Goal: Task Accomplishment & Management: Manage account settings

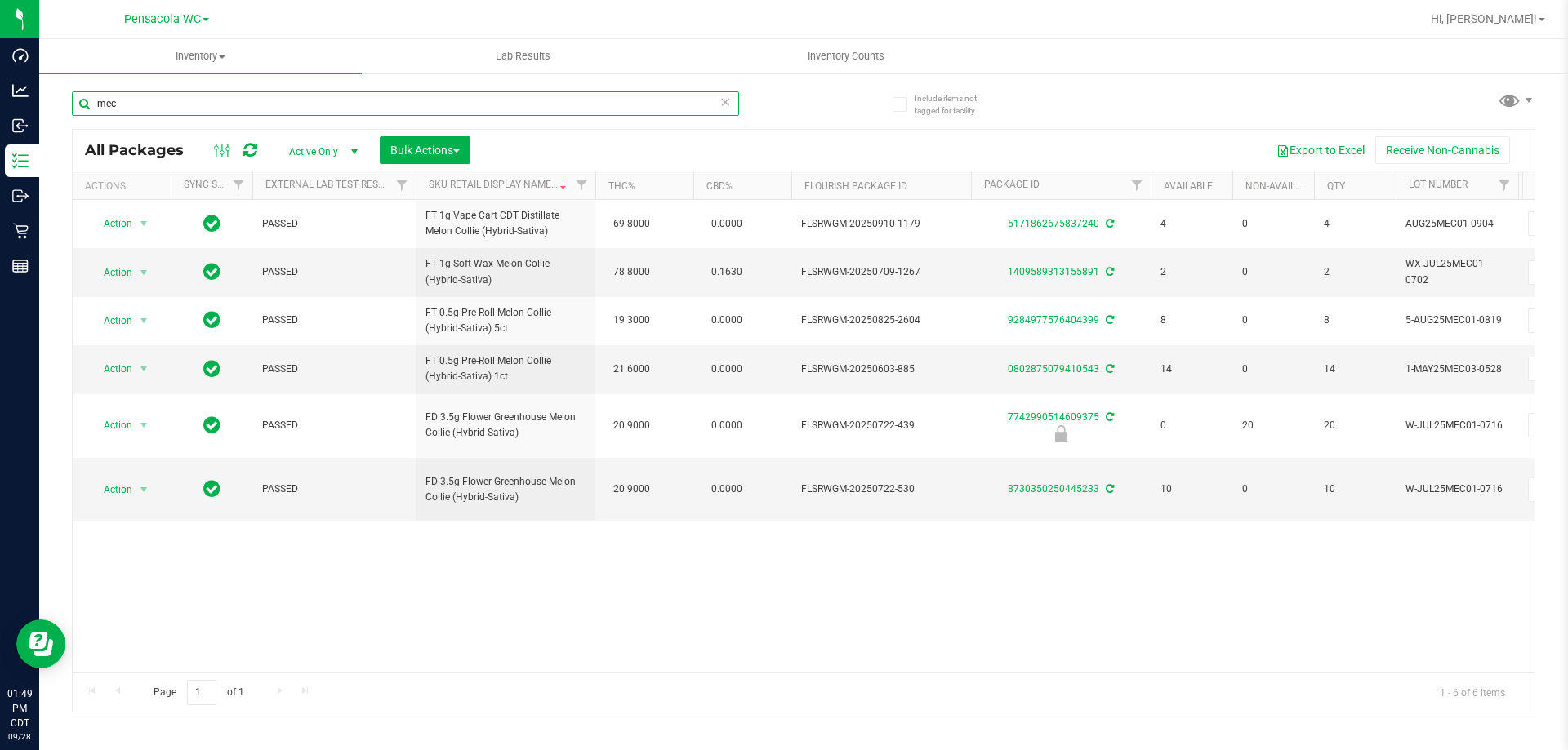
click at [488, 99] on input "mec" at bounding box center [406, 104] width 667 height 25
click at [488, 98] on input "mec" at bounding box center [406, 104] width 667 height 25
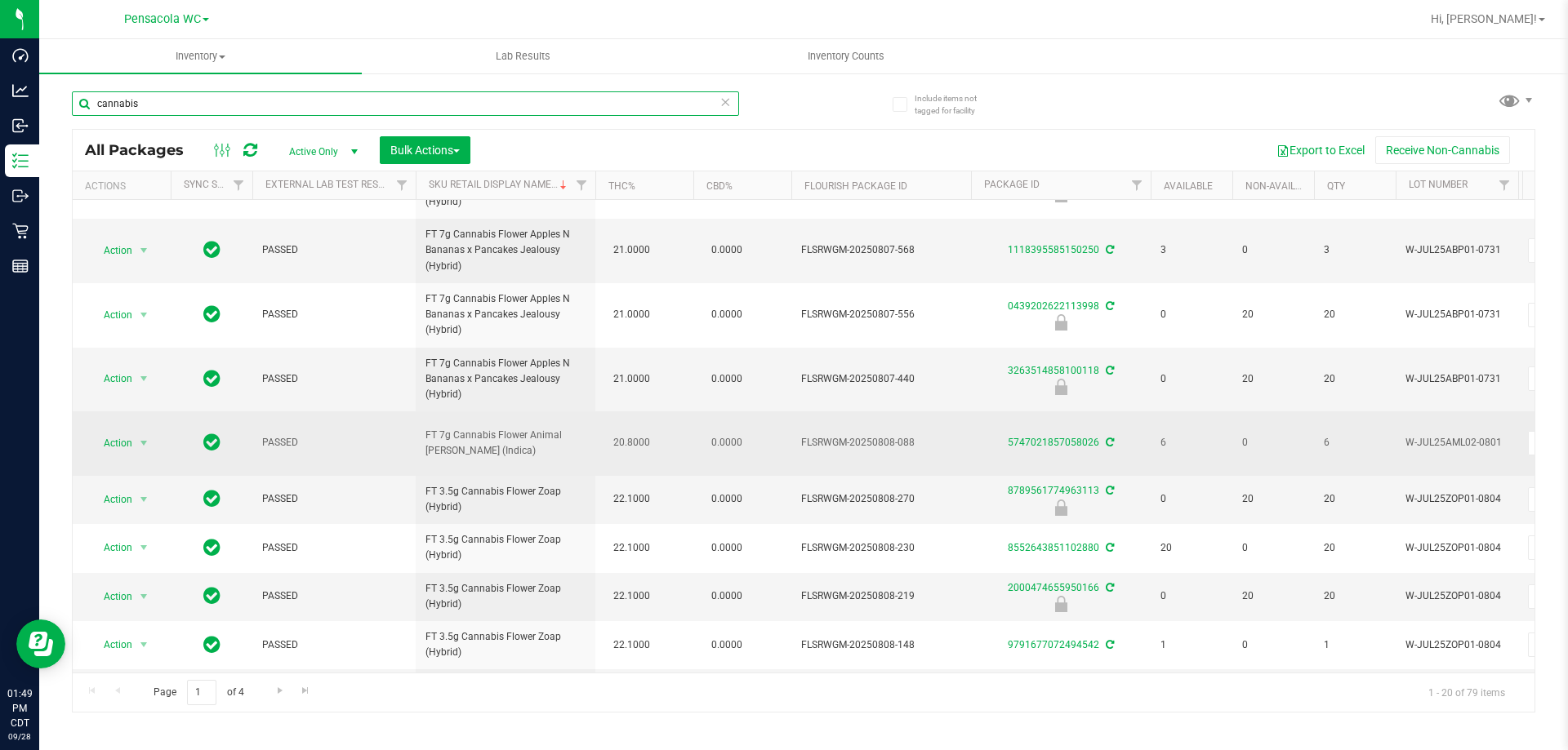
scroll to position [489, 0]
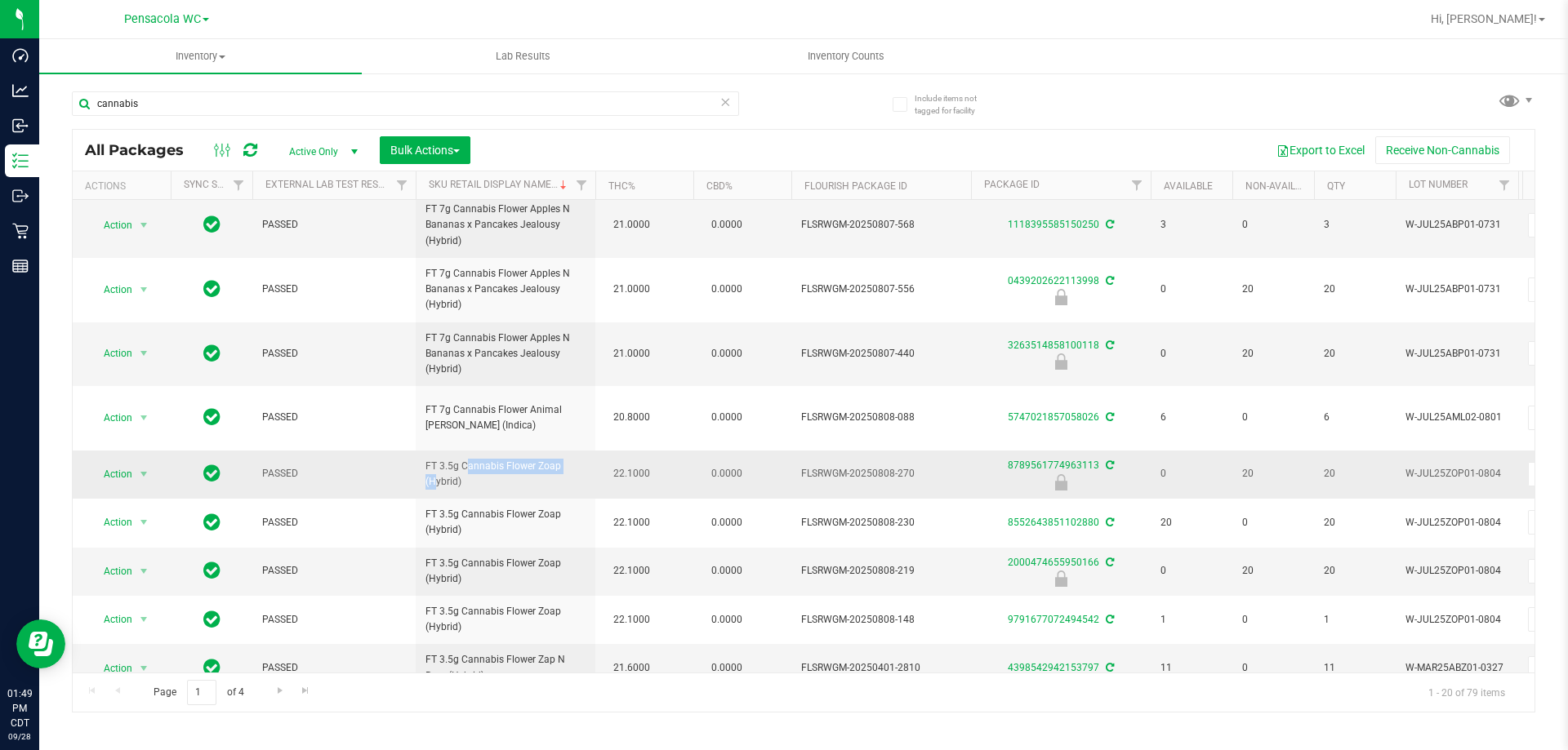
drag, startPoint x: 531, startPoint y: 432, endPoint x: 423, endPoint y: 426, distance: 108.2
click at [423, 450] on td "FT 3.5g Cannabis Flower Zoap (Hybrid)" at bounding box center [506, 474] width 180 height 48
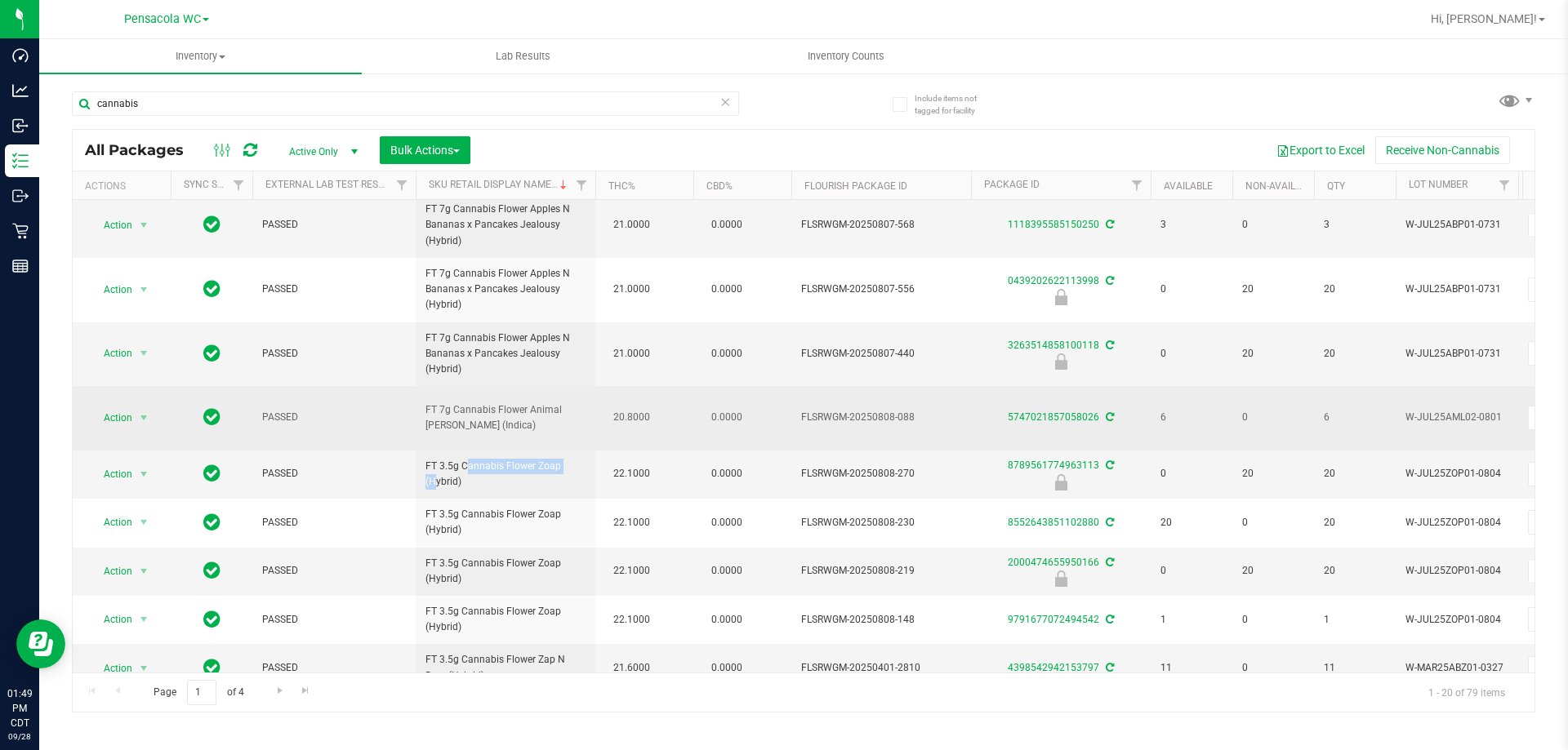
copy span "FT 3.5g Cannabis Flowe"
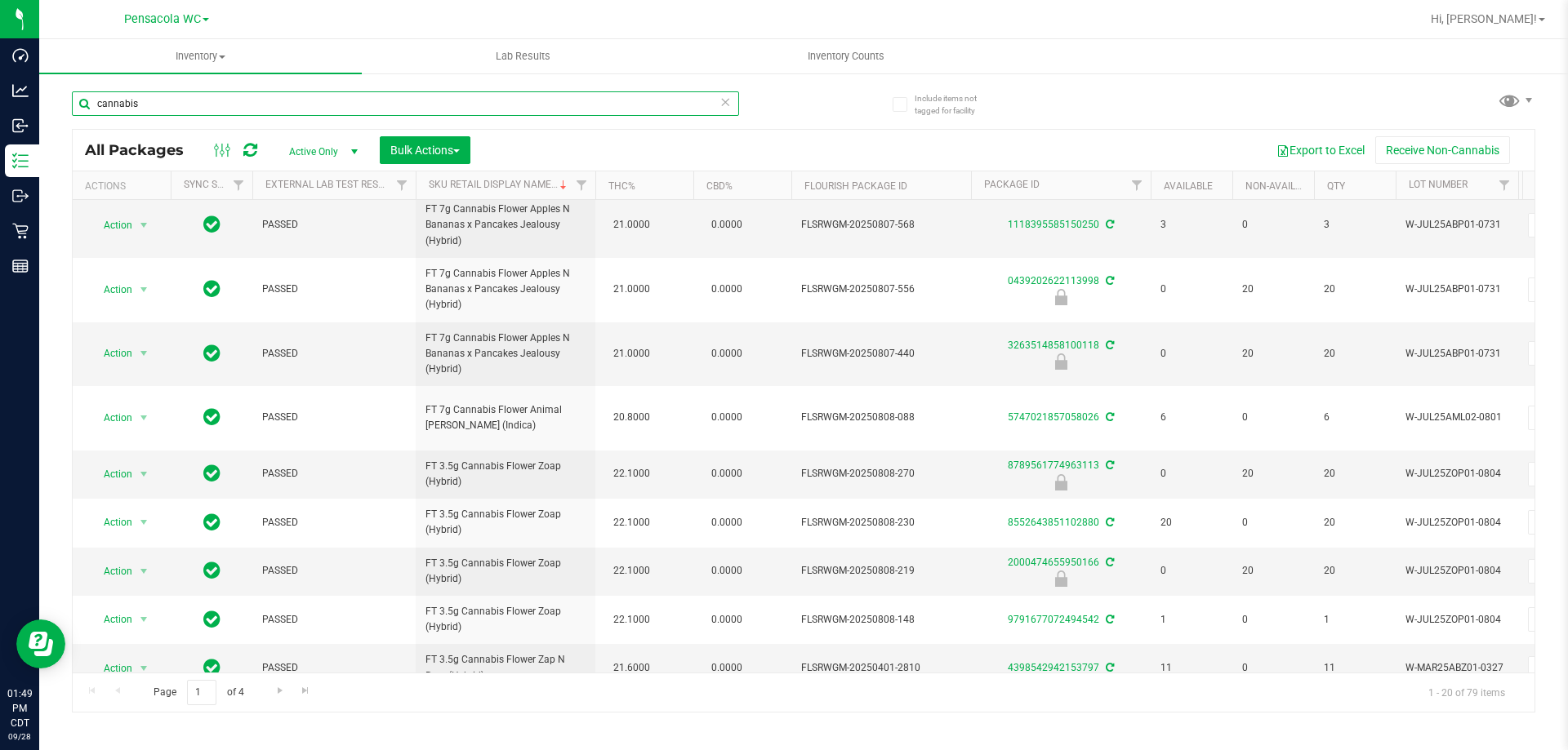
click at [421, 104] on input "cannabis" at bounding box center [406, 104] width 667 height 25
paste input "FT 3.5g Cannabis Flowe"
type input "FT 3.5g Cannabis Flower"
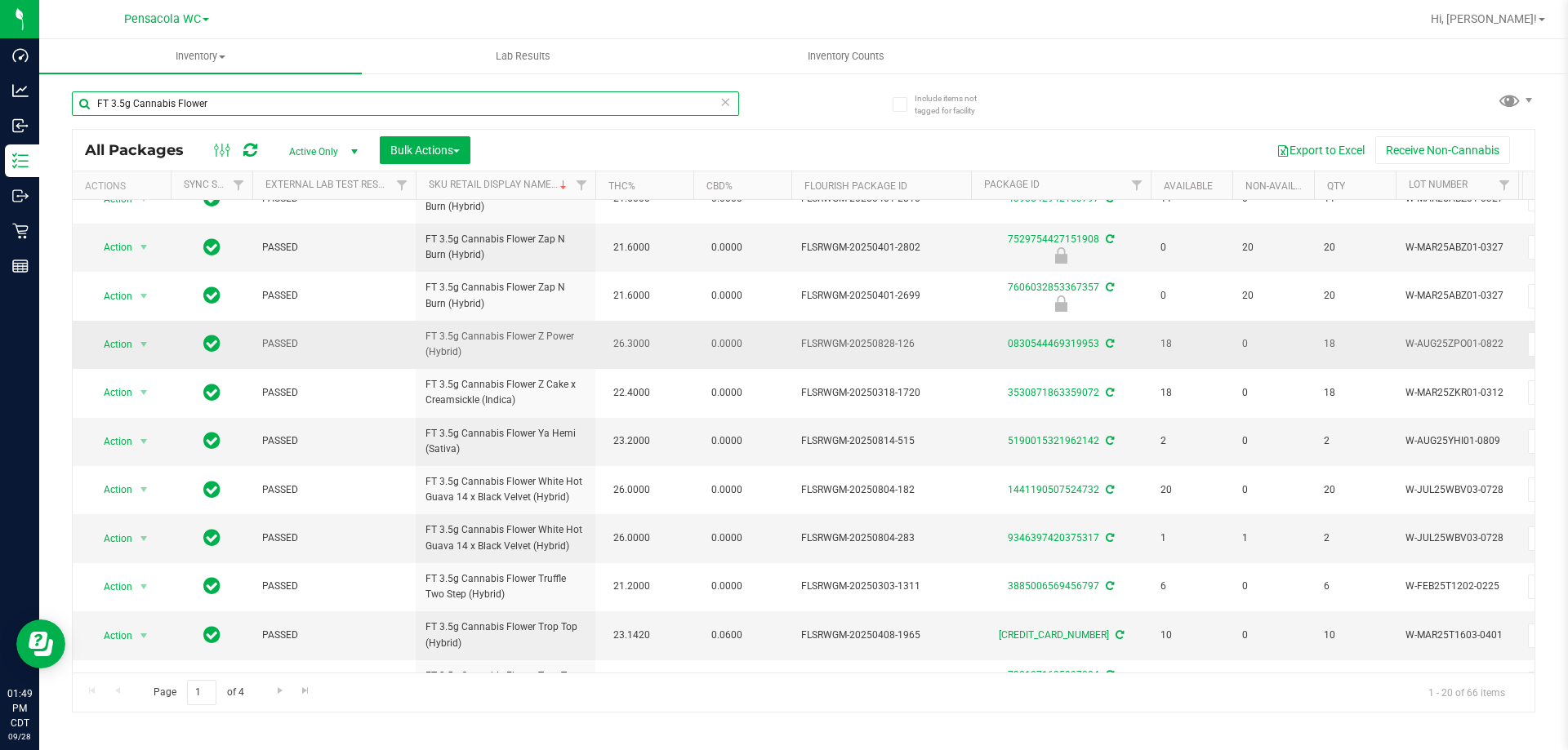
scroll to position [245, 0]
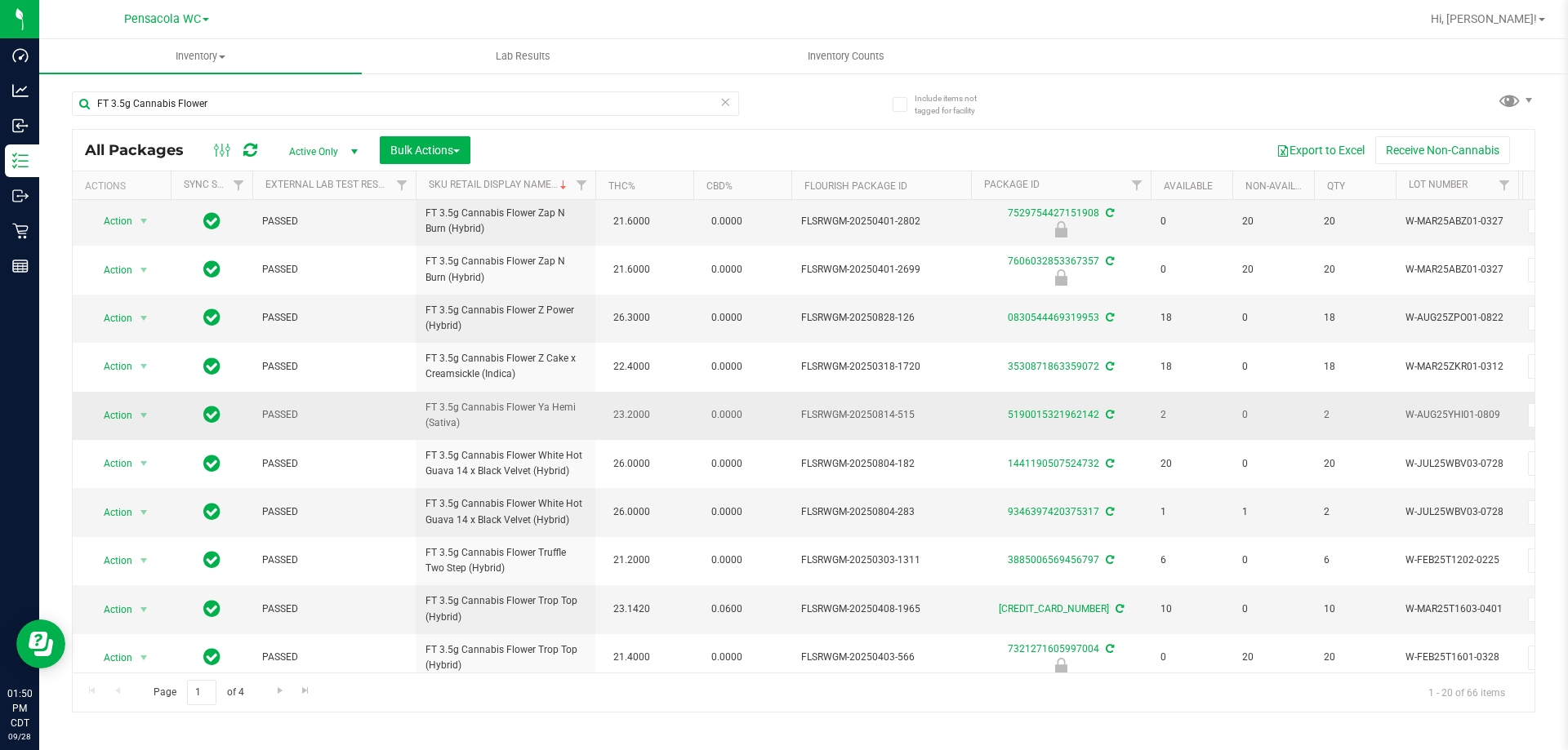
click at [466, 433] on td "FT 3.5g Cannabis Flower Ya Hemi (Sativa)" at bounding box center [506, 415] width 180 height 48
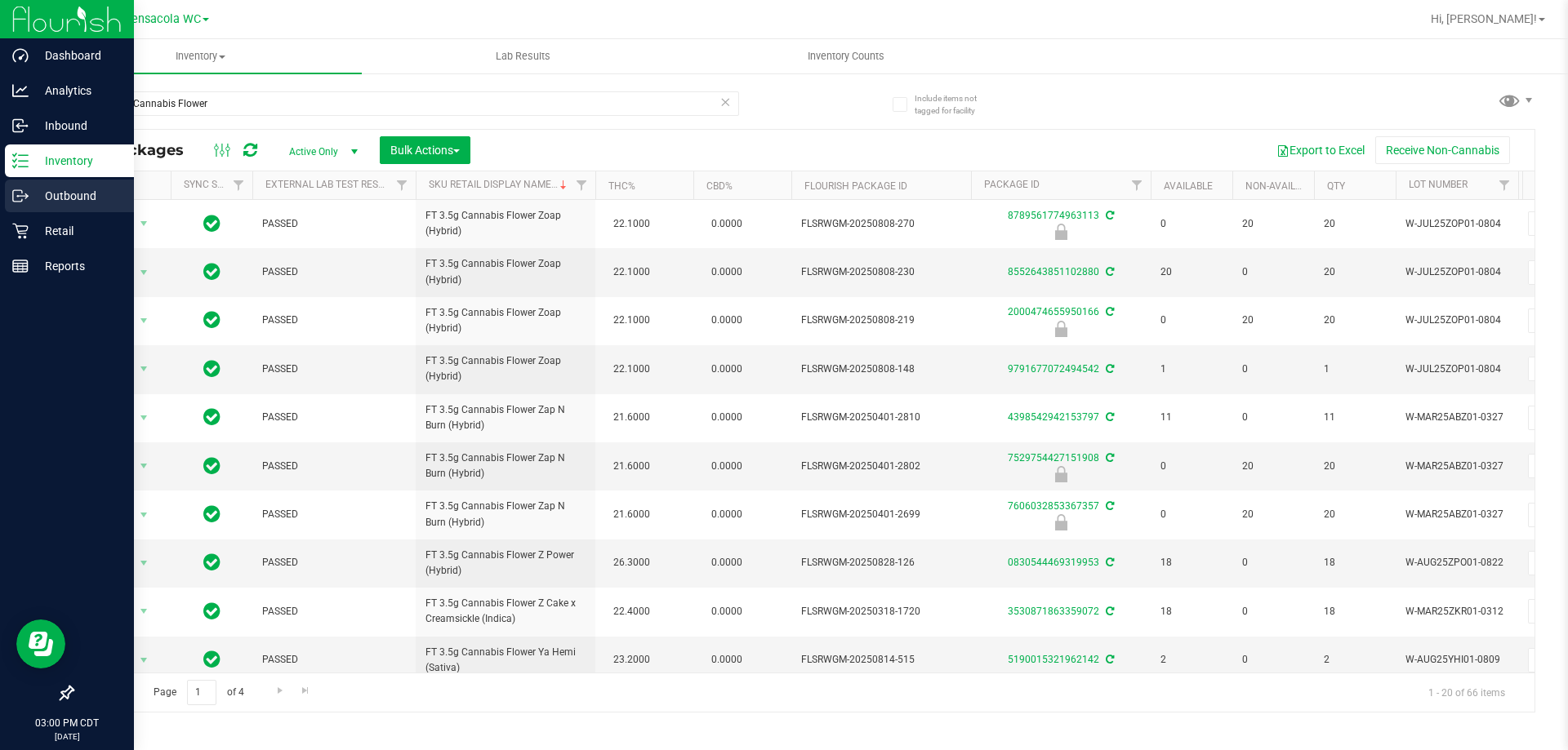
scroll to position [245, 0]
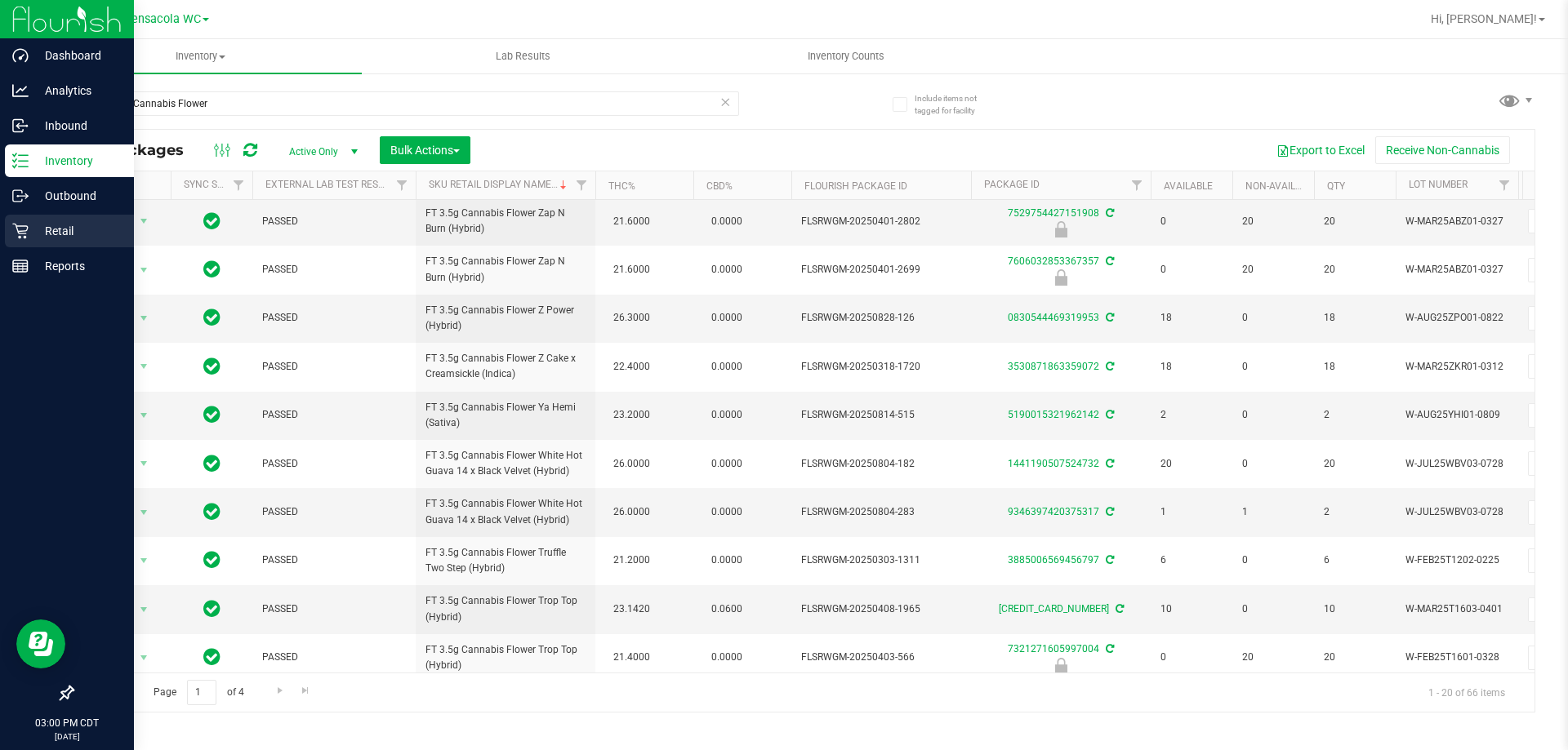
click at [71, 227] on p "Retail" at bounding box center [77, 231] width 98 height 20
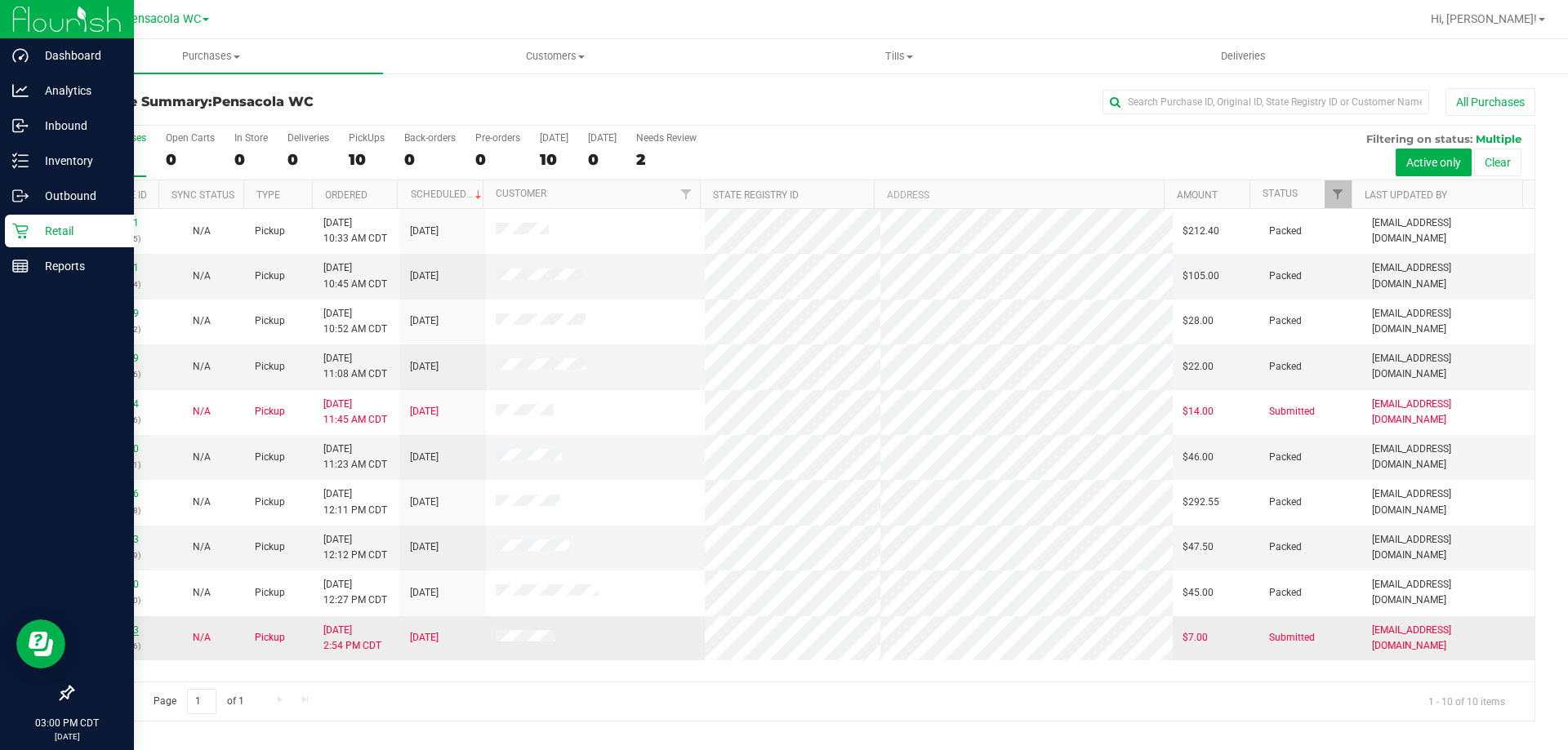
click at [116, 628] on link "12021383" at bounding box center [116, 631] width 45 height 12
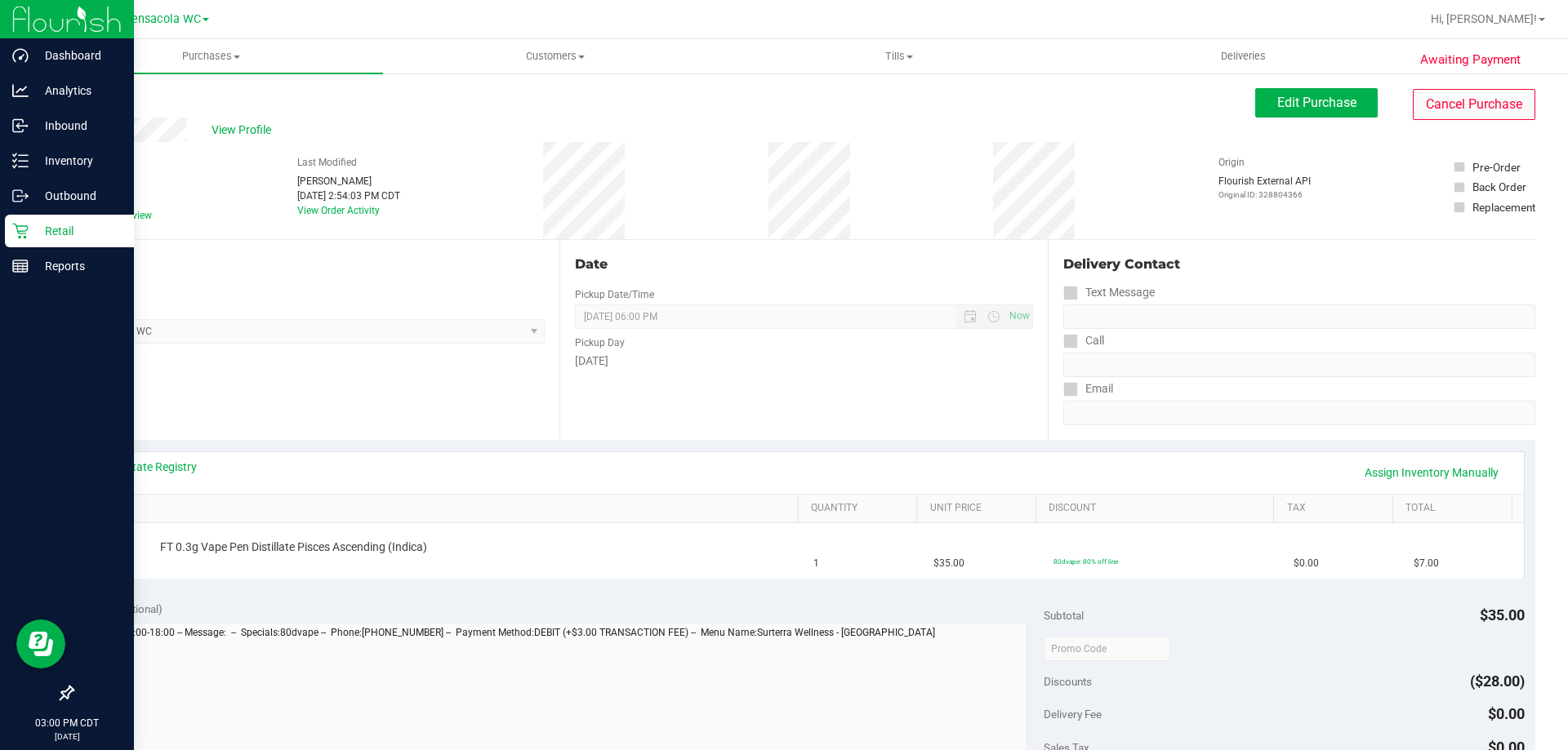
drag, startPoint x: 1428, startPoint y: 83, endPoint x: 1428, endPoint y: 96, distance: 13.0
click at [1428, 83] on div "Awaiting Payment Back Edit Purchase Cancel Purchase View Profile # 12021383 Bio…" at bounding box center [804, 684] width 1529 height 1224
click at [1428, 100] on button "Cancel Purchase" at bounding box center [1474, 104] width 122 height 31
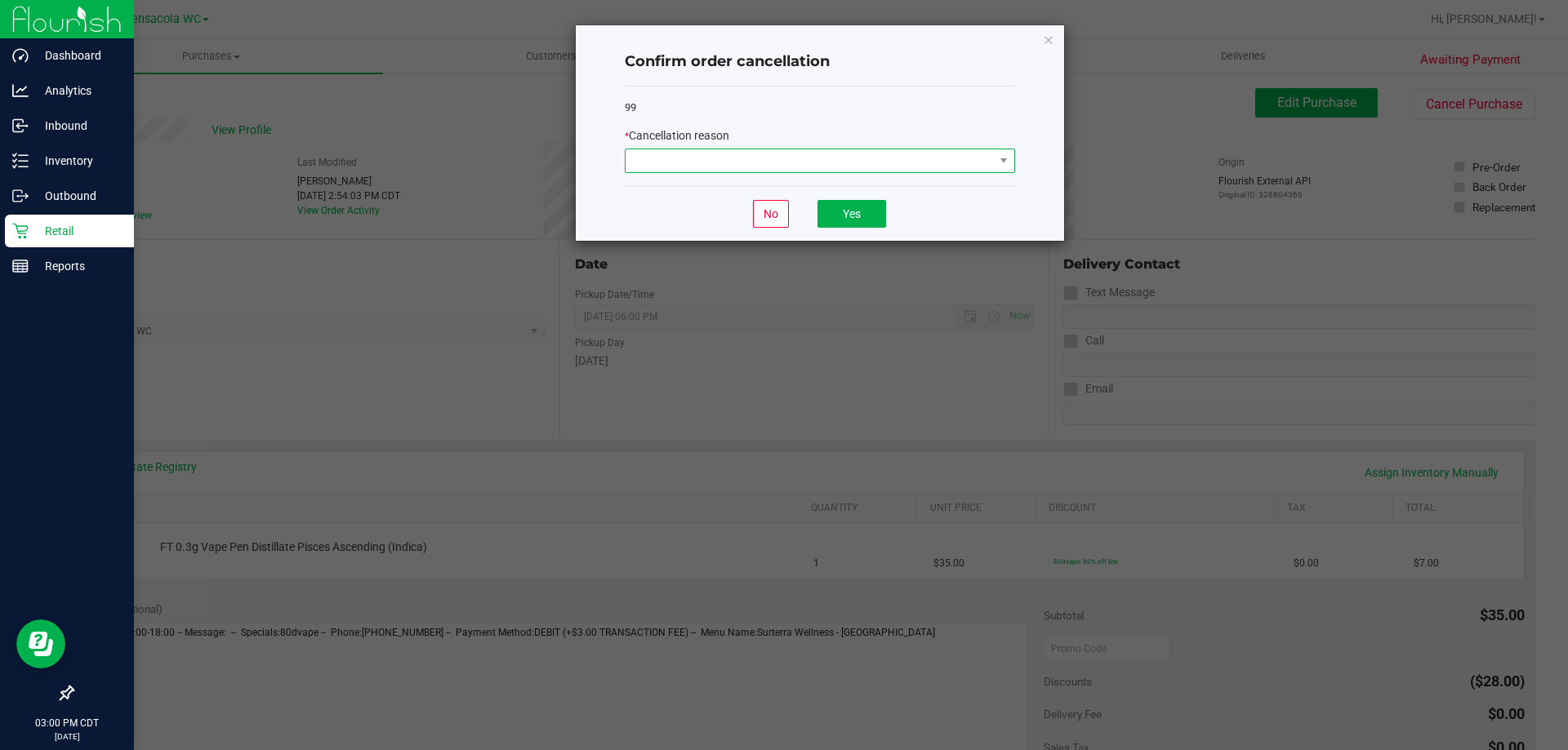
click at [769, 160] on span at bounding box center [809, 160] width 368 height 23
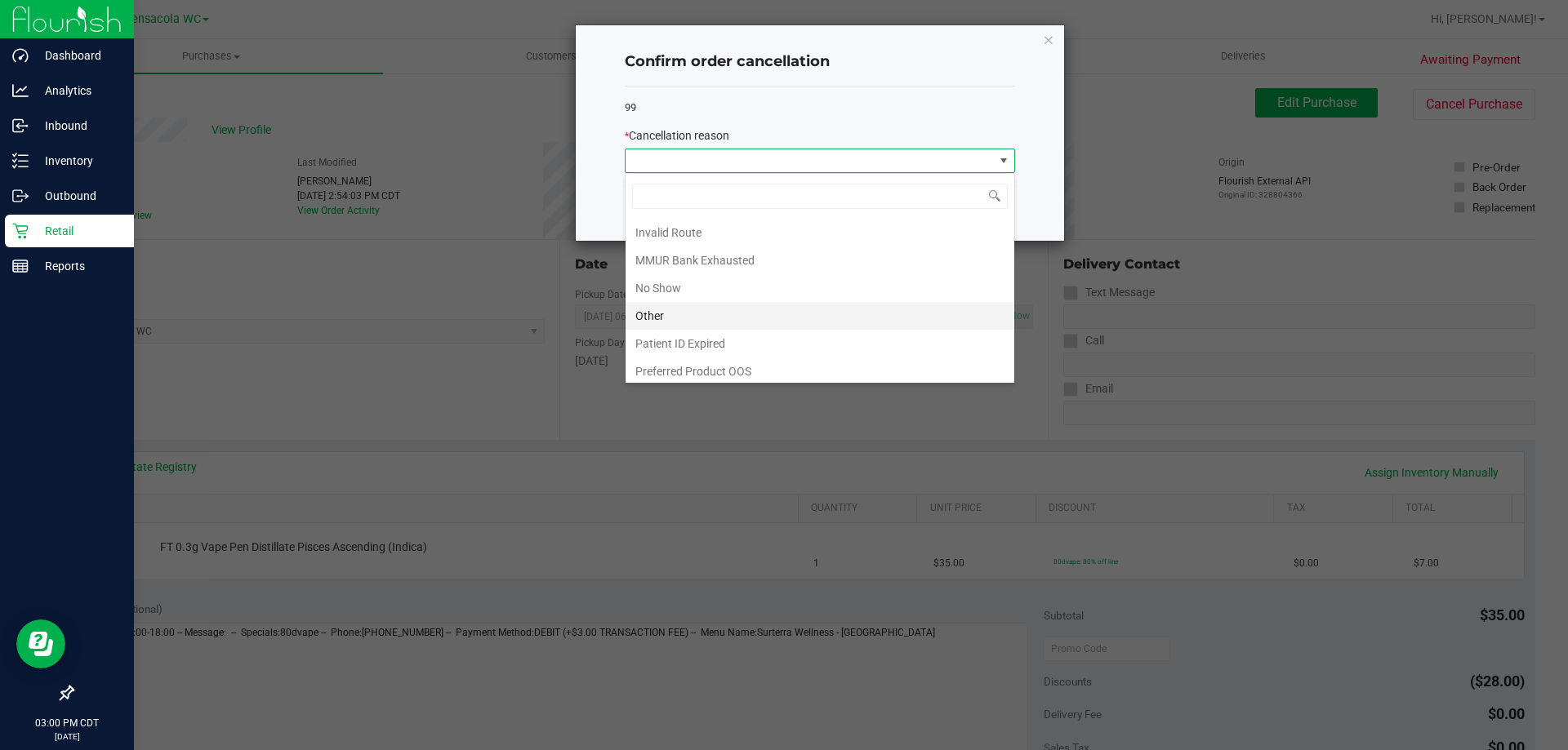
scroll to position [87, 0]
click at [766, 257] on li "MMUR Bank Exhausted" at bounding box center [820, 256] width 389 height 28
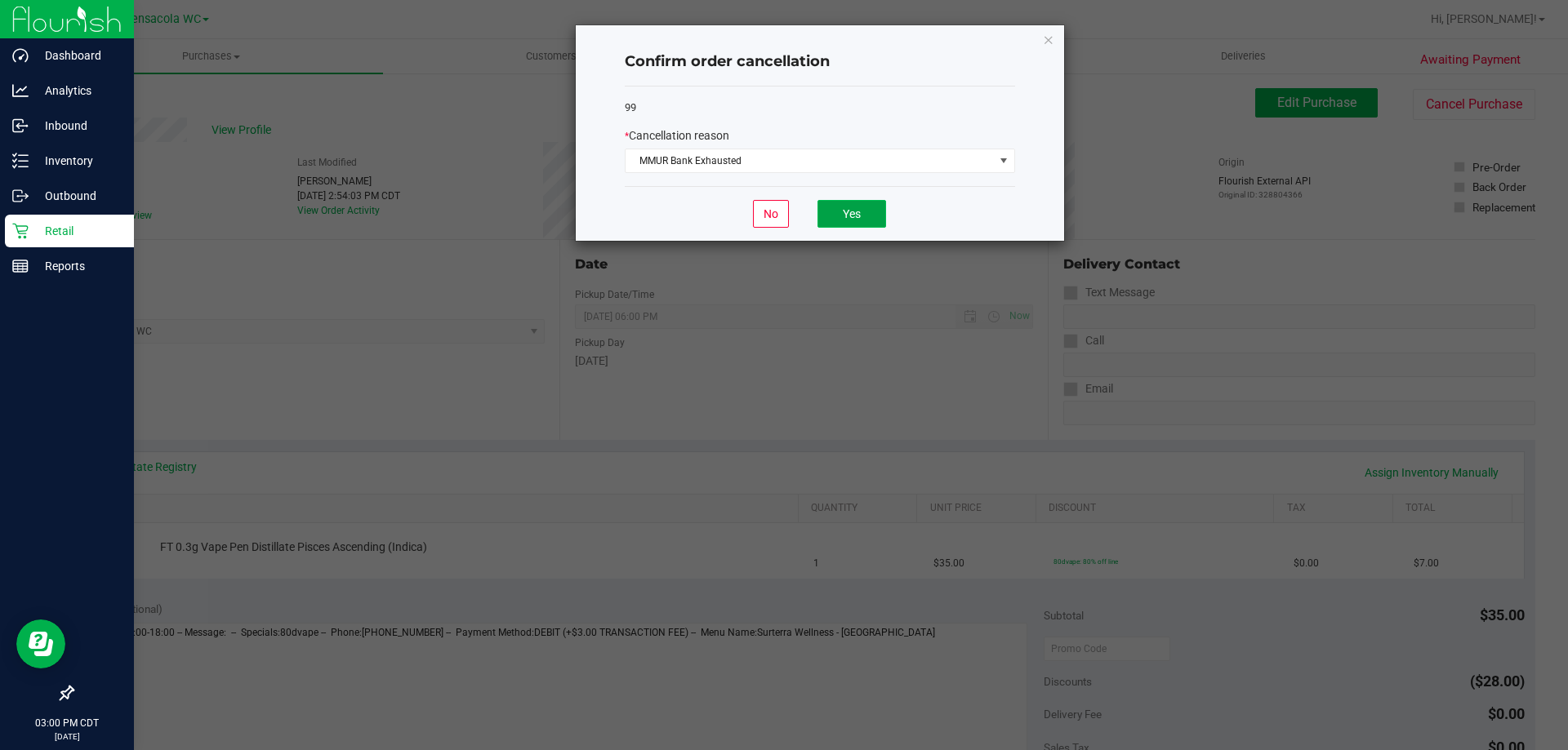
click at [852, 223] on button "Yes" at bounding box center [851, 214] width 68 height 28
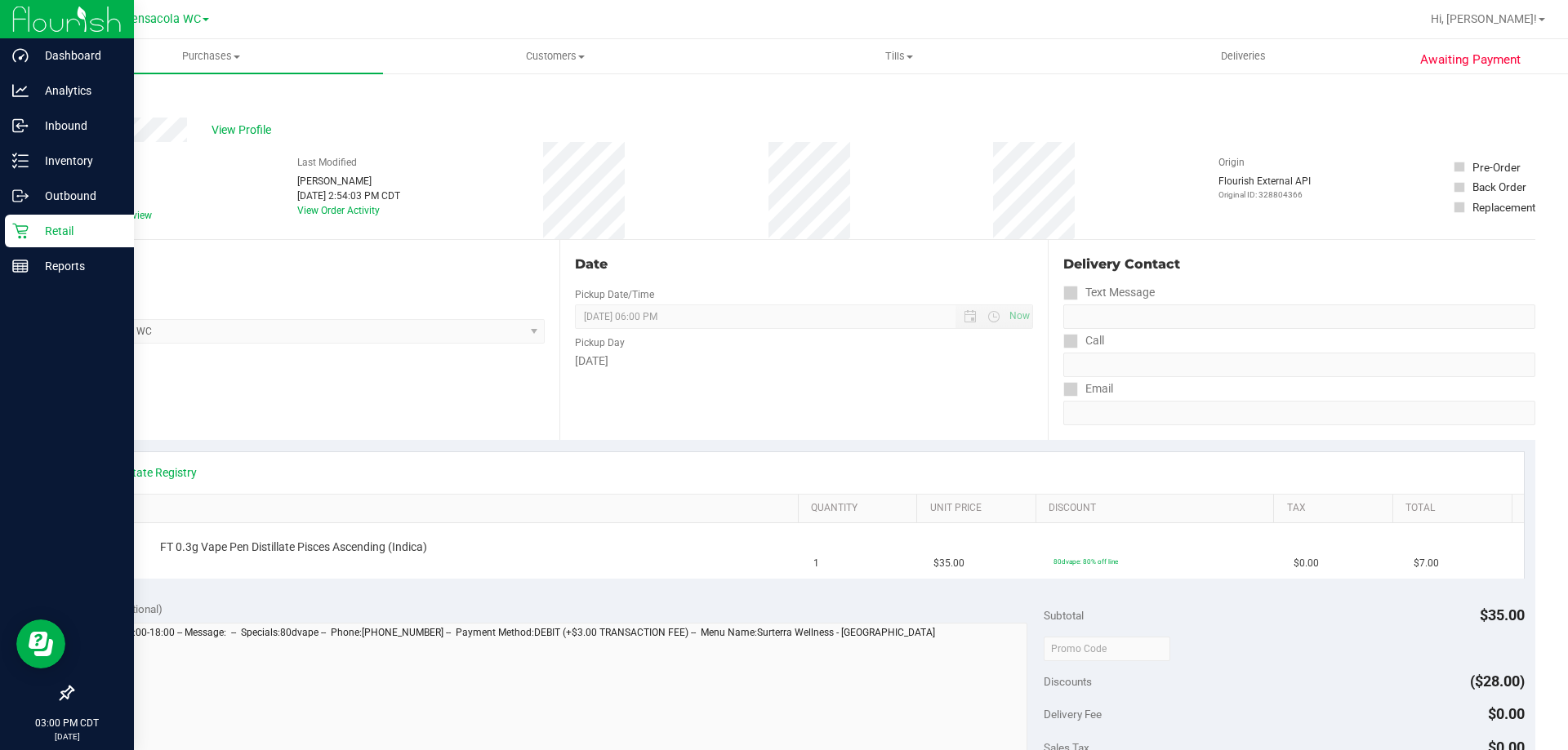
click at [48, 242] on div "Retail" at bounding box center [69, 230] width 129 height 33
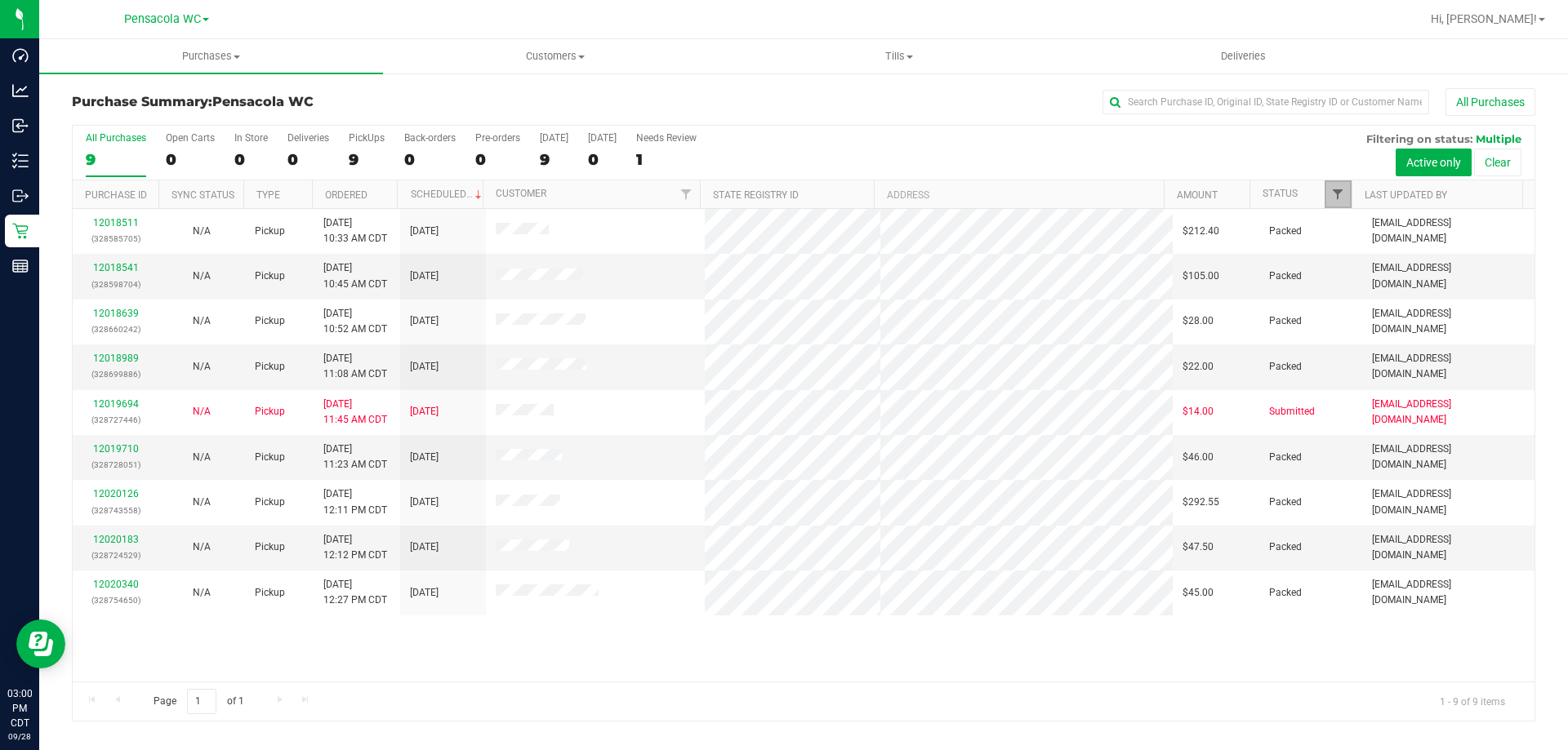
click at [1336, 190] on span "Filter" at bounding box center [1337, 193] width 13 height 13
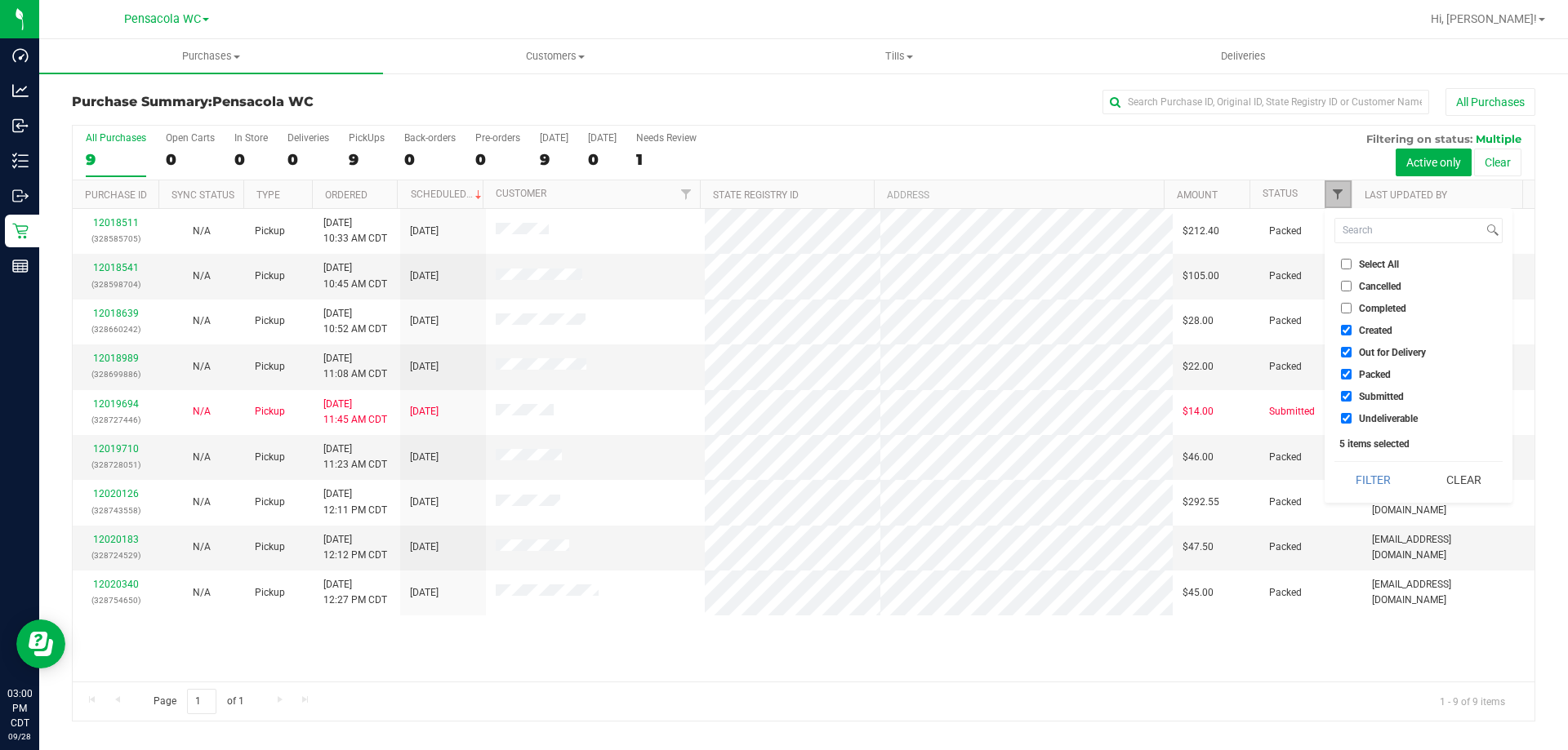
click at [1333, 200] on span "Filter" at bounding box center [1337, 193] width 13 height 13
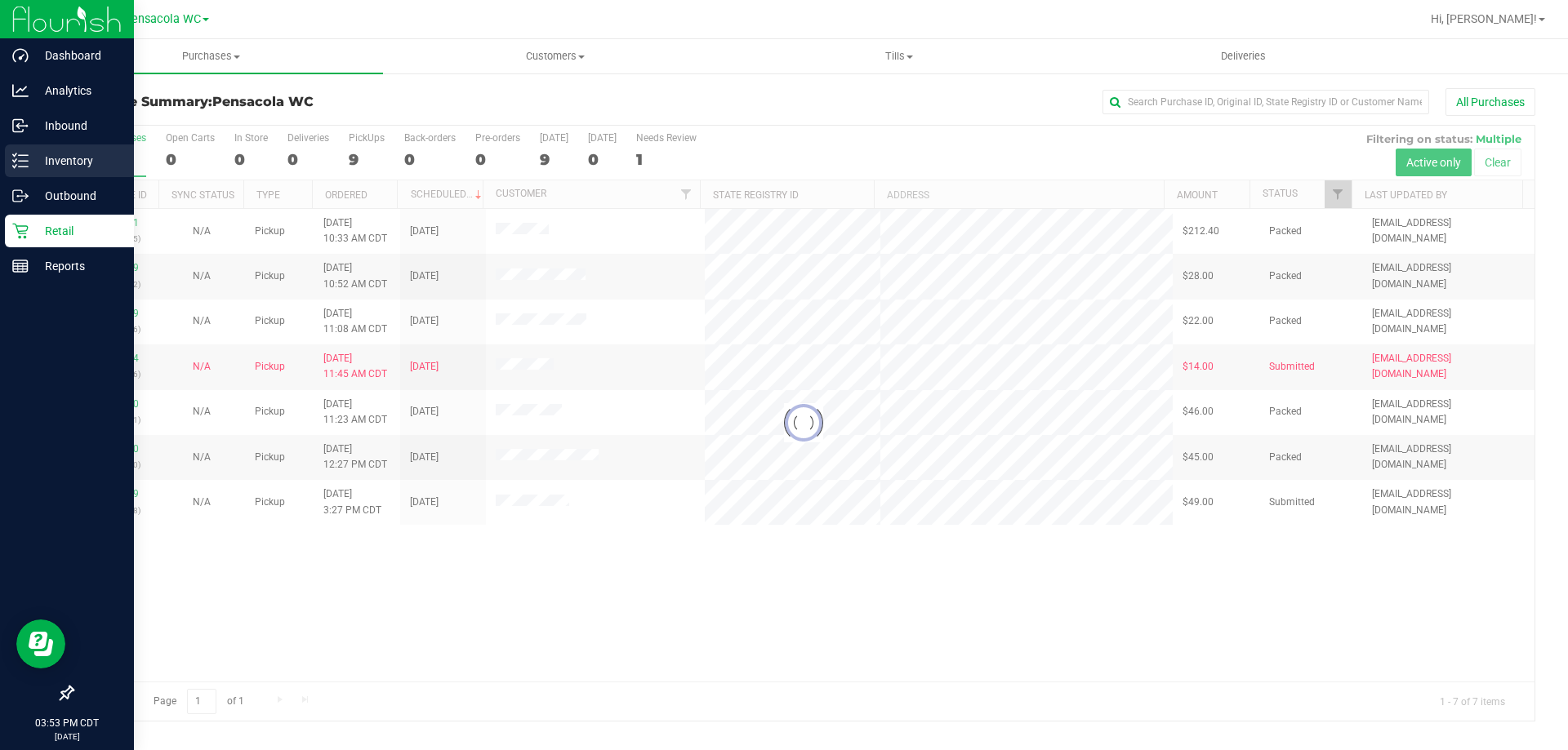
click at [36, 161] on p "Inventory" at bounding box center [77, 161] width 98 height 20
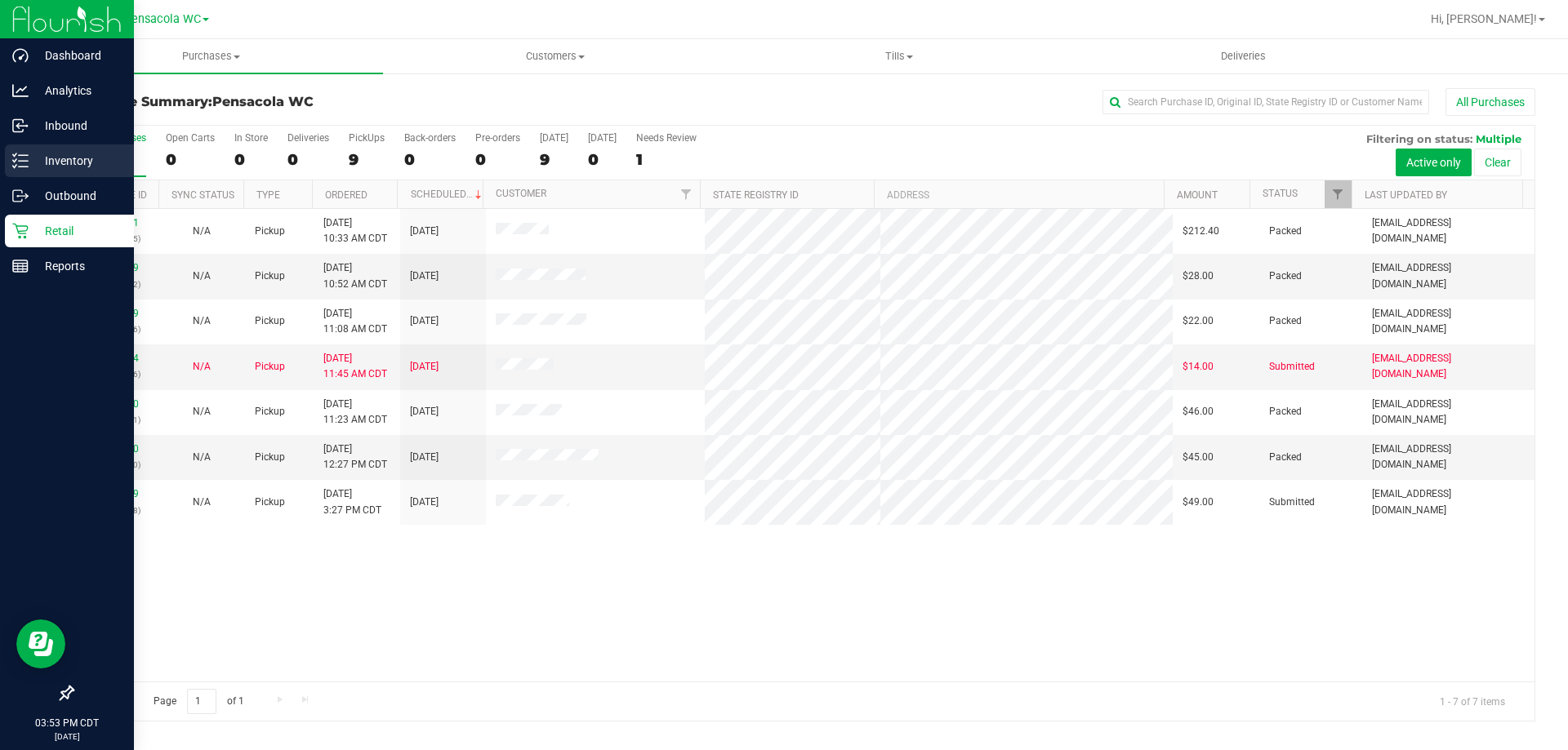
click at [33, 170] on p "Inventory" at bounding box center [77, 161] width 98 height 20
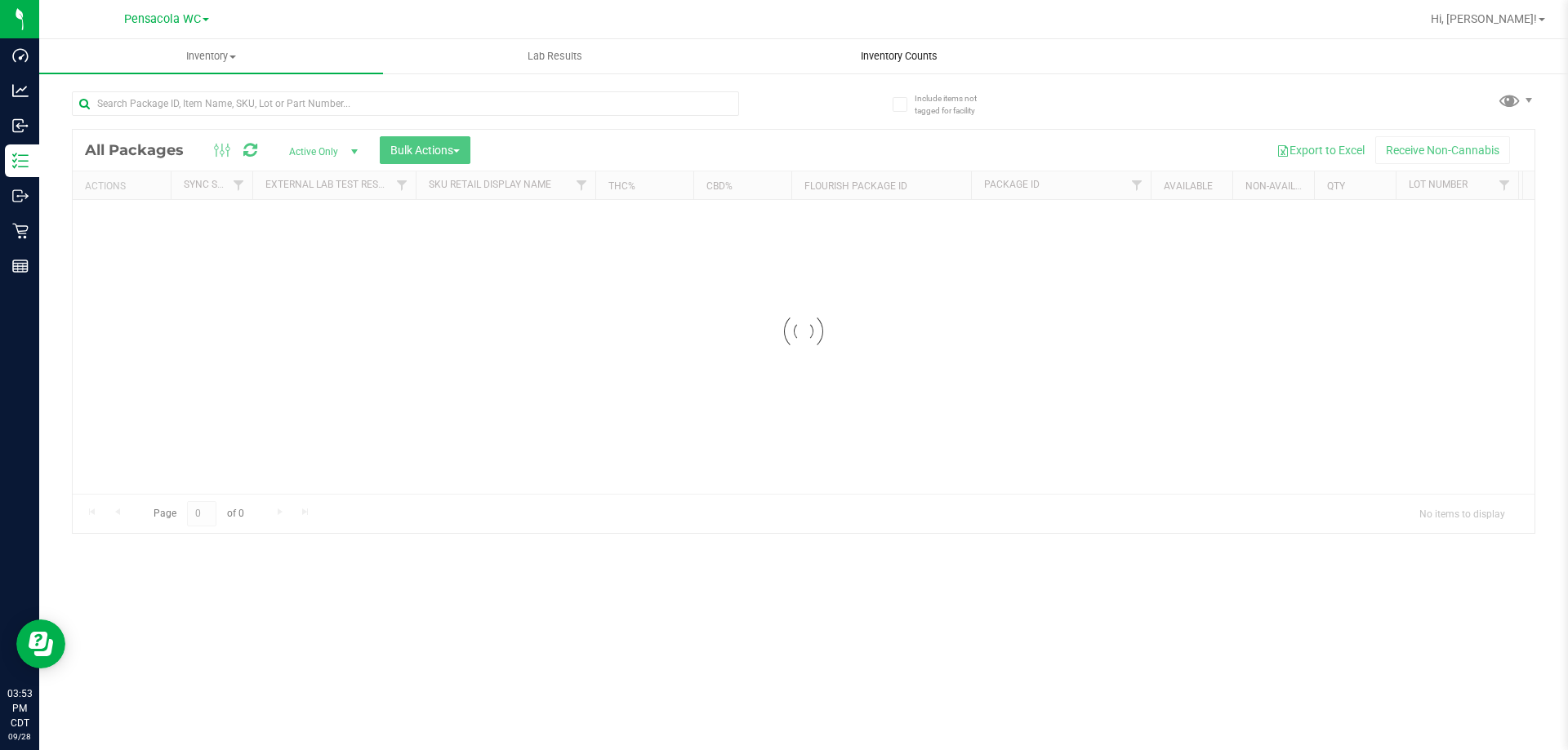
click at [894, 53] on span "Inventory Counts" at bounding box center [899, 56] width 120 height 15
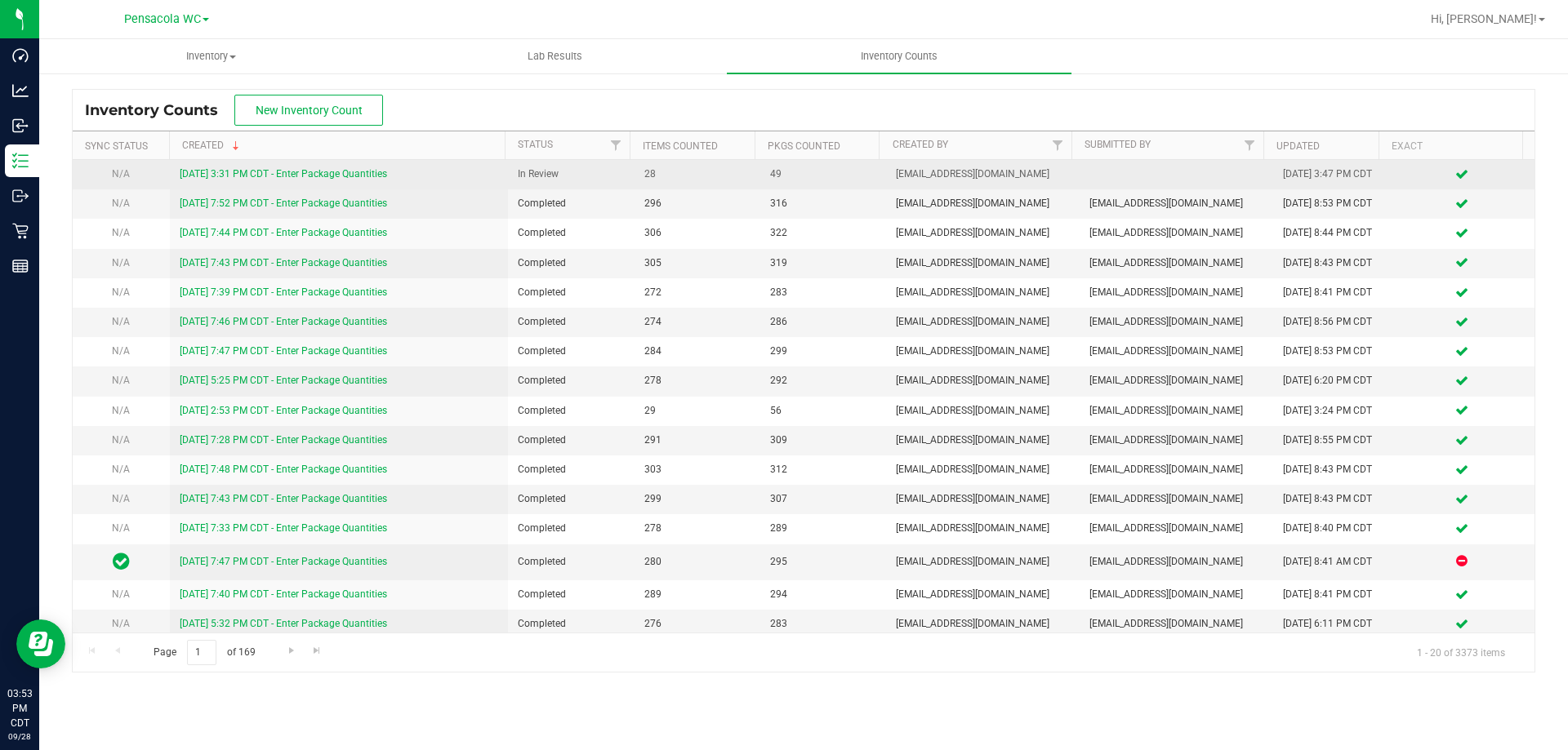
click at [356, 172] on link "9/28/25 3:31 PM CDT - Enter Package Quantities" at bounding box center [283, 174] width 207 height 12
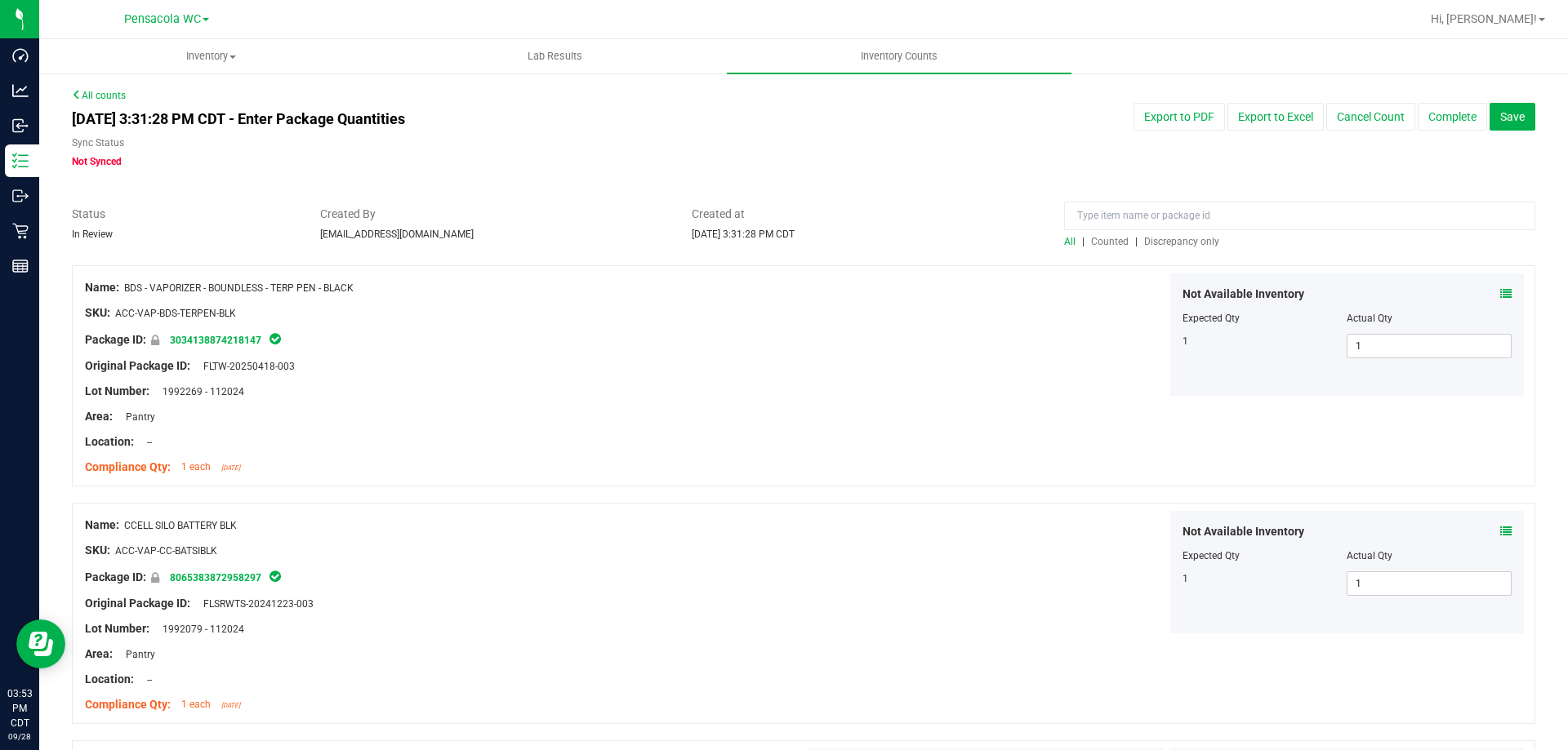
click at [1159, 239] on span "Discrepancy only" at bounding box center [1182, 242] width 75 height 12
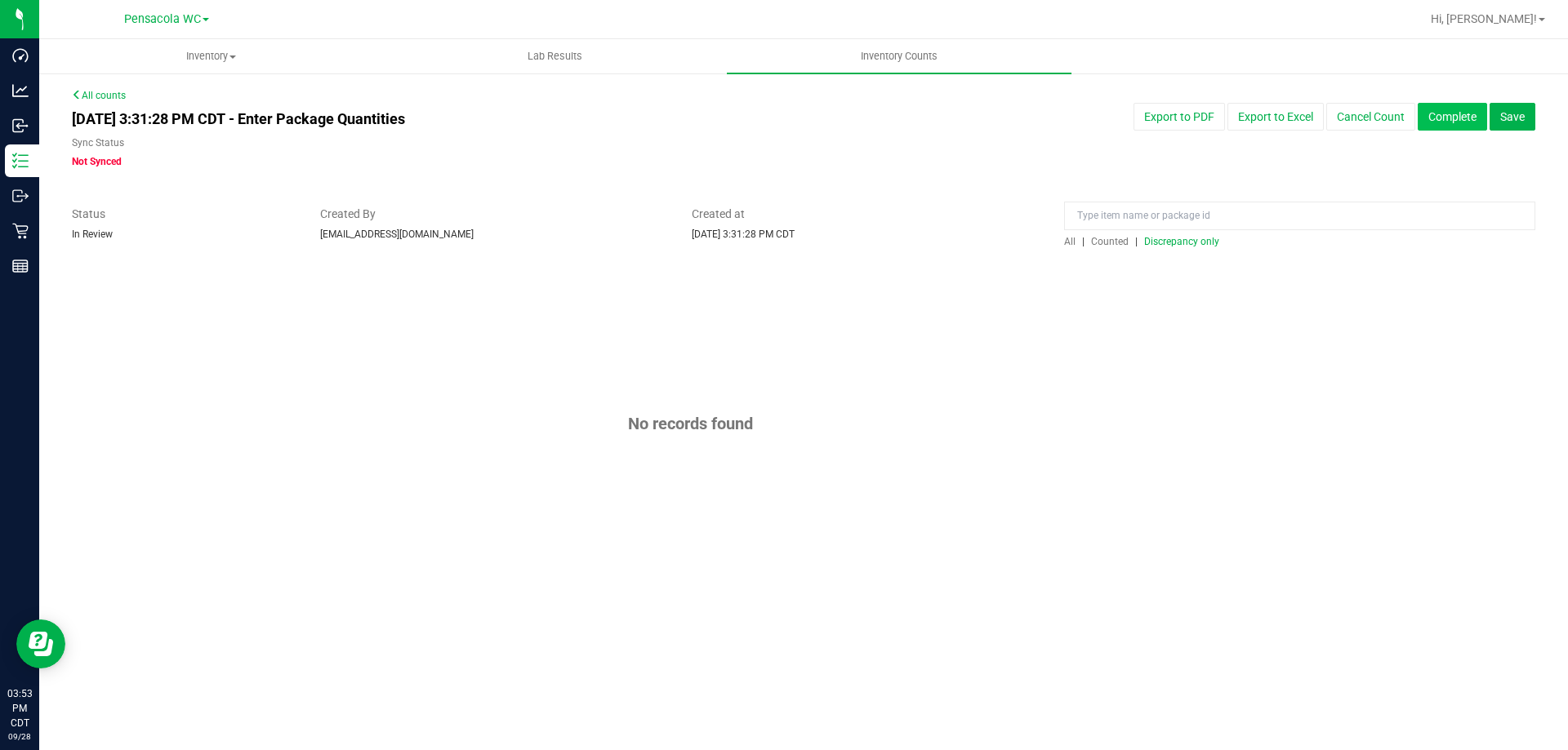
click at [1451, 129] on button "Complete" at bounding box center [1452, 116] width 69 height 28
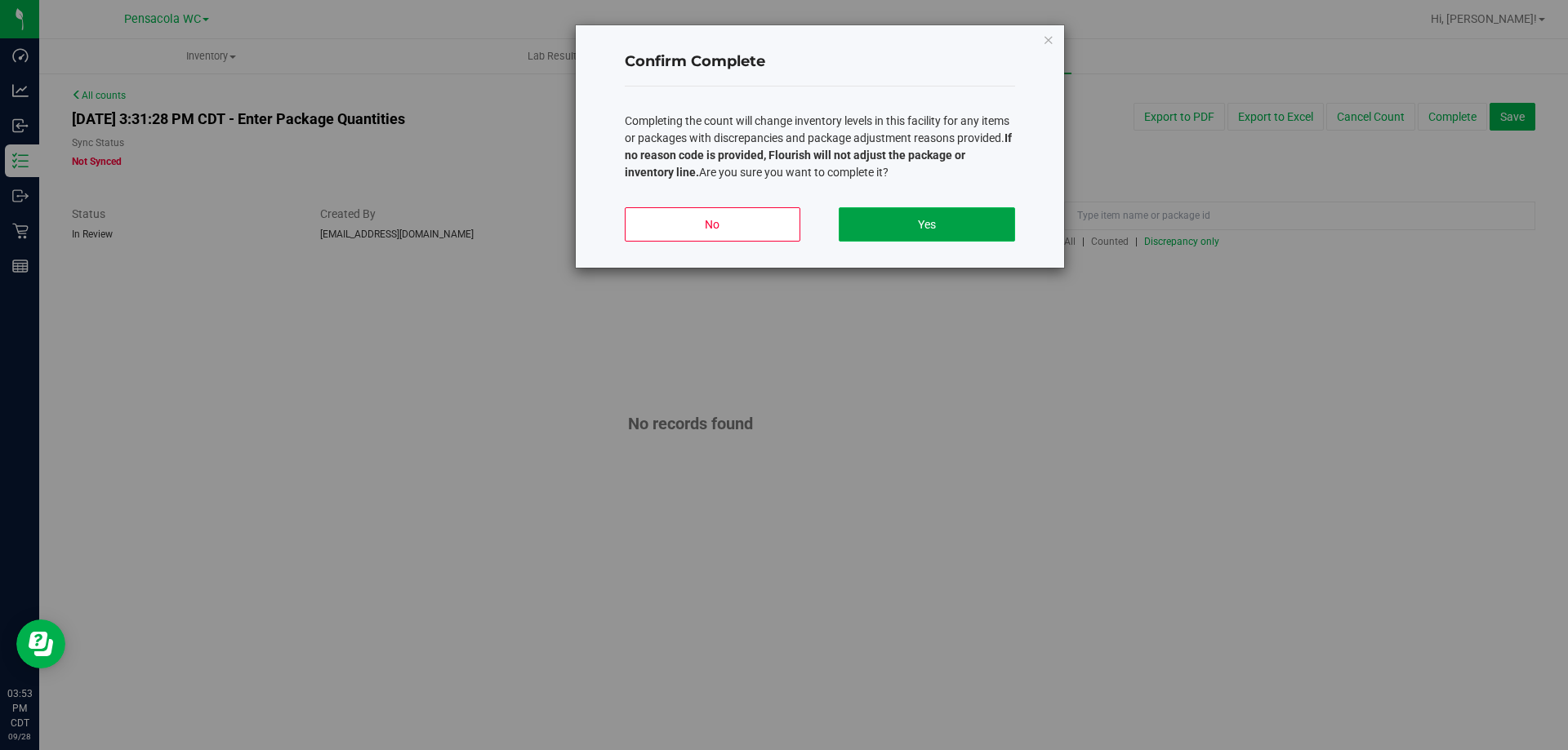
click at [945, 221] on button "Yes" at bounding box center [926, 224] width 176 height 35
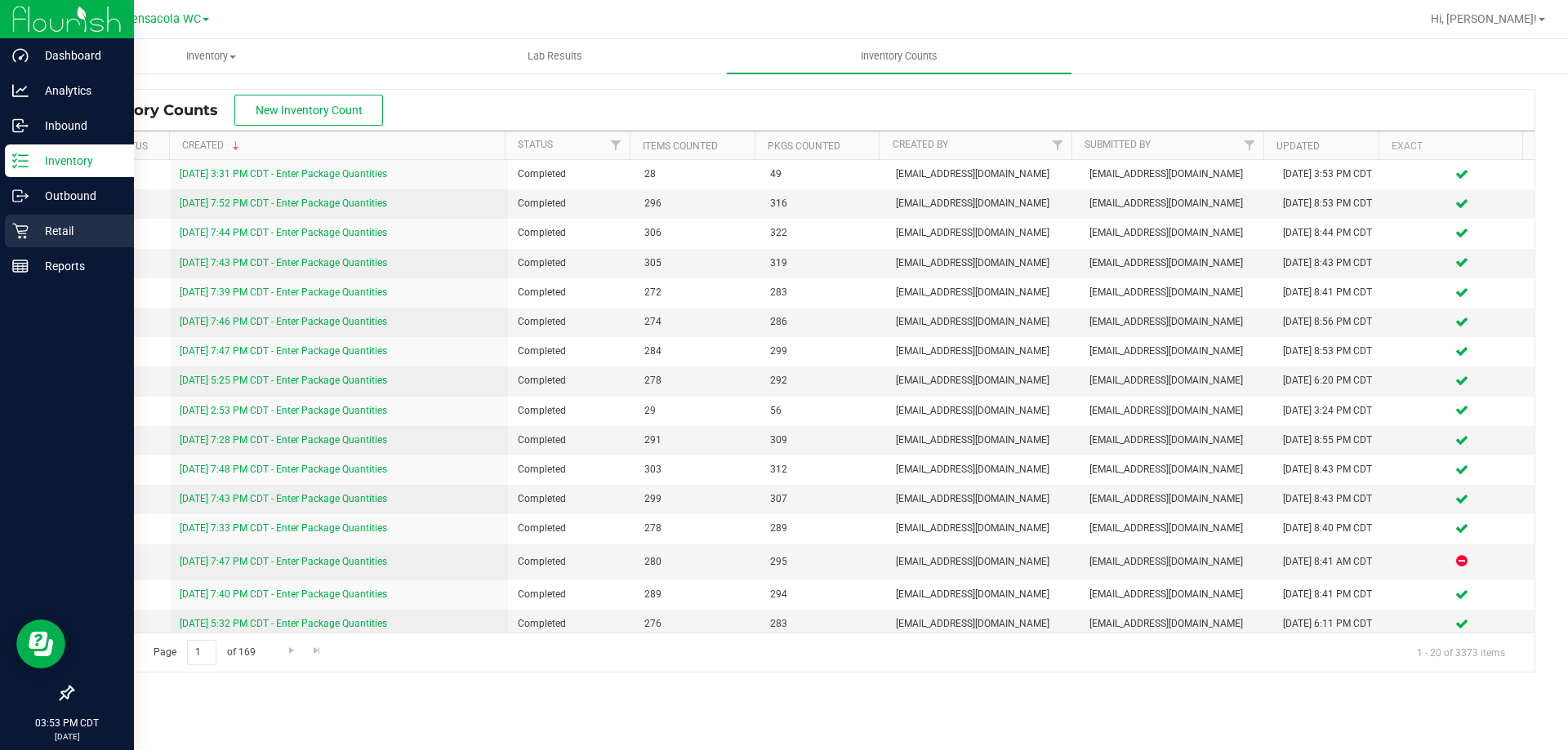
click at [20, 232] on icon at bounding box center [20, 232] width 16 height 16
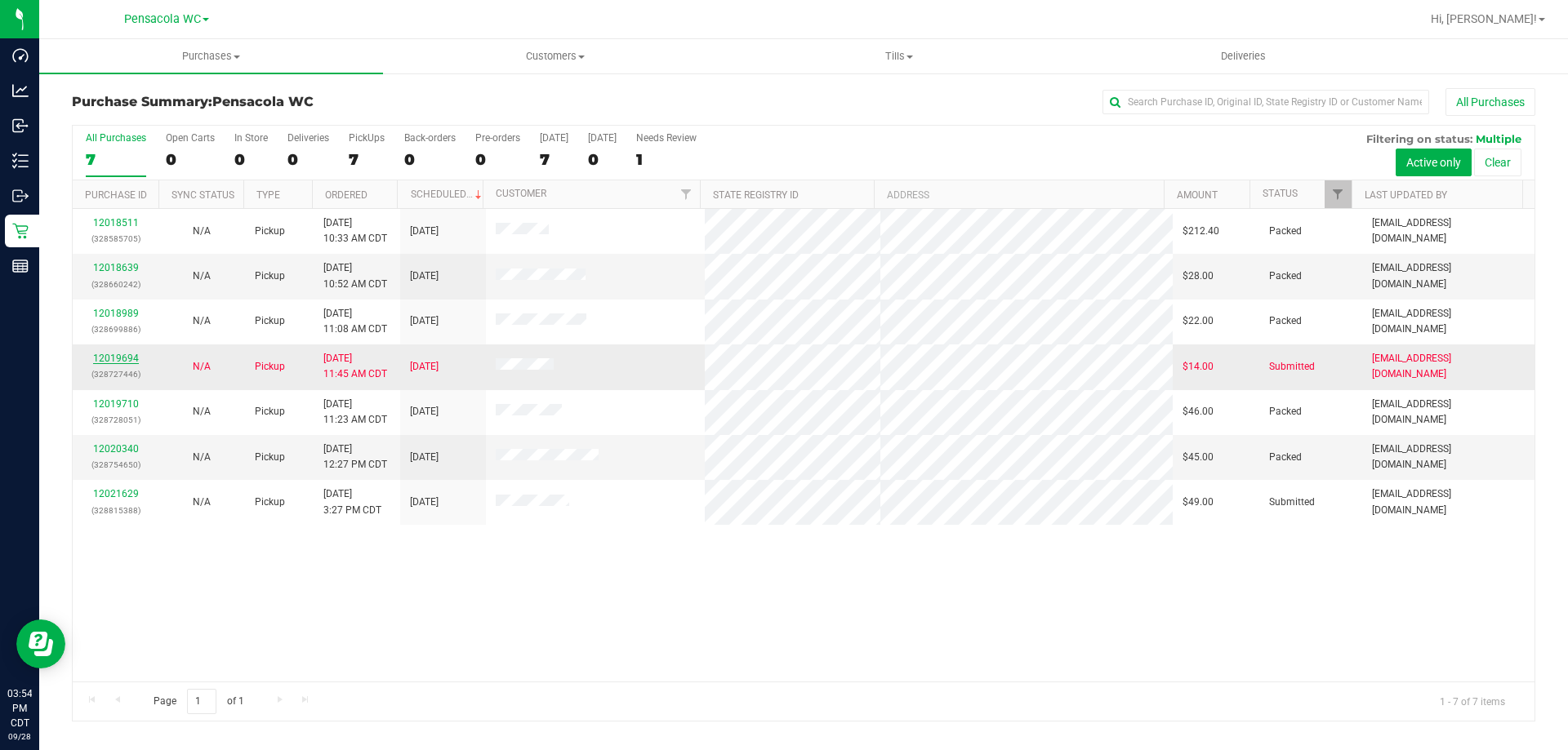
click at [127, 363] on link "12019694" at bounding box center [116, 358] width 45 height 12
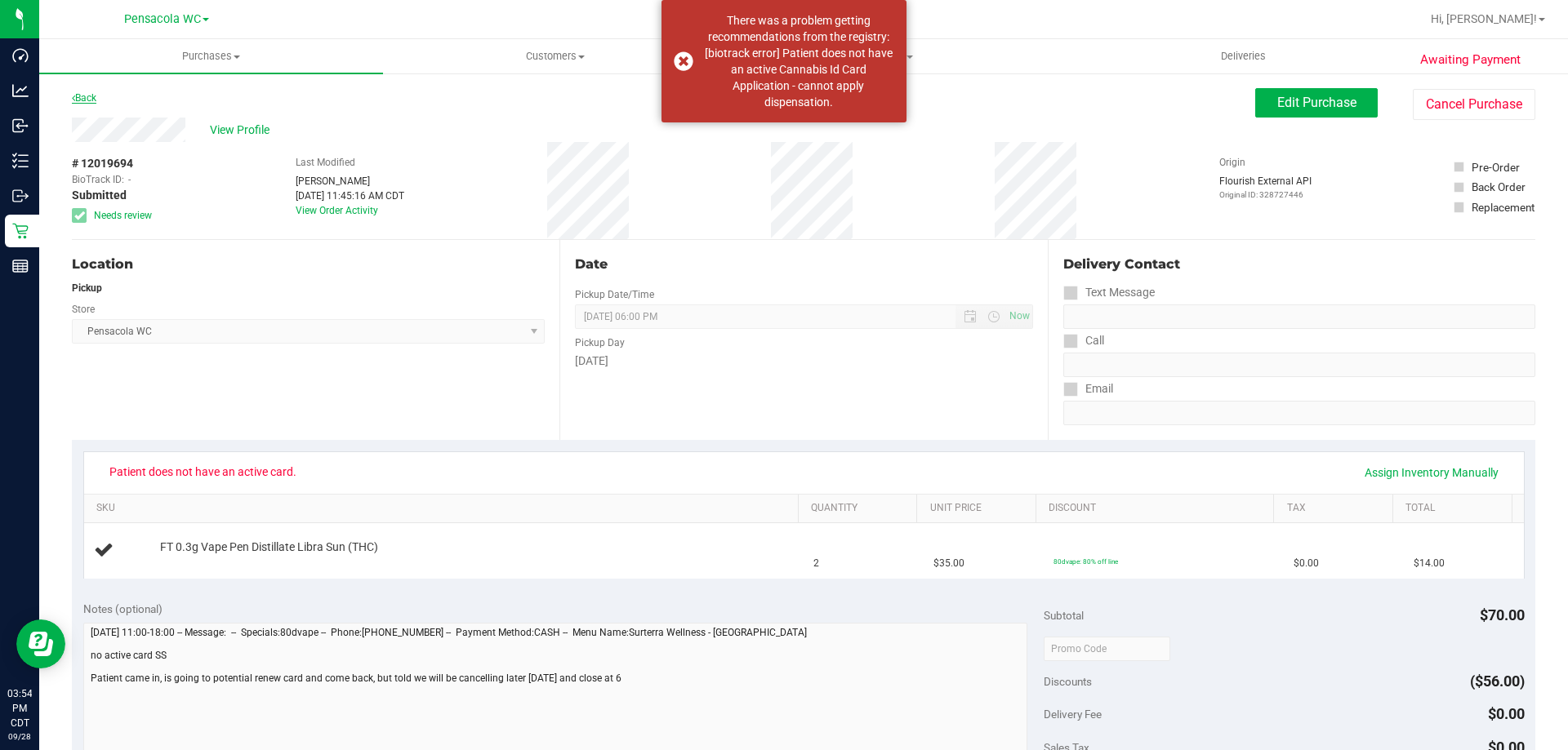
click at [78, 102] on link "Back" at bounding box center [84, 98] width 25 height 12
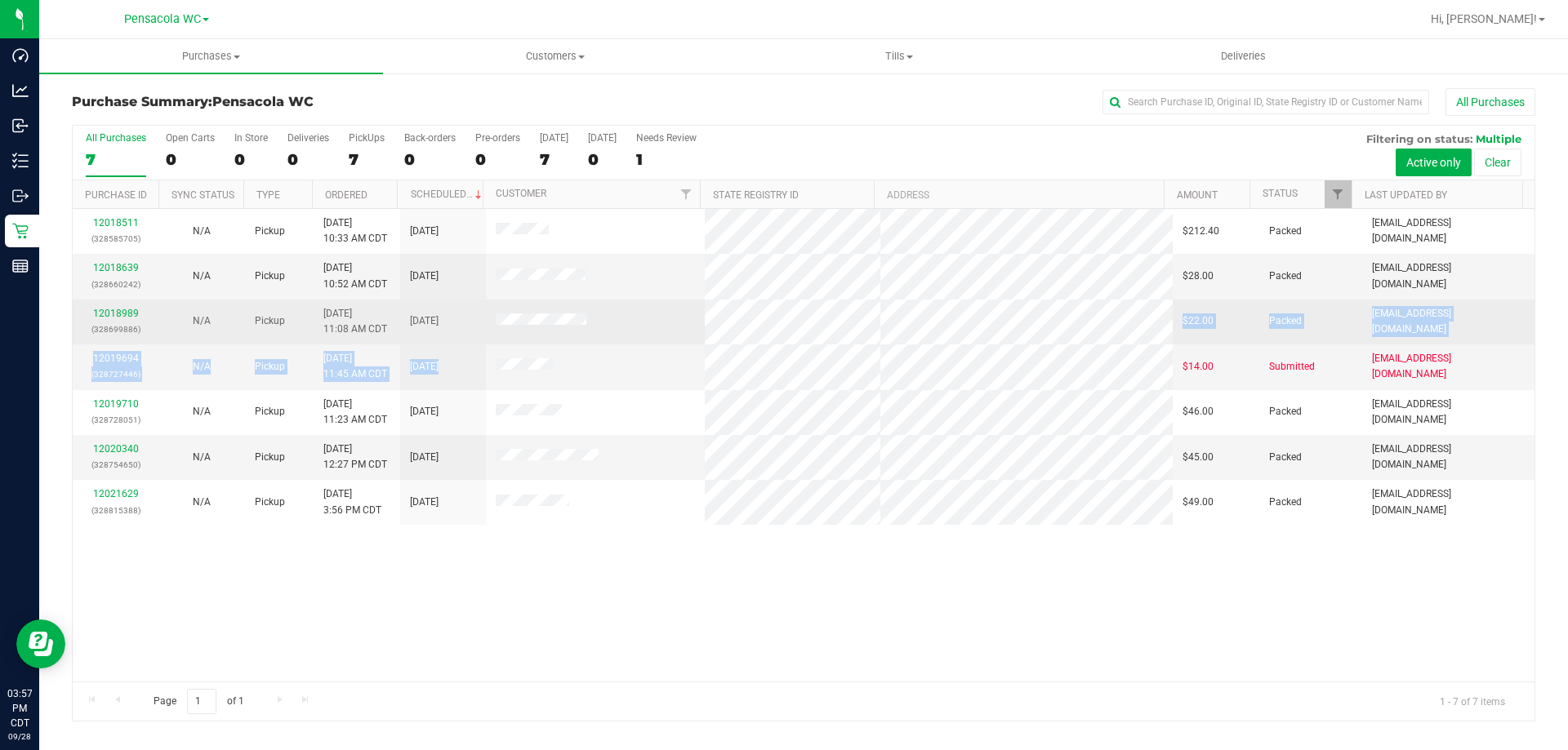
click at [706, 309] on tbody "12018511 (328585705) N/A Pickup 9/28/2025 10:33 AM CDT 9/28/2025 $212.40 Packed…" at bounding box center [804, 367] width 1461 height 316
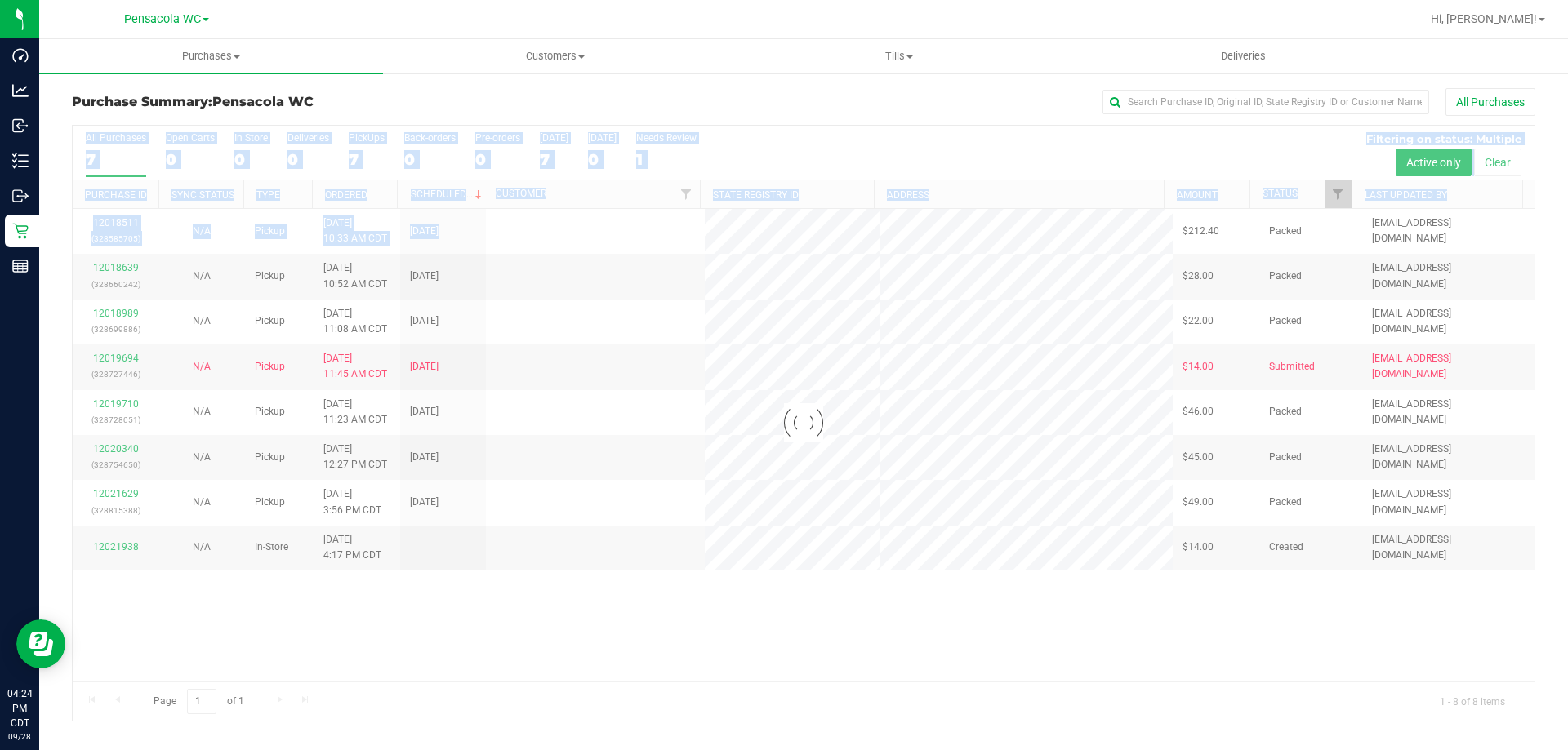
click at [730, 203] on div "Loading... All Purchases 7 Open Carts 0 In Store 0 Deliveries 0 PickUps 7 Back-…" at bounding box center [804, 423] width 1463 height 597
click at [766, 637] on div at bounding box center [804, 422] width 1461 height 595
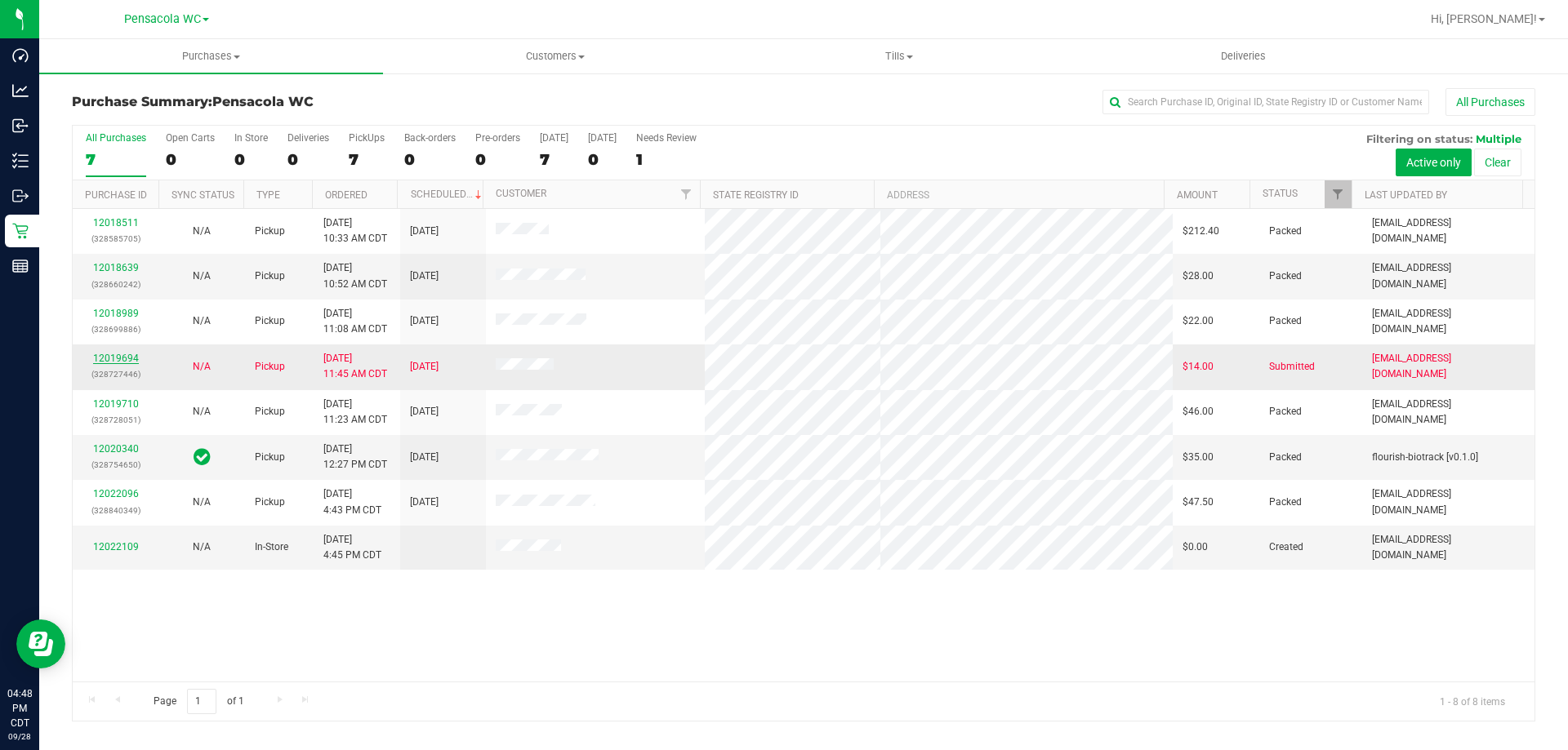
click at [121, 362] on link "12019694" at bounding box center [116, 358] width 45 height 12
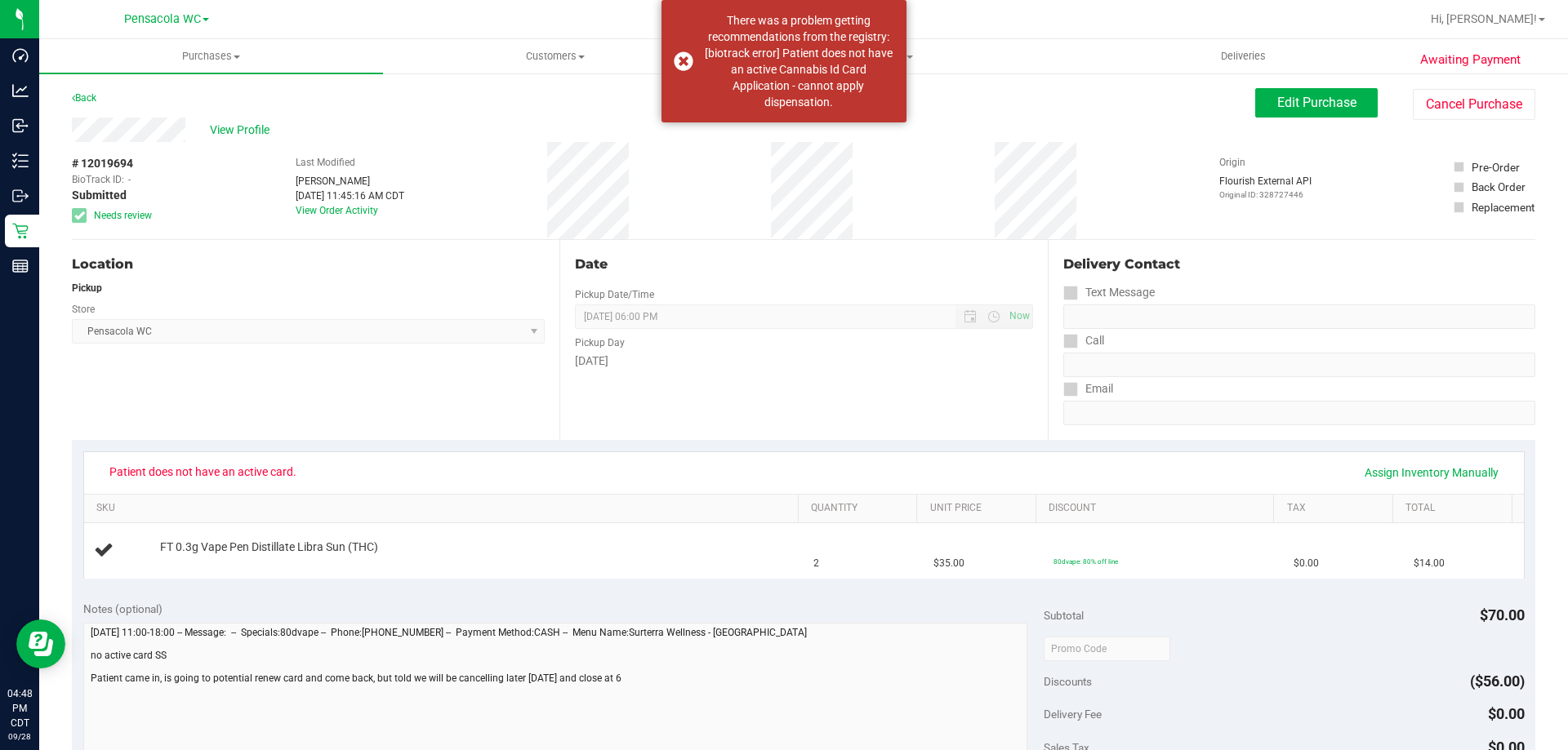
click at [66, 128] on div "Awaiting Payment Back Edit Purchase Cancel Purchase View Profile # 12019694 Bio…" at bounding box center [804, 684] width 1529 height 1224
click at [88, 102] on link "Back" at bounding box center [84, 98] width 25 height 12
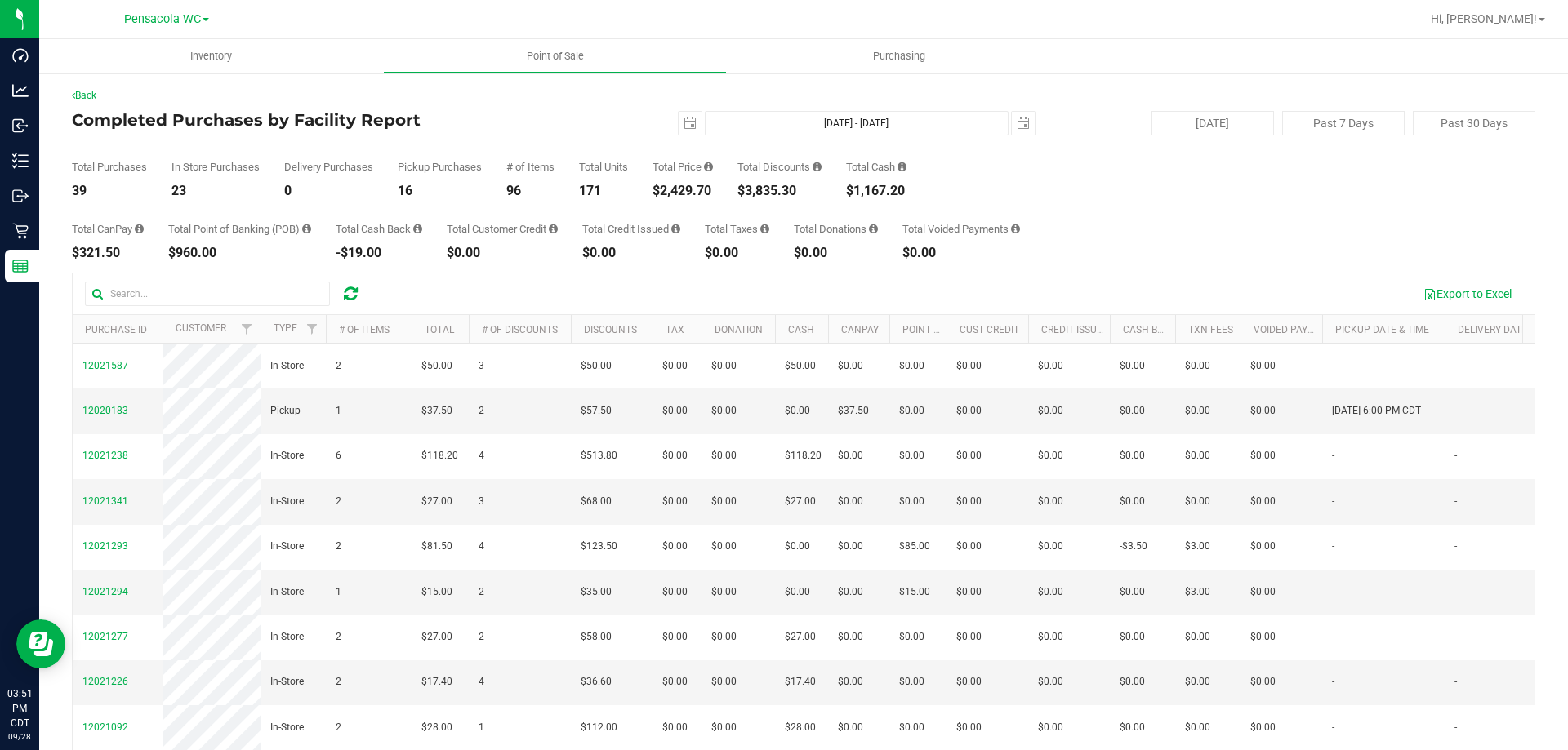
drag, startPoint x: 176, startPoint y: 85, endPoint x: 428, endPoint y: 577, distance: 552.8
click at [167, 81] on div "Back Completed Purchases by Facility Report 2025-09-28 Sep 28, 2025 - Sep 28, 2…" at bounding box center [804, 472] width 1529 height 800
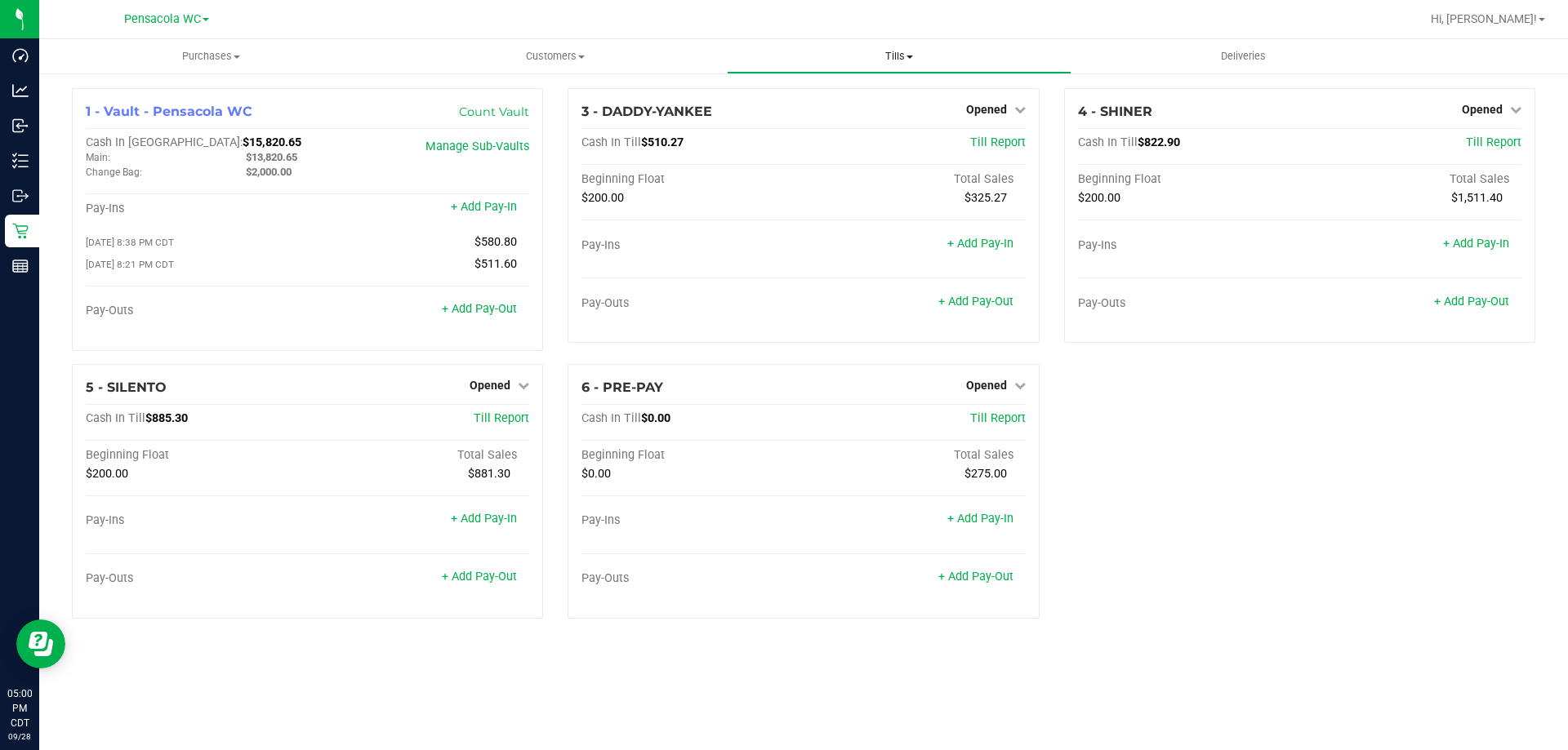
click at [985, 68] on uib-tab-heading "Tills Manage tills Reconcile e-payments" at bounding box center [899, 56] width 343 height 33
click at [1006, 112] on li "Reconcile e-payments" at bounding box center [899, 118] width 344 height 20
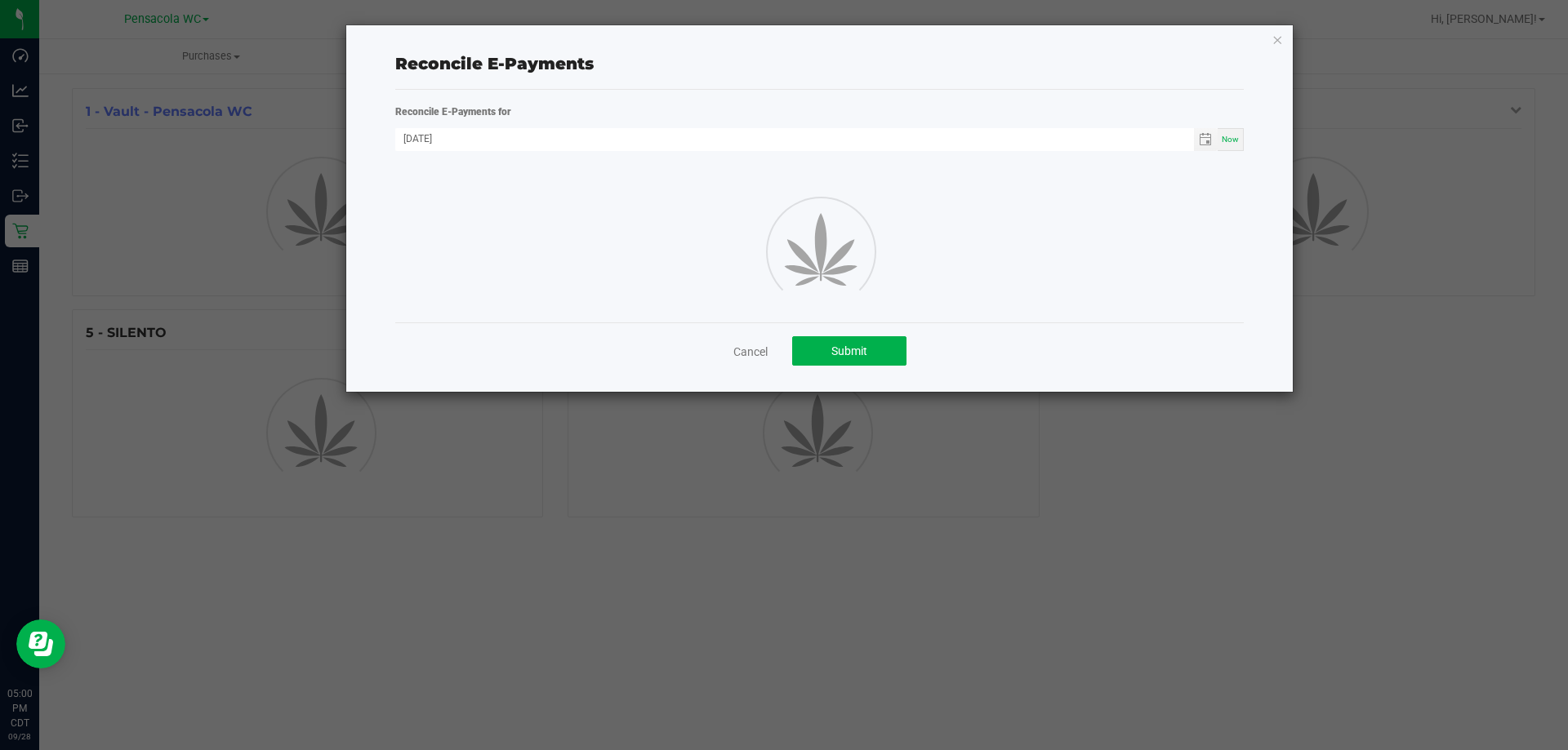
click at [1274, 36] on icon "button" at bounding box center [1278, 39] width 12 height 20
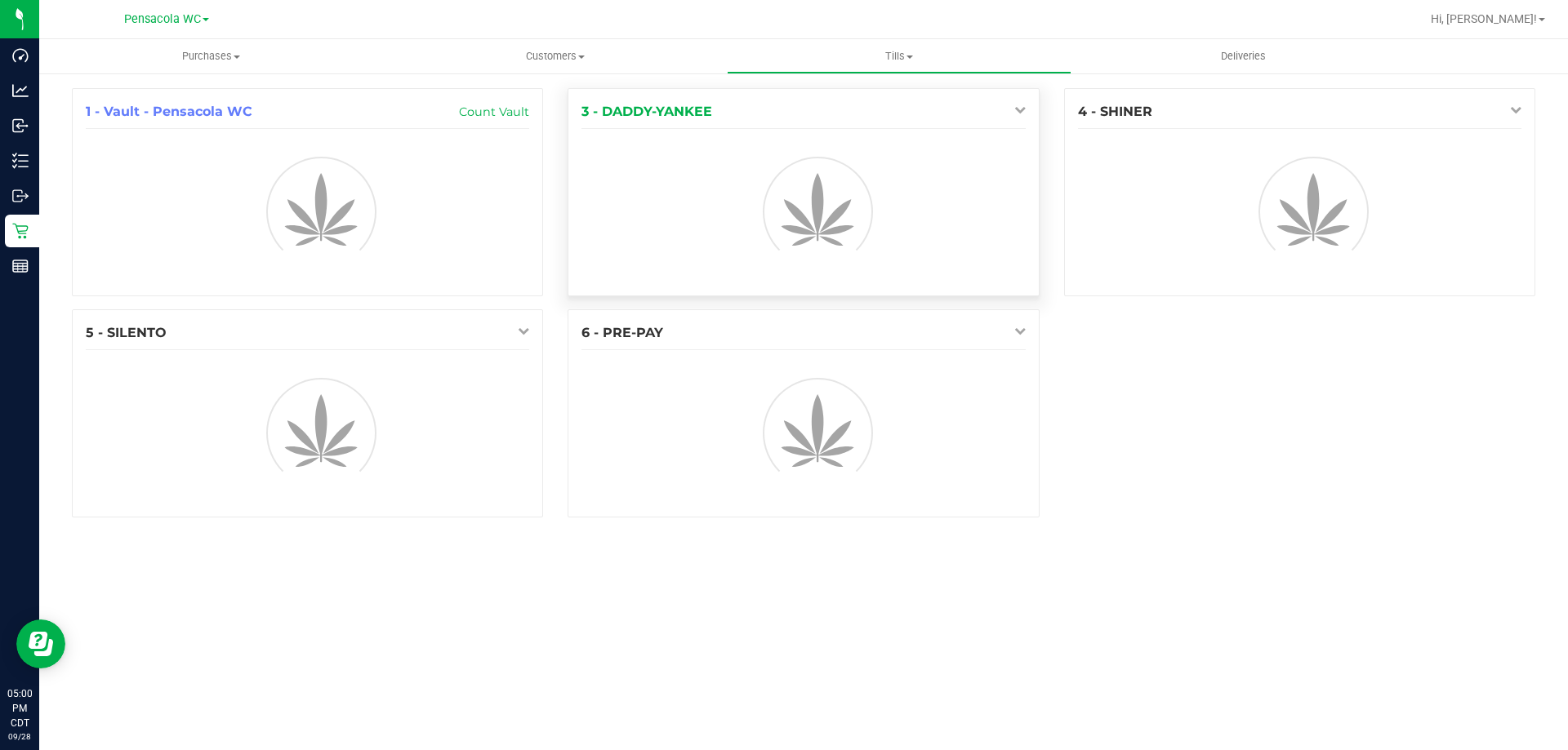
click at [1012, 108] on link at bounding box center [1016, 109] width 19 height 13
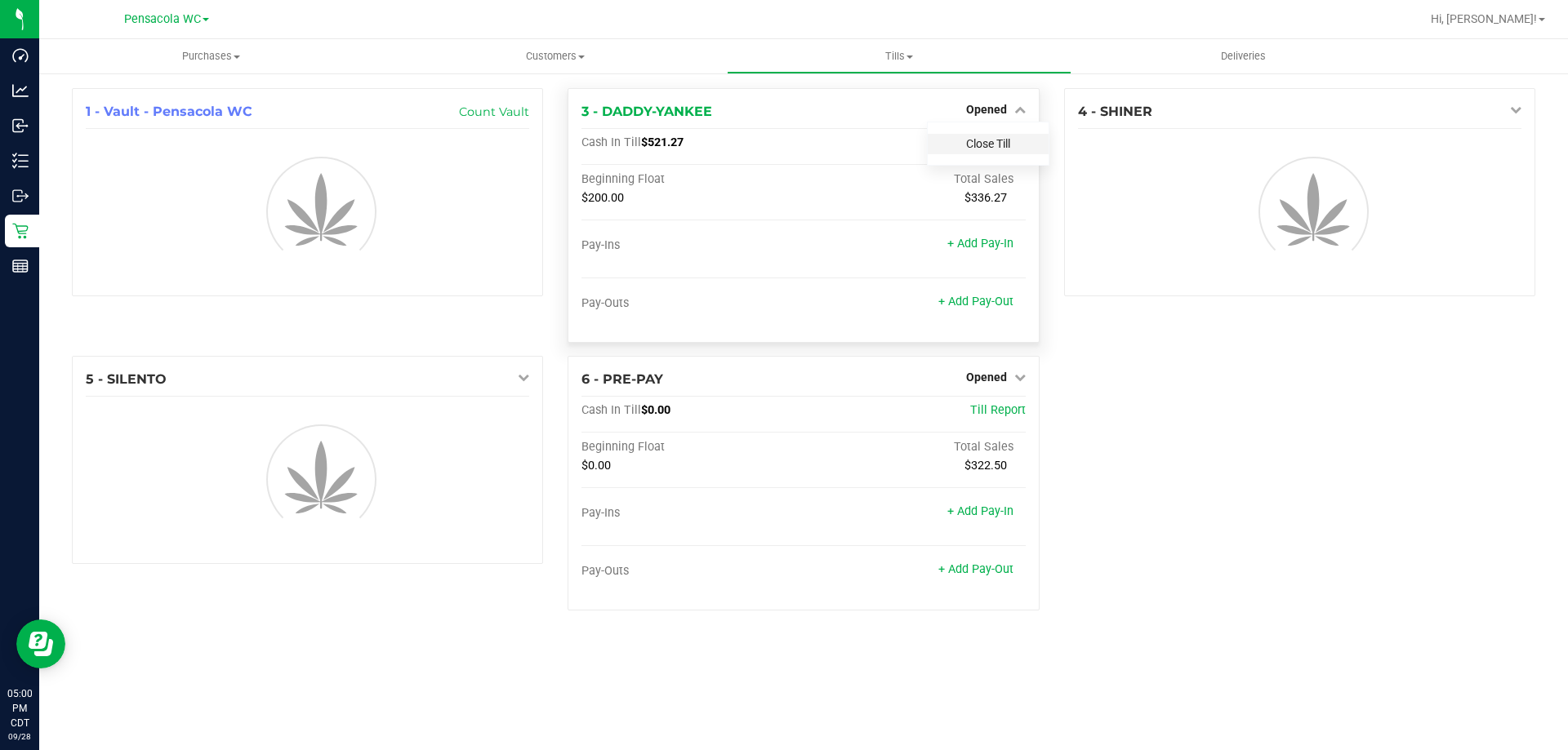
click at [1008, 137] on link "Close Till" at bounding box center [987, 143] width 44 height 13
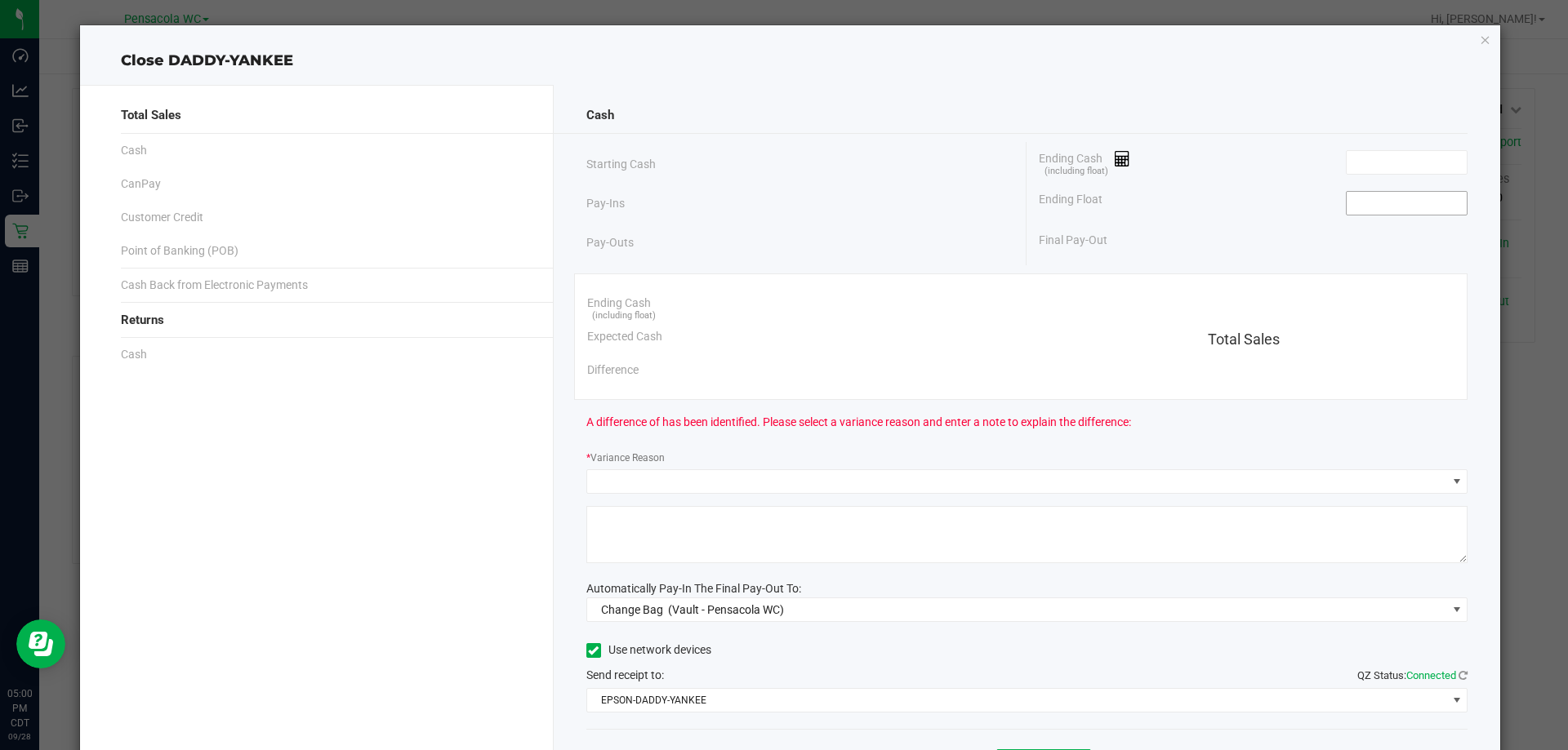
click at [1404, 197] on input at bounding box center [1407, 202] width 120 height 23
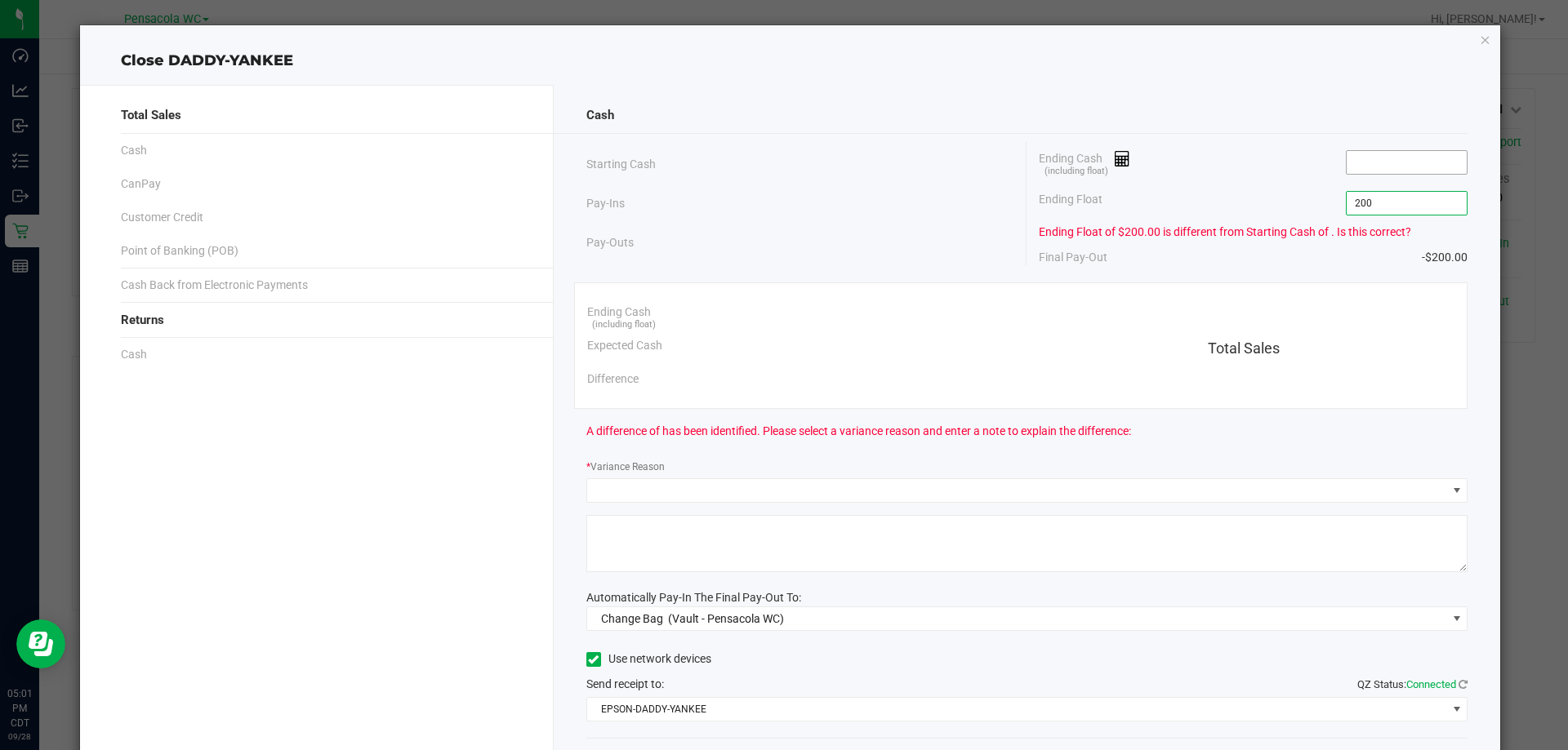
click at [1392, 158] on input at bounding box center [1407, 162] width 120 height 23
type input "$200.00"
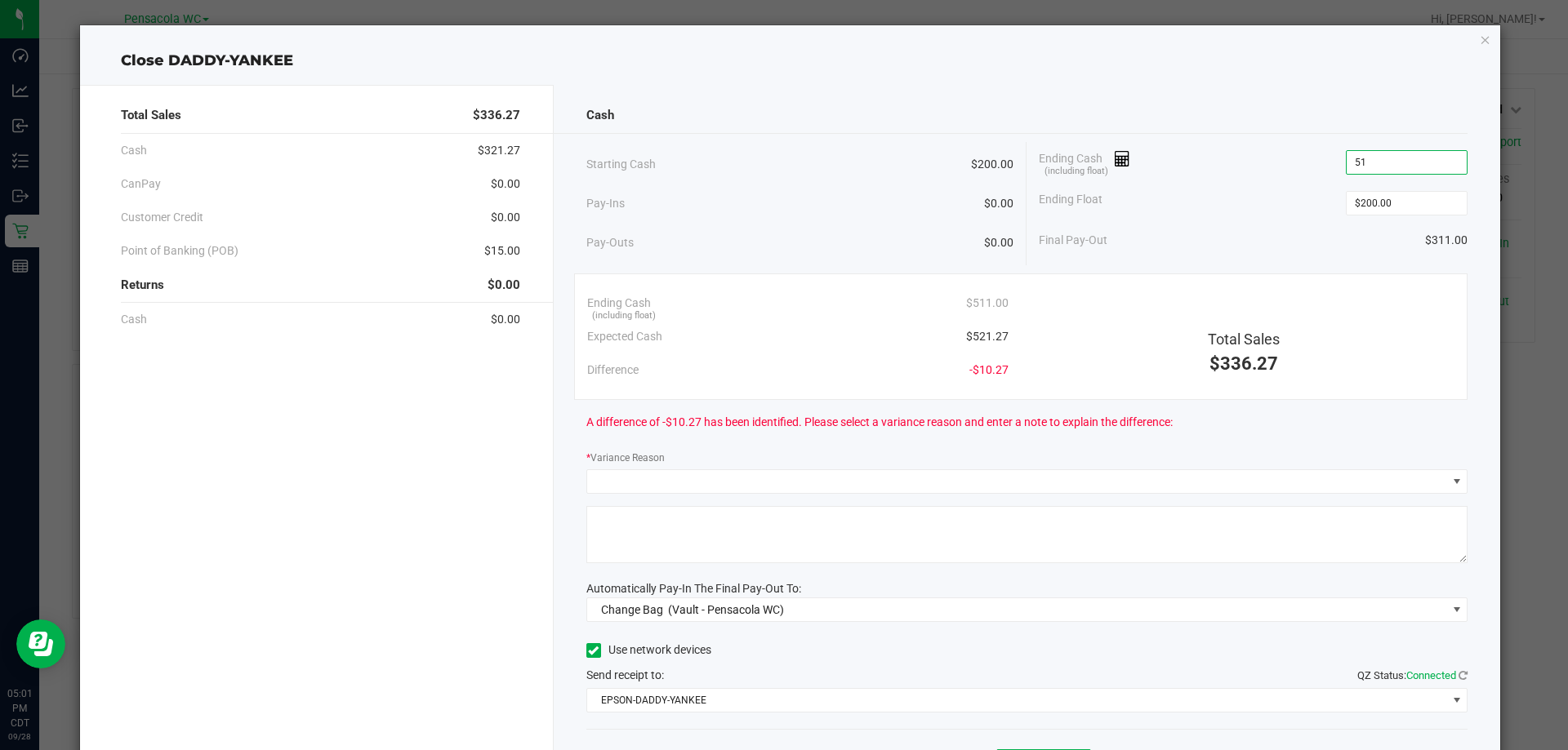
type input "5"
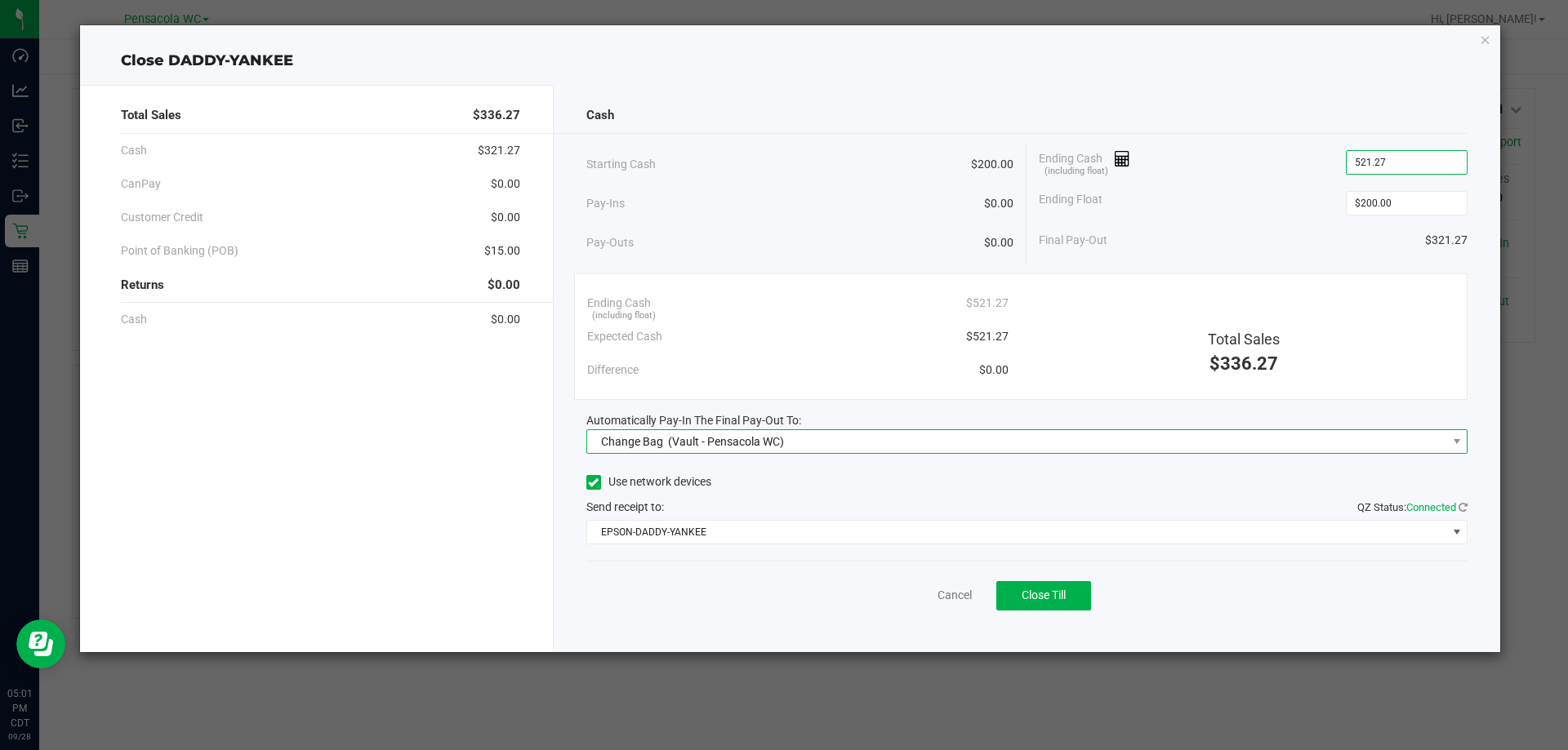
type input "$521.27"
drag, startPoint x: 821, startPoint y: 430, endPoint x: 821, endPoint y: 446, distance: 16.0
click at [821, 433] on span "Change Bag (Vault - Pensacola WC)" at bounding box center [1017, 441] width 860 height 23
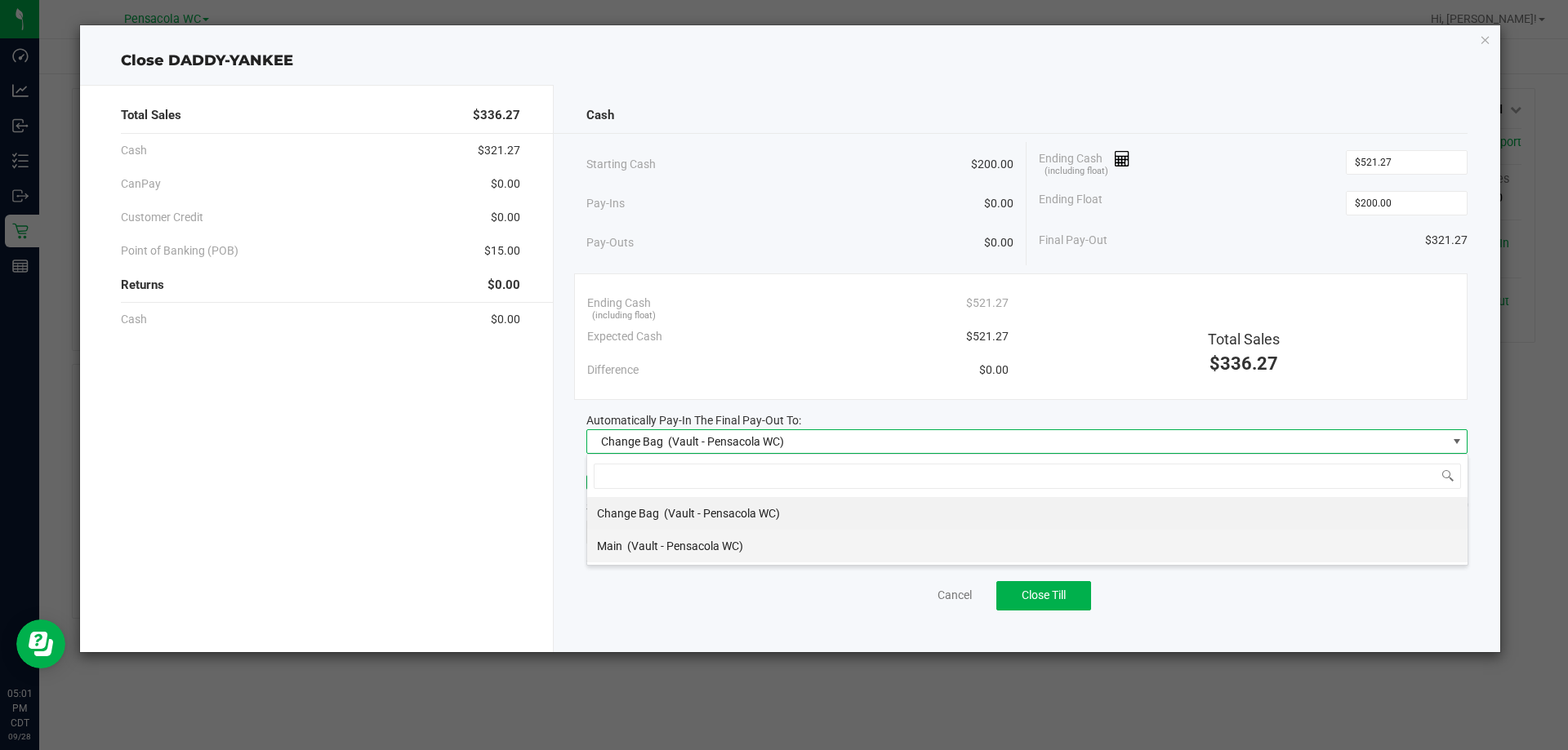
scroll to position [25, 881]
click at [767, 536] on li "Main (Vault - Pensacola WC)" at bounding box center [1027, 546] width 880 height 33
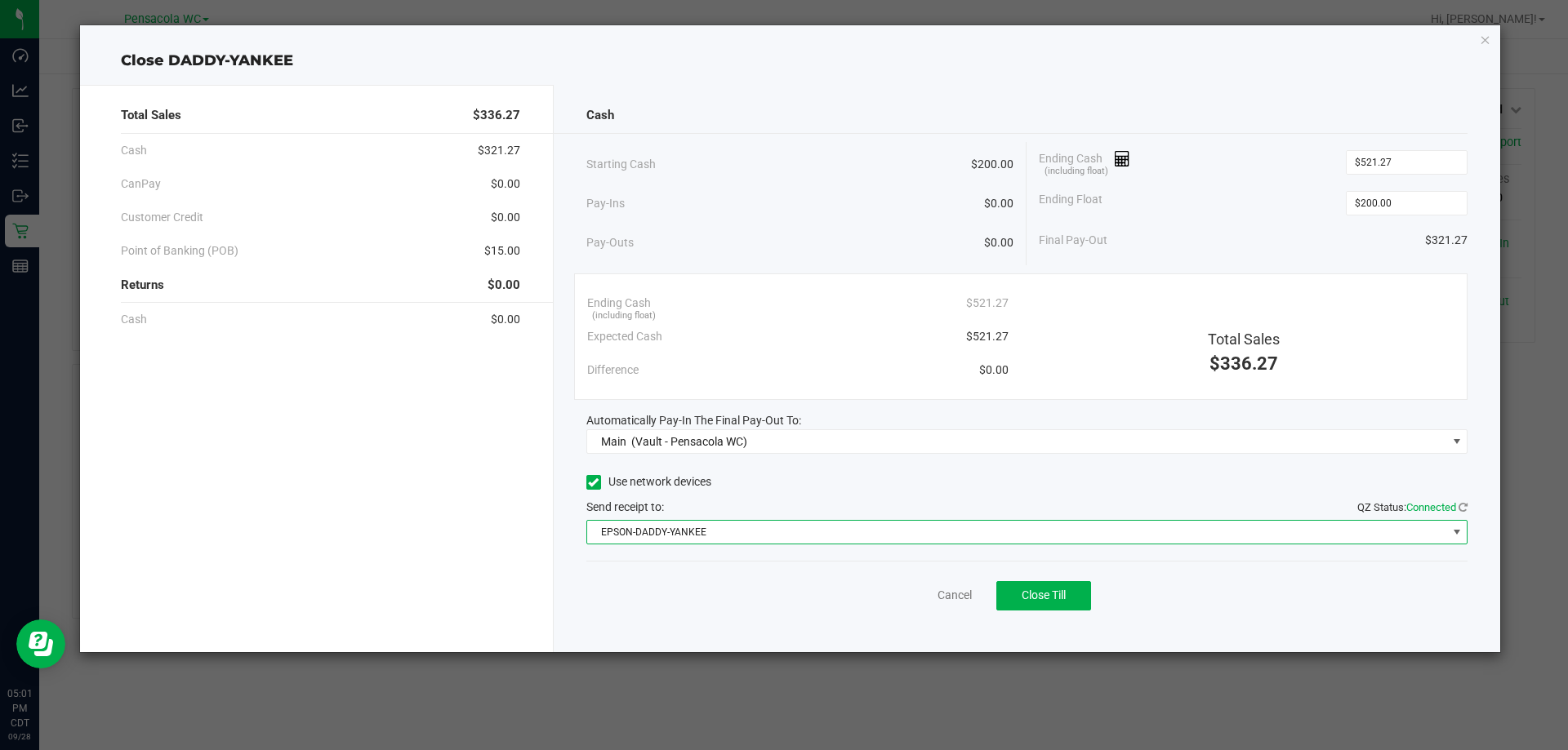
click at [767, 525] on span "EPSON-DADDY-YANKEE" at bounding box center [1017, 532] width 860 height 23
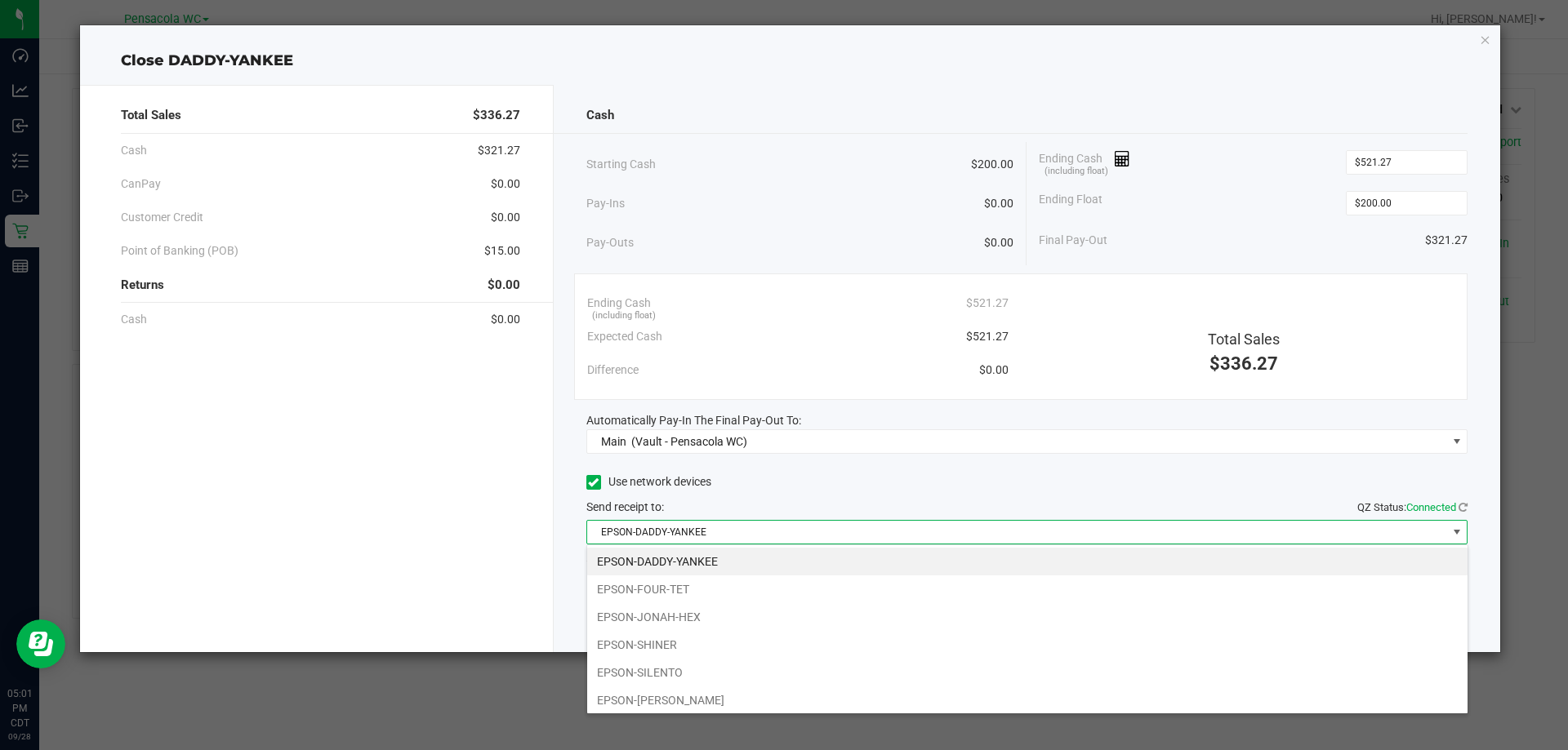
drag, startPoint x: 711, startPoint y: 622, endPoint x: 712, endPoint y: 609, distance: 13.0
click at [711, 621] on li "EPSON-JONAH-HEX" at bounding box center [1027, 617] width 880 height 28
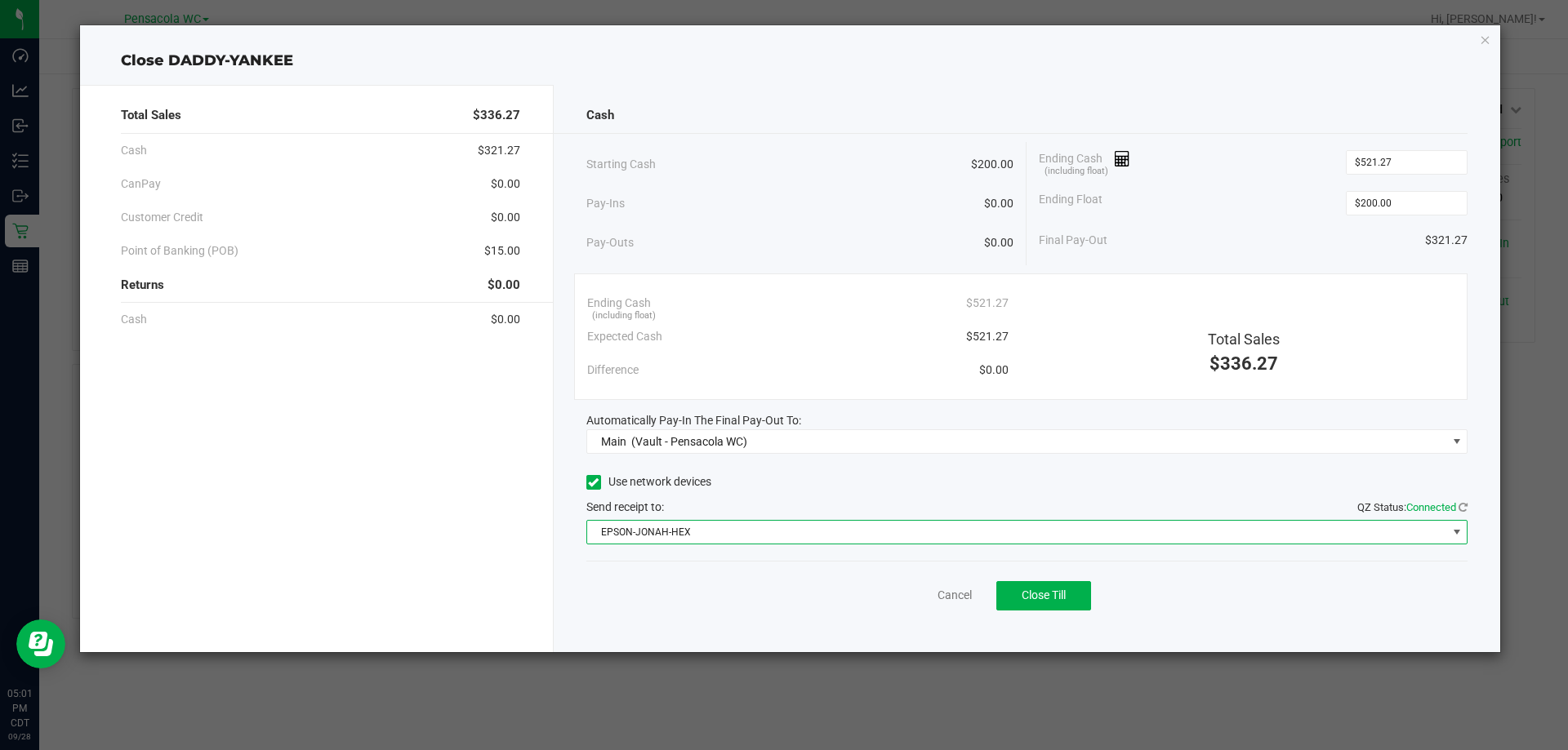
click at [762, 471] on div "Use network devices" at bounding box center [1027, 482] width 882 height 25
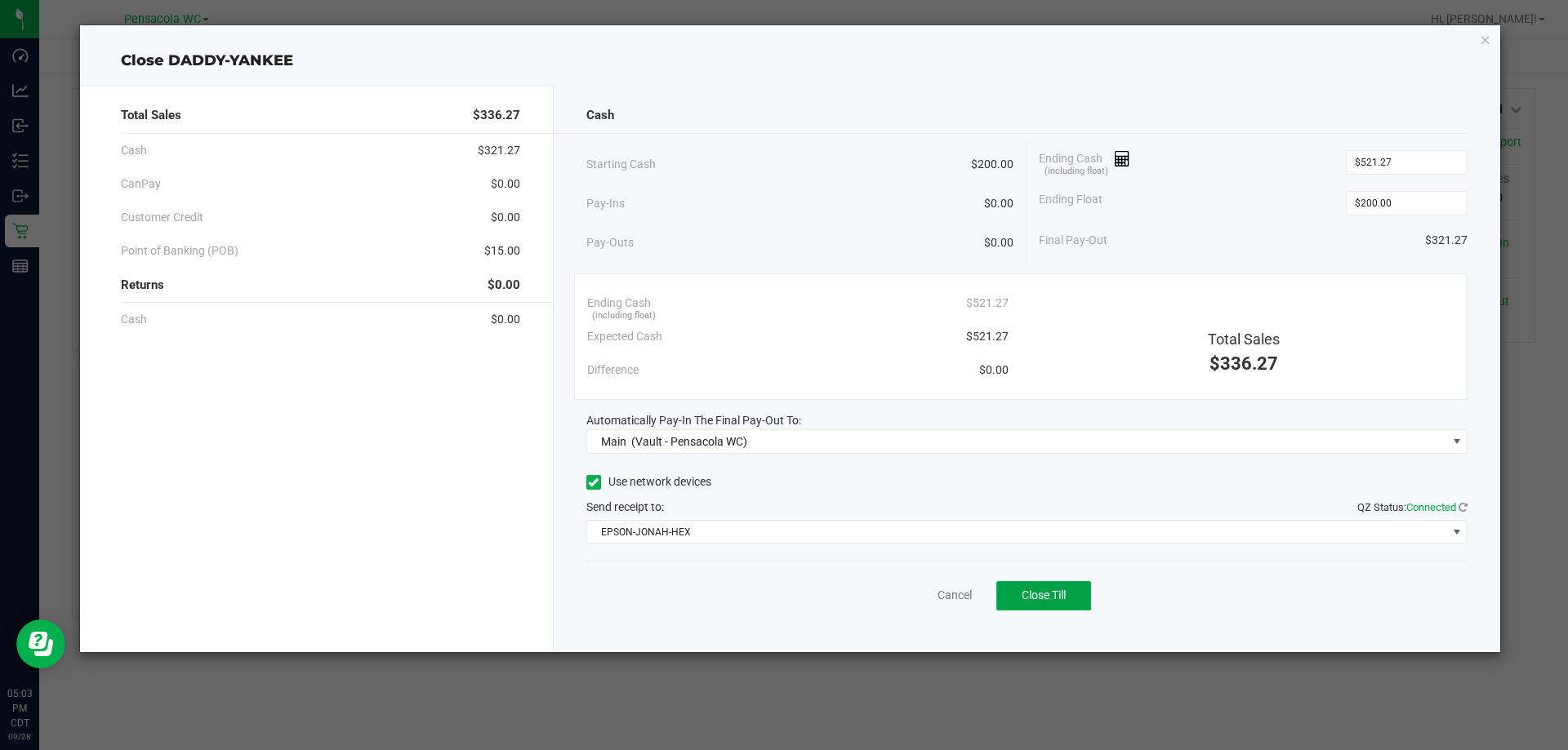
click at [1058, 606] on button "Close Till" at bounding box center [1044, 596] width 95 height 30
click at [935, 587] on link "Dismiss" at bounding box center [919, 595] width 39 height 17
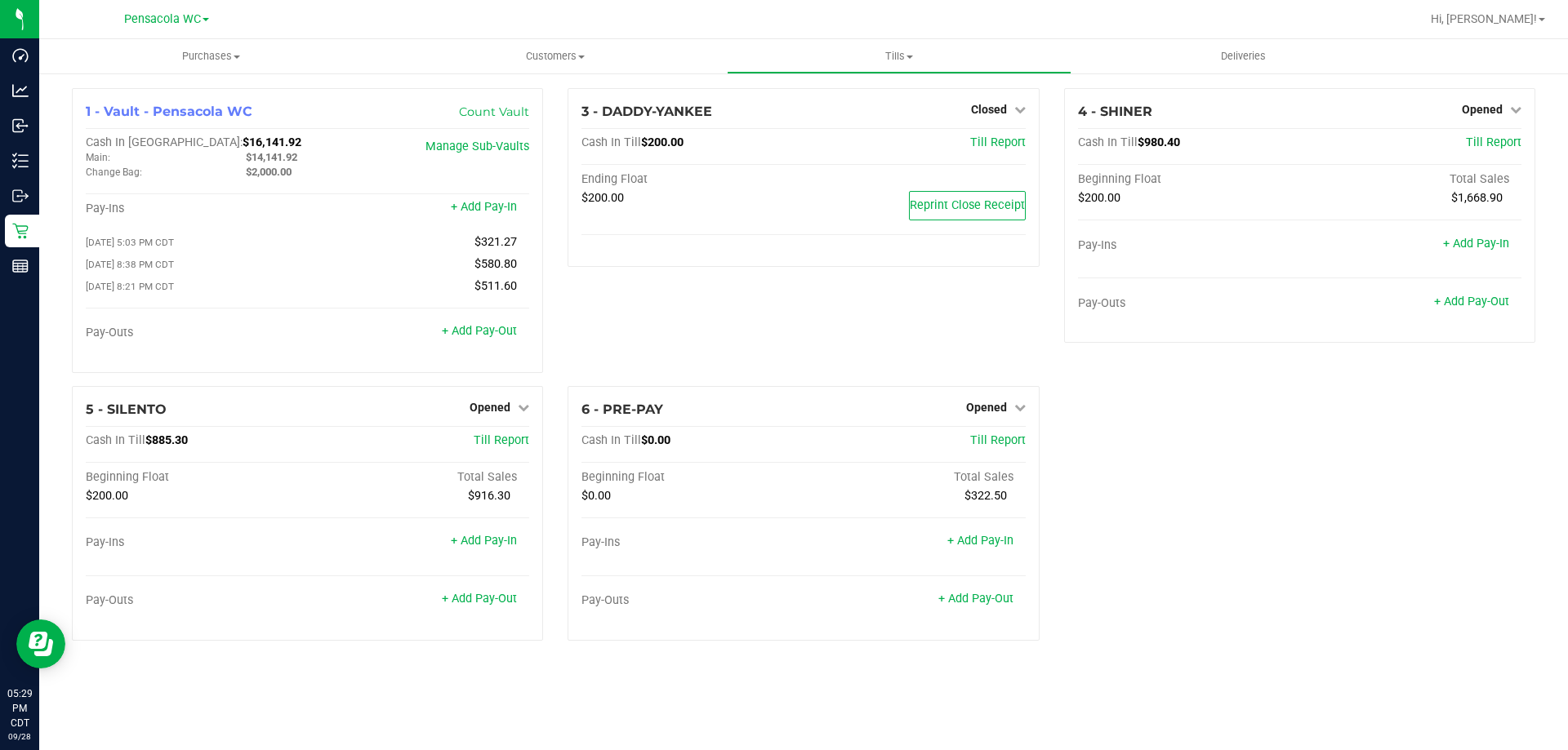
drag, startPoint x: 935, startPoint y: 587, endPoint x: 736, endPoint y: 698, distance: 227.9
click at [768, 482] on div "Cash In Till $0.00 Till Report Beginning Float Total Sales $0.00 $322.50 Pay-In…" at bounding box center [803, 530] width 443 height 193
click at [490, 601] on link "+ Add Pay-Out" at bounding box center [479, 599] width 75 height 14
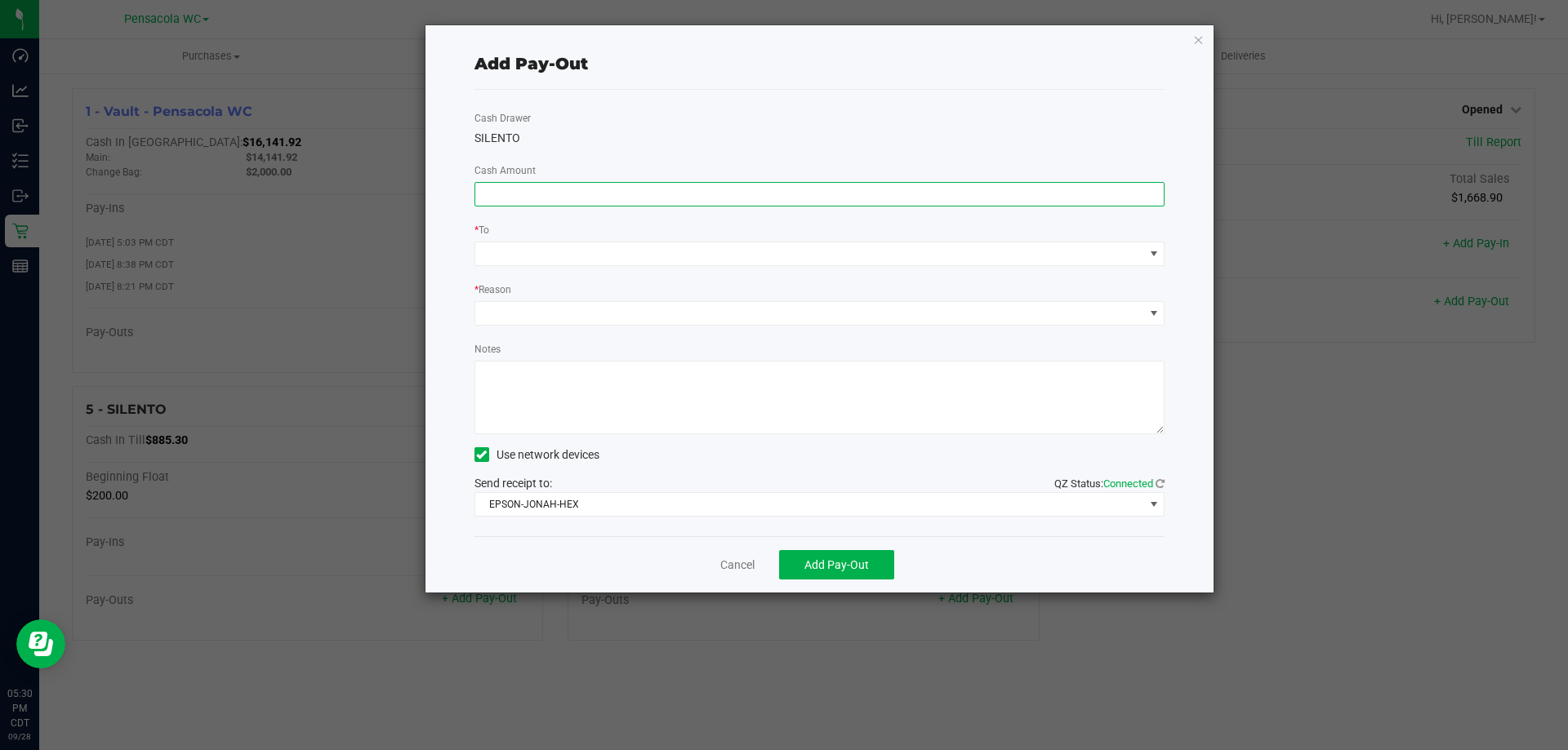
click at [669, 197] on input at bounding box center [820, 193] width 689 height 23
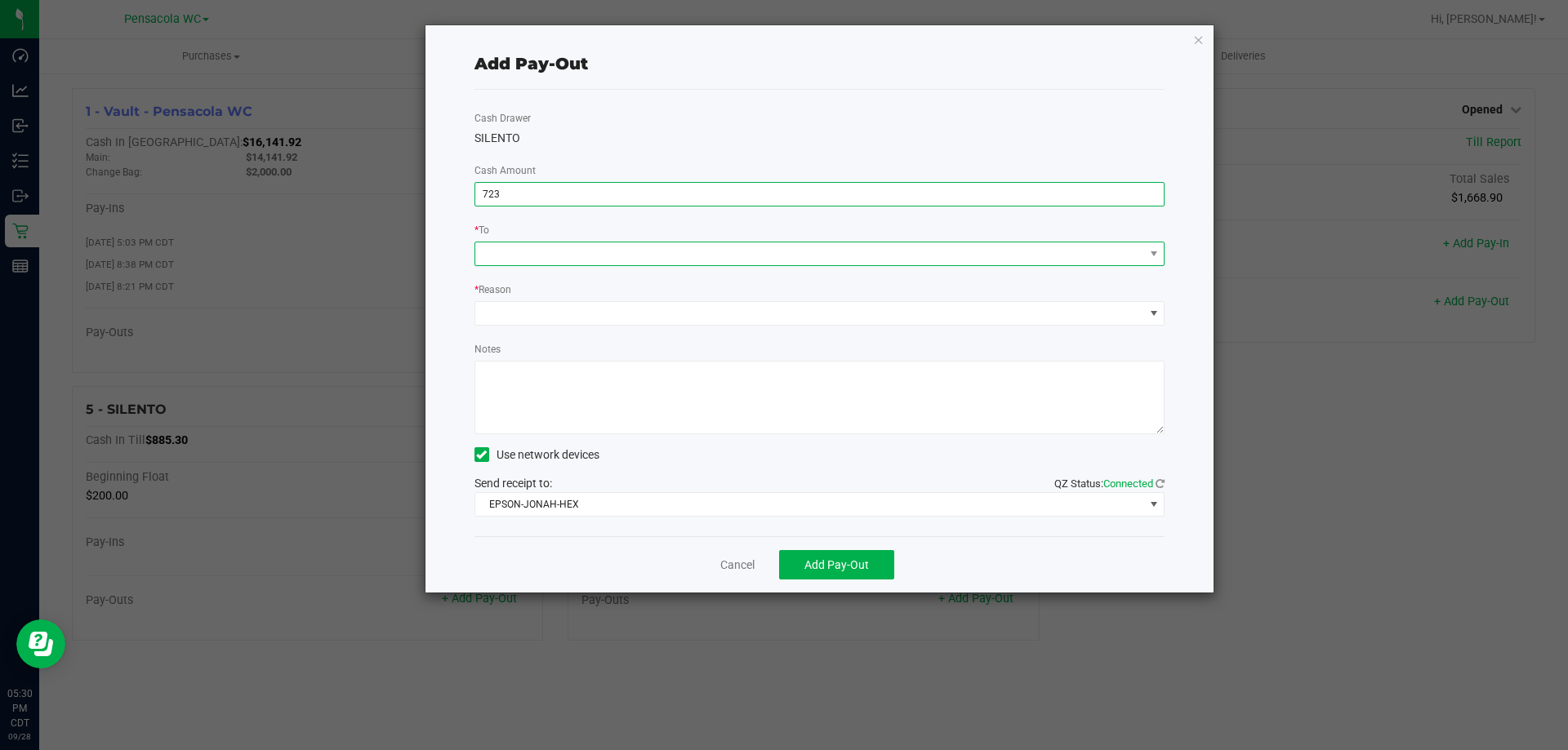
type input "$723.00"
click at [667, 262] on span at bounding box center [809, 254] width 668 height 23
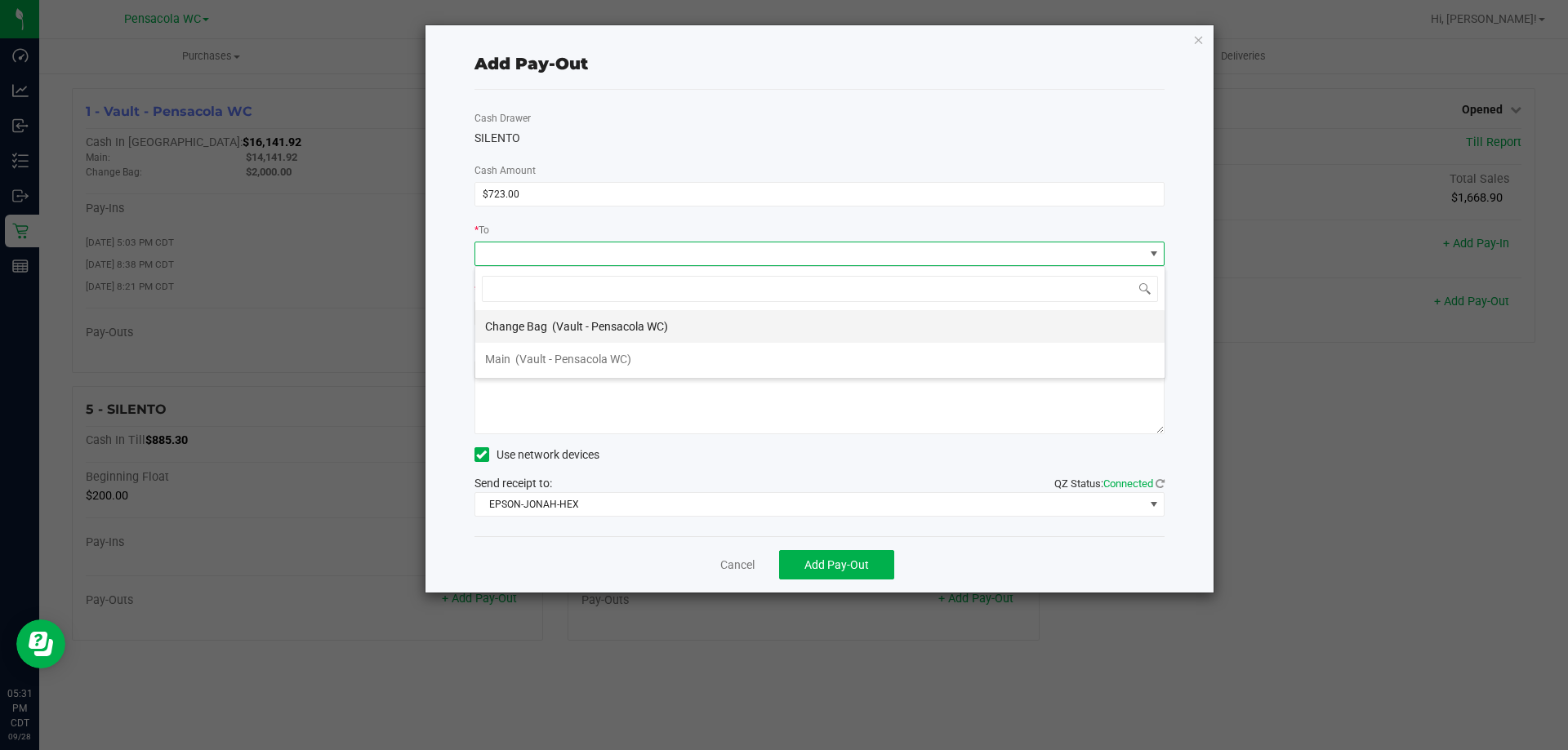
scroll to position [25, 690]
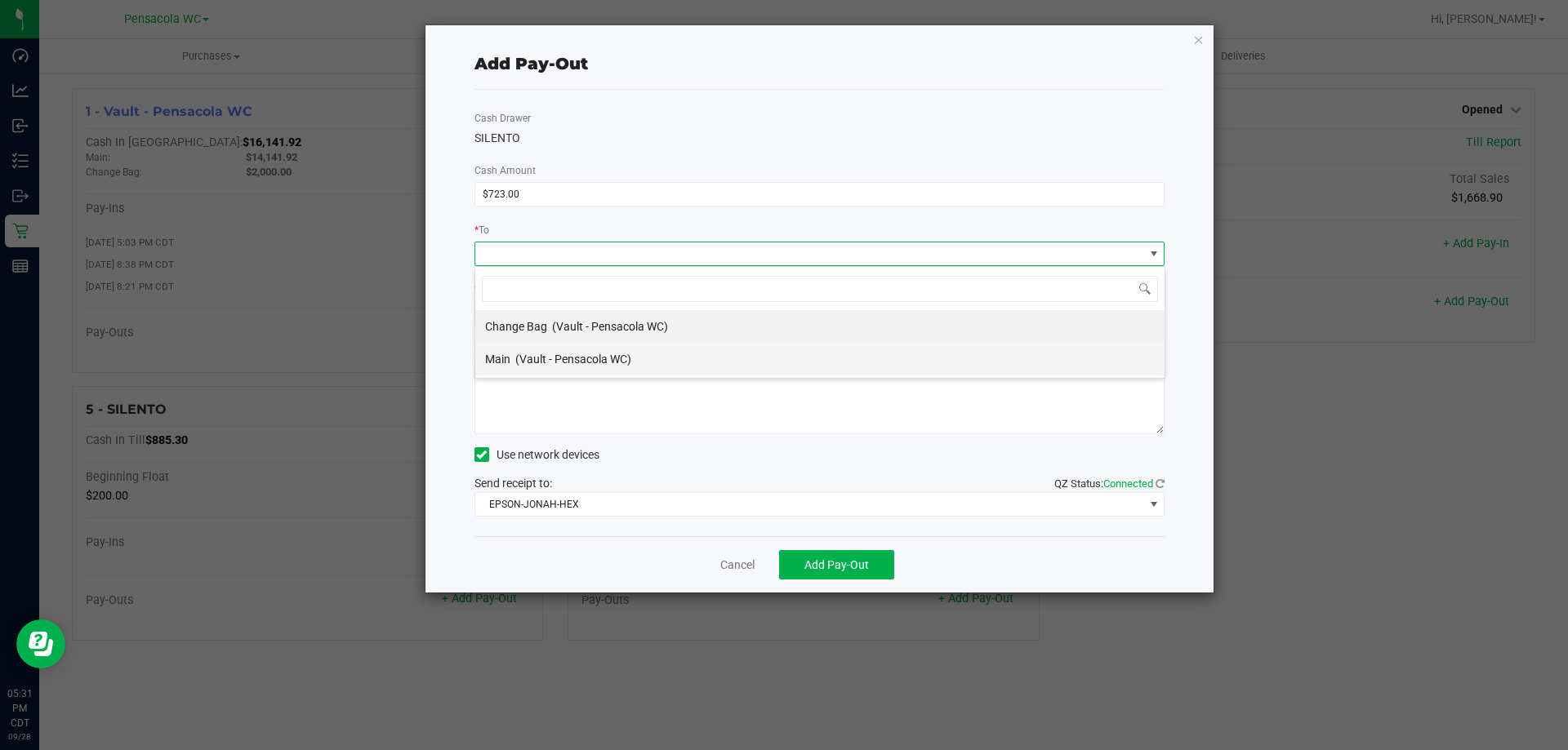
click at [592, 345] on div "Main (Vault - Pensacola WC)" at bounding box center [558, 359] width 146 height 30
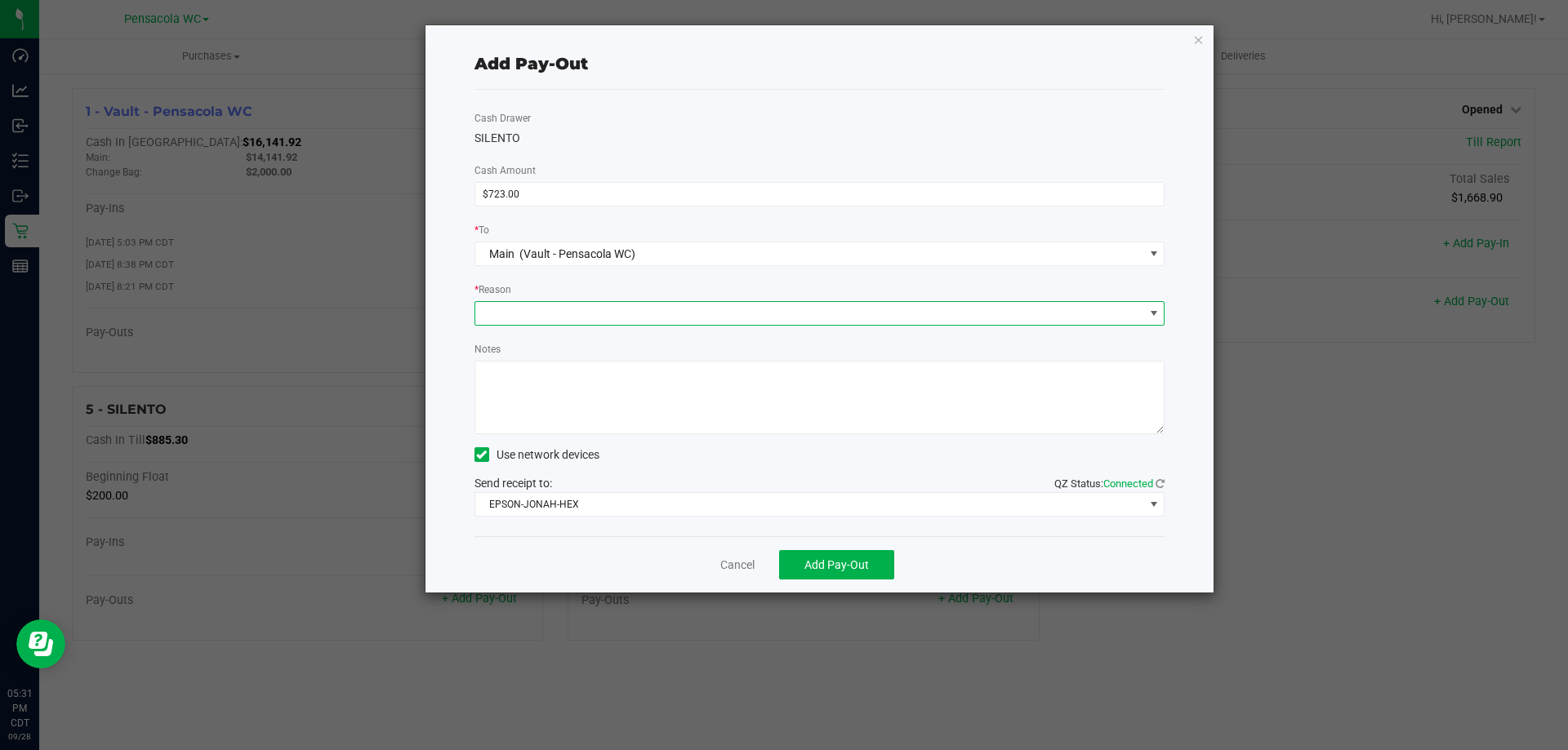
click at [583, 321] on span at bounding box center [809, 313] width 668 height 23
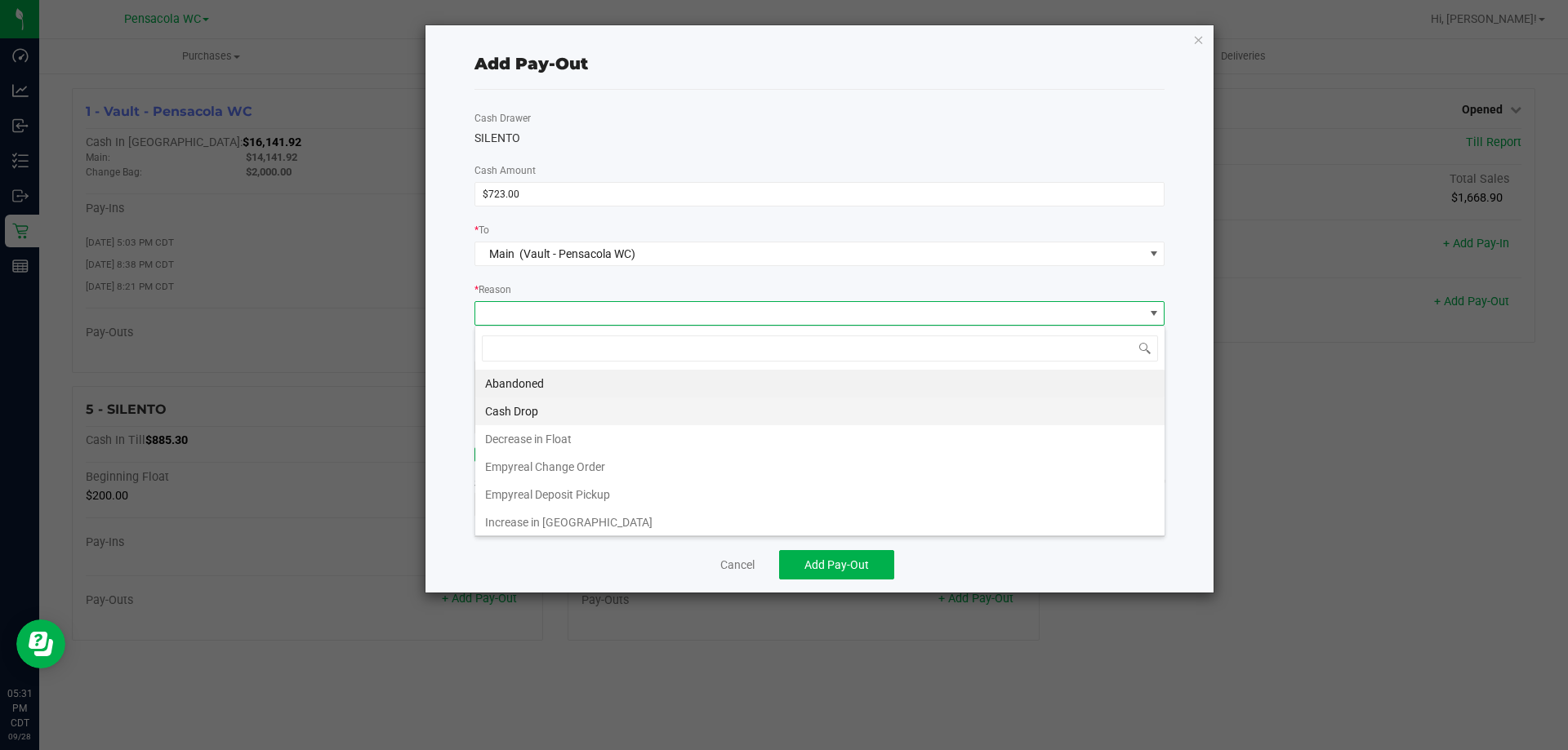
click at [551, 412] on li "Cash Drop" at bounding box center [820, 412] width 689 height 28
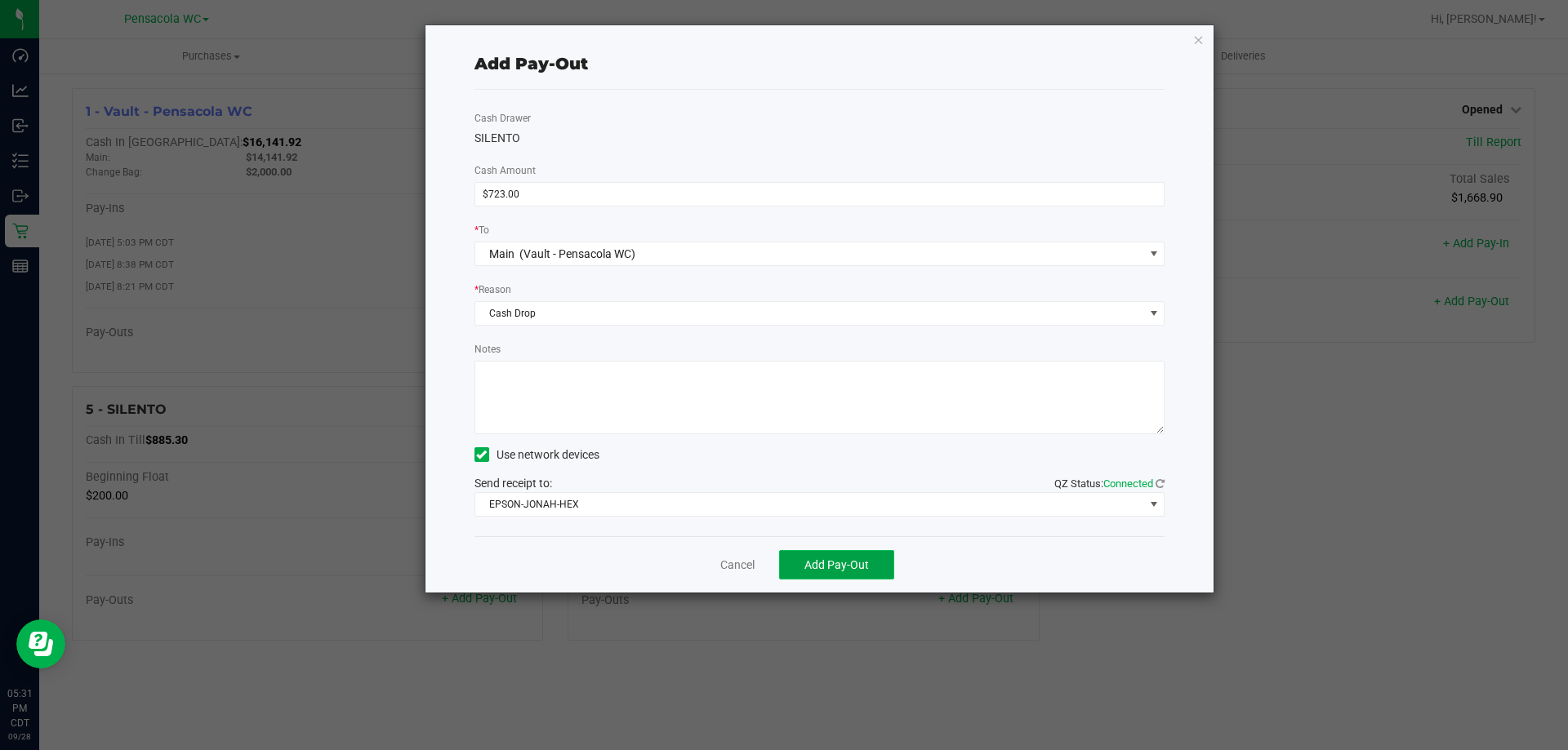
click at [838, 574] on button "Add Pay-Out" at bounding box center [836, 564] width 116 height 30
click at [748, 564] on link "Dismiss" at bounding box center [732, 564] width 39 height 17
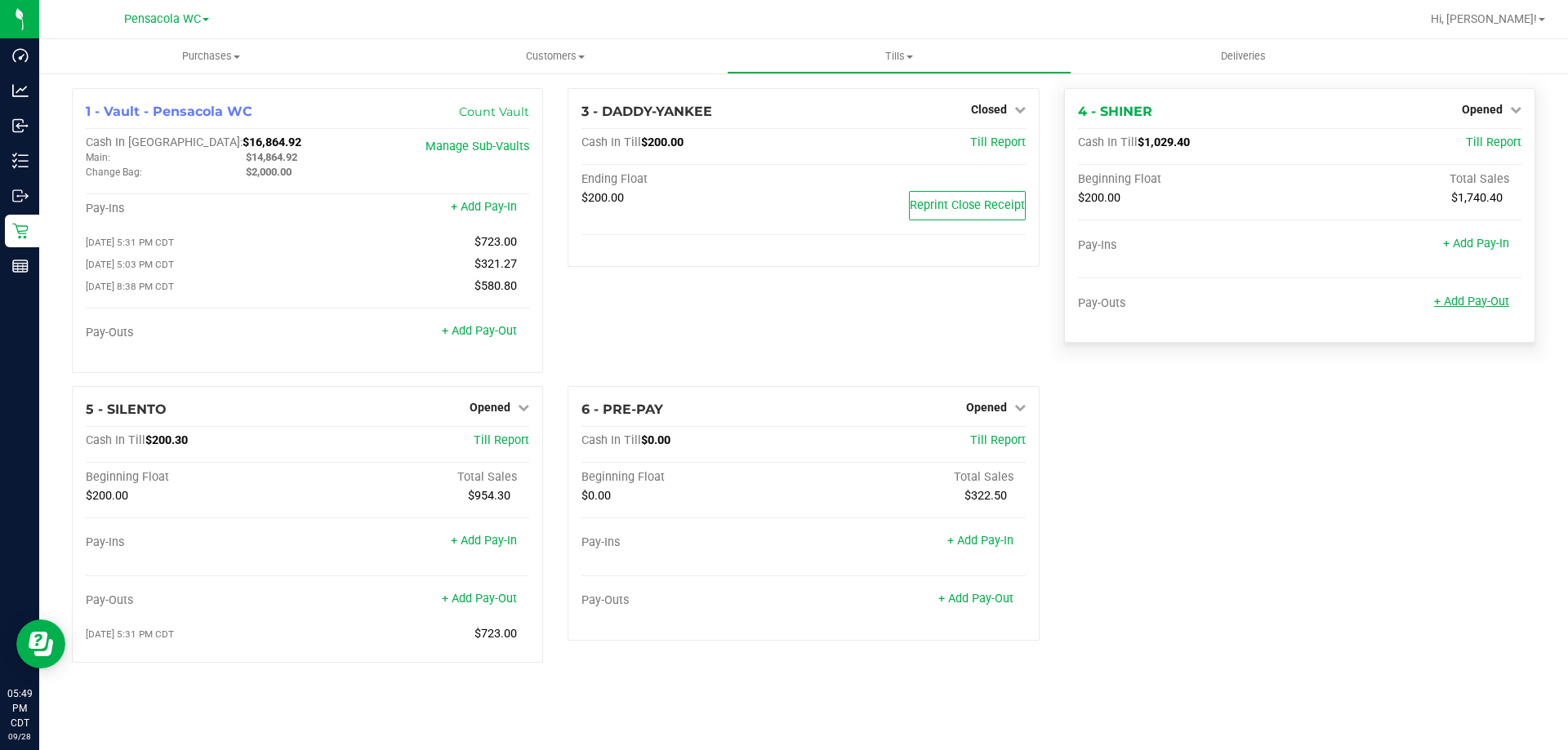
click at [1497, 298] on link "+ Add Pay-Out" at bounding box center [1471, 302] width 75 height 14
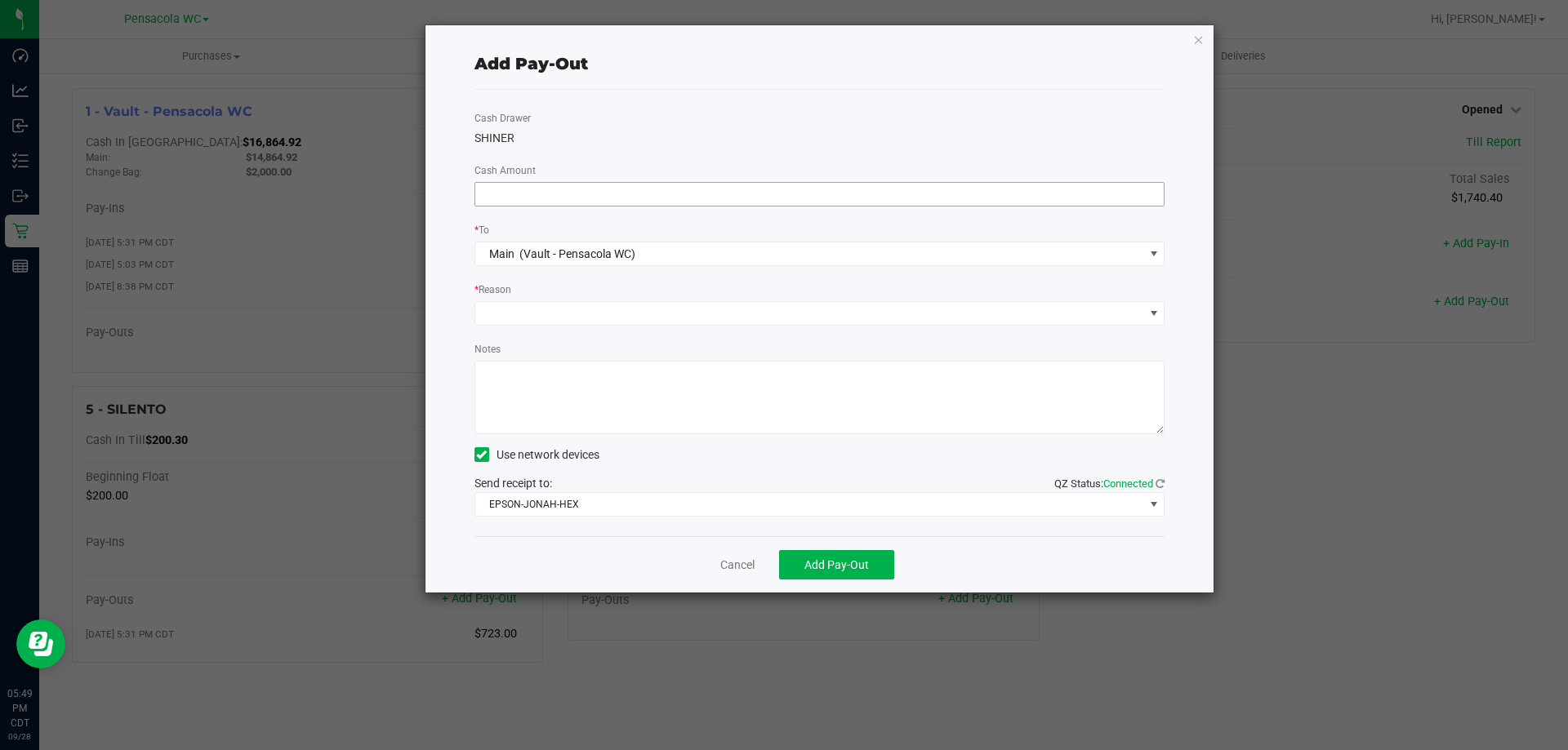
click at [782, 193] on input at bounding box center [820, 193] width 689 height 23
click at [587, 309] on span at bounding box center [809, 313] width 668 height 23
type input "$825.00"
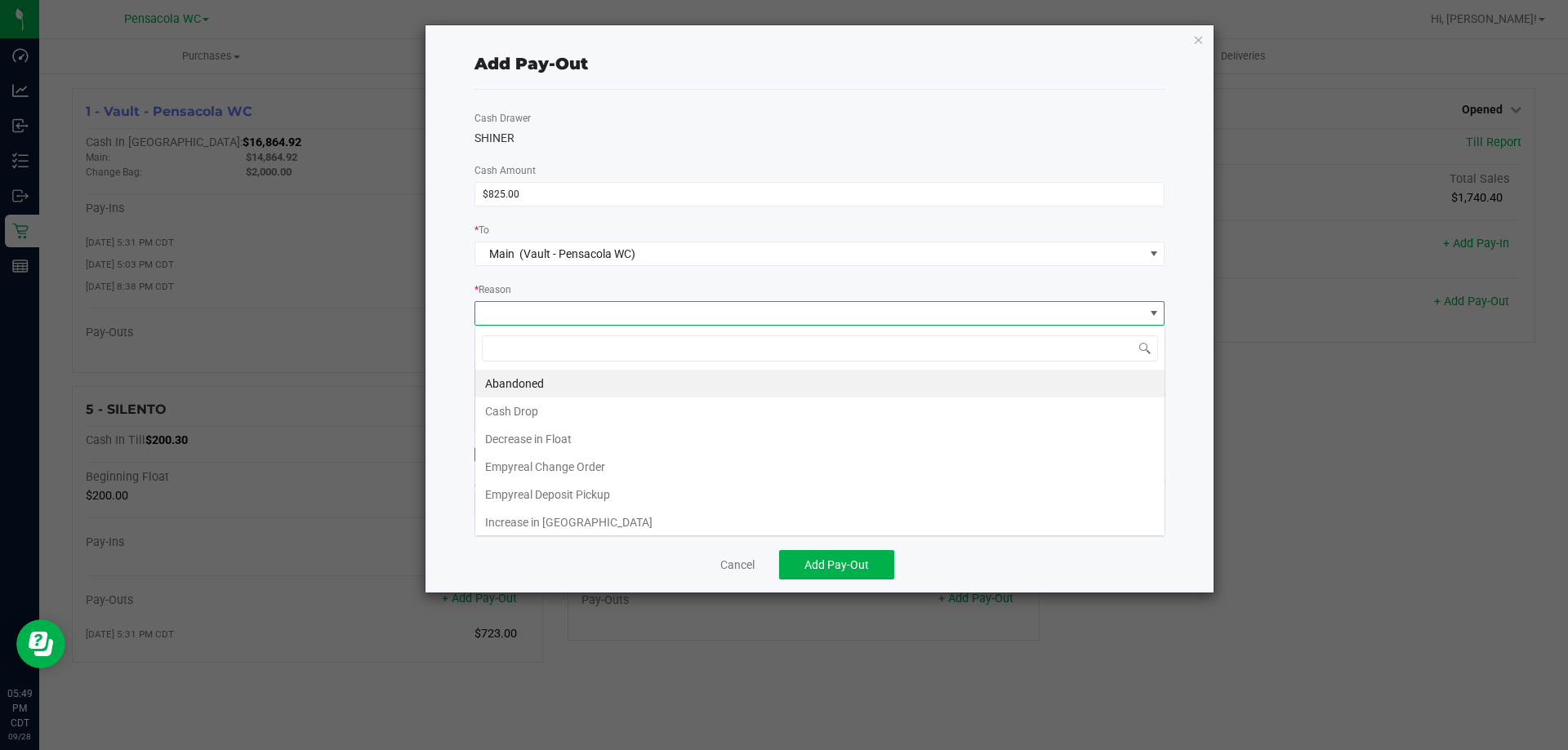
scroll to position [25, 690]
click at [558, 411] on li "Cash Drop" at bounding box center [820, 412] width 689 height 28
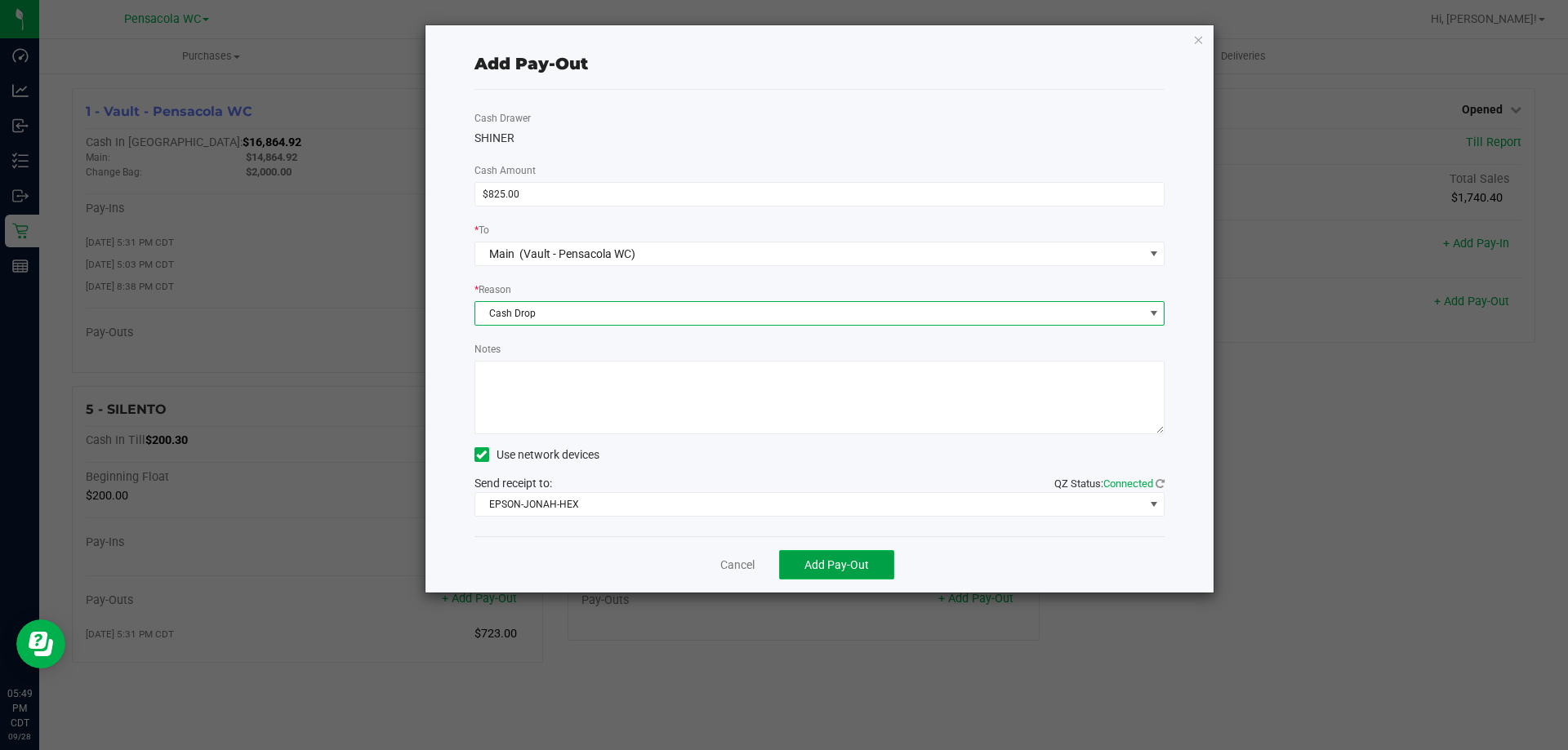
click at [859, 562] on span "Add Pay-Out" at bounding box center [836, 564] width 64 height 13
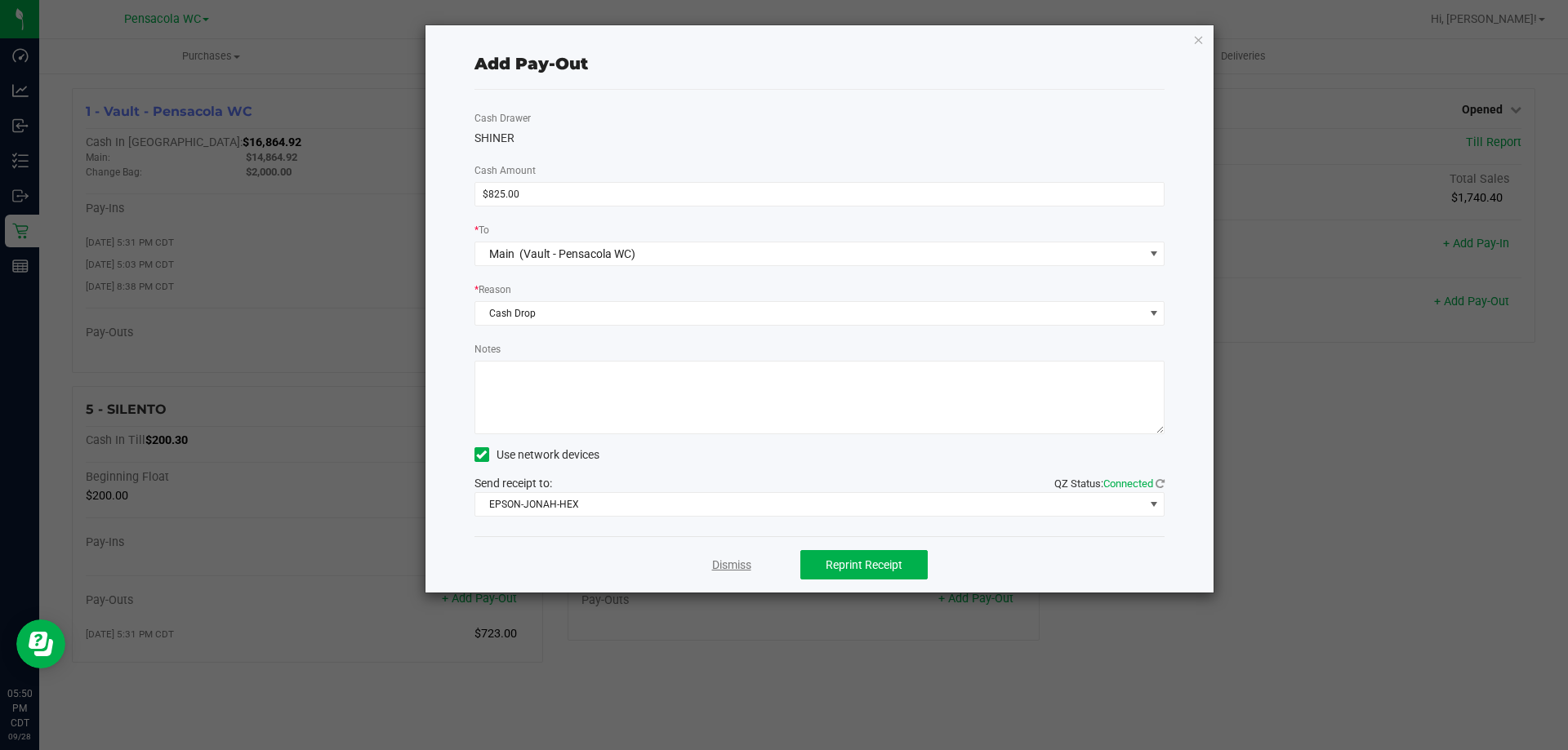
click at [730, 572] on link "Dismiss" at bounding box center [732, 564] width 39 height 17
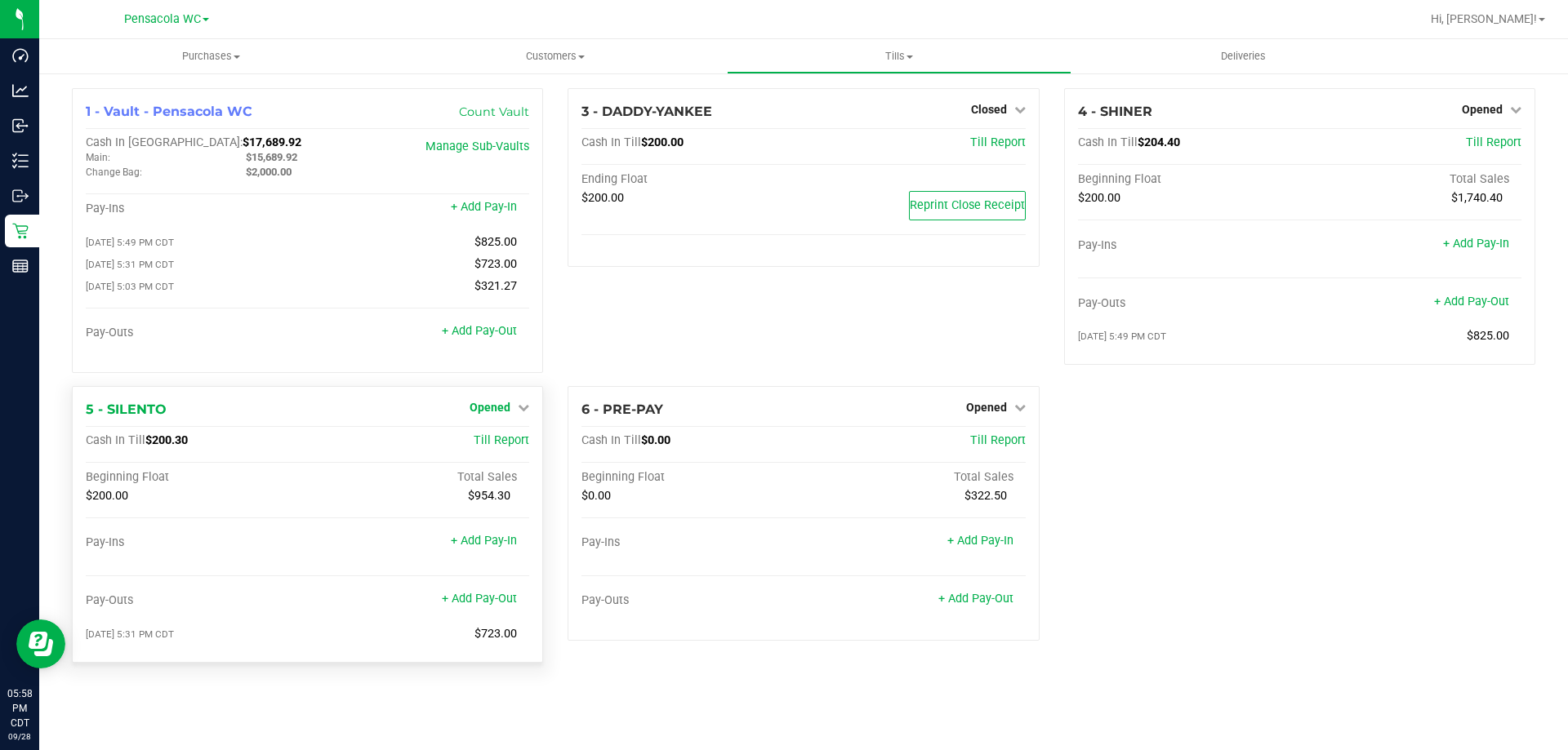
click at [514, 413] on link "Opened" at bounding box center [500, 407] width 59 height 13
click at [511, 443] on link "Close Till" at bounding box center [492, 440] width 44 height 13
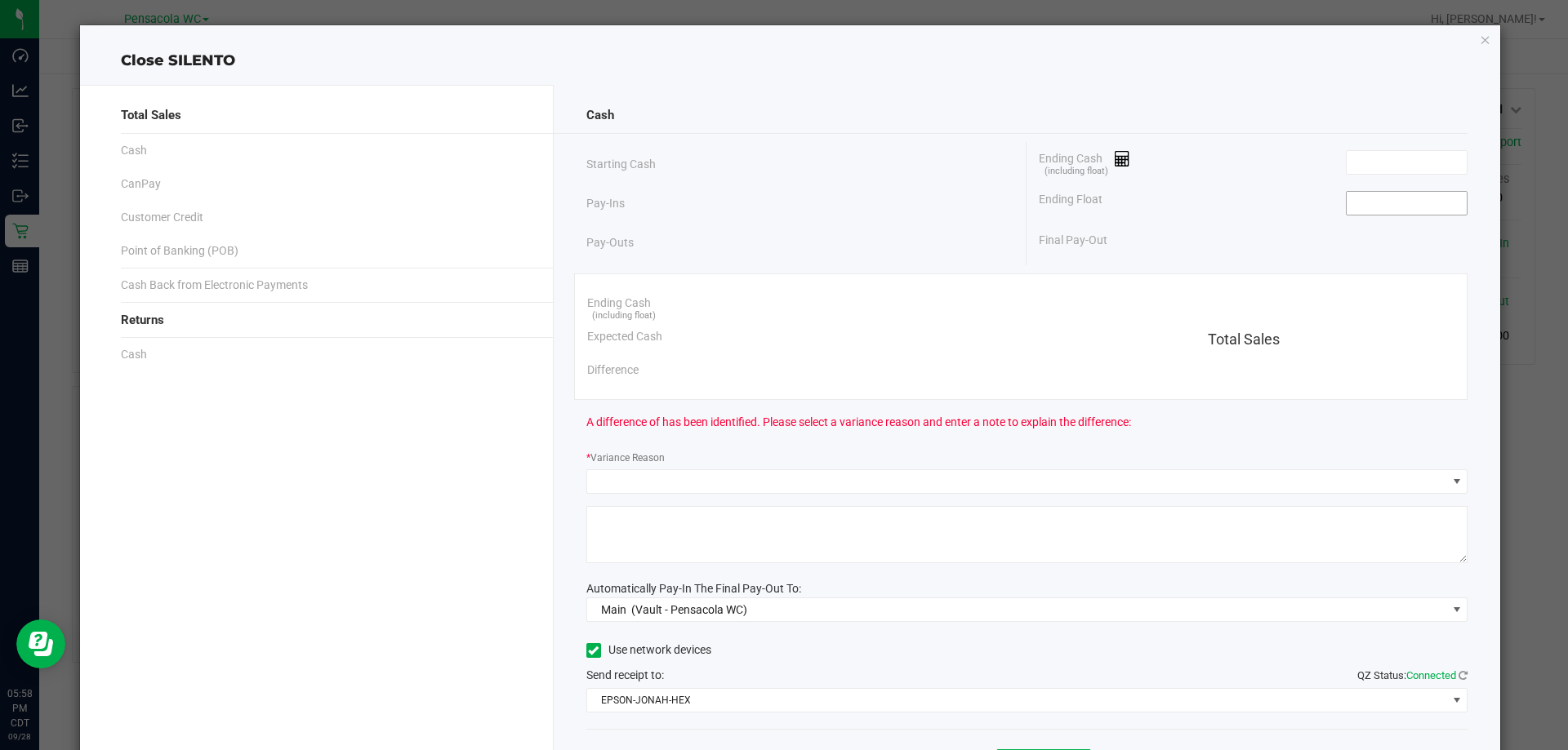
click at [1355, 205] on input at bounding box center [1407, 202] width 120 height 23
type input "$200.00"
click at [1385, 158] on input at bounding box center [1407, 162] width 120 height 23
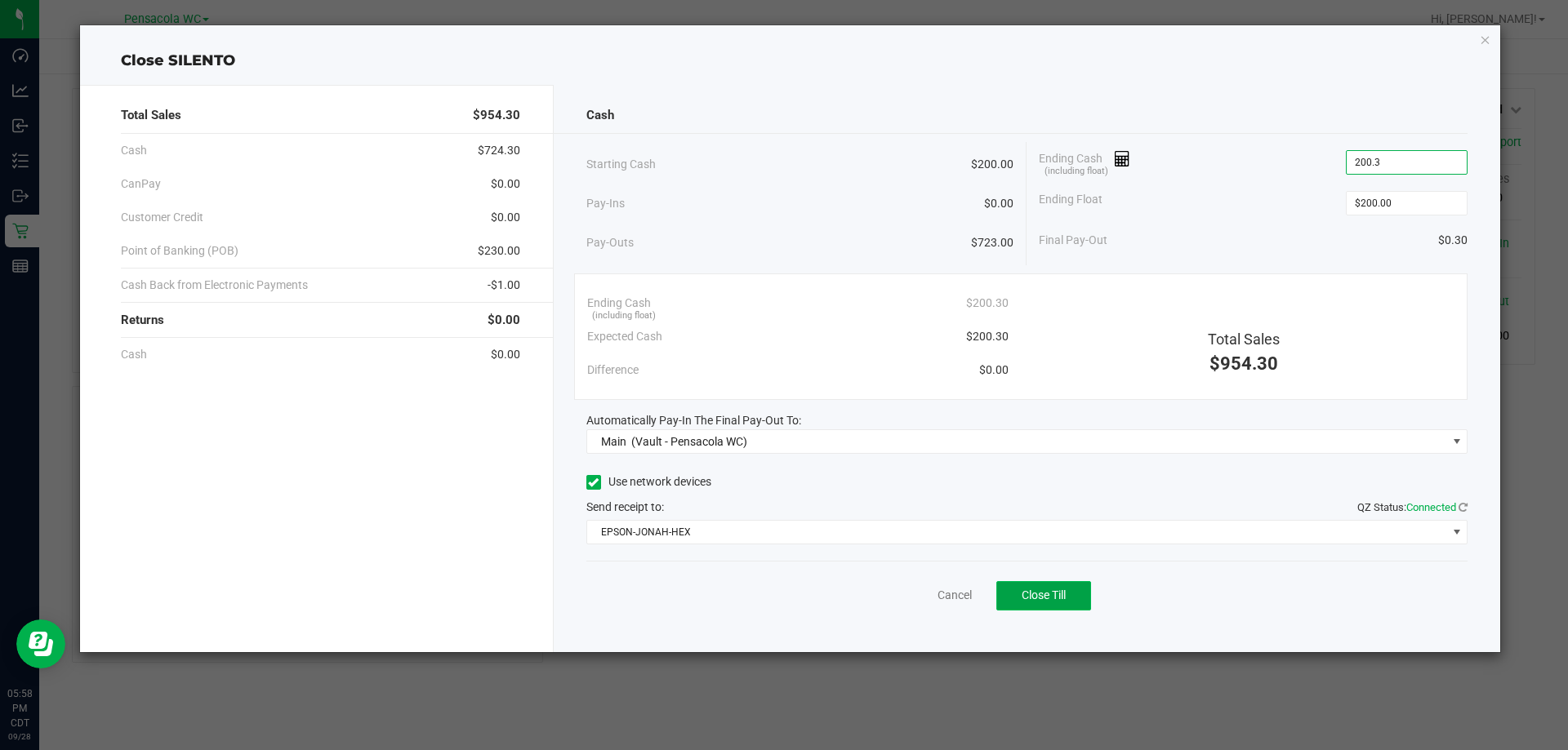
type input "$200.30"
drag, startPoint x: 1052, startPoint y: 595, endPoint x: 1116, endPoint y: 550, distance: 78.2
click at [1055, 599] on span "Close Till" at bounding box center [1044, 594] width 44 height 13
click at [918, 567] on div "Dismiss Reprint Closing Receipt" at bounding box center [1027, 592] width 882 height 63
click at [929, 594] on link "Dismiss" at bounding box center [919, 595] width 39 height 17
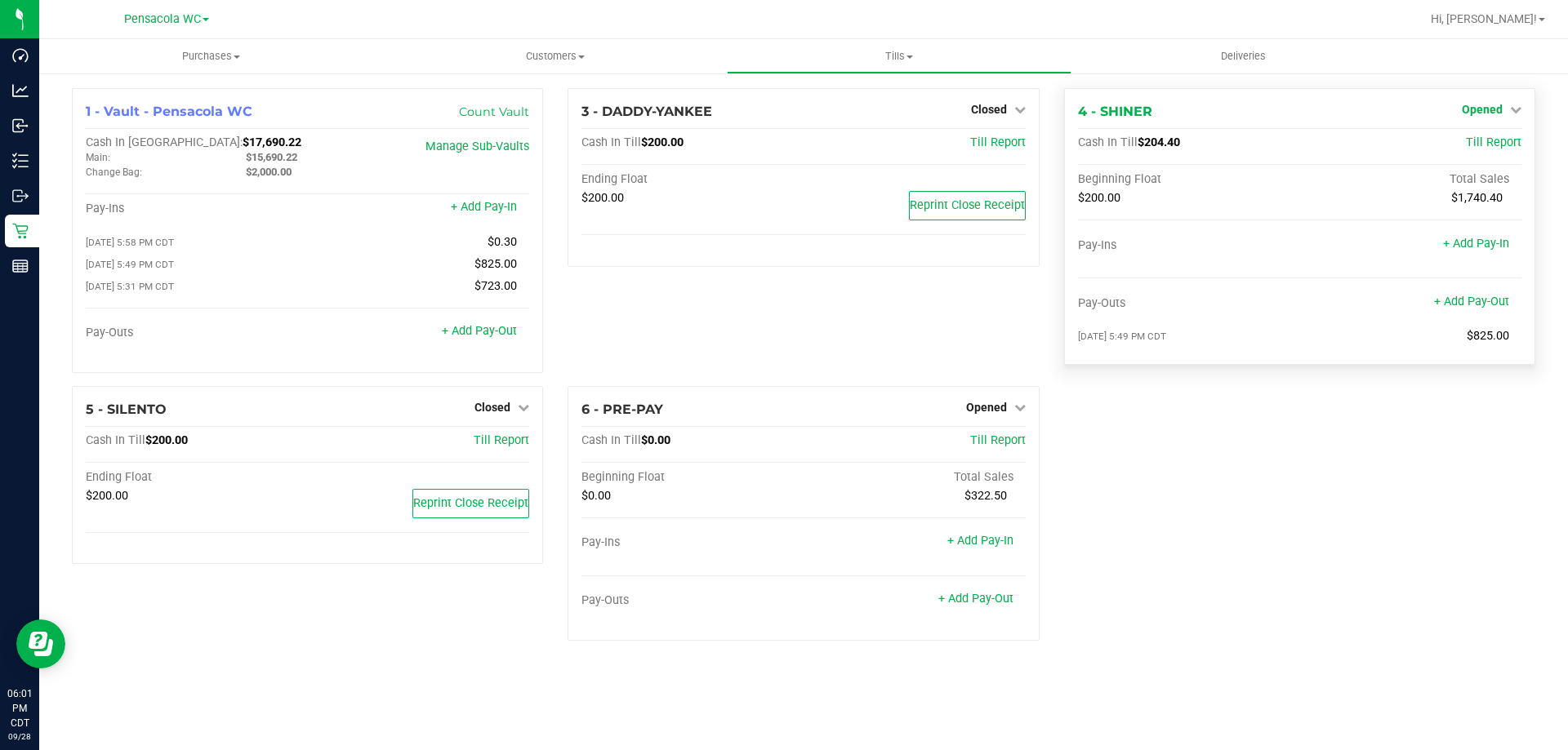
click at [1498, 110] on span "Opened" at bounding box center [1481, 109] width 40 height 13
click at [1484, 145] on link "Close Till" at bounding box center [1483, 143] width 44 height 13
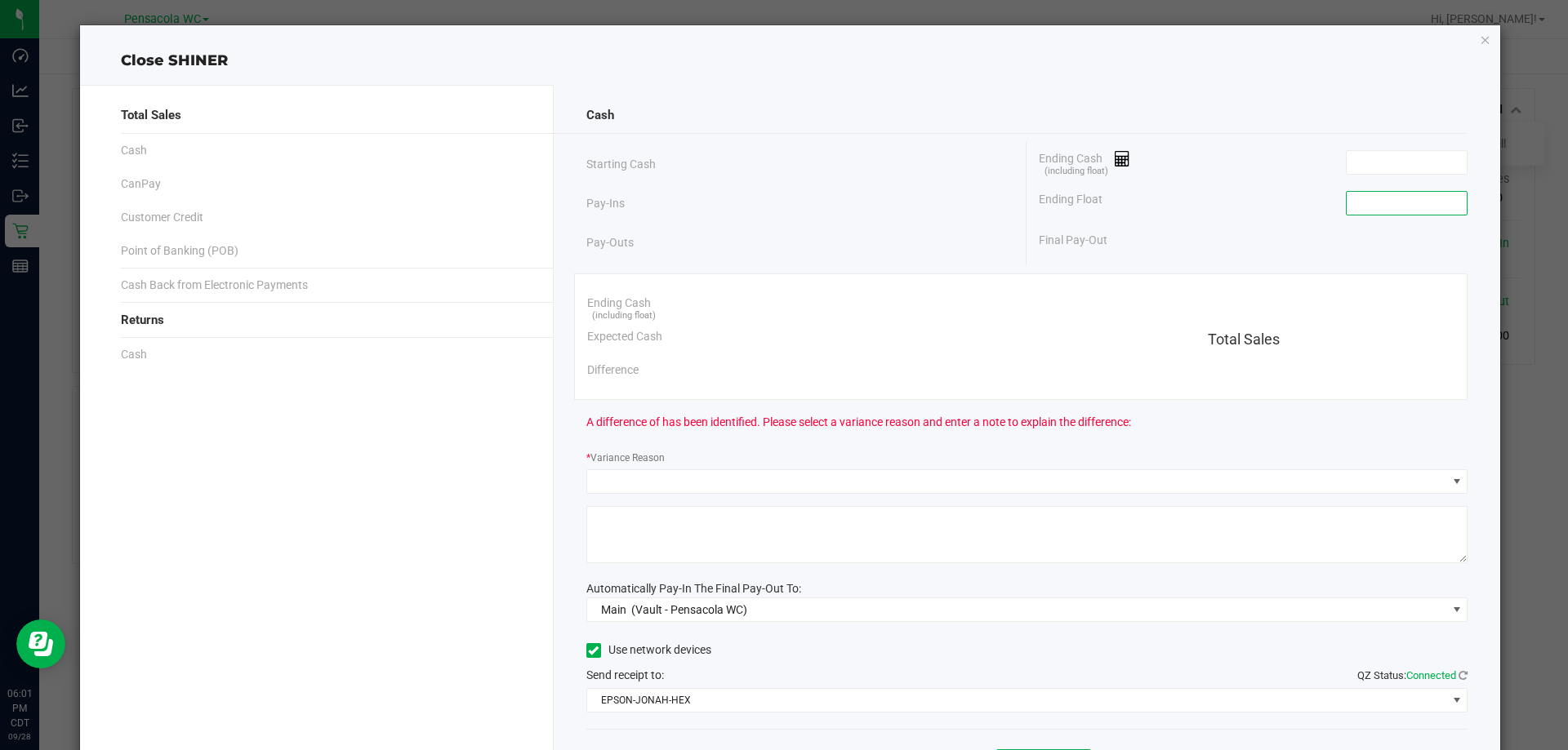
click at [1426, 203] on input at bounding box center [1407, 202] width 120 height 23
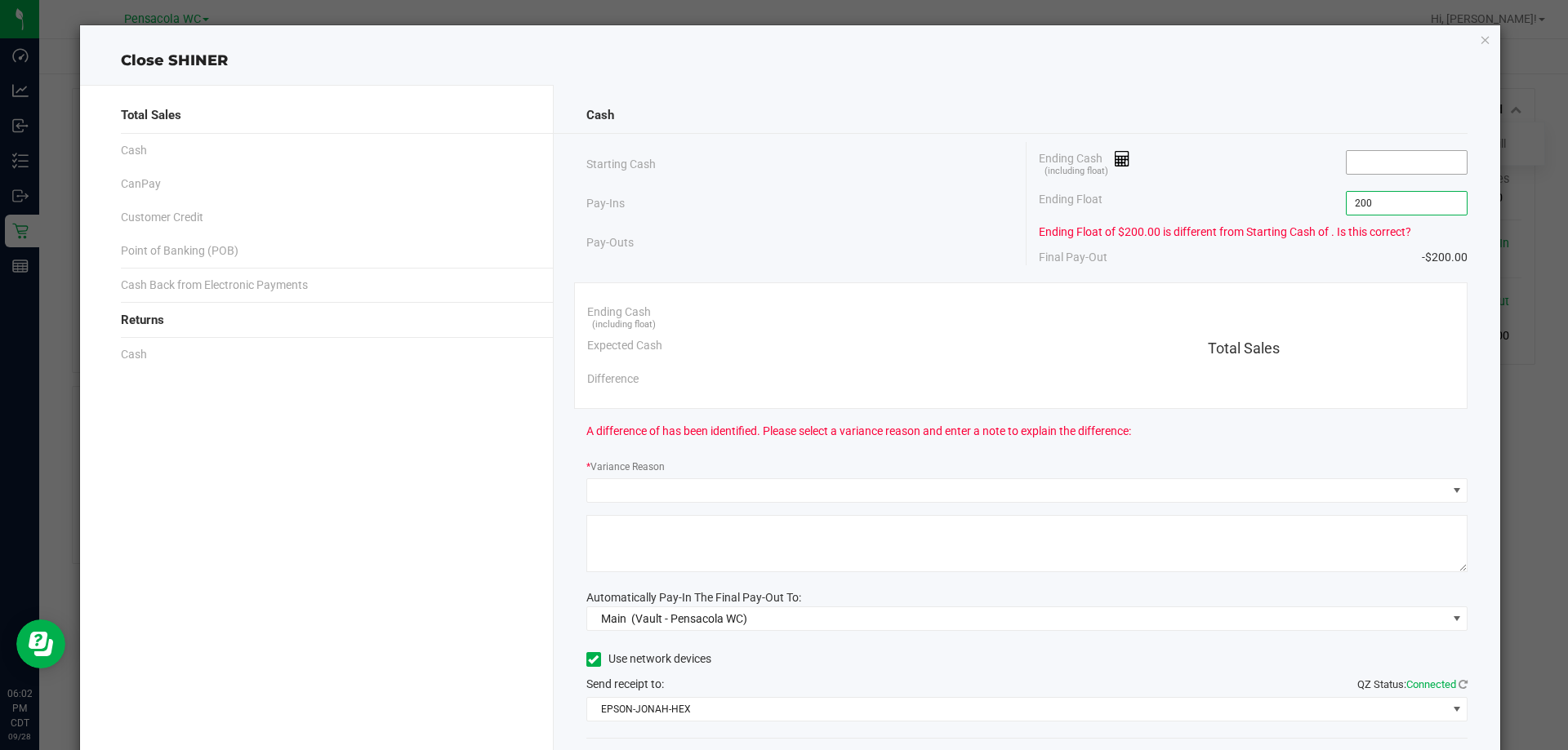
type input "$200.00"
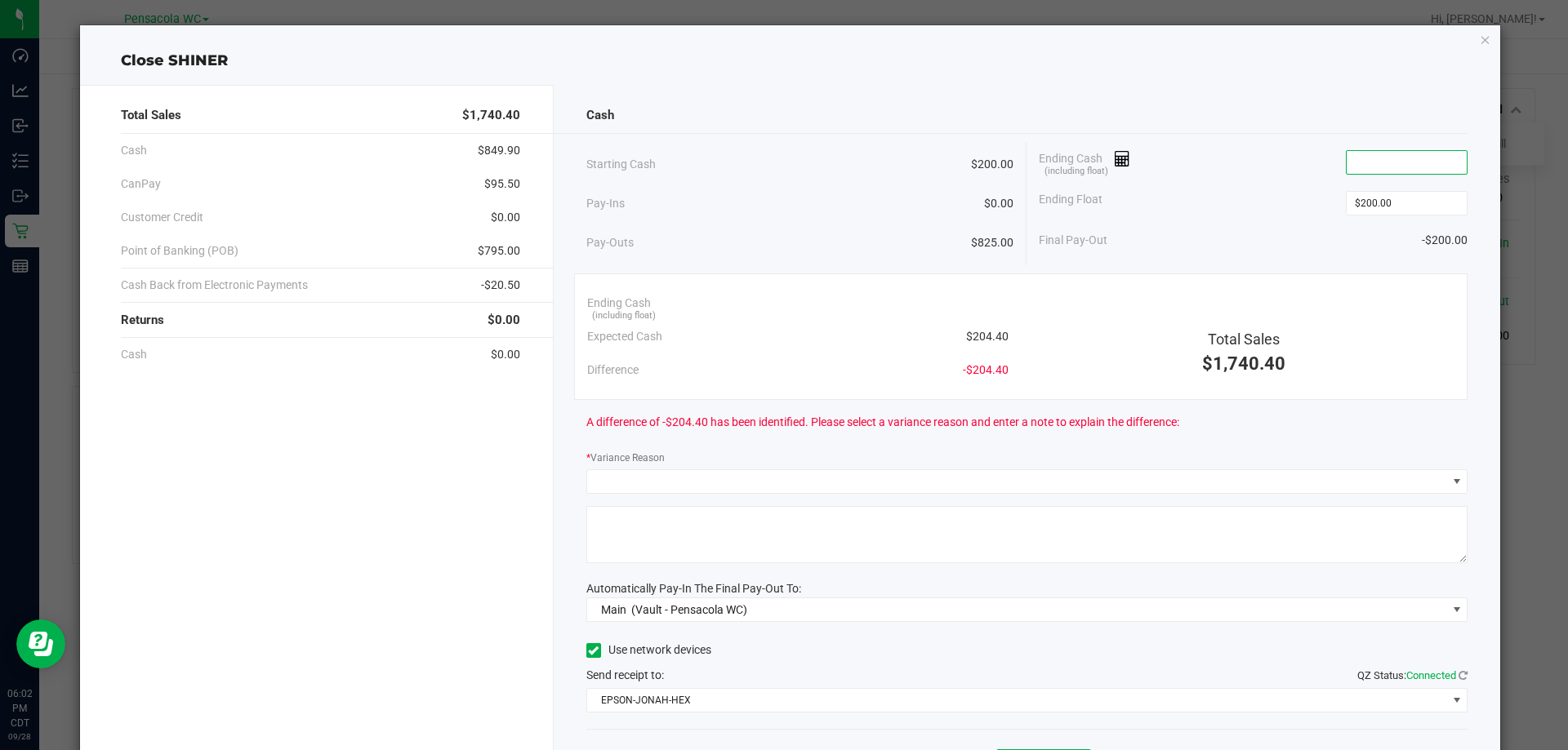
click at [1418, 158] on input at bounding box center [1407, 162] width 120 height 23
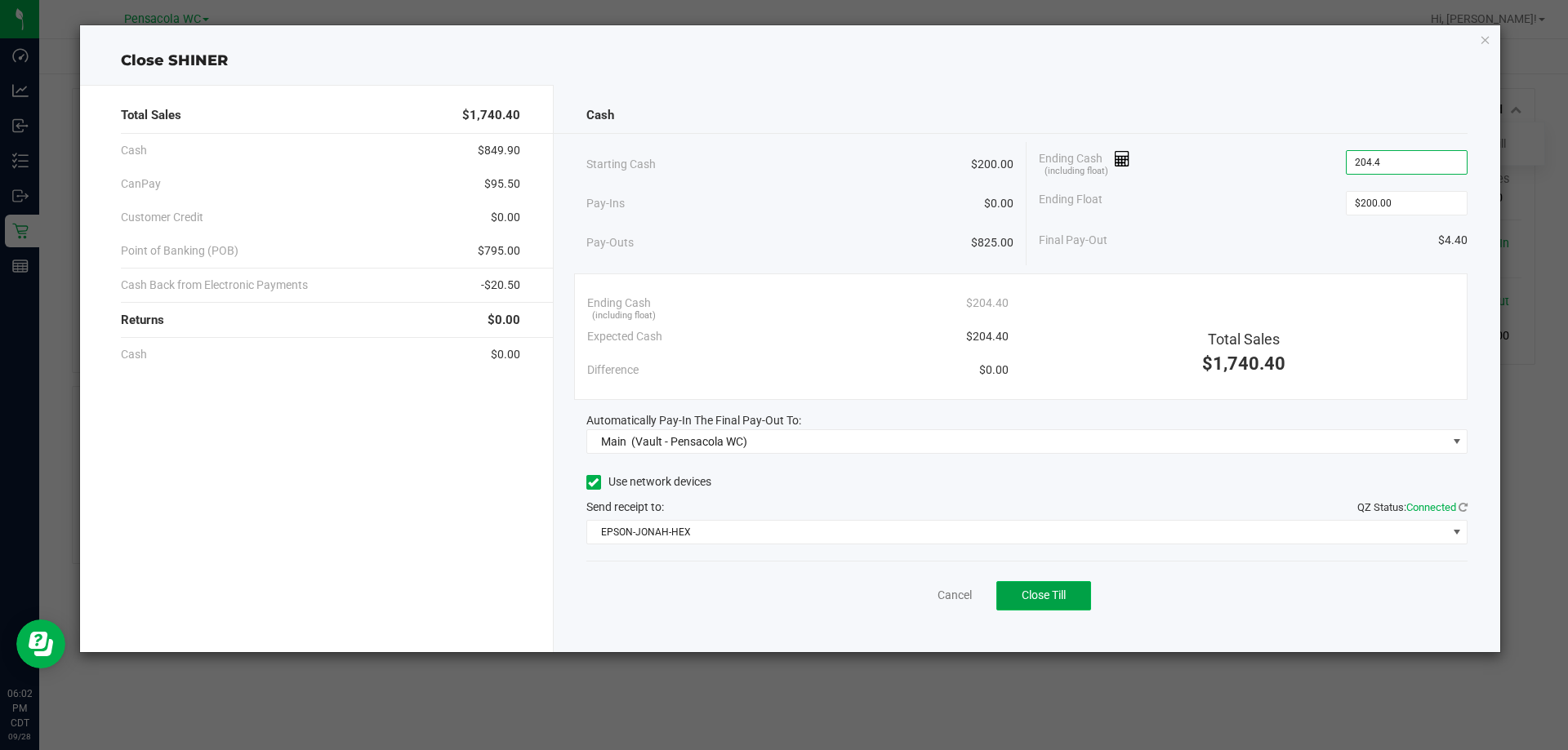
click at [1059, 607] on button "Close Till" at bounding box center [1044, 596] width 95 height 30
type input "$204.40"
click at [936, 563] on div "Dismiss Reprint Closing Receipt" at bounding box center [1027, 592] width 882 height 63
click at [922, 592] on link "Dismiss" at bounding box center [919, 595] width 39 height 17
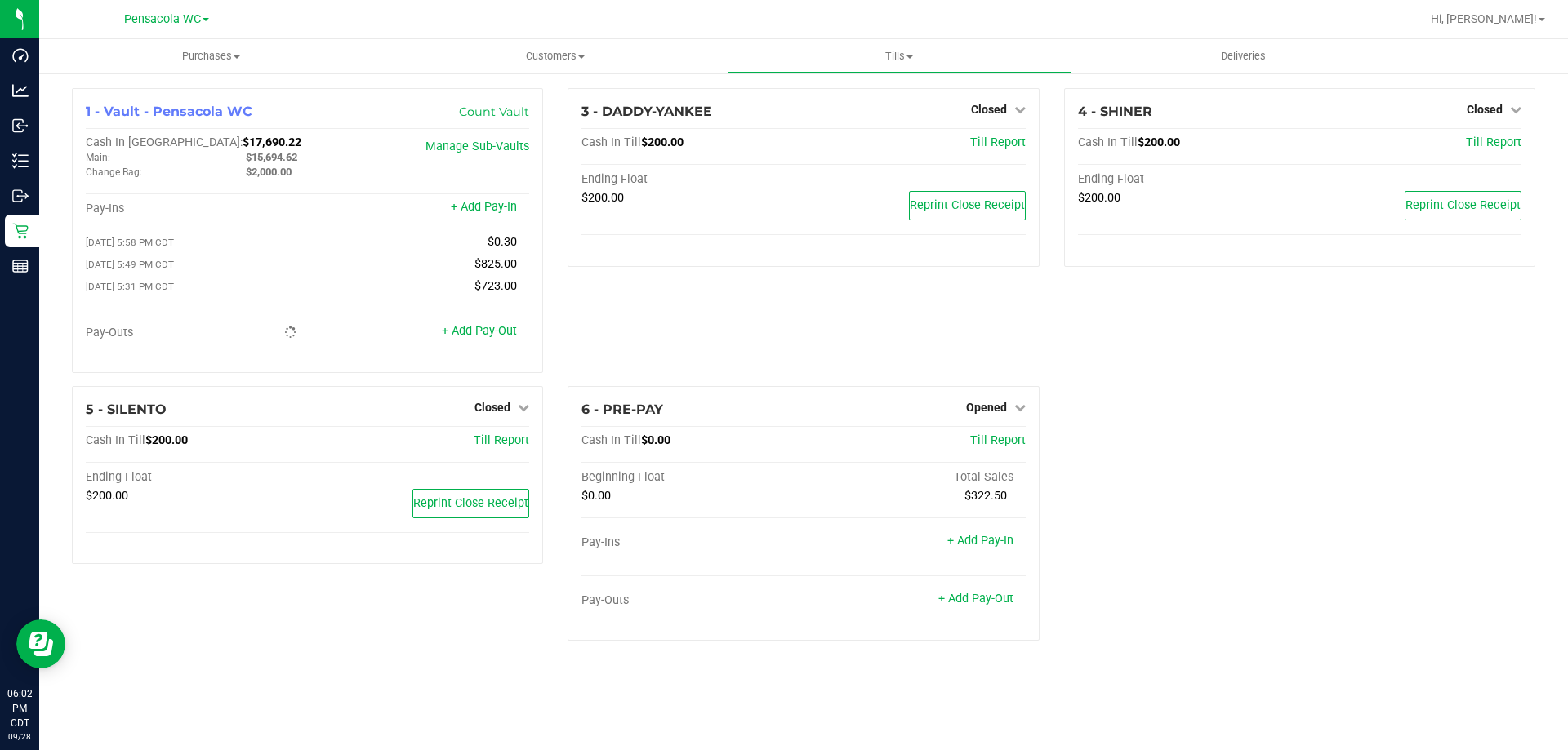
click at [1019, 412] on icon at bounding box center [1020, 408] width 12 height 12
click at [999, 447] on link "Close Till" at bounding box center [987, 440] width 44 height 13
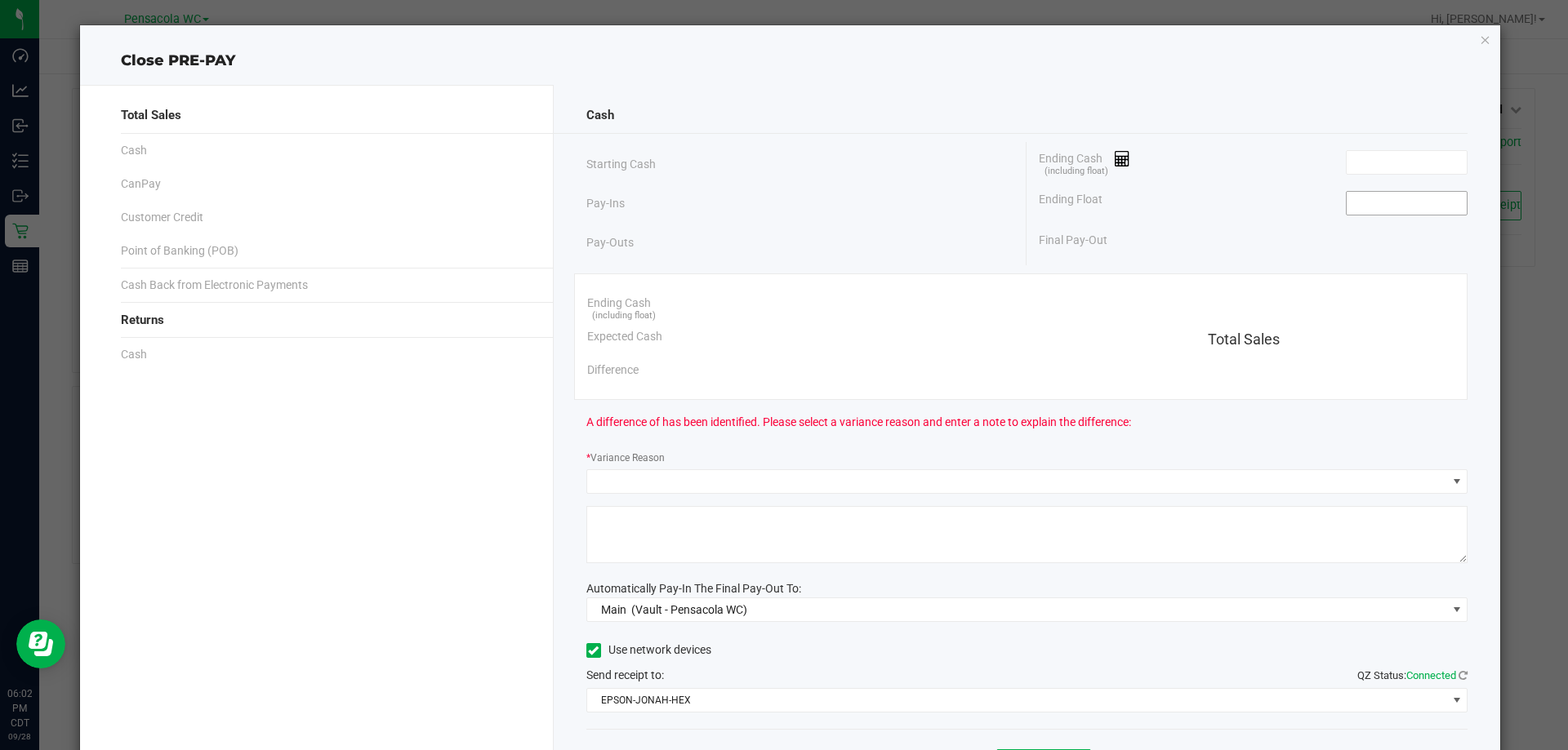
click at [1414, 207] on input at bounding box center [1407, 202] width 120 height 23
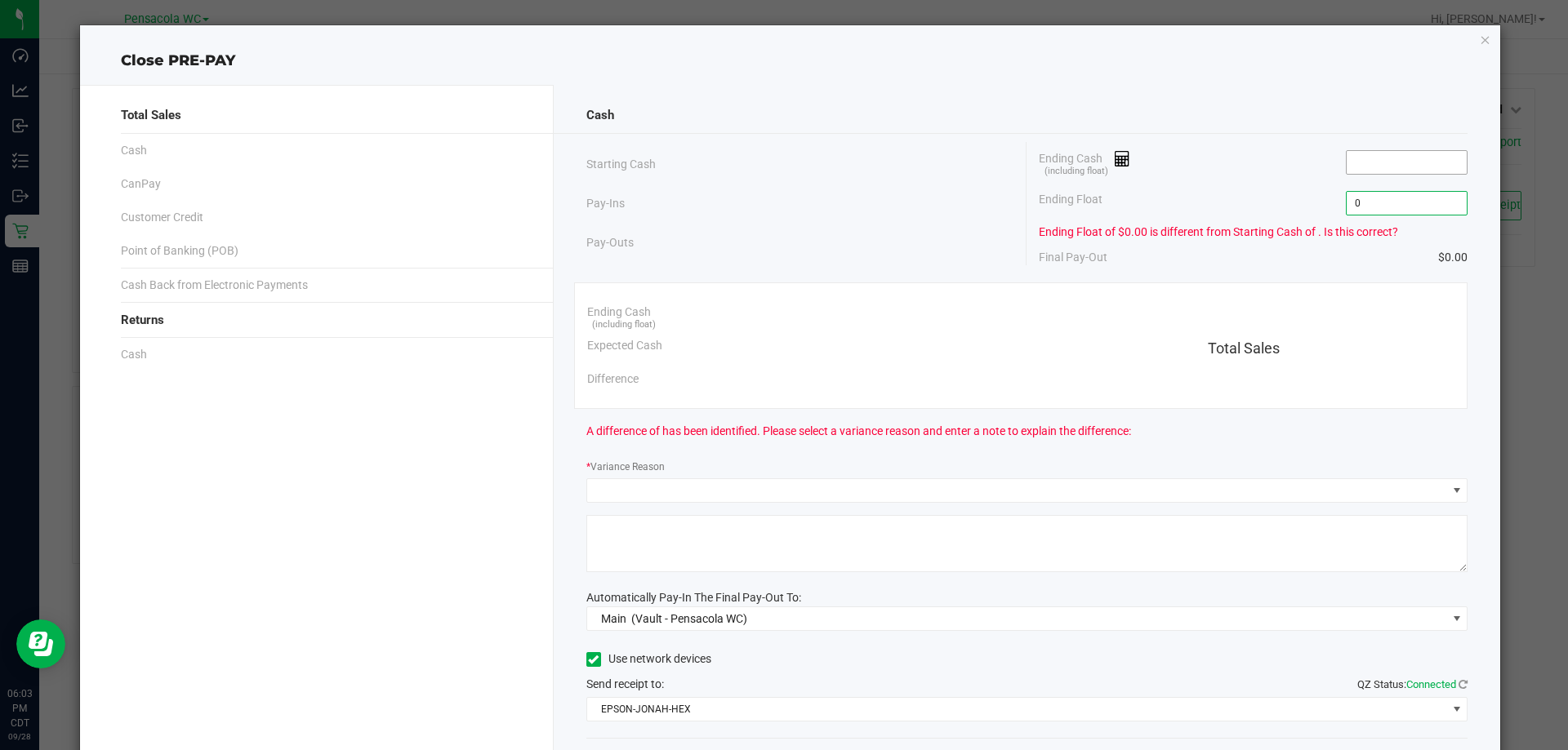
click at [1401, 165] on input at bounding box center [1407, 162] width 120 height 23
type input "$0.00"
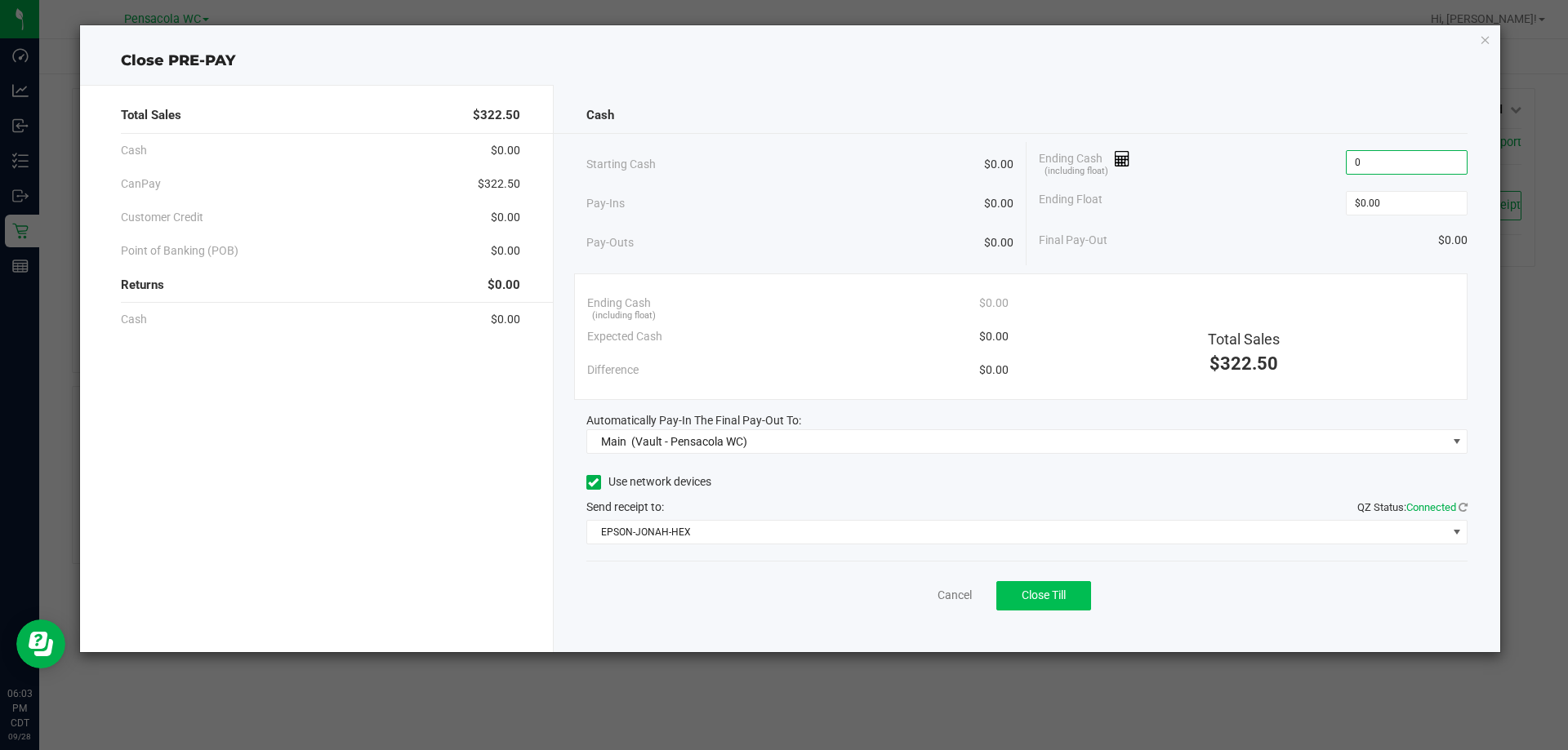
click at [1058, 610] on button "Close Till" at bounding box center [1044, 596] width 95 height 30
type input "$0.00"
click at [925, 571] on div "Dismiss Reprint Closing Receipt" at bounding box center [1027, 592] width 882 height 63
click at [912, 601] on link "Dismiss" at bounding box center [919, 595] width 39 height 17
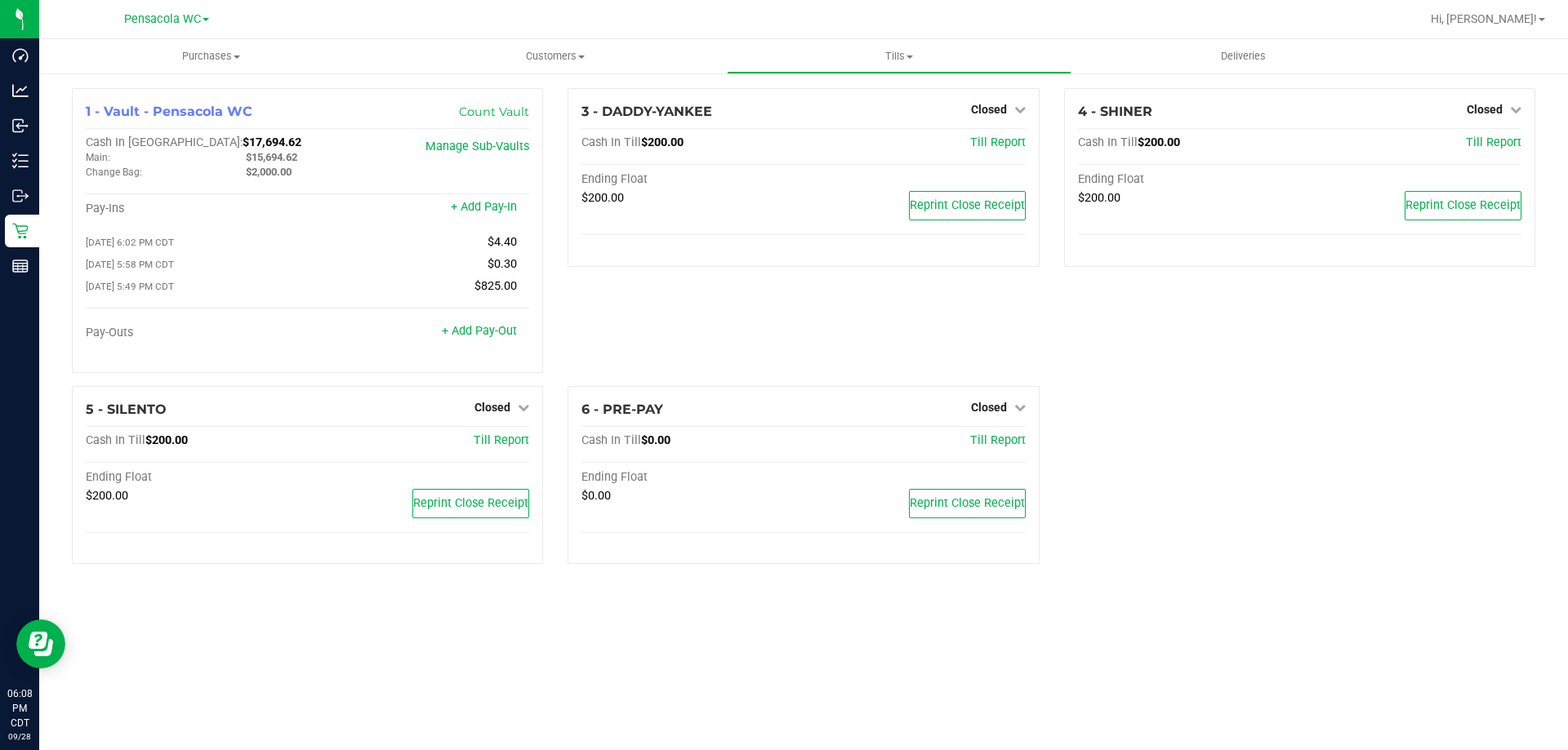
click at [843, 10] on div at bounding box center [856, 19] width 1128 height 32
click at [912, 74] on div "1 - Vault - Pensacola WC Count Vault Cash In Vault: $17,694.62 Main: $15,694.62…" at bounding box center [804, 333] width 1529 height 521
click at [904, 65] on uib-tab-heading "Tills Manage tills Reconcile e-payments" at bounding box center [899, 56] width 343 height 33
click at [897, 121] on li "Reconcile e-payments" at bounding box center [899, 118] width 344 height 20
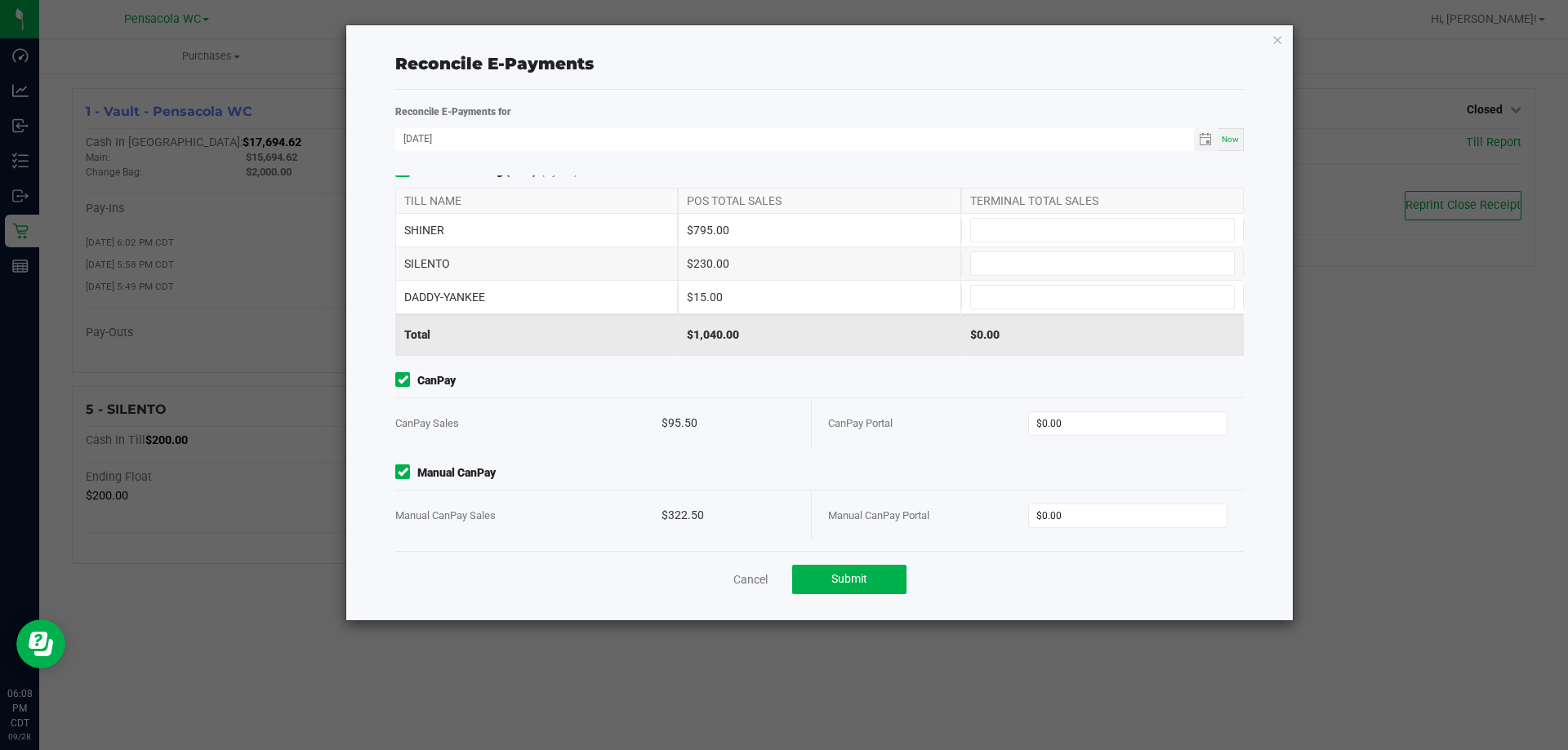
scroll to position [17, 0]
click at [1022, 296] on input at bounding box center [1102, 292] width 263 height 23
type input "$15.00"
click at [1163, 217] on input at bounding box center [1102, 225] width 263 height 23
type input "$795.00"
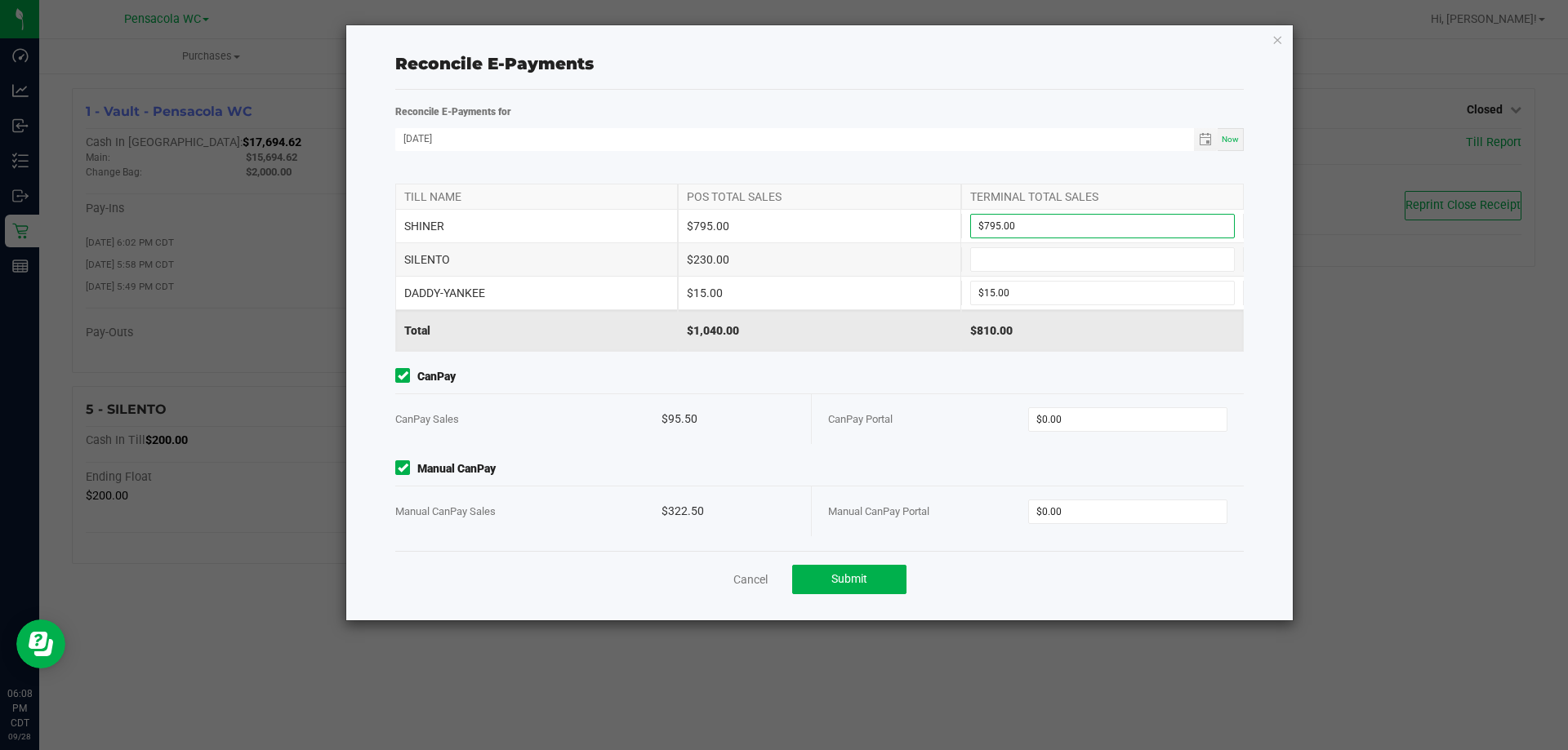
click at [1131, 238] on div "SHINER $795.00 $795.00" at bounding box center [819, 226] width 848 height 33
click at [1133, 253] on input at bounding box center [1102, 259] width 263 height 23
type input "$230.00"
click at [949, 123] on div "Reconcile E-Payments for 09/28/2025 Now Point of Banking (POB) (By Till) TILL N…" at bounding box center [820, 327] width 873 height 448
drag, startPoint x: 871, startPoint y: 333, endPoint x: 935, endPoint y: 368, distance: 72.9
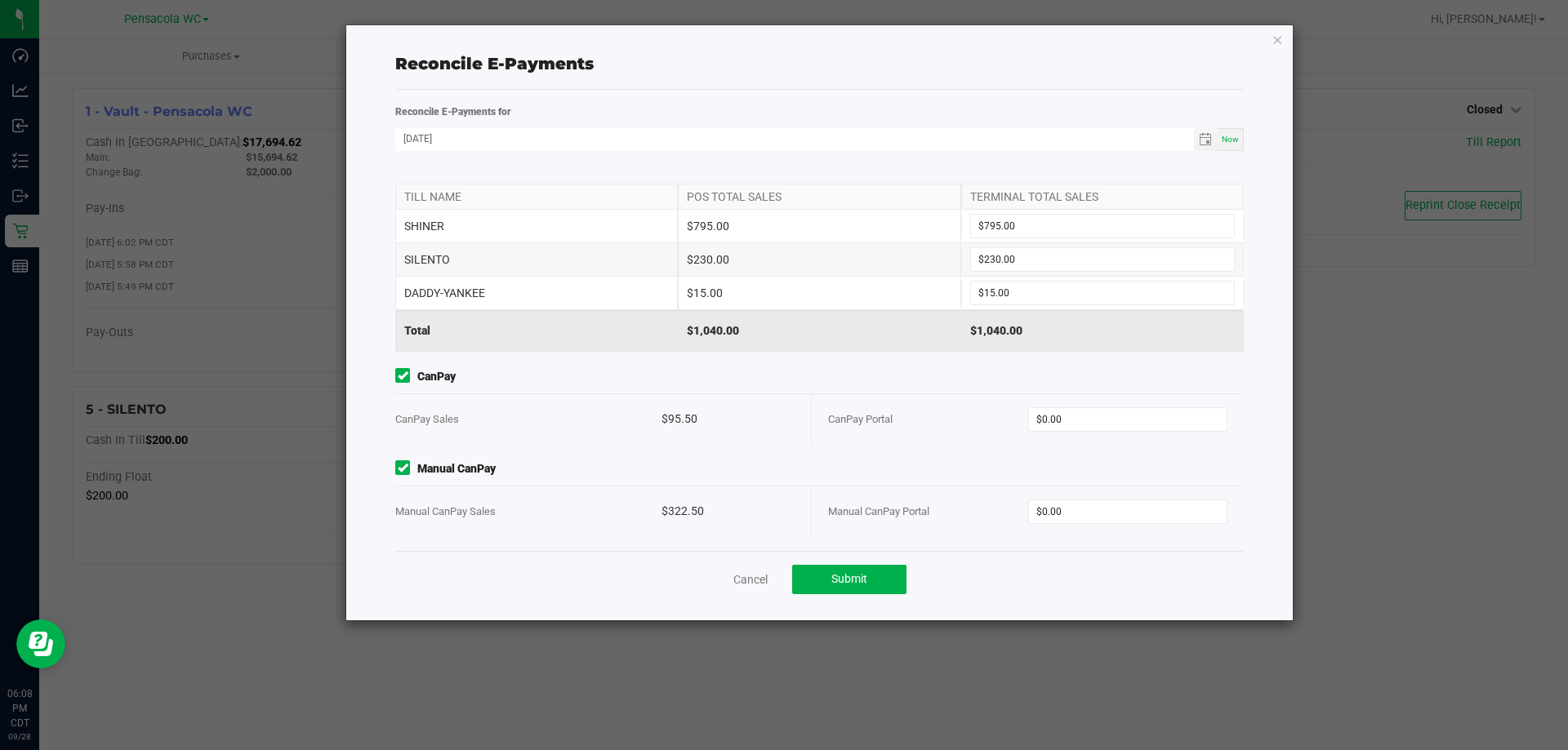
click at [876, 336] on div "$1,040.00" at bounding box center [819, 330] width 282 height 40
click at [1102, 420] on input "0" at bounding box center [1128, 418] width 198 height 23
type input "$95.50"
click at [1083, 505] on input "0" at bounding box center [1128, 511] width 198 height 23
type input "$322.50"
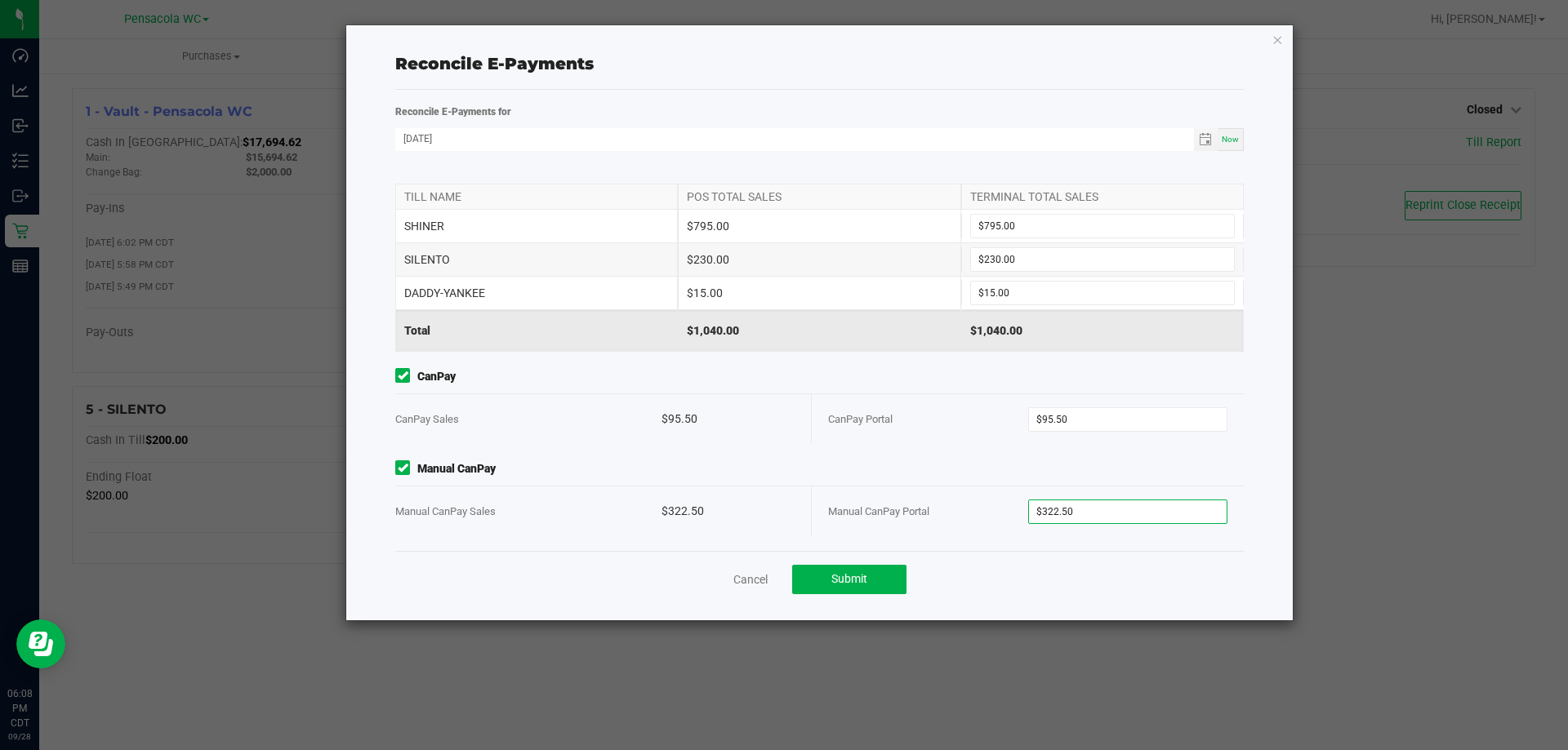
click at [940, 356] on div "Point of Banking (POB) (By Till) TILL NAME POS TOTAL SALES TERMINAL TOTAL SALES…" at bounding box center [820, 363] width 873 height 375
click at [885, 572] on button "Submit" at bounding box center [849, 579] width 115 height 30
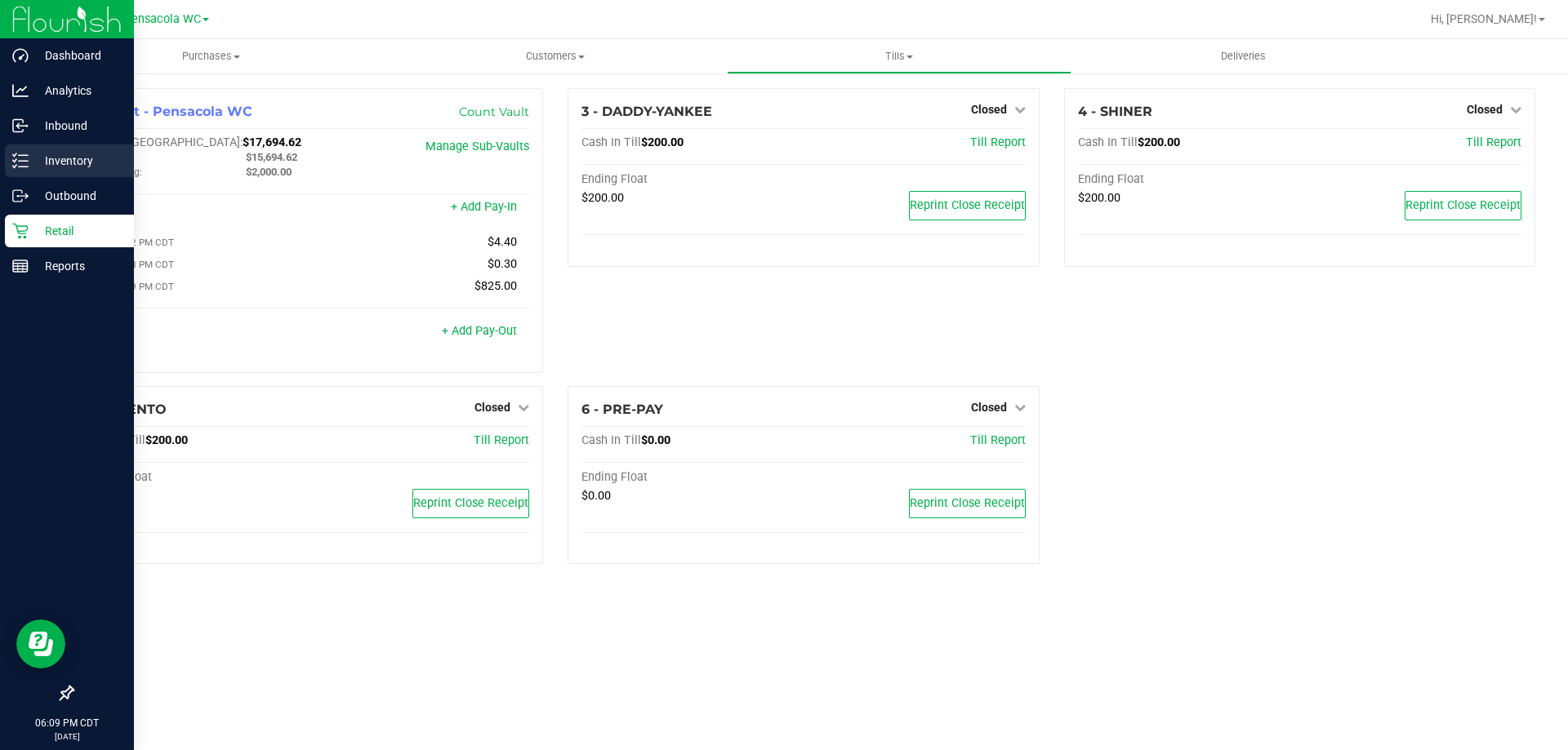
click at [83, 165] on p "Inventory" at bounding box center [77, 161] width 98 height 20
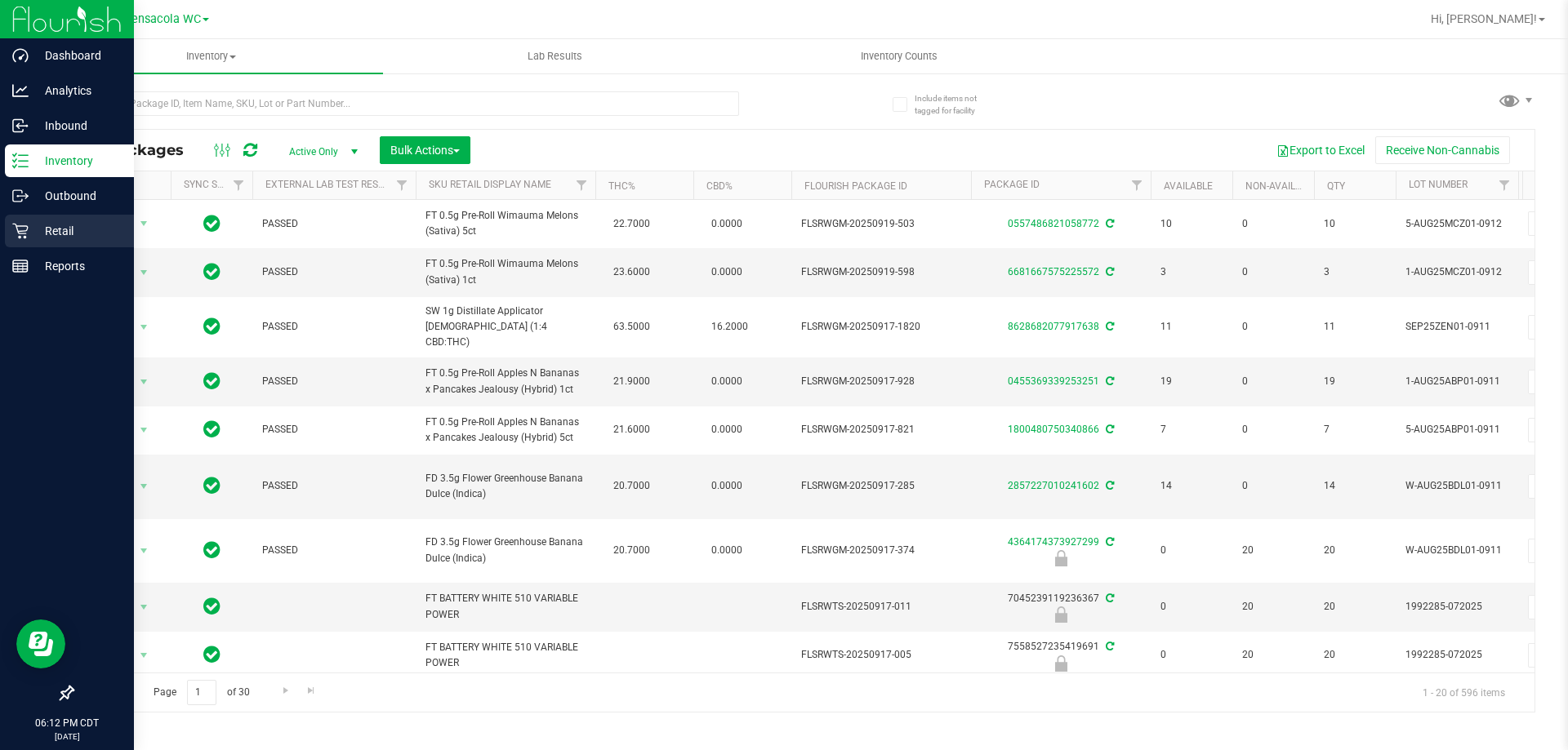
click at [19, 223] on icon at bounding box center [20, 231] width 17 height 17
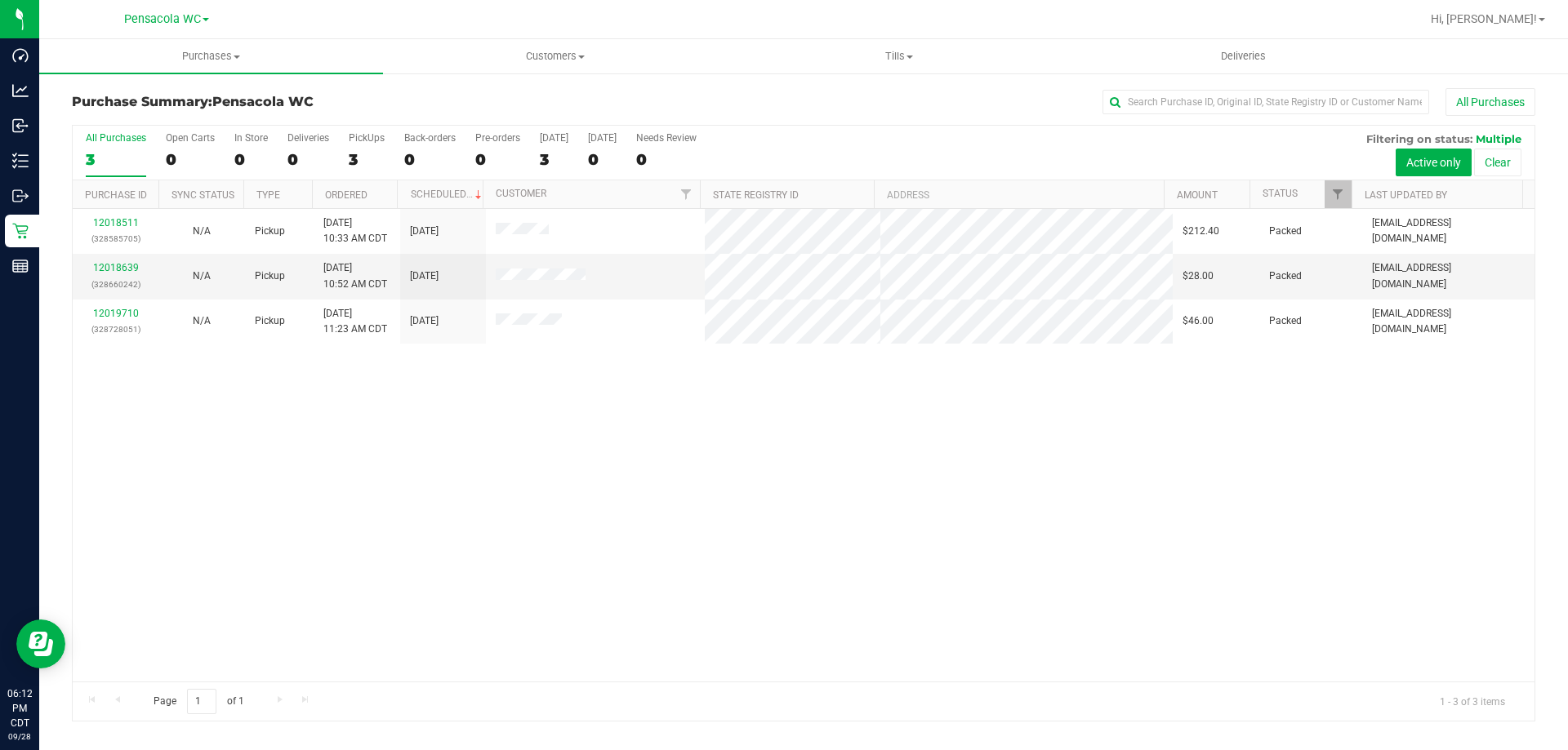
drag, startPoint x: 624, startPoint y: 329, endPoint x: 448, endPoint y: 182, distance: 229.3
click at [448, 179] on div "All Purchases 3 Open Carts 0 In Store 0 Deliveries 0 PickUps 3 Back-orders 0 Pr…" at bounding box center [804, 423] width 1463 height 597
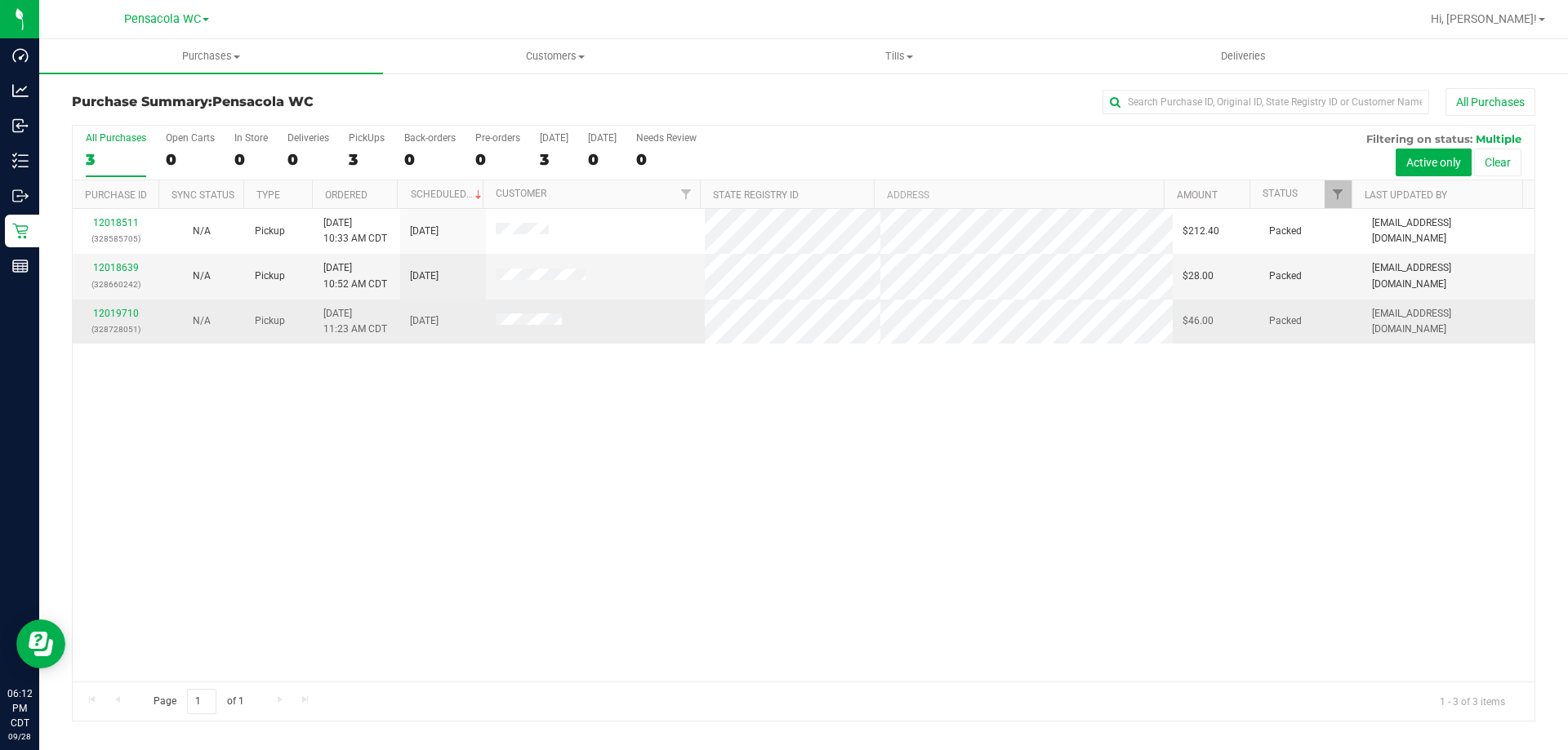
click at [609, 325] on td at bounding box center [595, 322] width 219 height 44
click at [523, 311] on td at bounding box center [595, 322] width 219 height 44
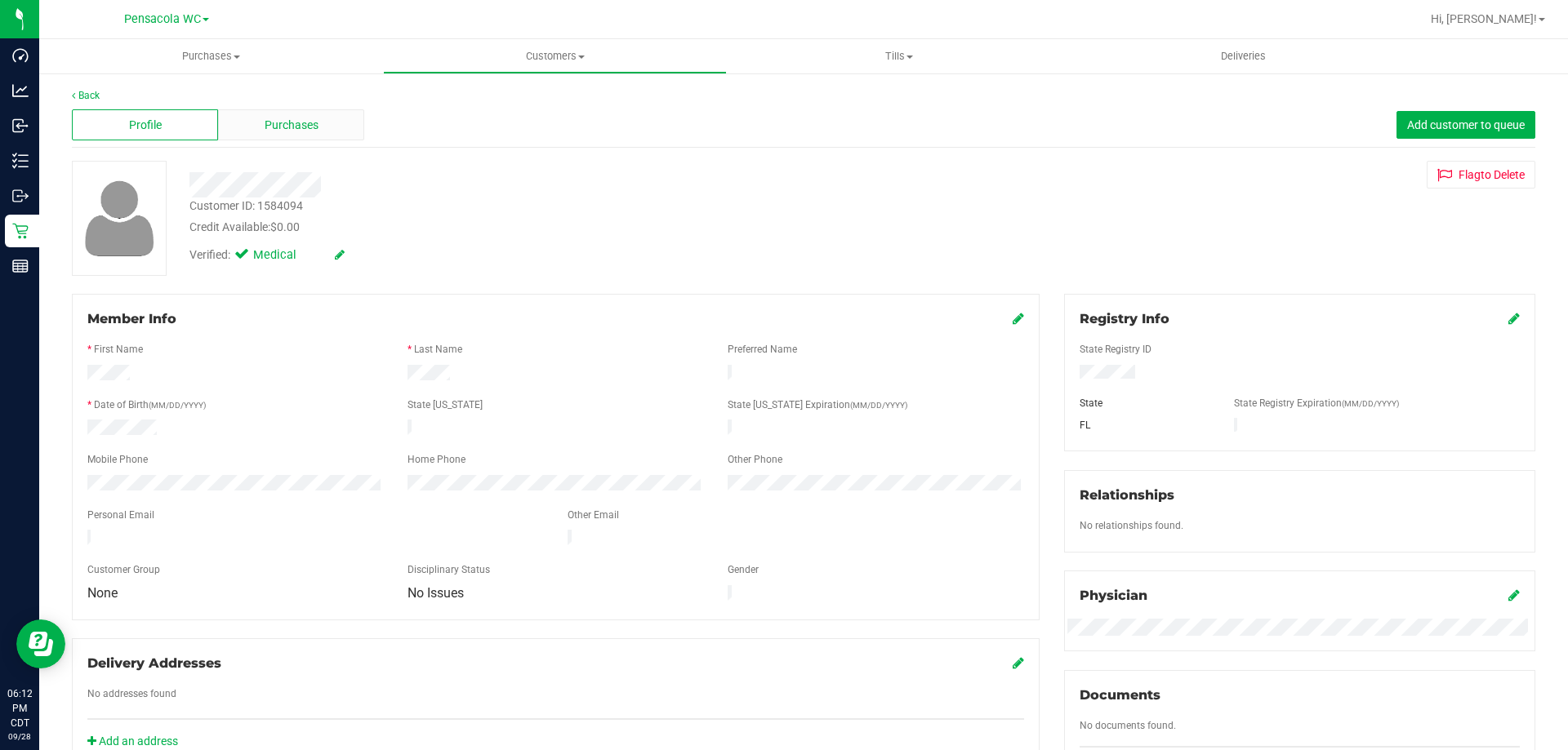
click at [301, 124] on span "Purchases" at bounding box center [291, 124] width 54 height 17
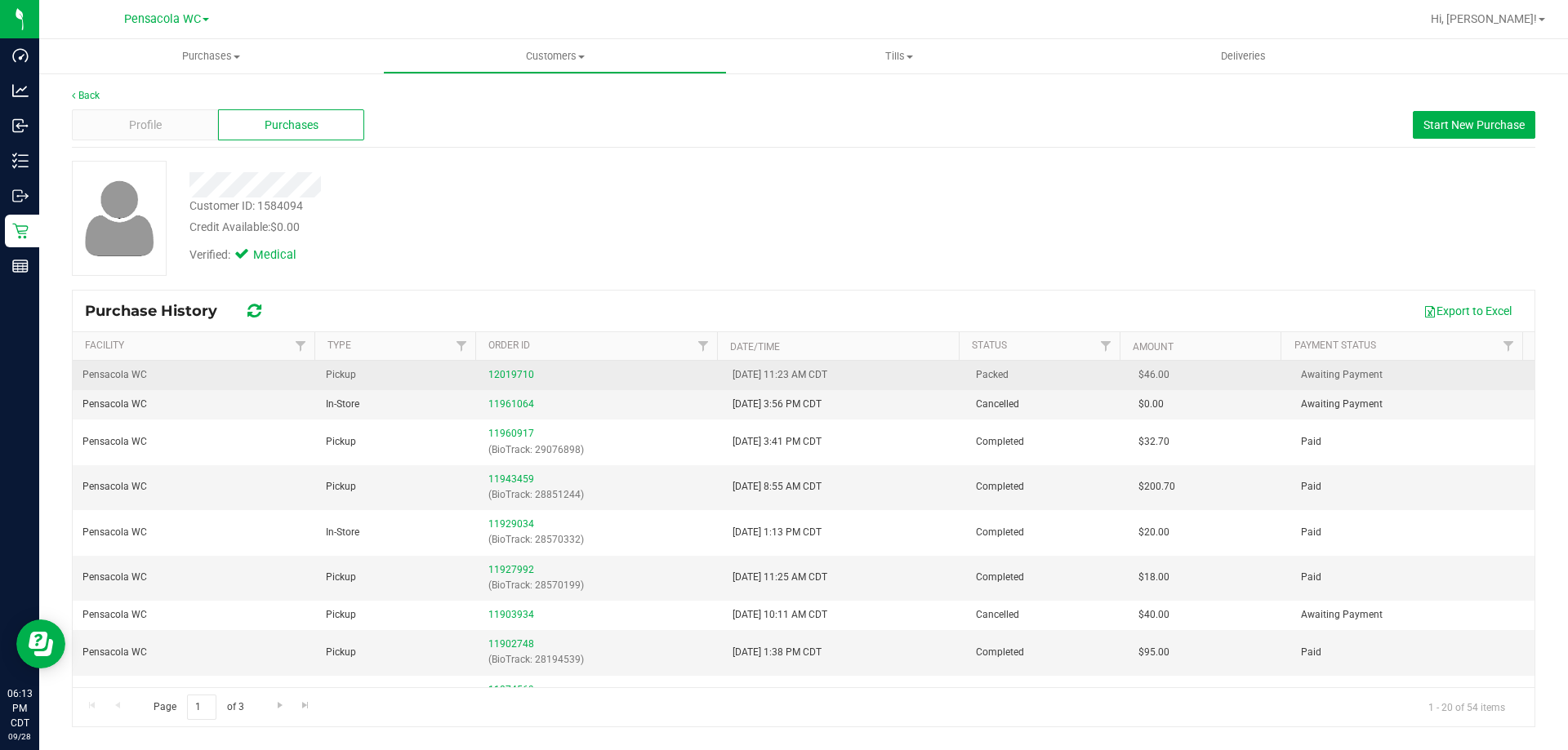
drag, startPoint x: 873, startPoint y: 408, endPoint x: 688, endPoint y: 380, distance: 187.1
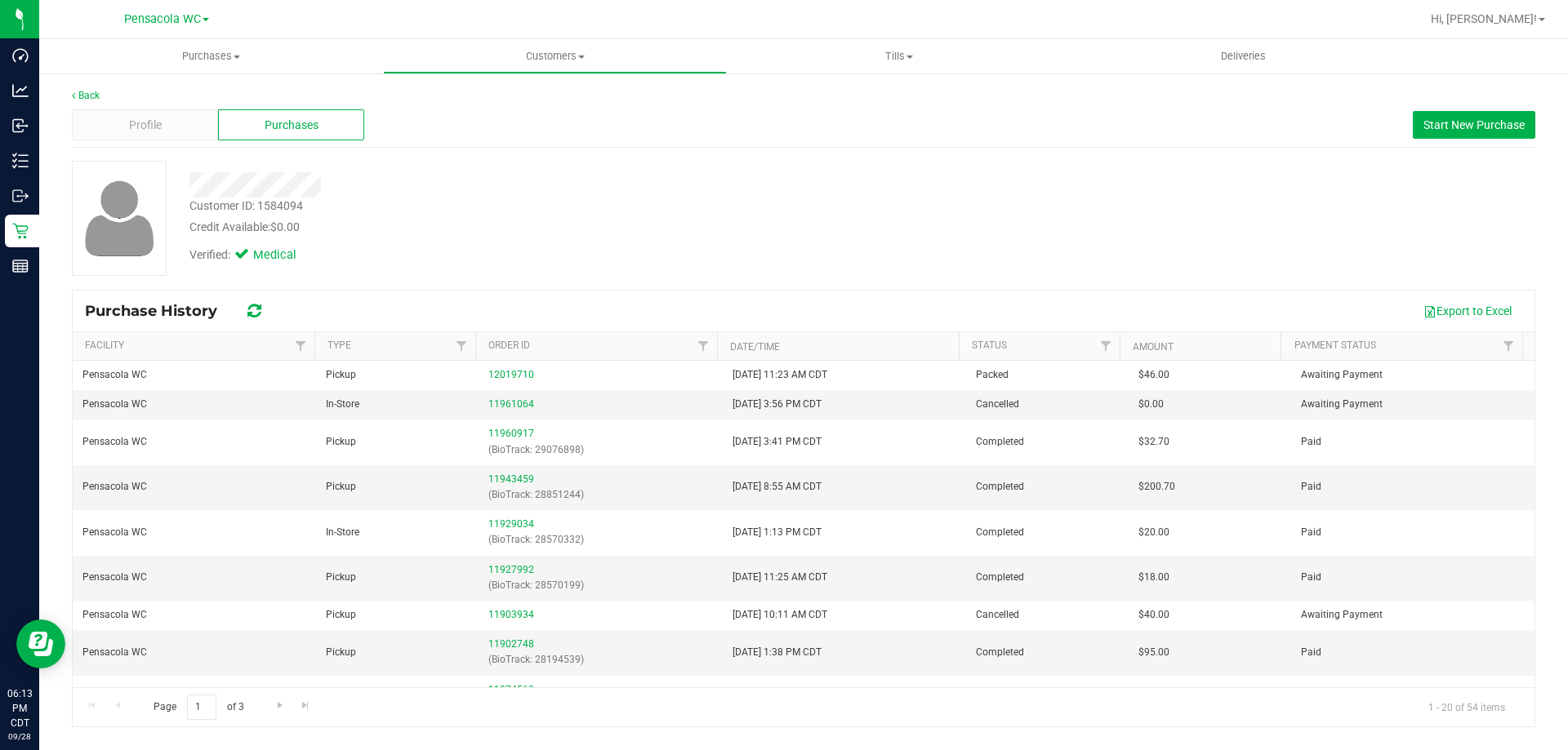
drag, startPoint x: 687, startPoint y: 380, endPoint x: 511, endPoint y: 300, distance: 193.3
click at [687, 379] on div "12019710" at bounding box center [600, 375] width 224 height 16
click at [581, 262] on div "Verified: Medical" at bounding box center [548, 254] width 744 height 36
drag, startPoint x: 1517, startPoint y: 20, endPoint x: 1483, endPoint y: 182, distance: 165.5
click at [1517, 21] on span "Hi, [PERSON_NAME]!" at bounding box center [1484, 18] width 107 height 13
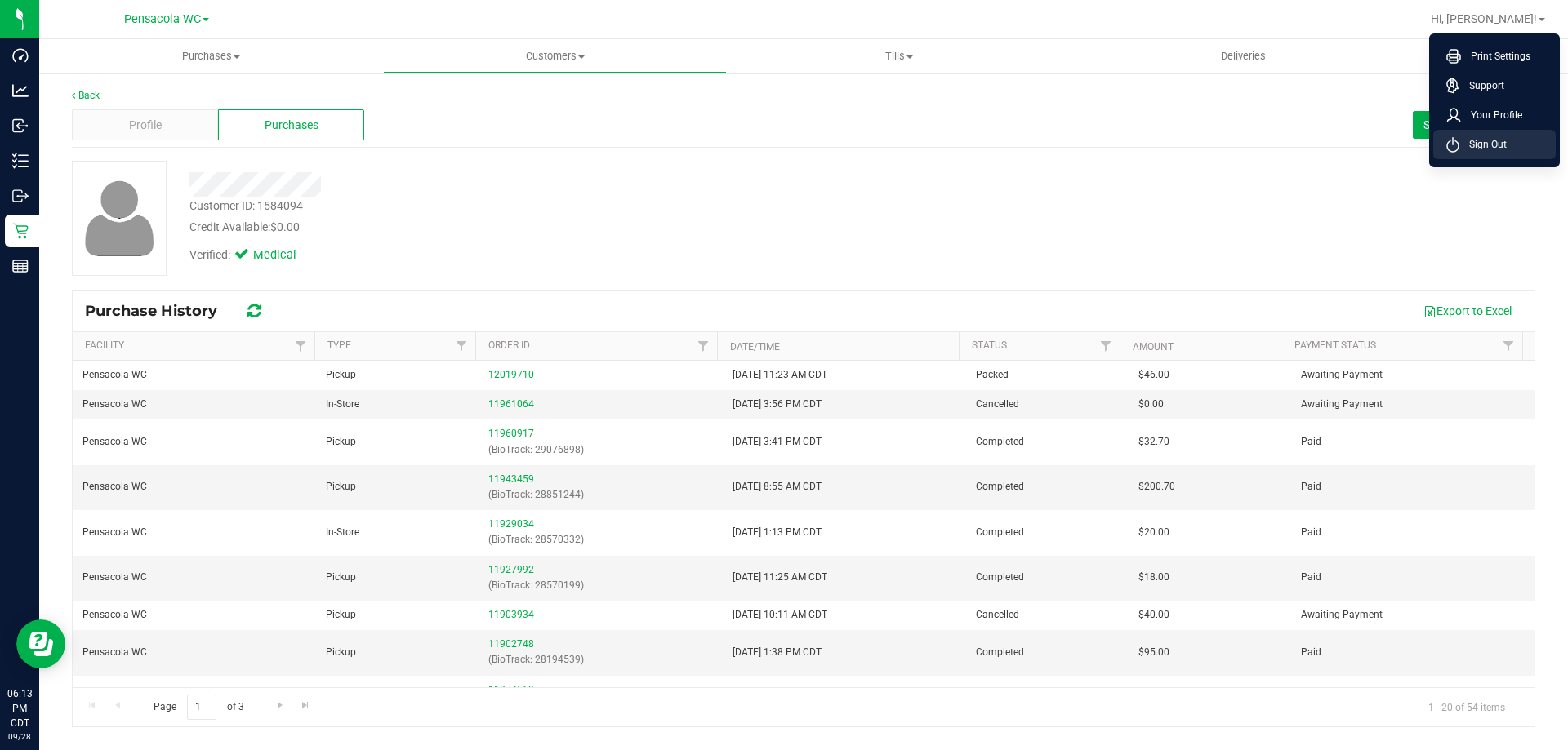
click at [1477, 141] on span "Sign Out" at bounding box center [1483, 144] width 47 height 17
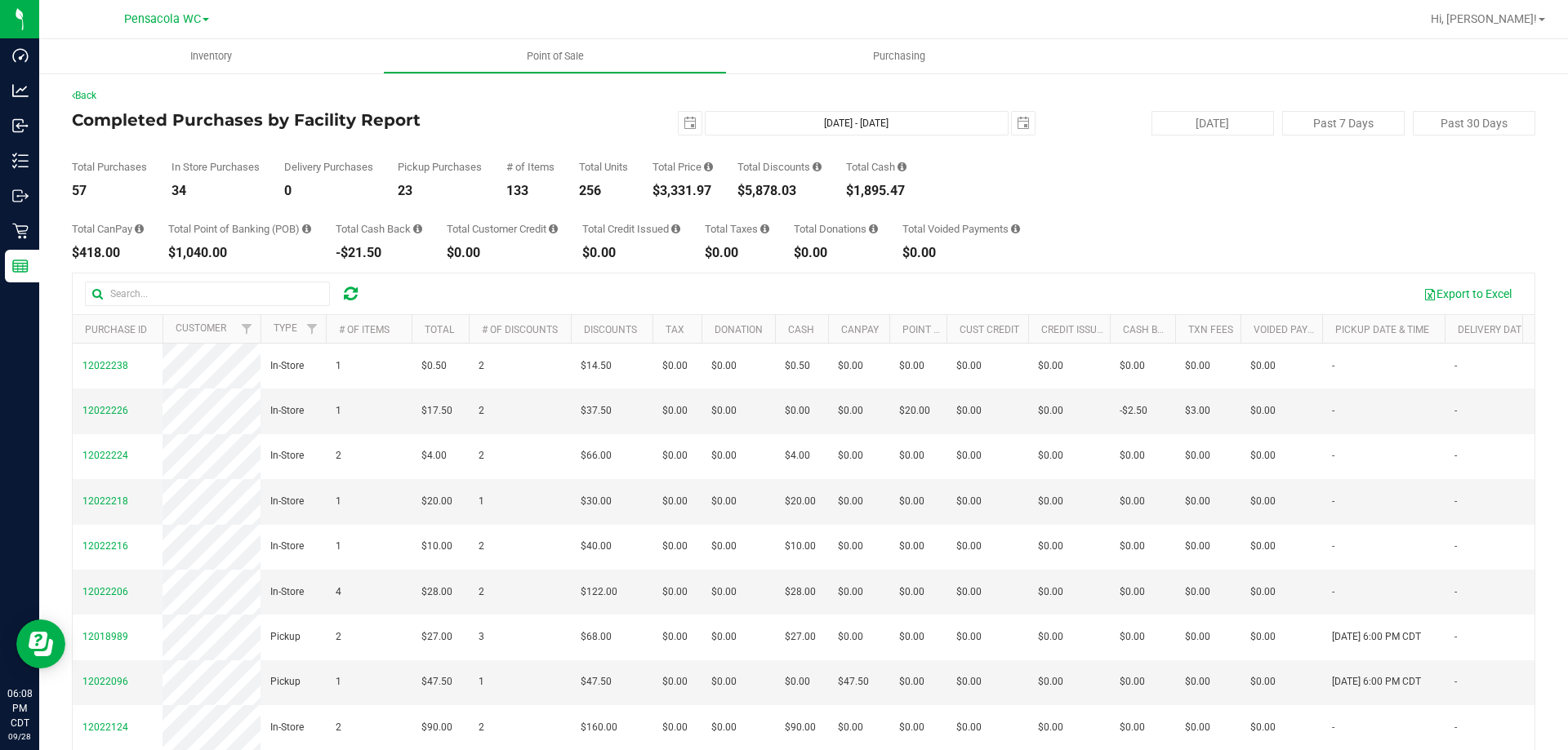
drag, startPoint x: 1410, startPoint y: 183, endPoint x: 865, endPoint y: 192, distance: 545.1
drag, startPoint x: 865, startPoint y: 192, endPoint x: 564, endPoint y: 166, distance: 302.1
click at [564, 166] on div "Total Purchases 57 In Store Purchases 34 Delivery Purchases 0 Pickup Purchases …" at bounding box center [804, 166] width 1463 height 62
click at [680, 113] on span "select" at bounding box center [689, 122] width 23 height 23
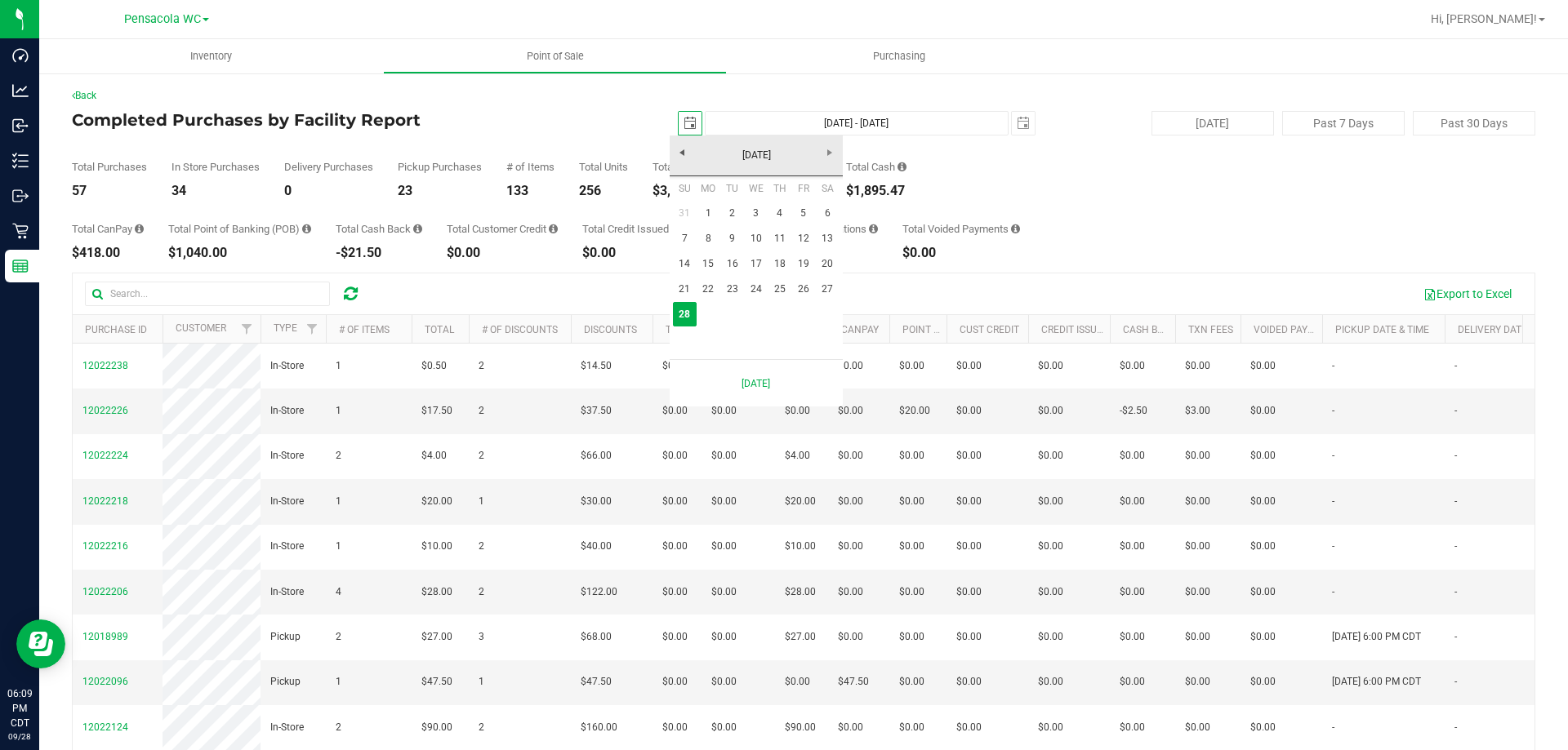
scroll to position [0, 40]
click at [712, 295] on link "22" at bounding box center [708, 289] width 24 height 26
type input "2025-09-22"
type input "Sep 22, 2025 - Sep 28, 2025"
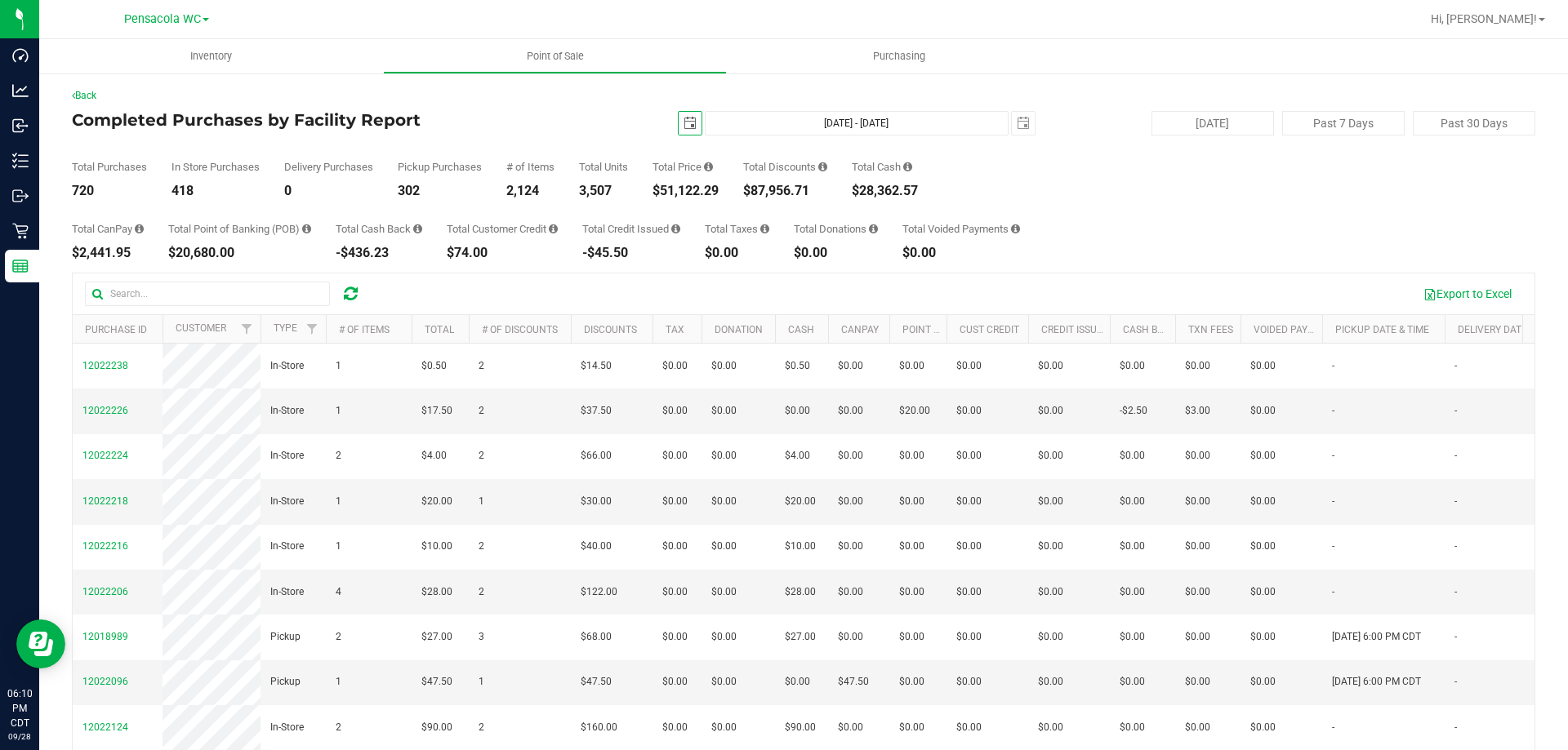
click at [683, 117] on span "select" at bounding box center [689, 122] width 13 height 13
click at [695, 111] on div "2025-09-22 Sep 22, 2025 - Sep 28, 2025 2025-09-28" at bounding box center [797, 122] width 500 height 25
drag, startPoint x: 682, startPoint y: 120, endPoint x: 791, endPoint y: 227, distance: 152.7
click at [683, 121] on span "select" at bounding box center [689, 122] width 13 height 13
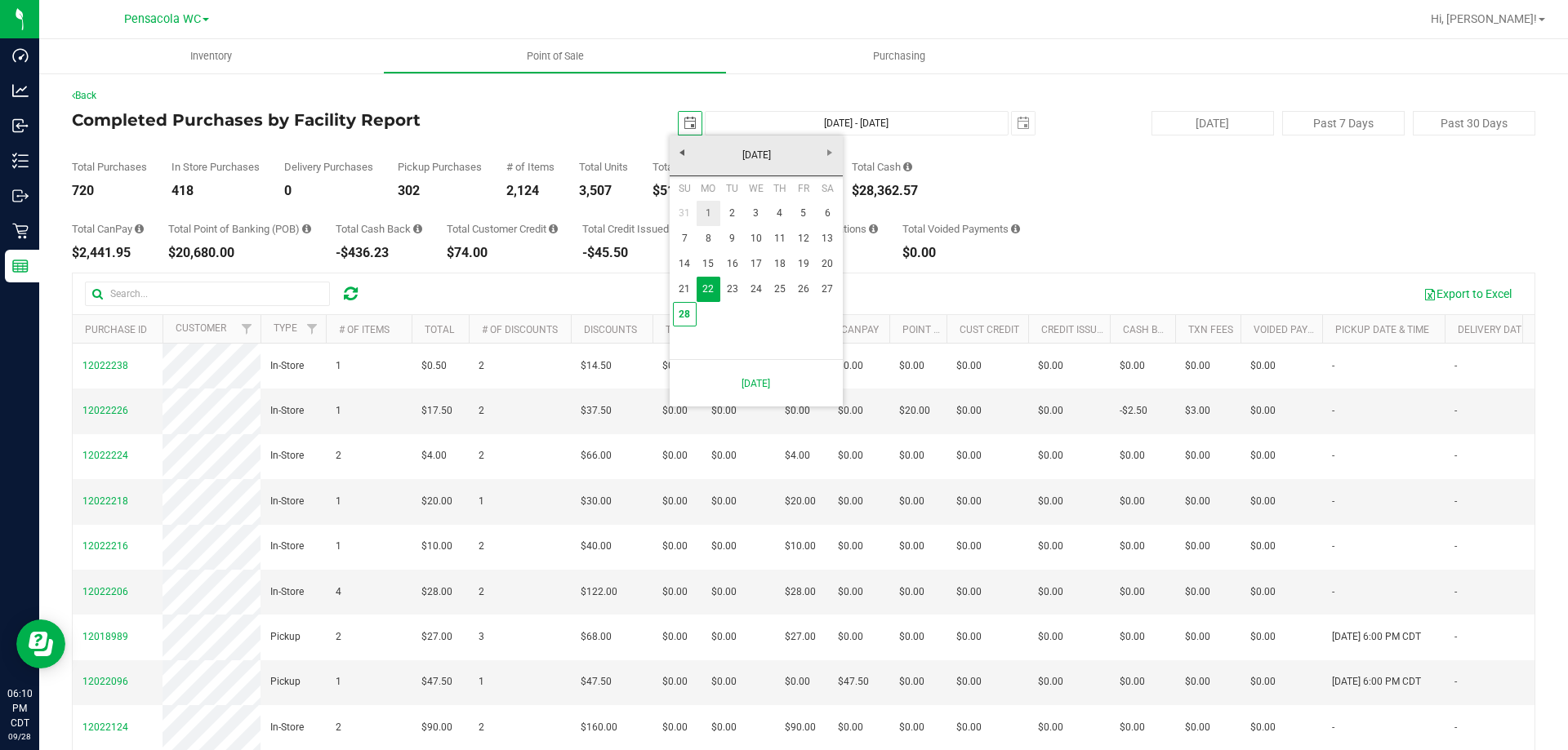
click at [718, 205] on link "1" at bounding box center [708, 213] width 24 height 26
type input "2025-09-01"
type input "Sep 1, 2025 - Sep 28, 2025"
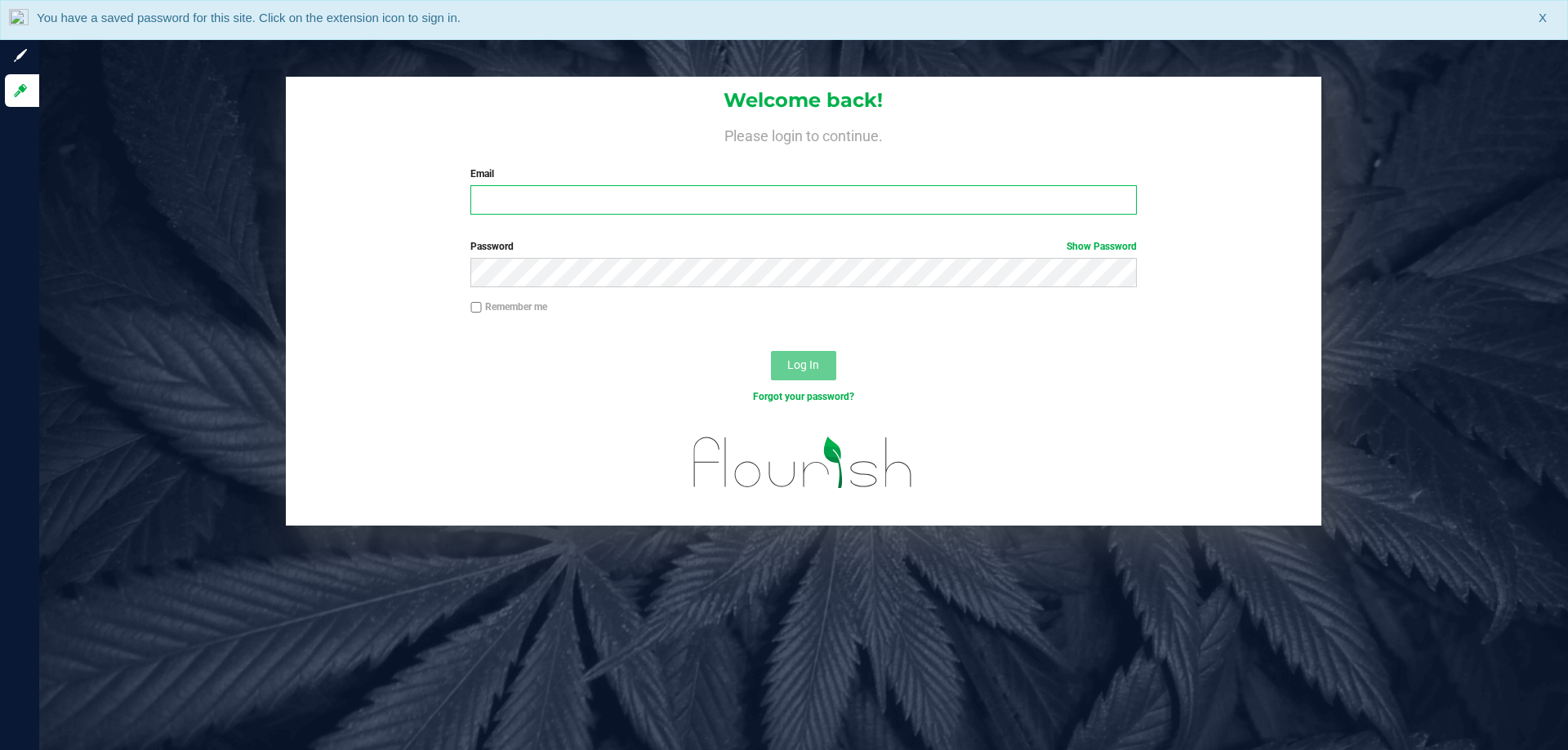
click at [767, 198] on input "Email" at bounding box center [803, 200] width 666 height 30
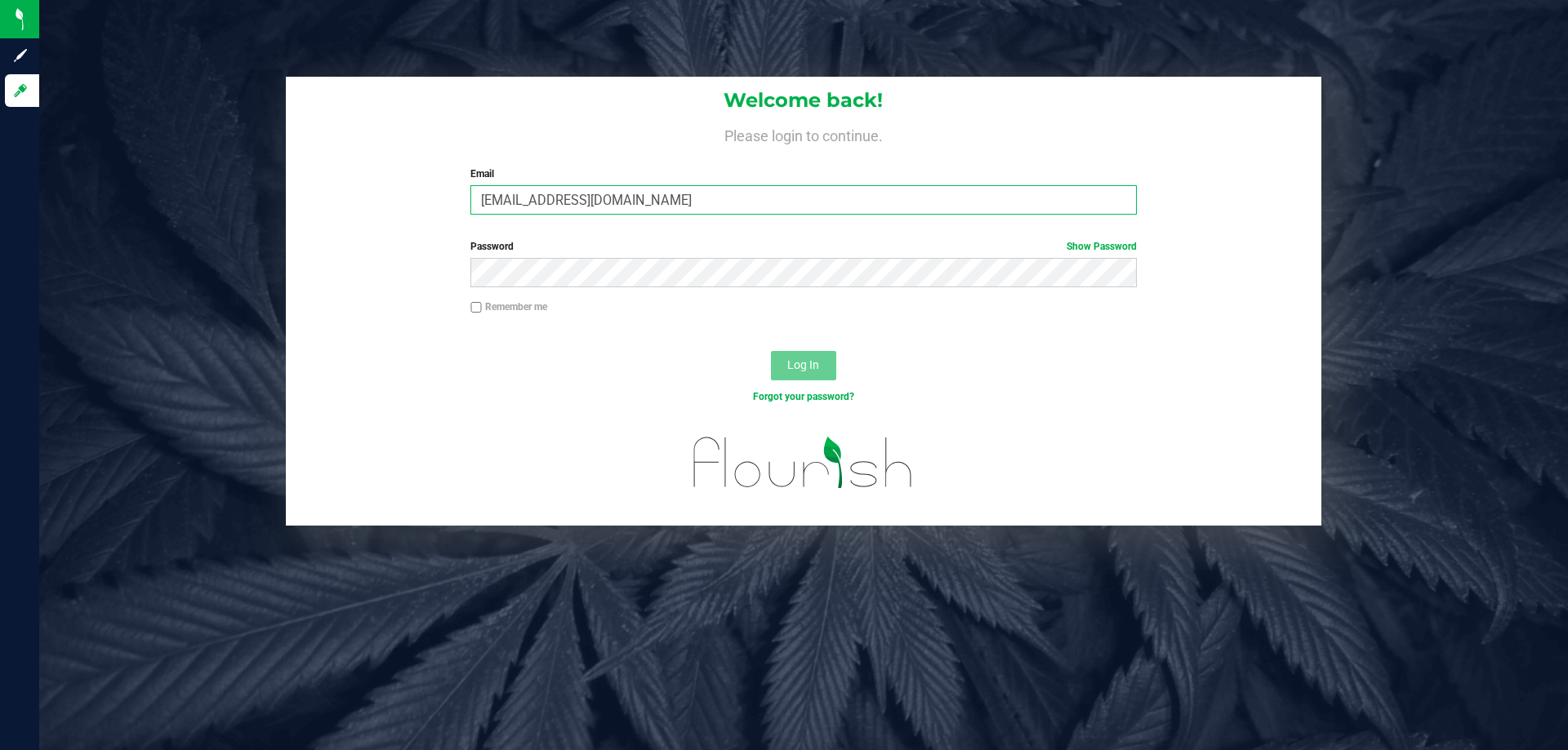
type input "[EMAIL_ADDRESS][DOMAIN_NAME]"
click at [1108, 250] on link "Show Password" at bounding box center [1101, 247] width 70 height 12
click at [938, 253] on label "Password Hide Password" at bounding box center [803, 246] width 666 height 15
click at [771, 351] on button "Log In" at bounding box center [804, 366] width 65 height 30
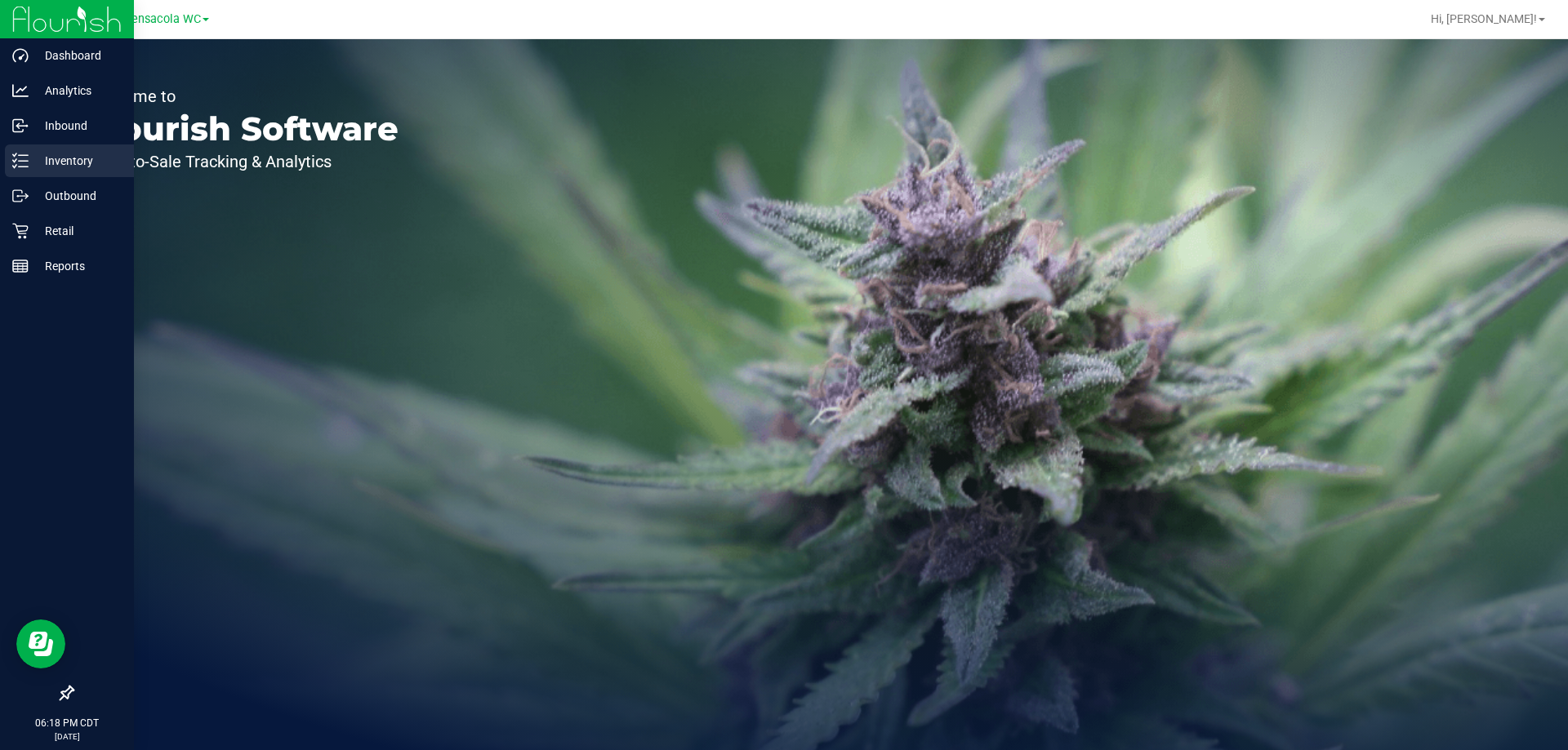
click at [57, 163] on p "Inventory" at bounding box center [77, 161] width 98 height 20
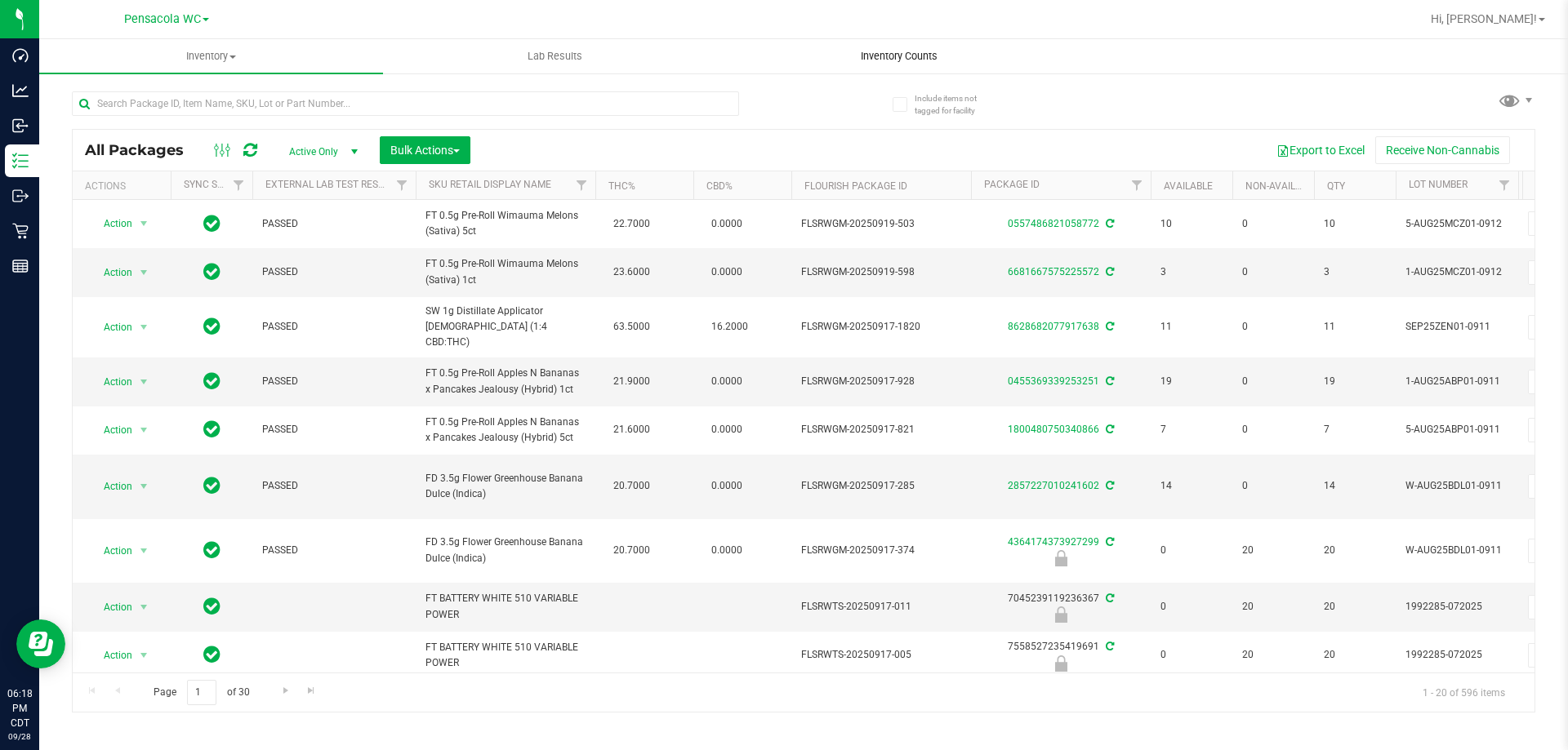
click at [844, 59] on span "Inventory Counts" at bounding box center [899, 56] width 120 height 15
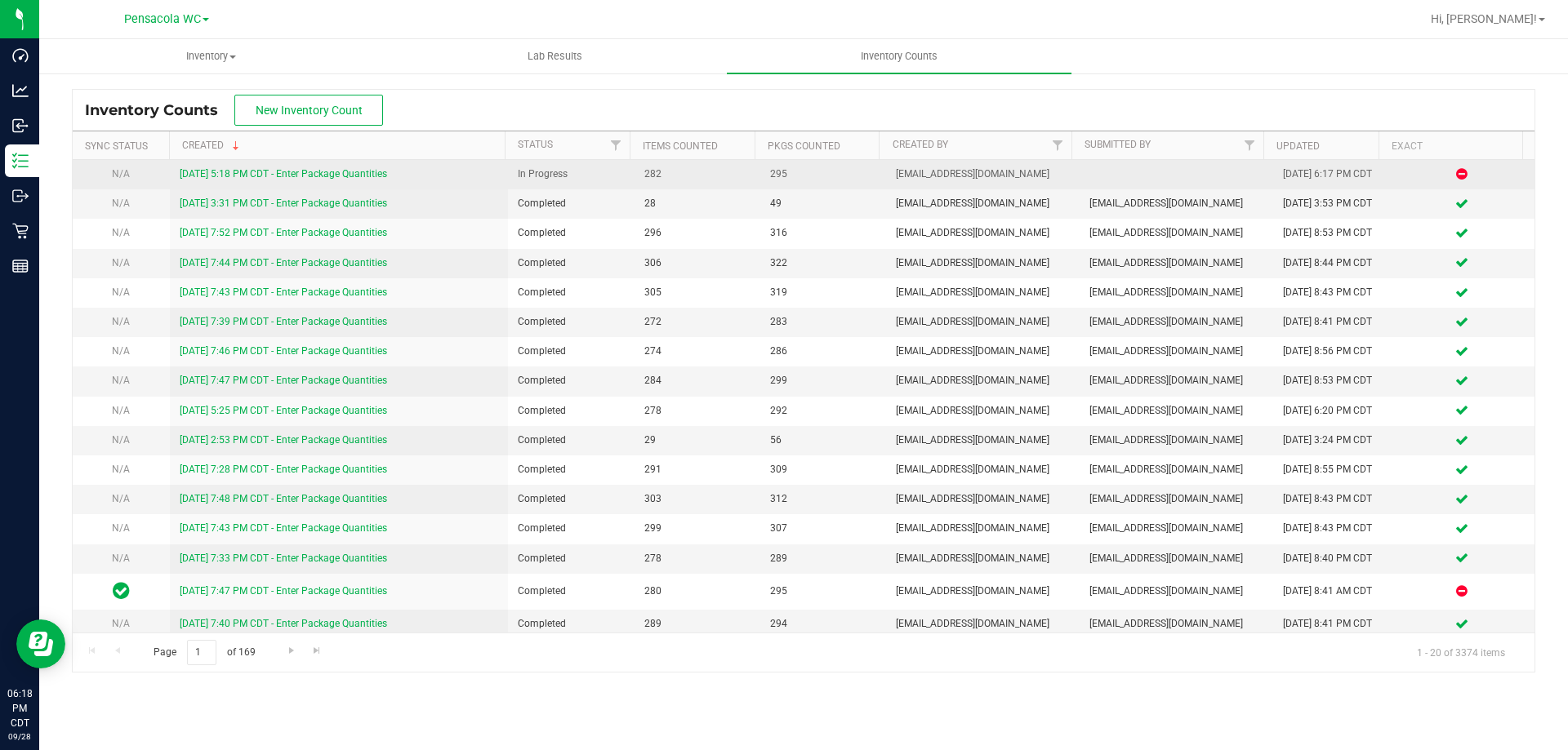
click at [264, 171] on link "9/28/25 5:18 PM CDT - Enter Package Quantities" at bounding box center [283, 174] width 207 height 12
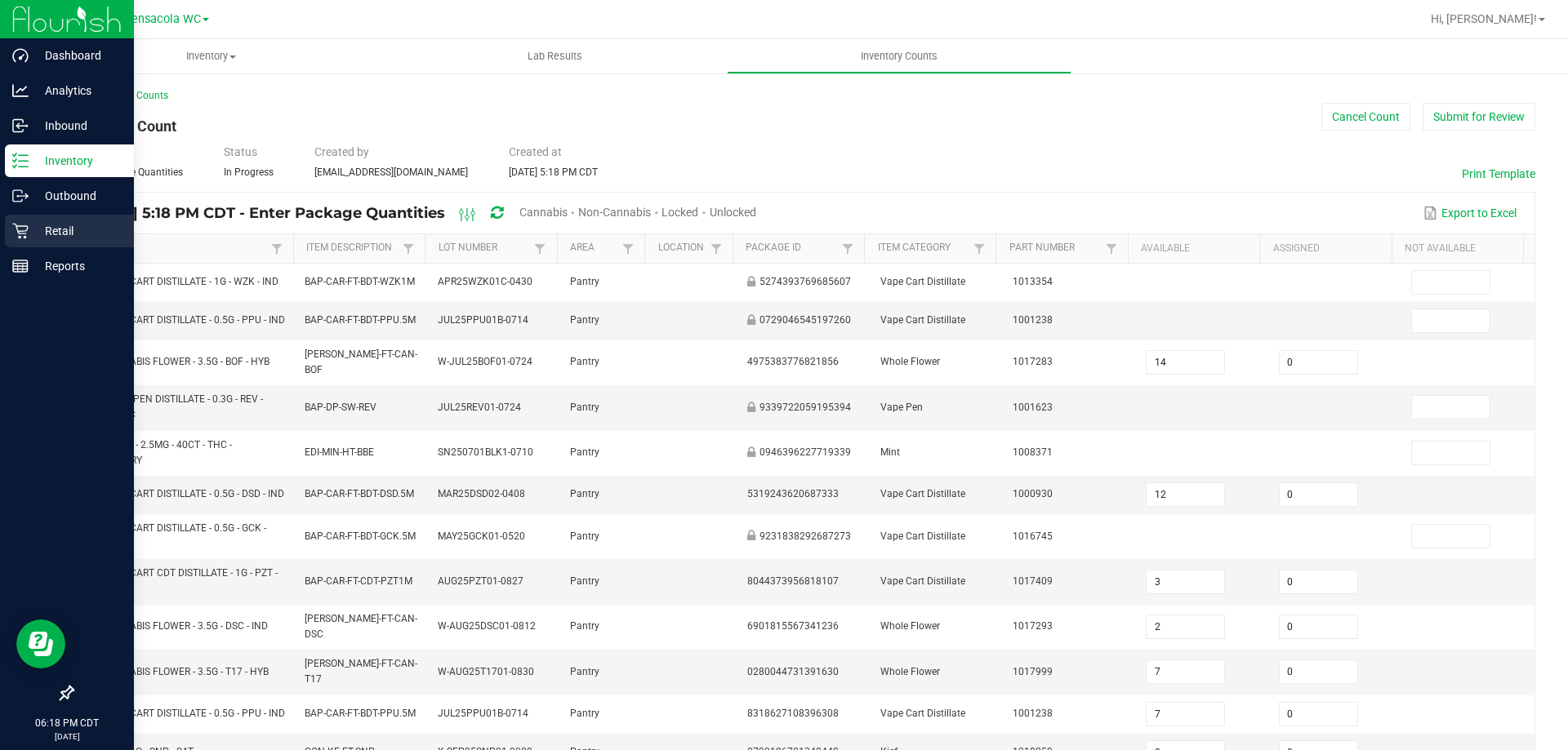
click at [67, 231] on p "Retail" at bounding box center [77, 231] width 98 height 20
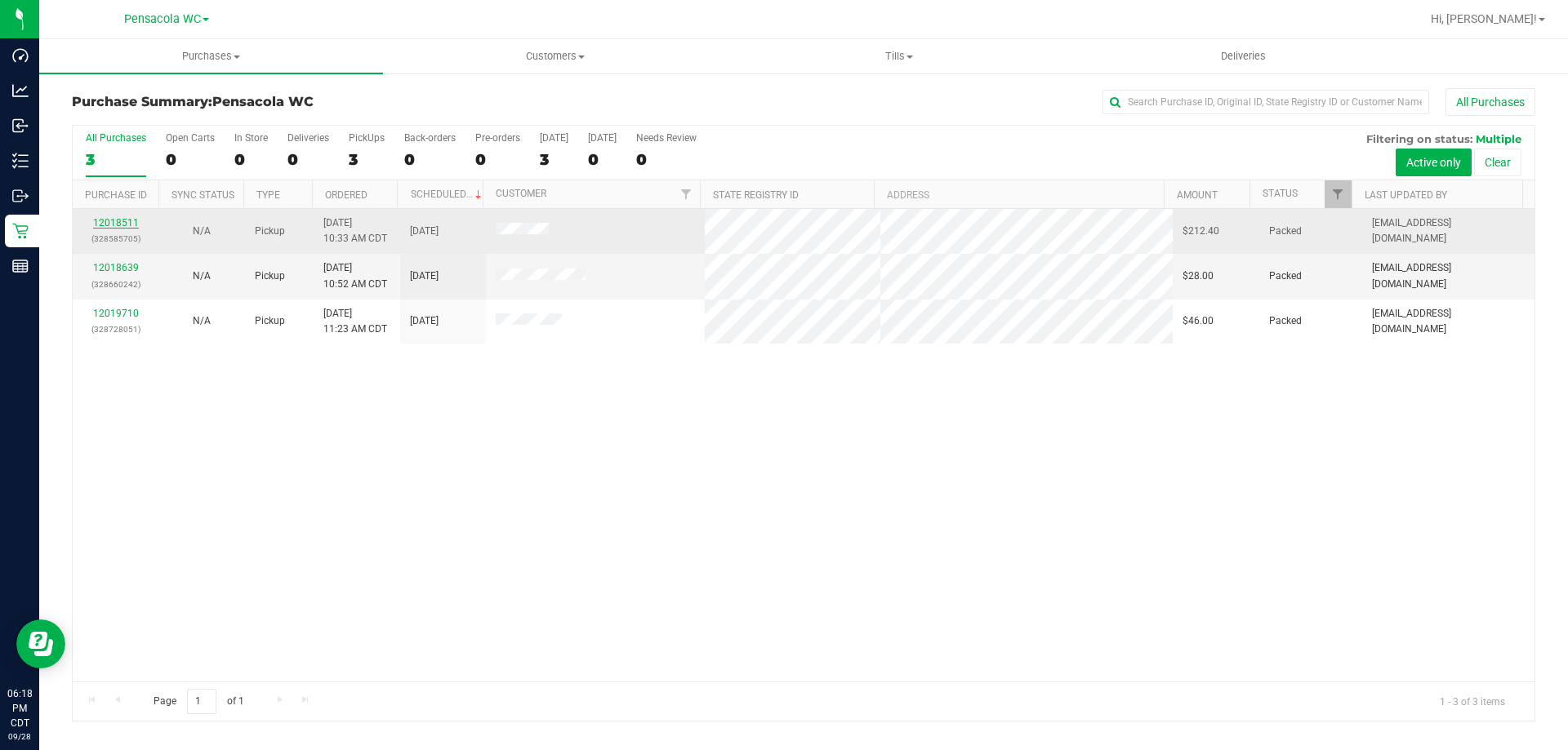
click at [105, 224] on link "12018511" at bounding box center [116, 223] width 45 height 12
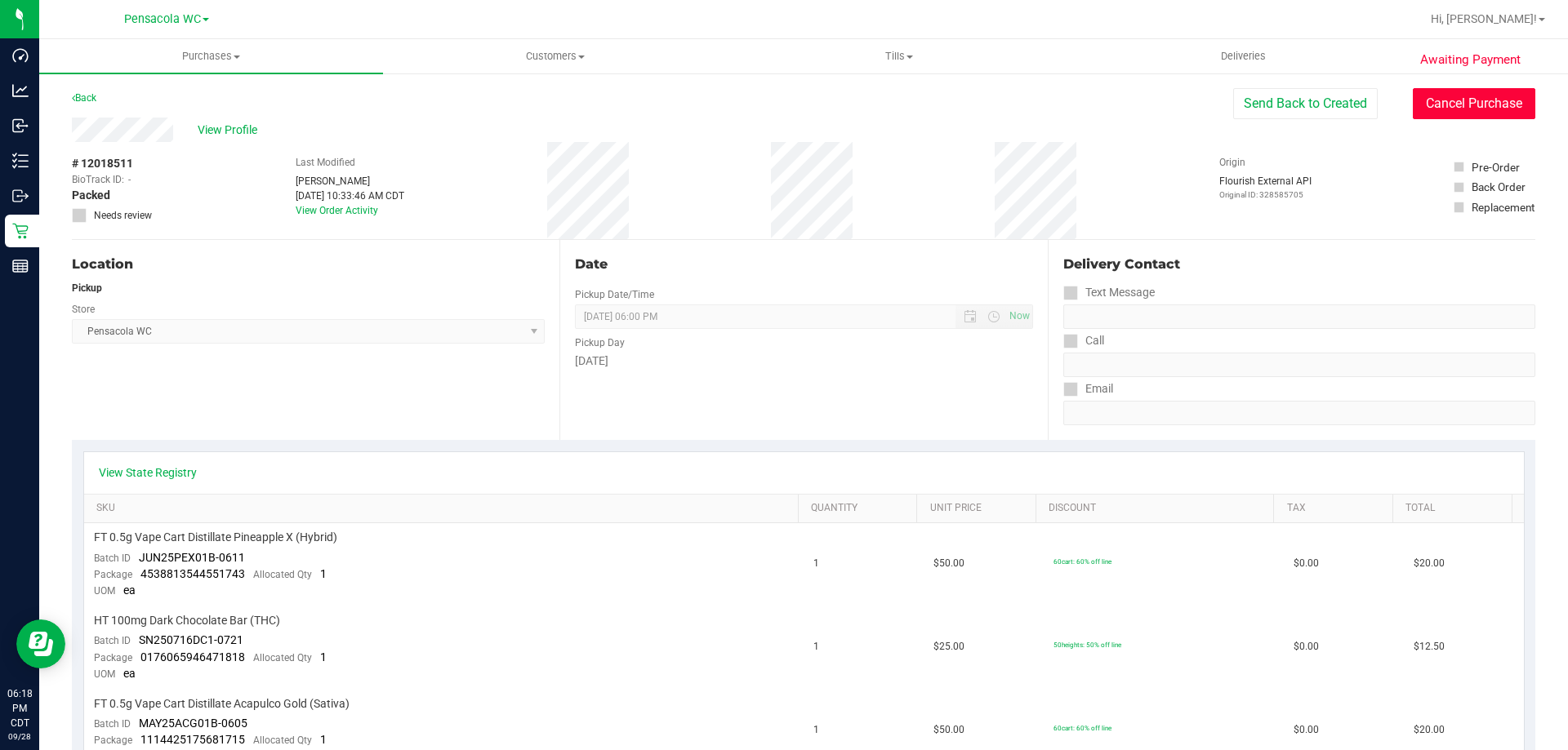
click at [1429, 92] on button "Cancel Purchase" at bounding box center [1474, 103] width 122 height 31
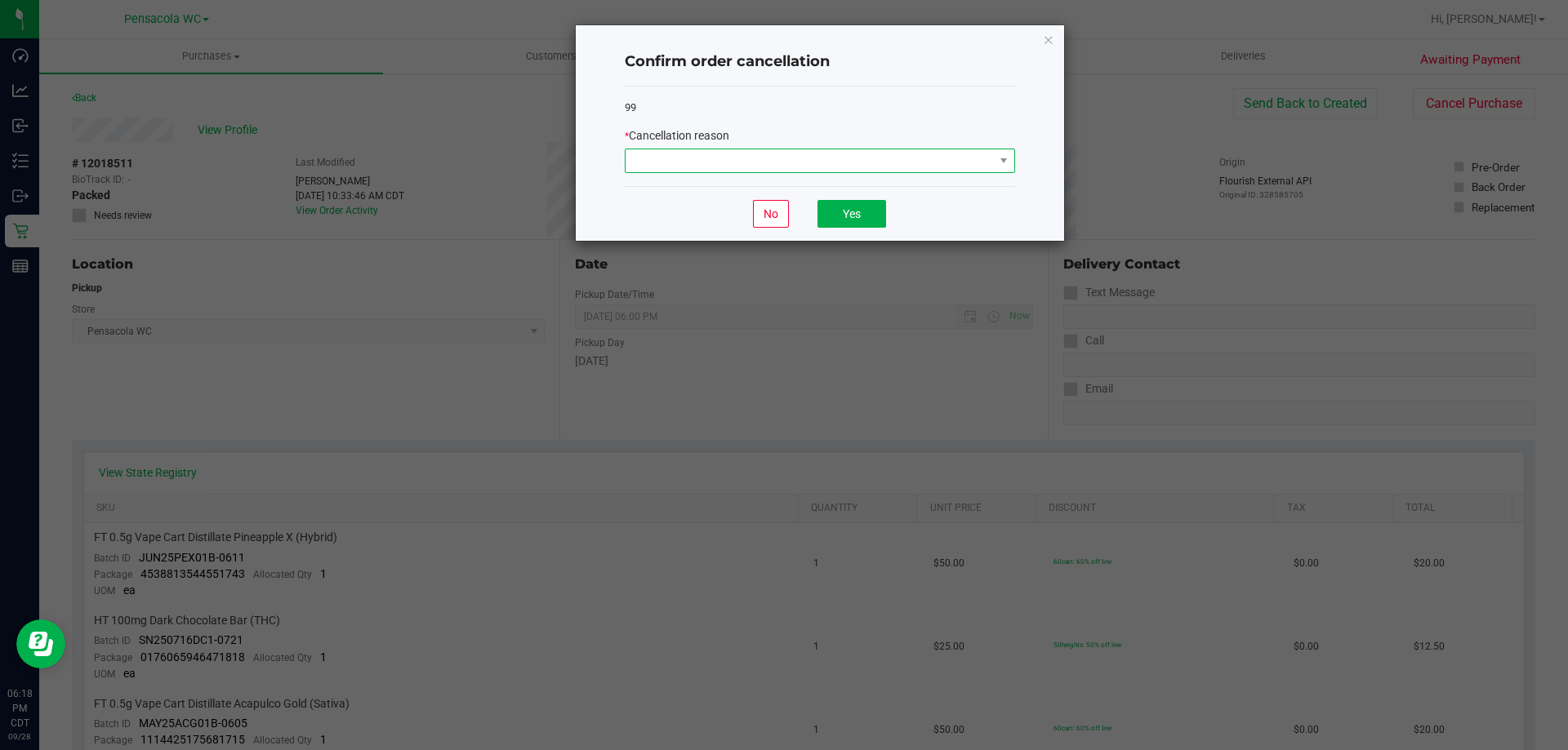
click at [933, 158] on span at bounding box center [809, 160] width 368 height 23
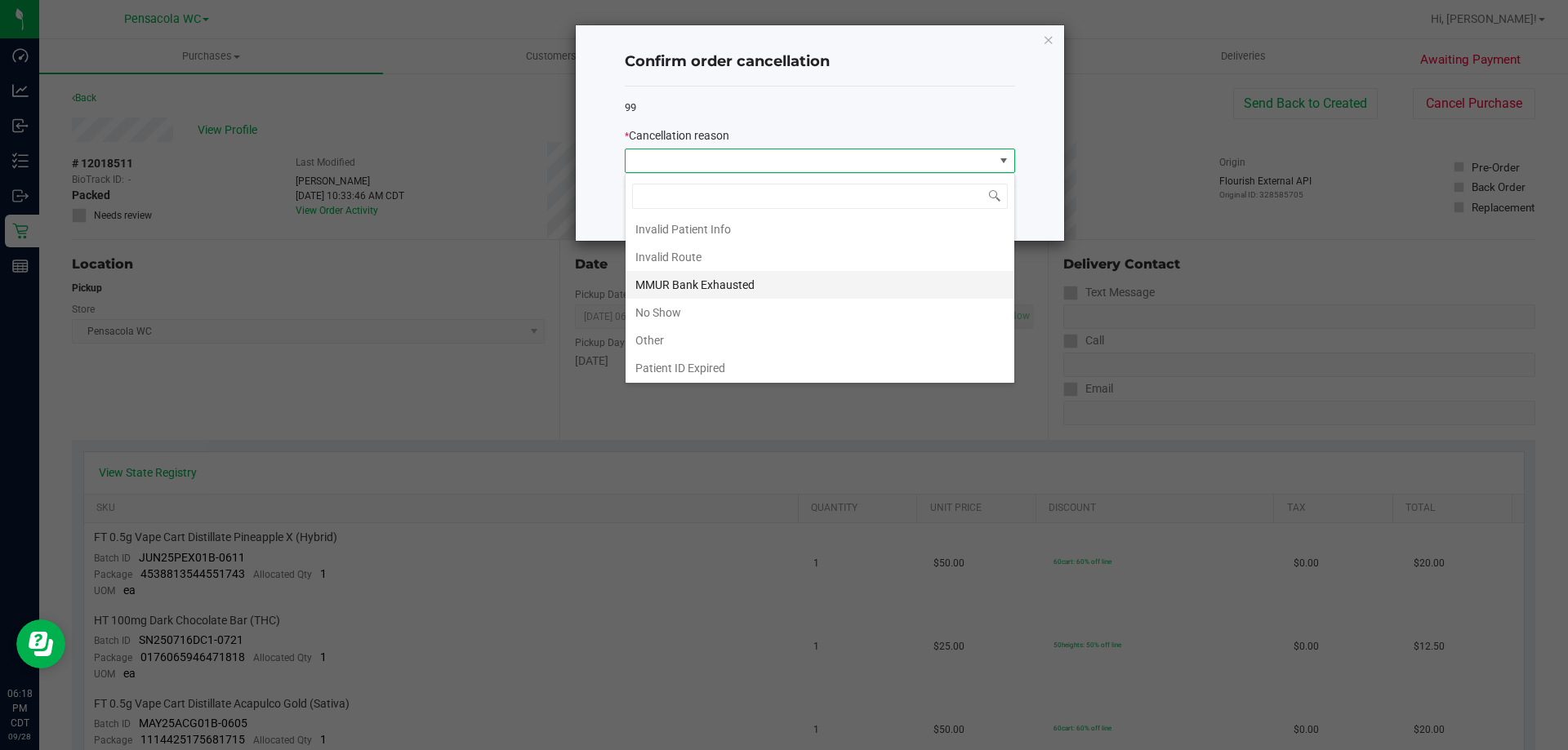
scroll to position [87, 0]
click at [725, 276] on li "No Show" at bounding box center [820, 283] width 389 height 28
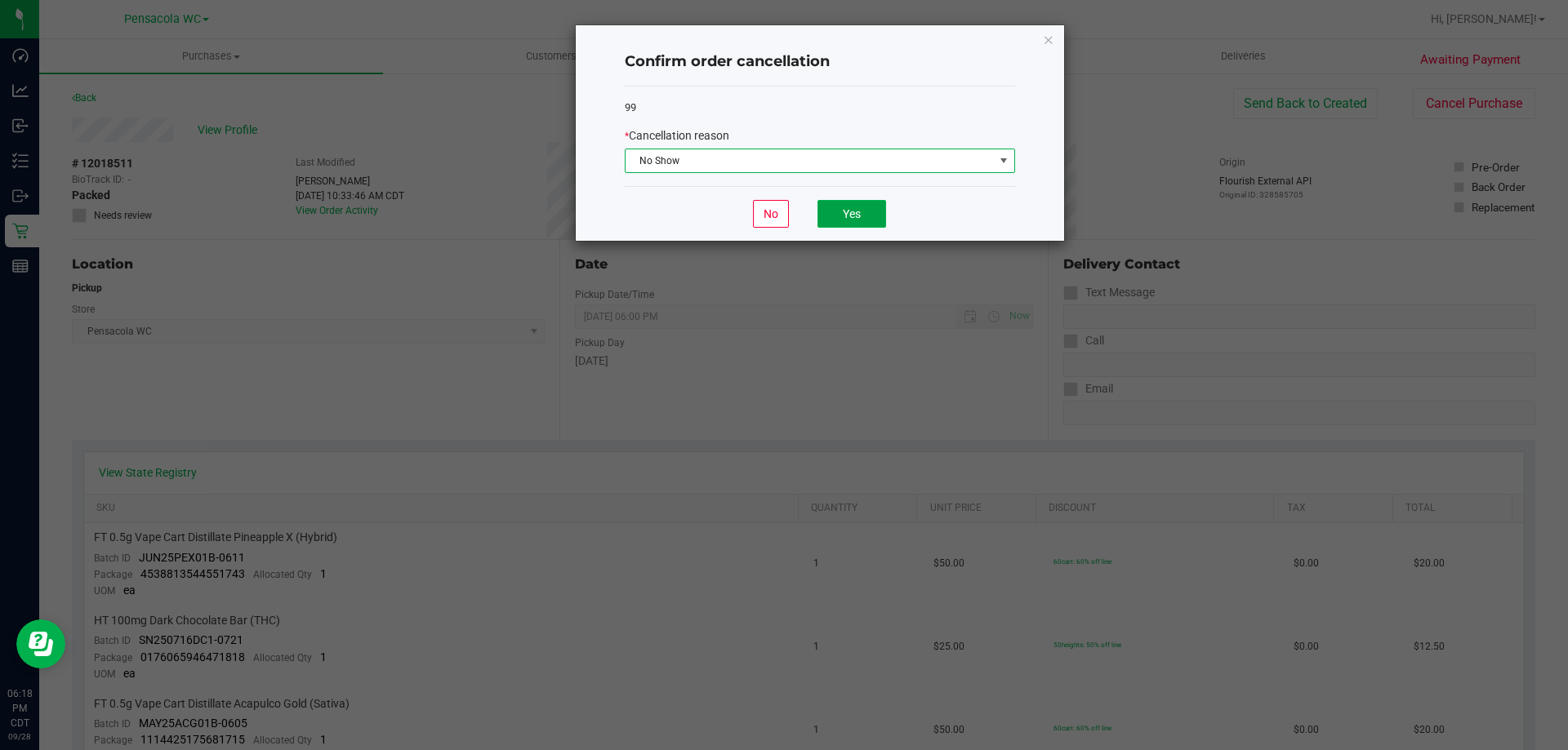
drag, startPoint x: 854, startPoint y: 214, endPoint x: 865, endPoint y: 237, distance: 25.5
click at [854, 214] on button "Yes" at bounding box center [851, 214] width 68 height 28
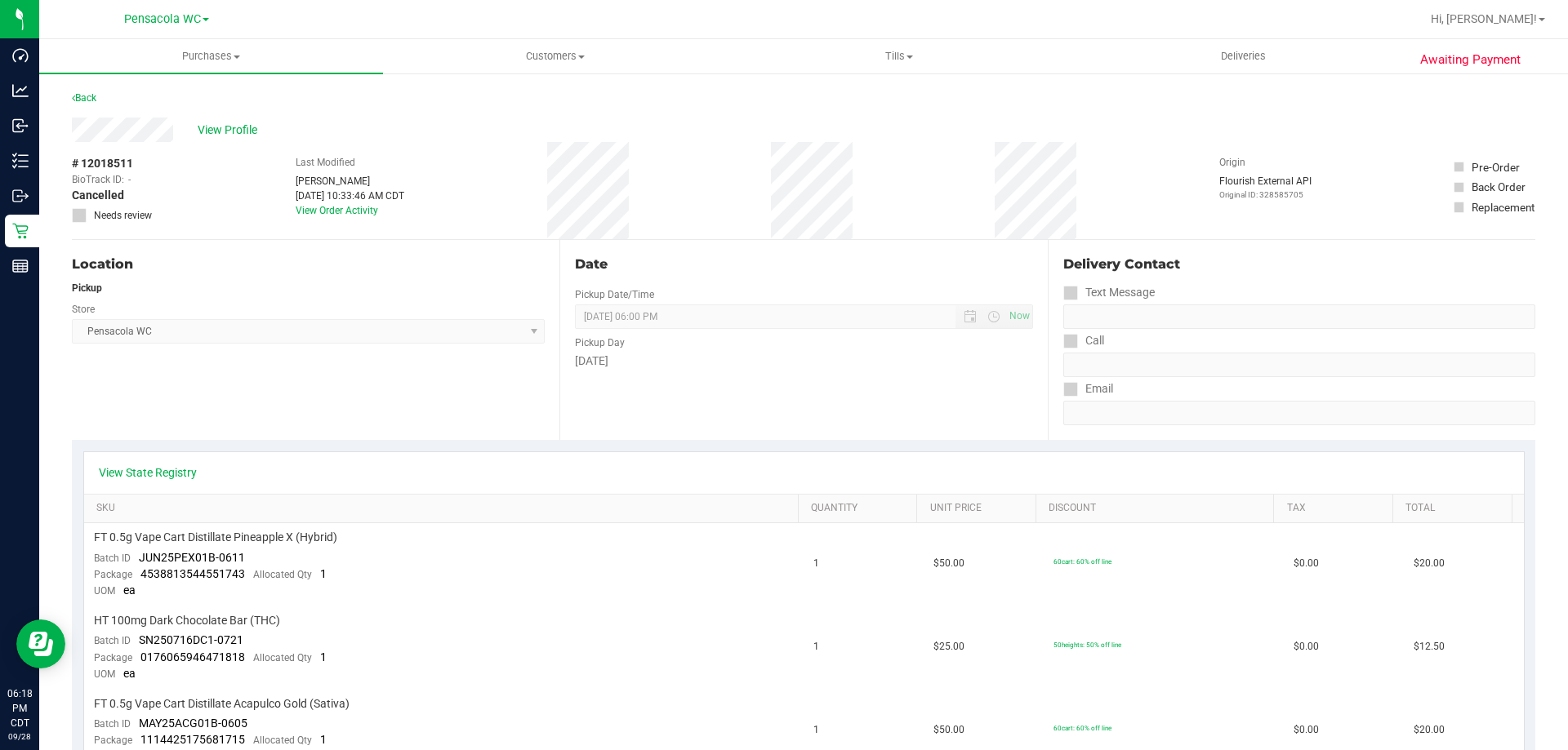
click at [88, 91] on div "Back" at bounding box center [84, 98] width 25 height 20
click at [92, 99] on link "Back" at bounding box center [84, 98] width 25 height 12
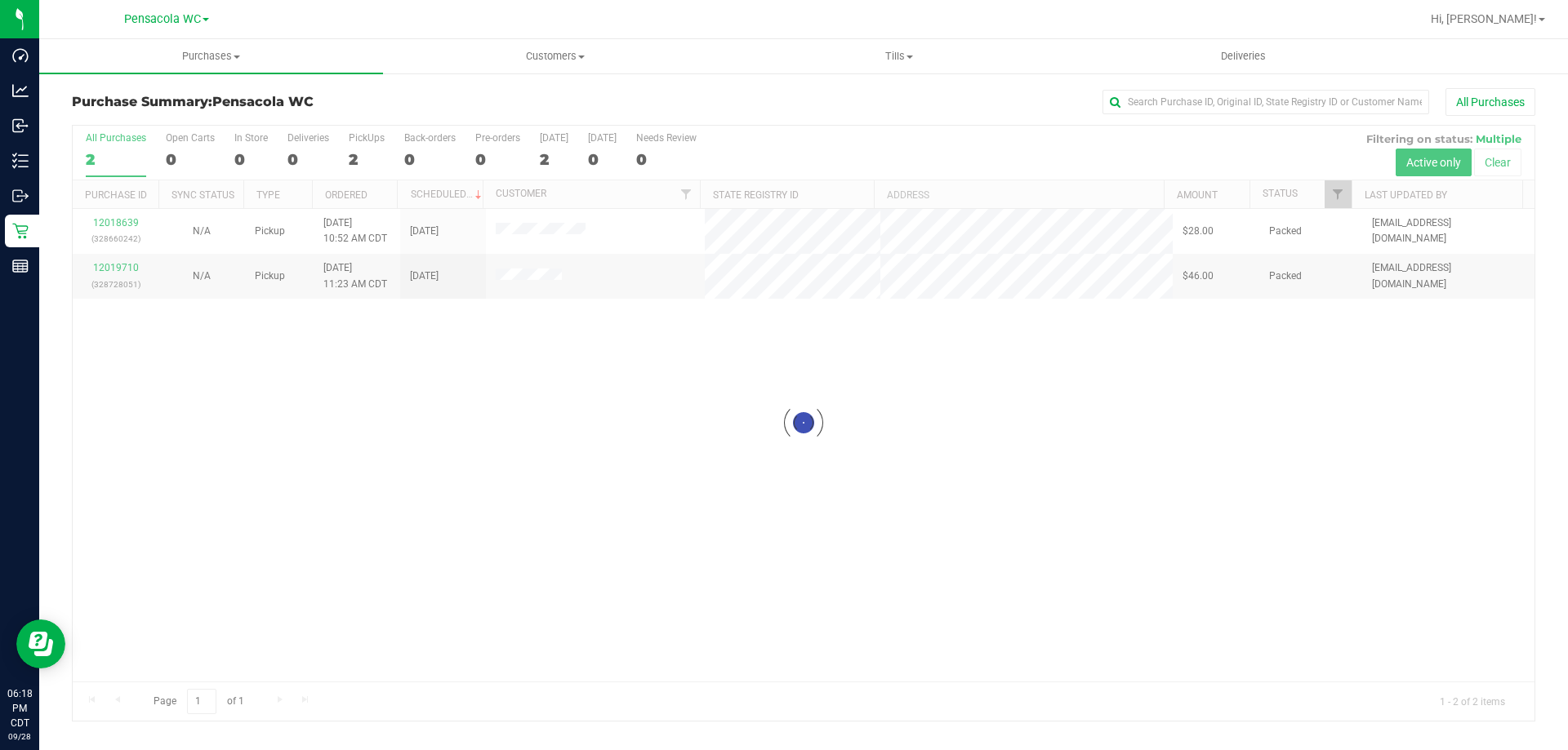
click at [120, 229] on div at bounding box center [804, 422] width 1461 height 595
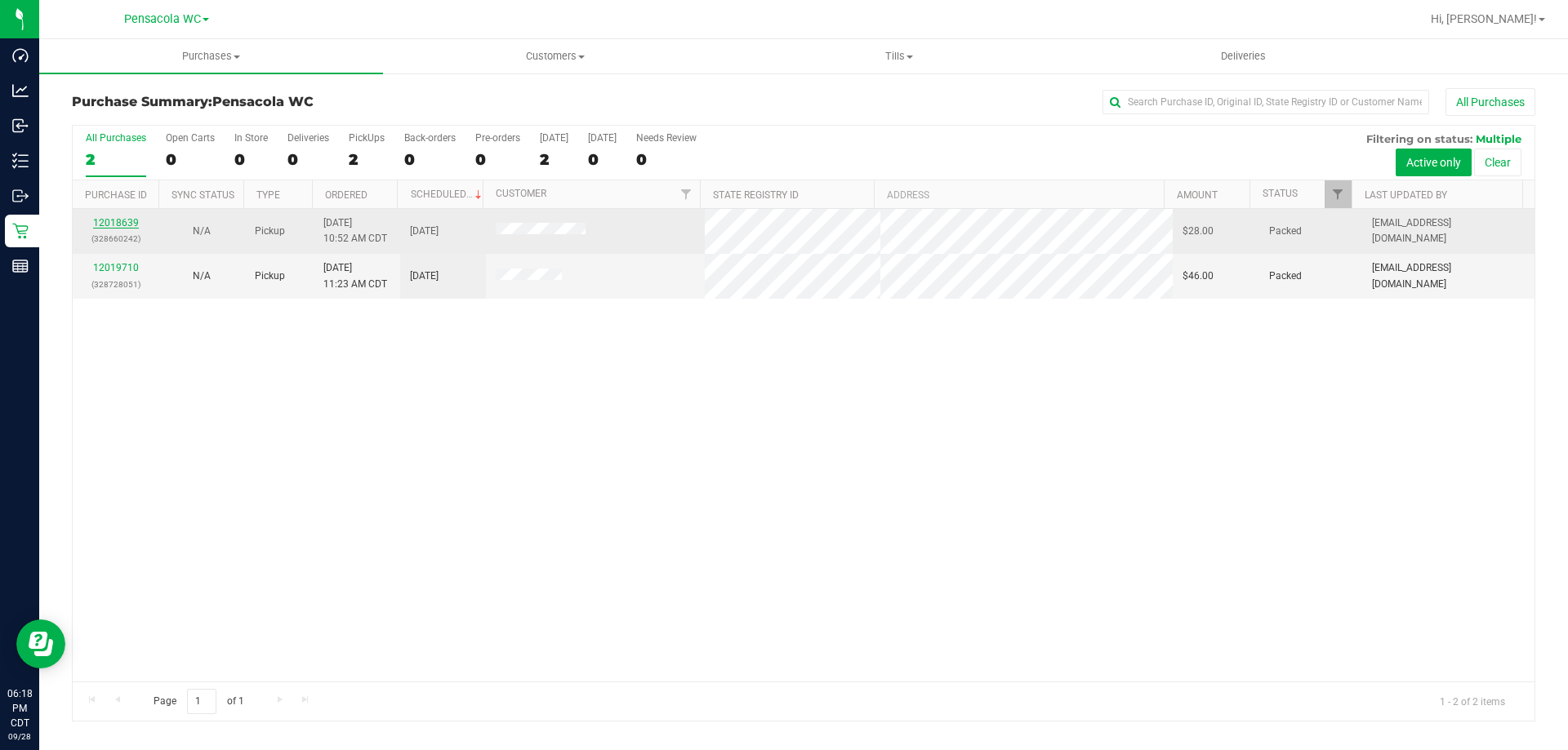
click at [127, 220] on link "12018639" at bounding box center [116, 223] width 45 height 12
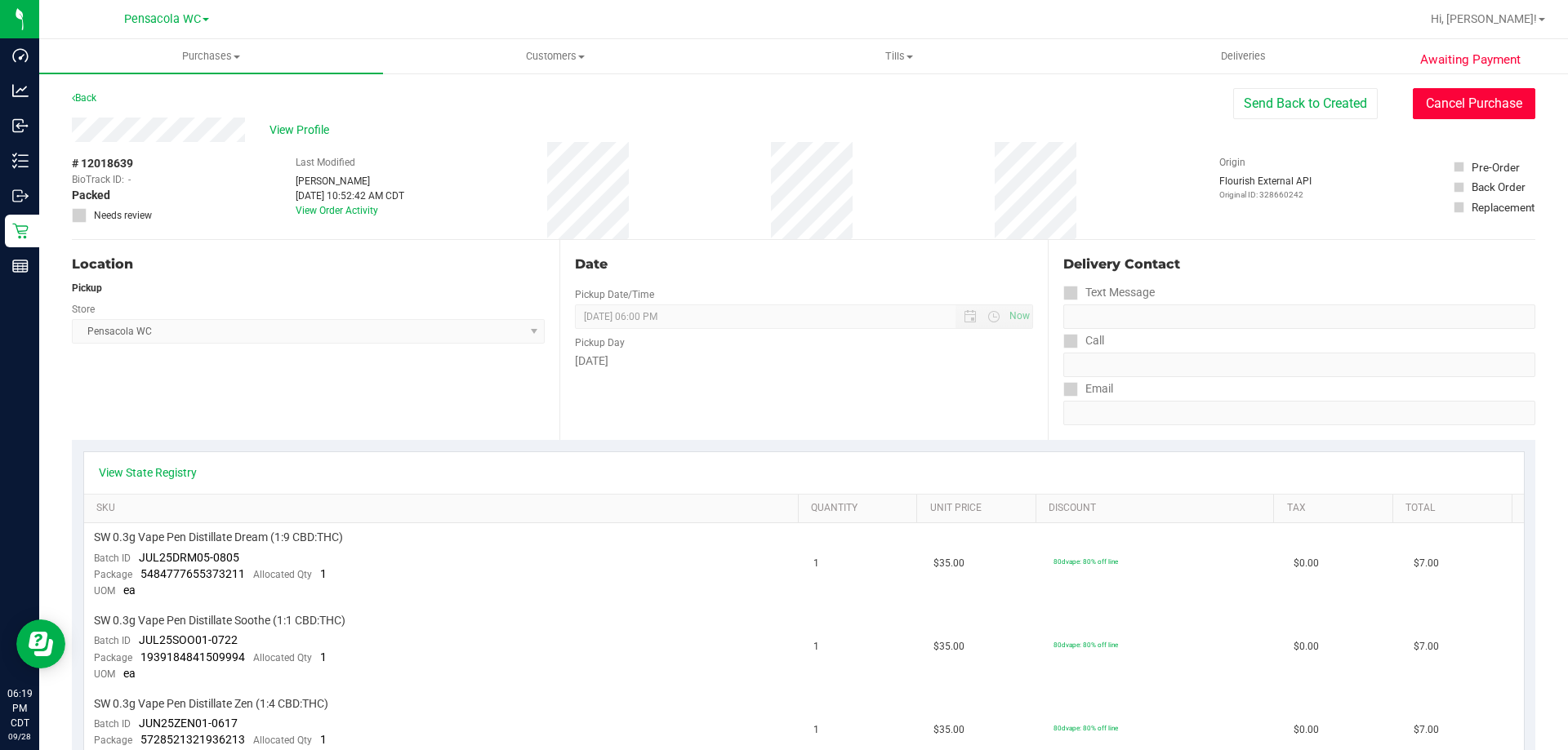
click at [1477, 102] on button "Cancel Purchase" at bounding box center [1474, 103] width 122 height 31
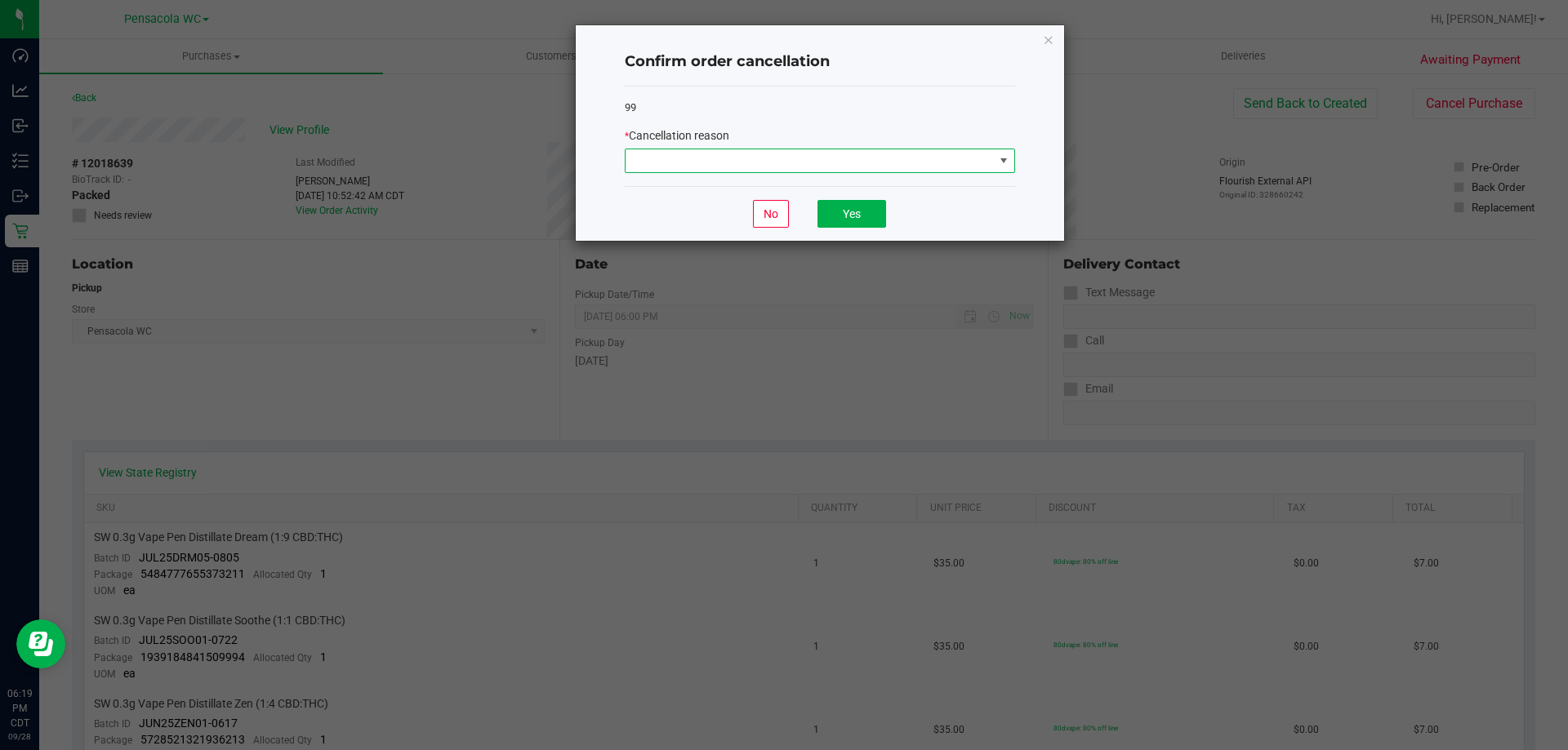
click at [828, 154] on span at bounding box center [809, 160] width 368 height 23
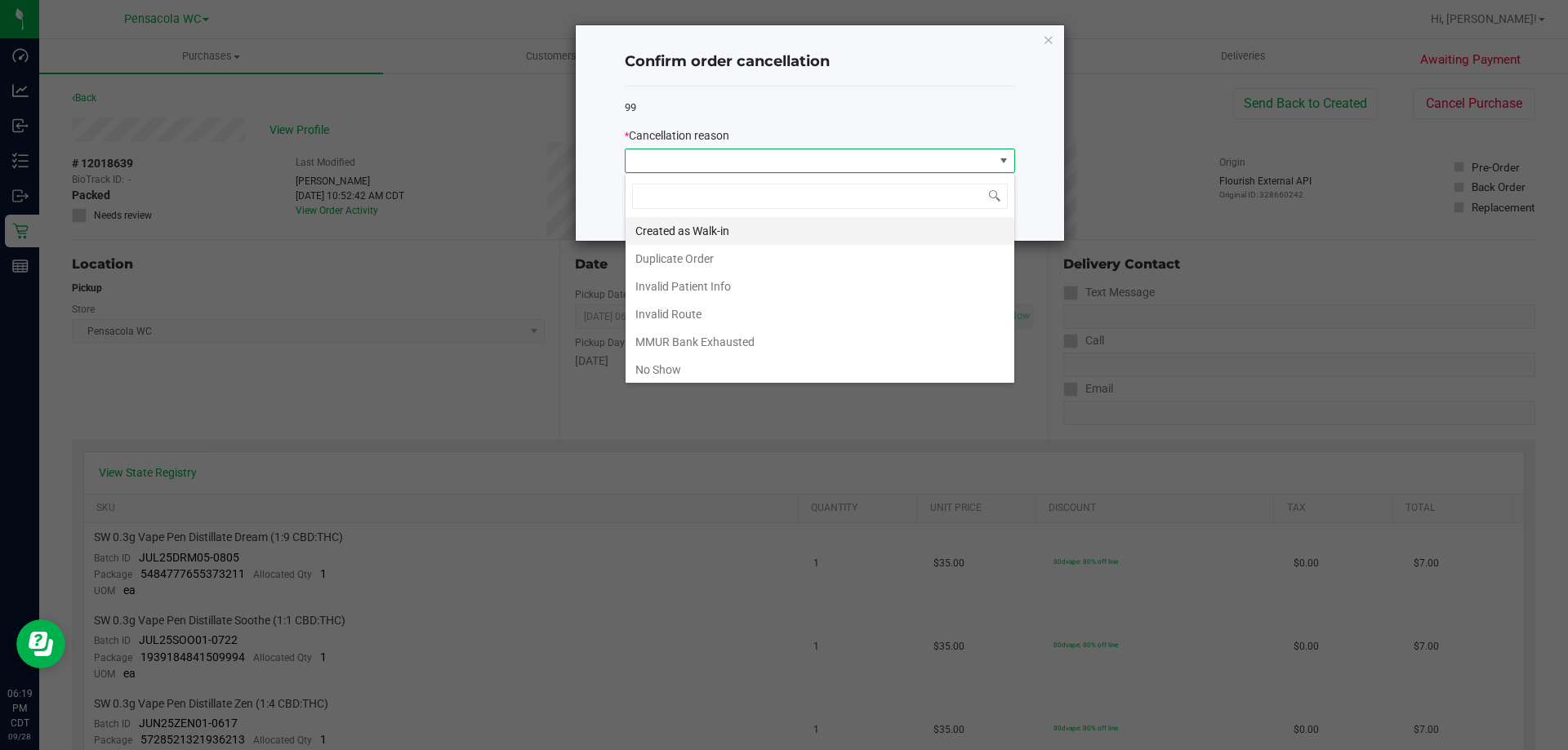
scroll to position [25, 390]
click at [737, 336] on li "MMUR Bank Exhausted" at bounding box center [820, 341] width 389 height 28
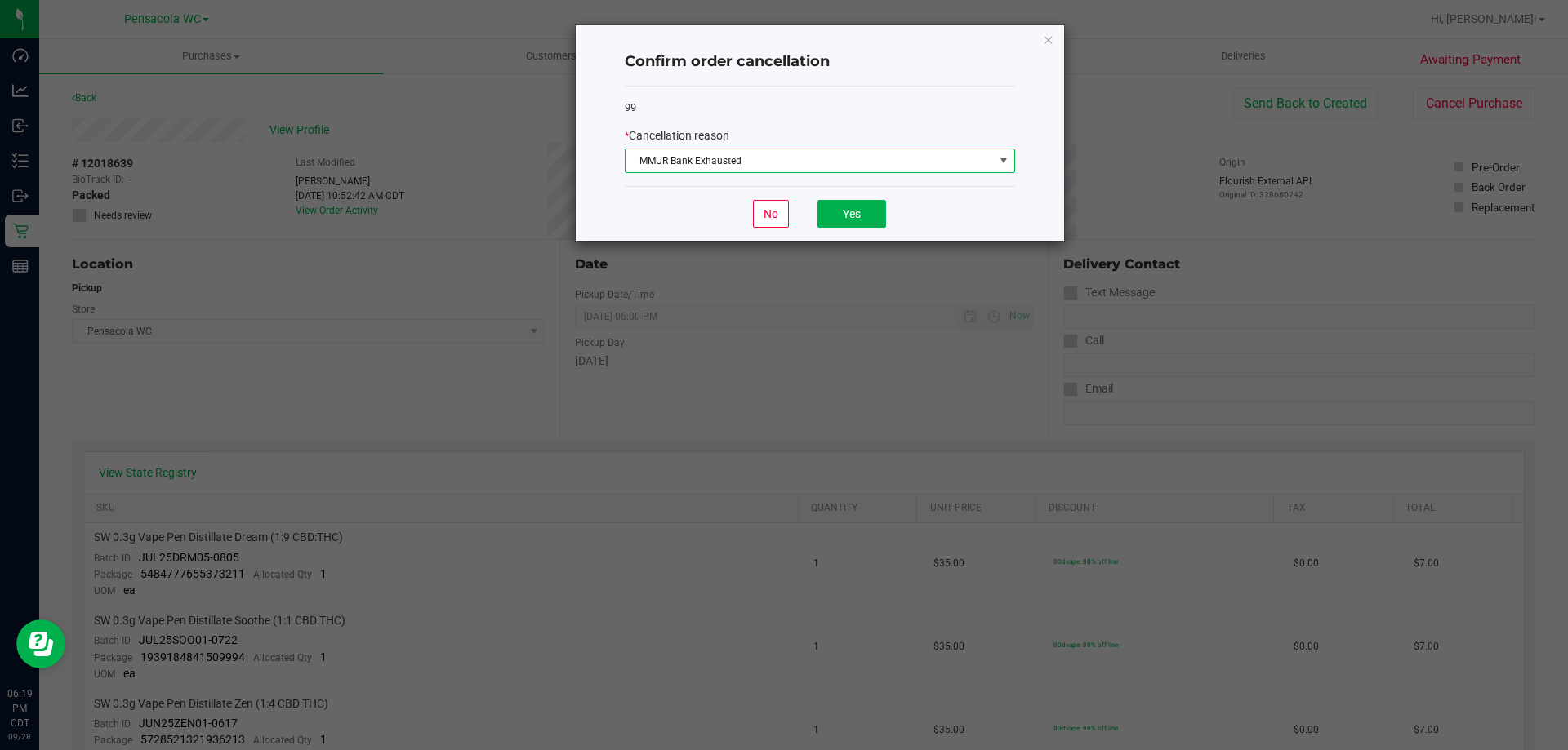
click at [804, 172] on span "MMUR Bank Exhausted" at bounding box center [809, 160] width 368 height 23
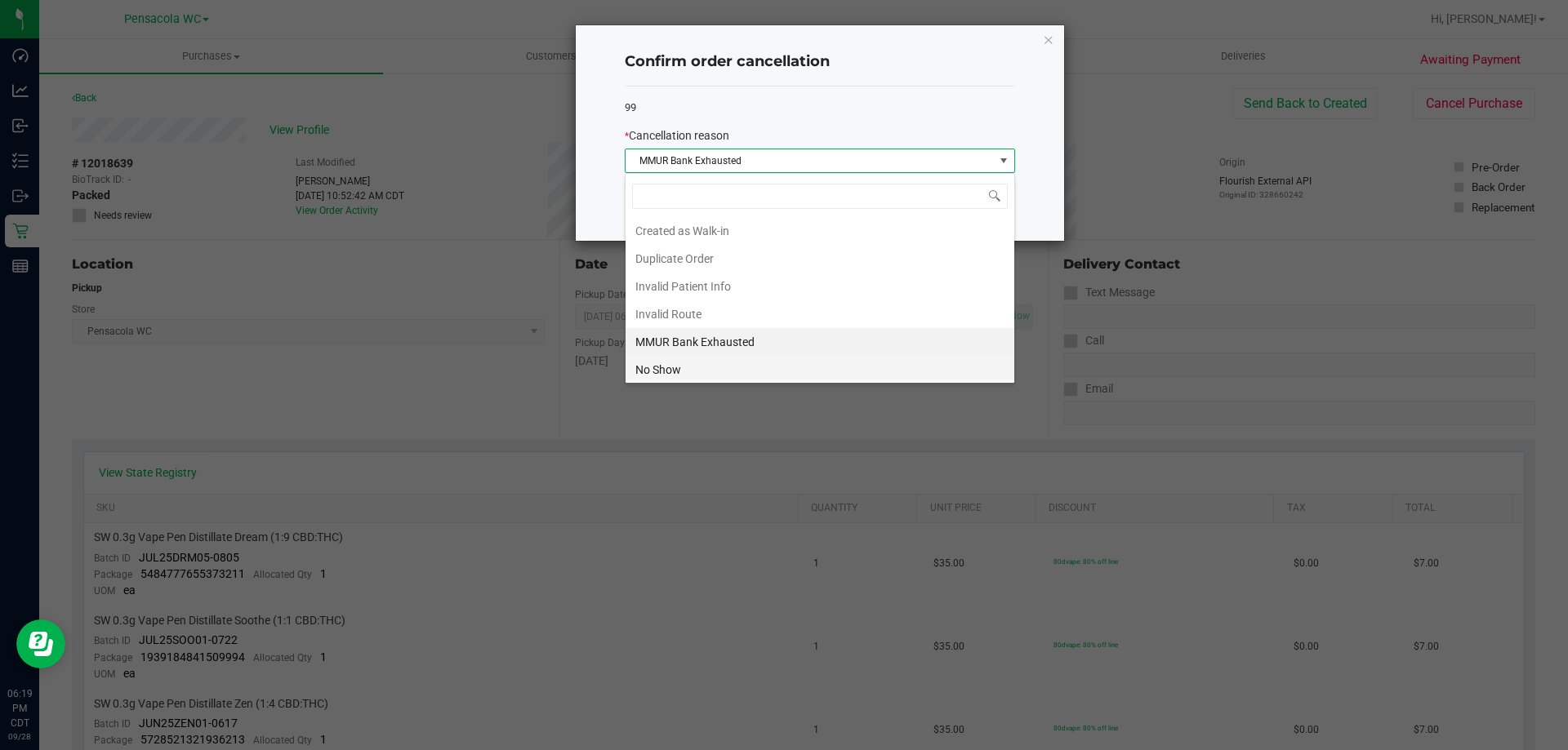
click at [691, 358] on li "No Show" at bounding box center [820, 370] width 389 height 28
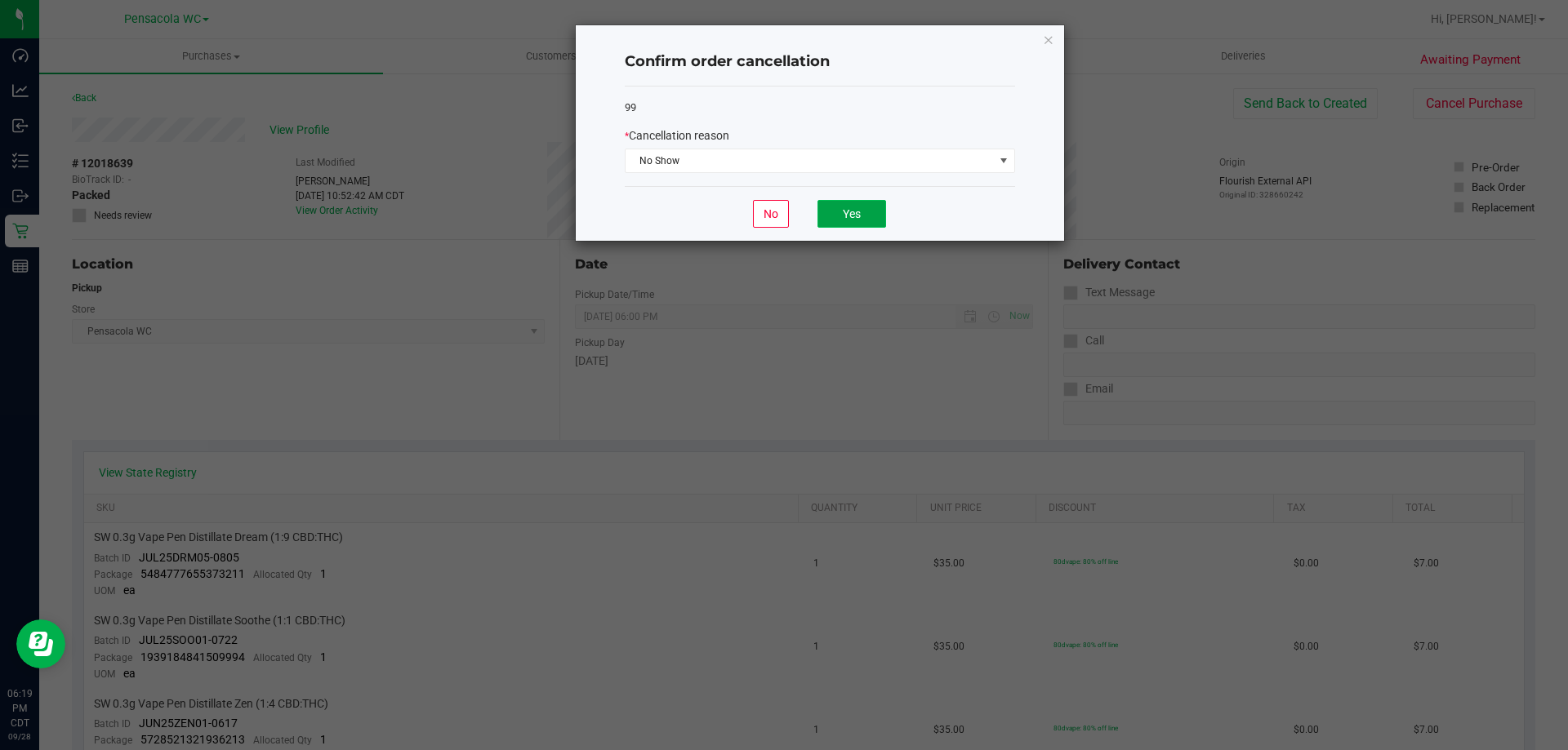
click at [850, 206] on button "Yes" at bounding box center [851, 214] width 68 height 28
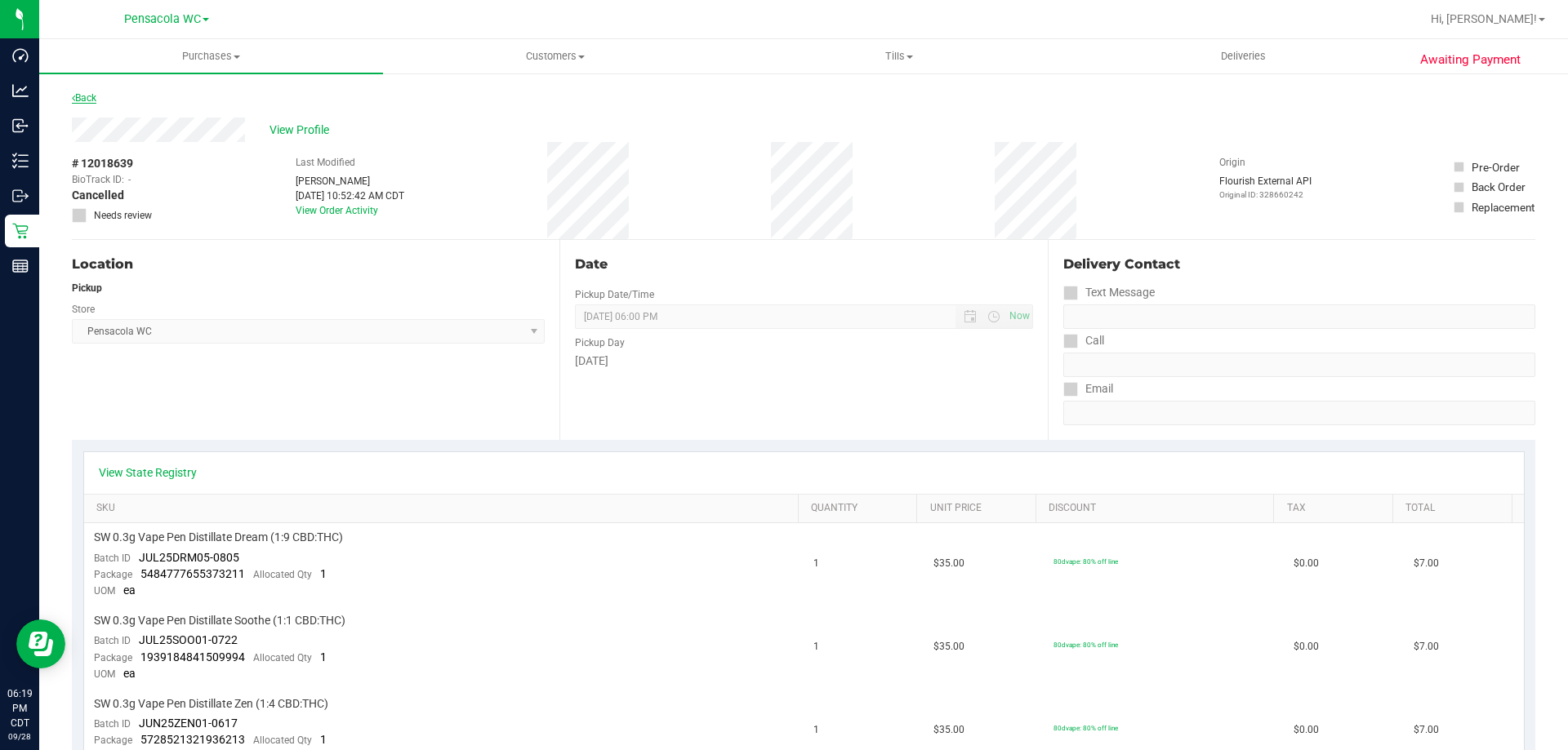
click at [86, 98] on link "Back" at bounding box center [84, 98] width 25 height 12
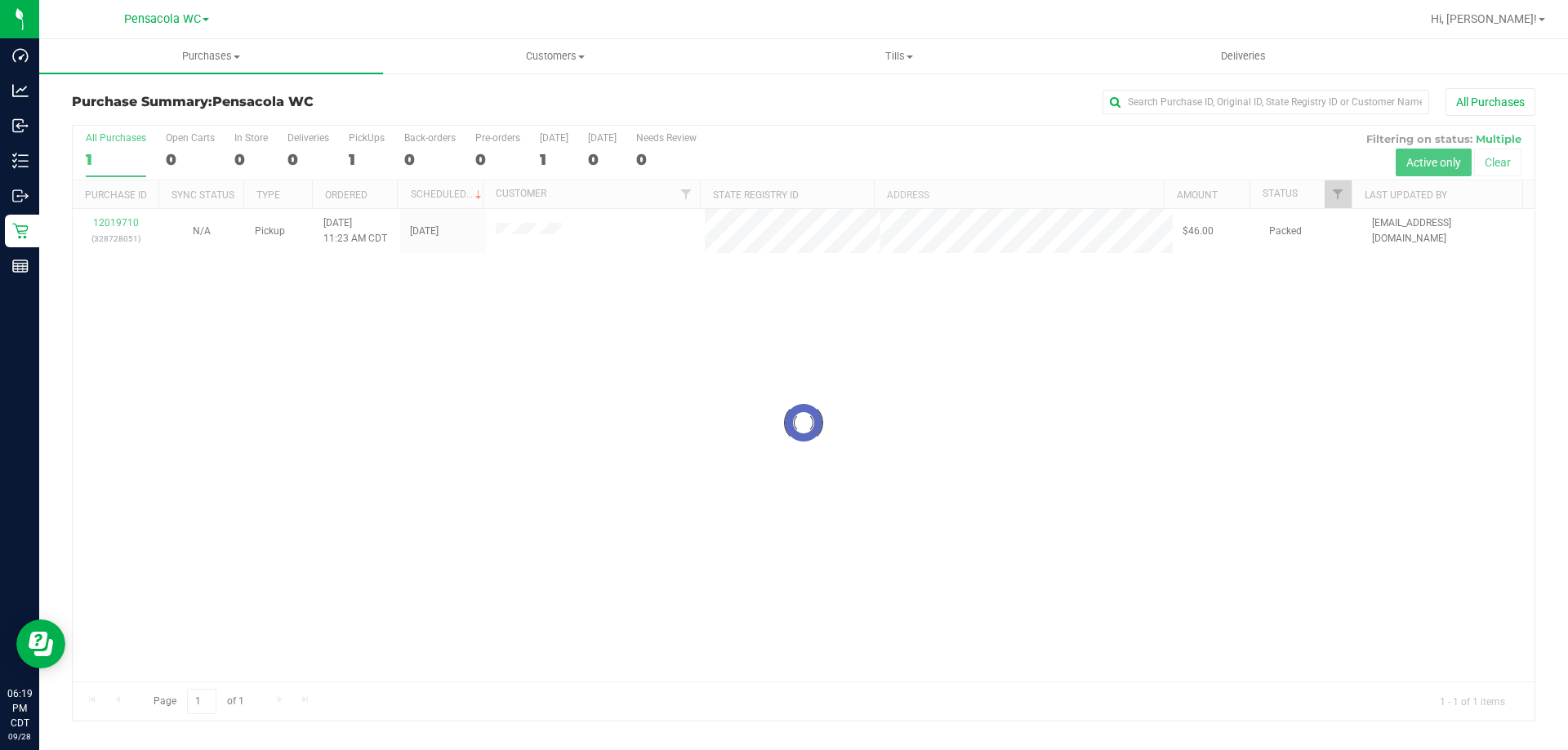
click at [120, 220] on div at bounding box center [804, 422] width 1461 height 595
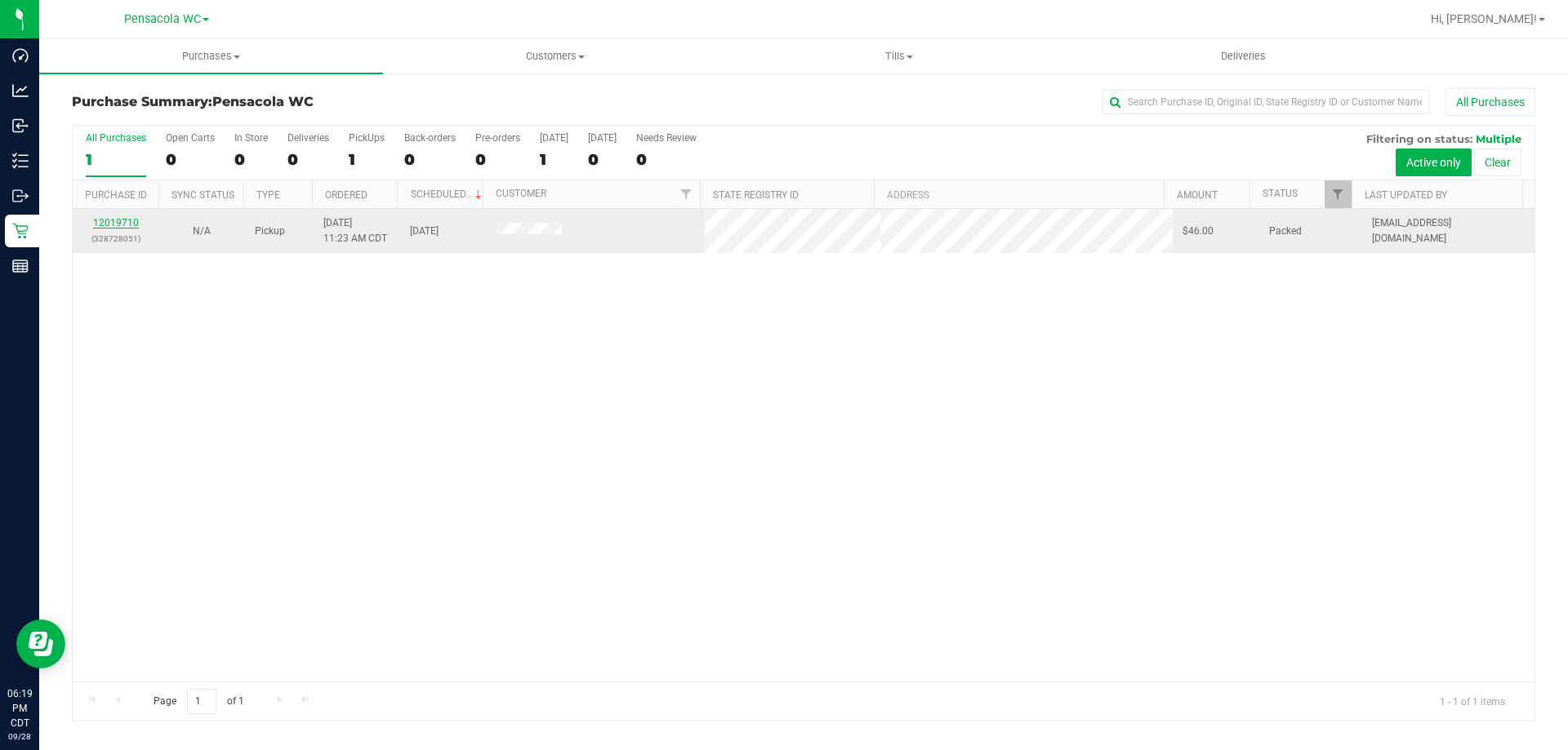
click at [127, 221] on link "12019710" at bounding box center [116, 223] width 45 height 12
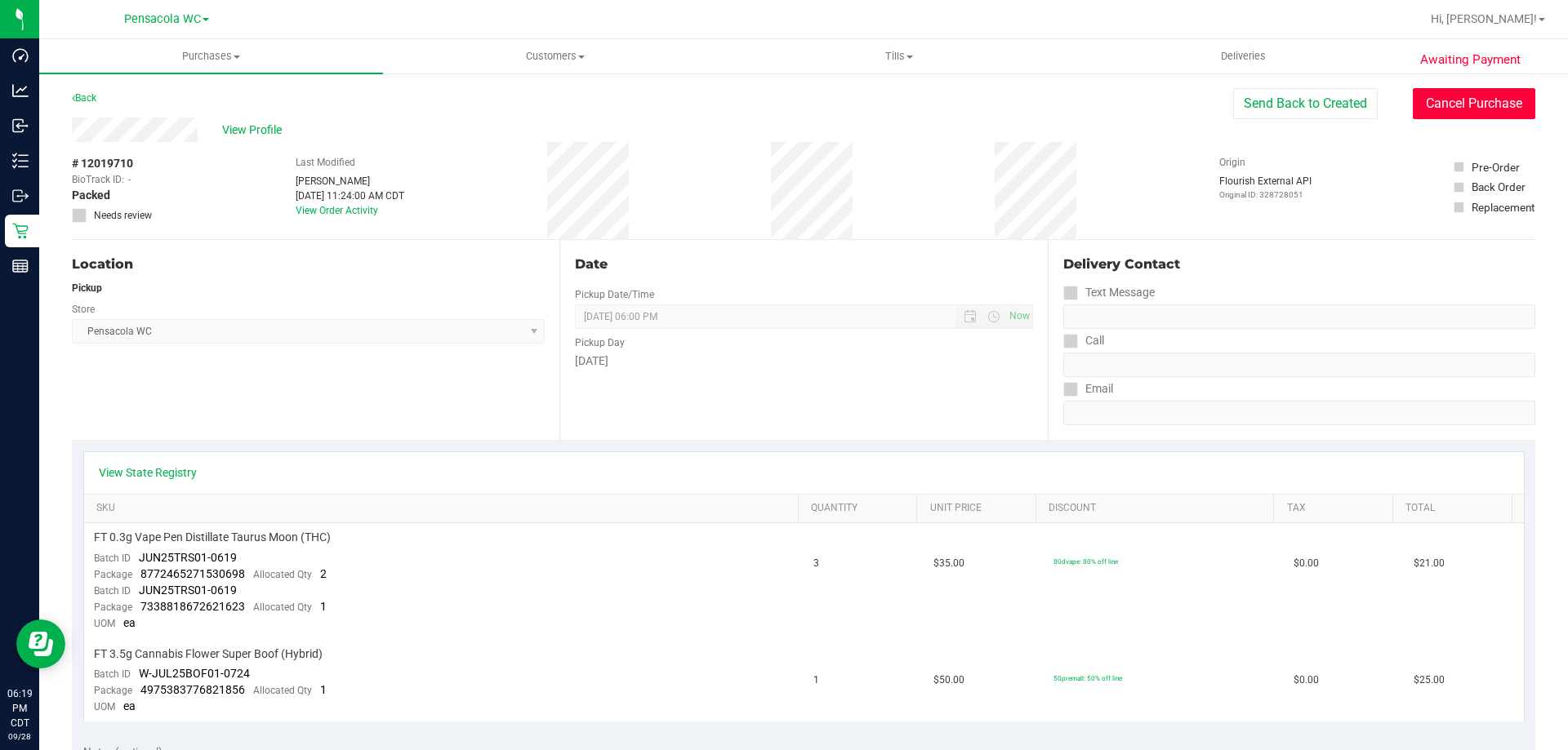
click at [1474, 114] on button "Cancel Purchase" at bounding box center [1474, 103] width 122 height 31
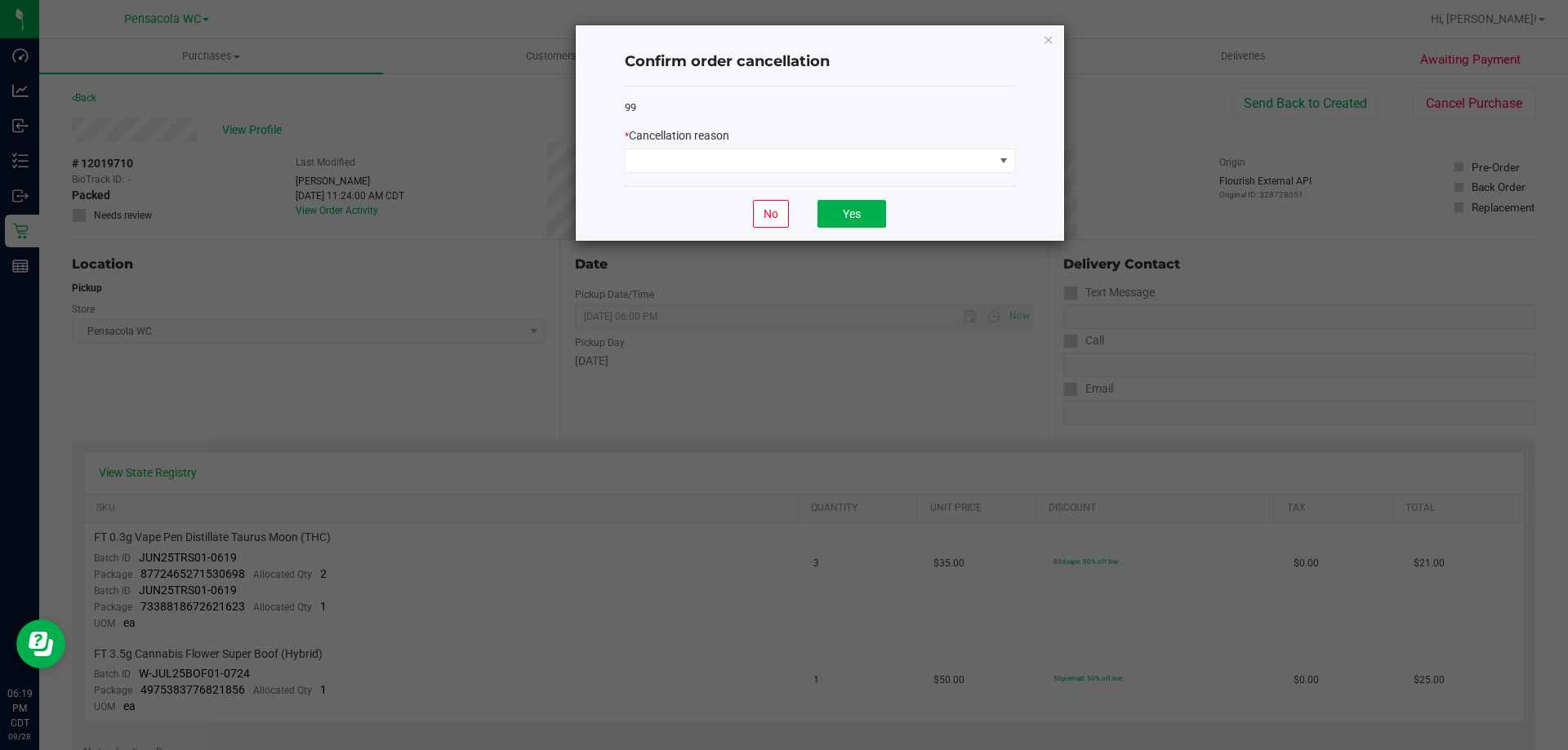
drag, startPoint x: 866, startPoint y: 134, endPoint x: 847, endPoint y: 164, distance: 35.5
click at [866, 134] on div "* Cancellation reason" at bounding box center [820, 135] width 390 height 17
click at [847, 164] on span at bounding box center [809, 160] width 368 height 23
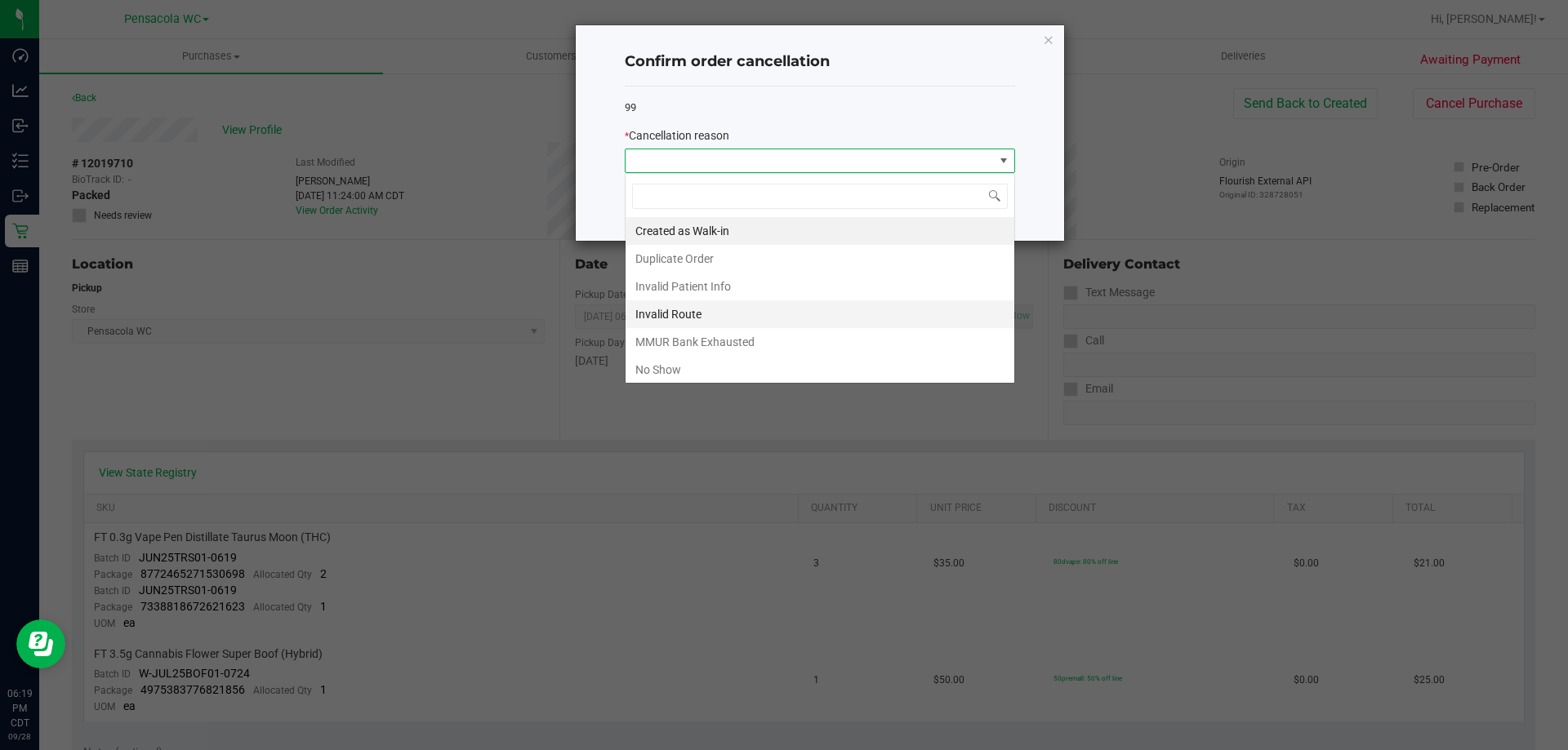
scroll to position [25, 390]
click at [772, 356] on li "No Show" at bounding box center [820, 370] width 389 height 28
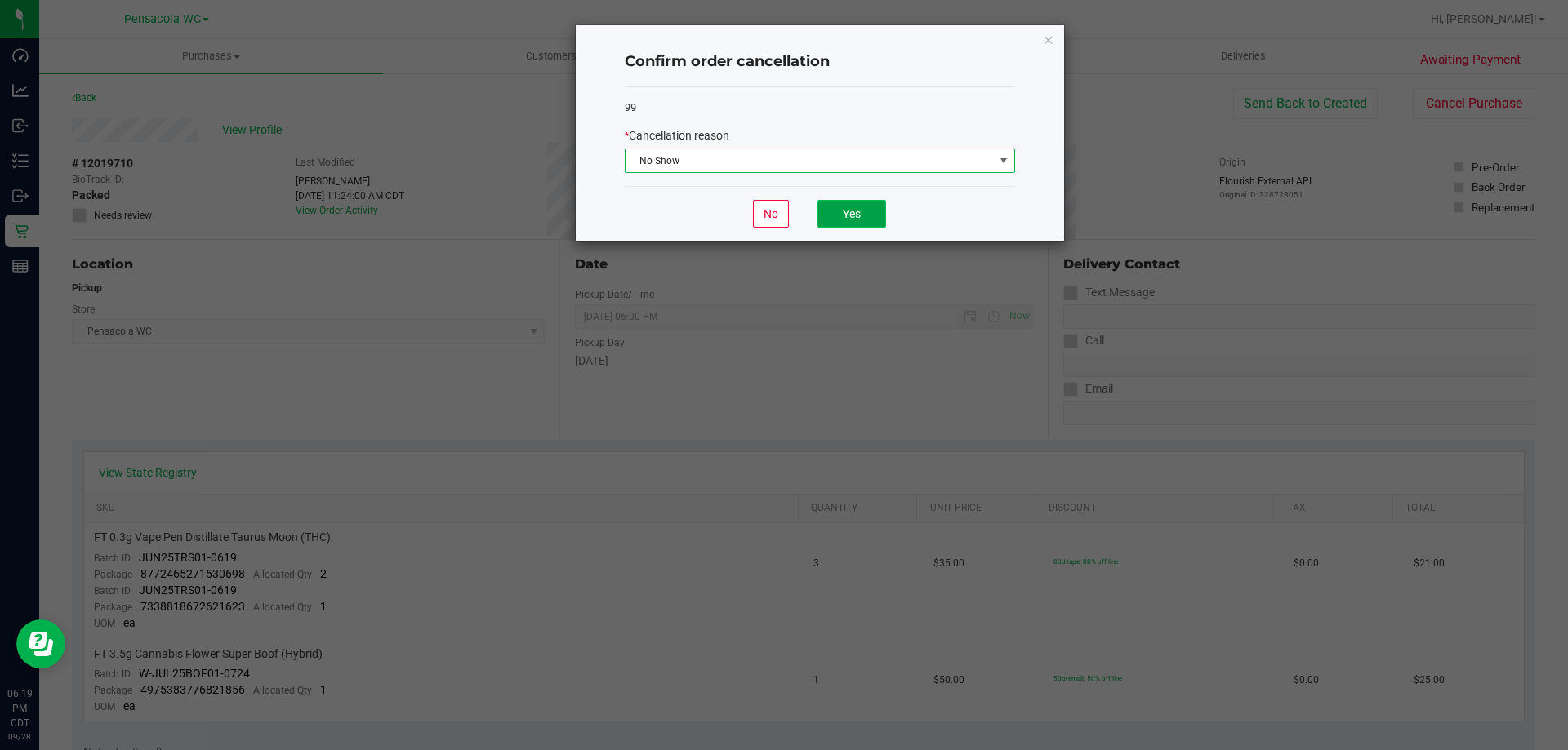
click at [834, 210] on button "Yes" at bounding box center [851, 214] width 68 height 28
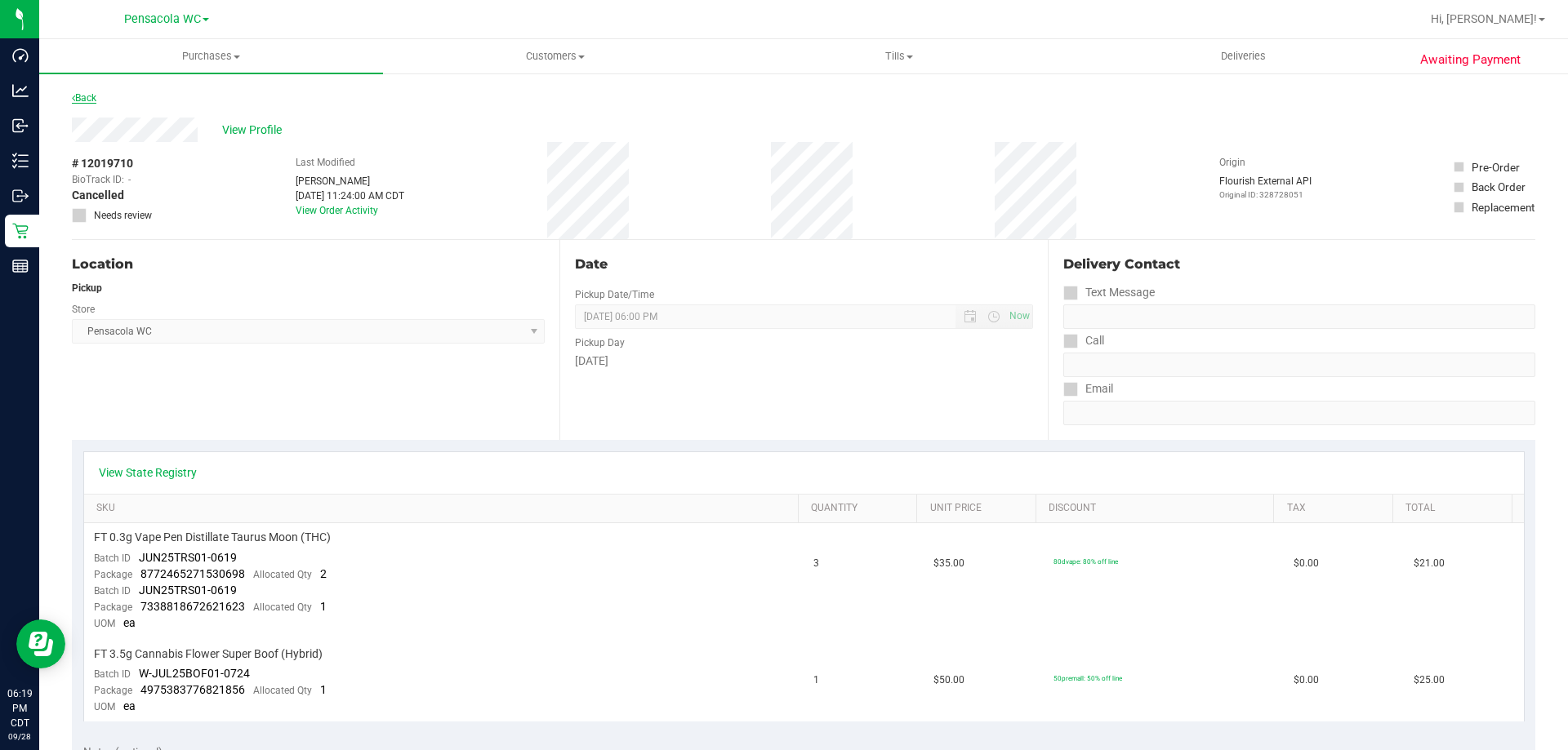
click at [80, 97] on link "Back" at bounding box center [84, 98] width 25 height 12
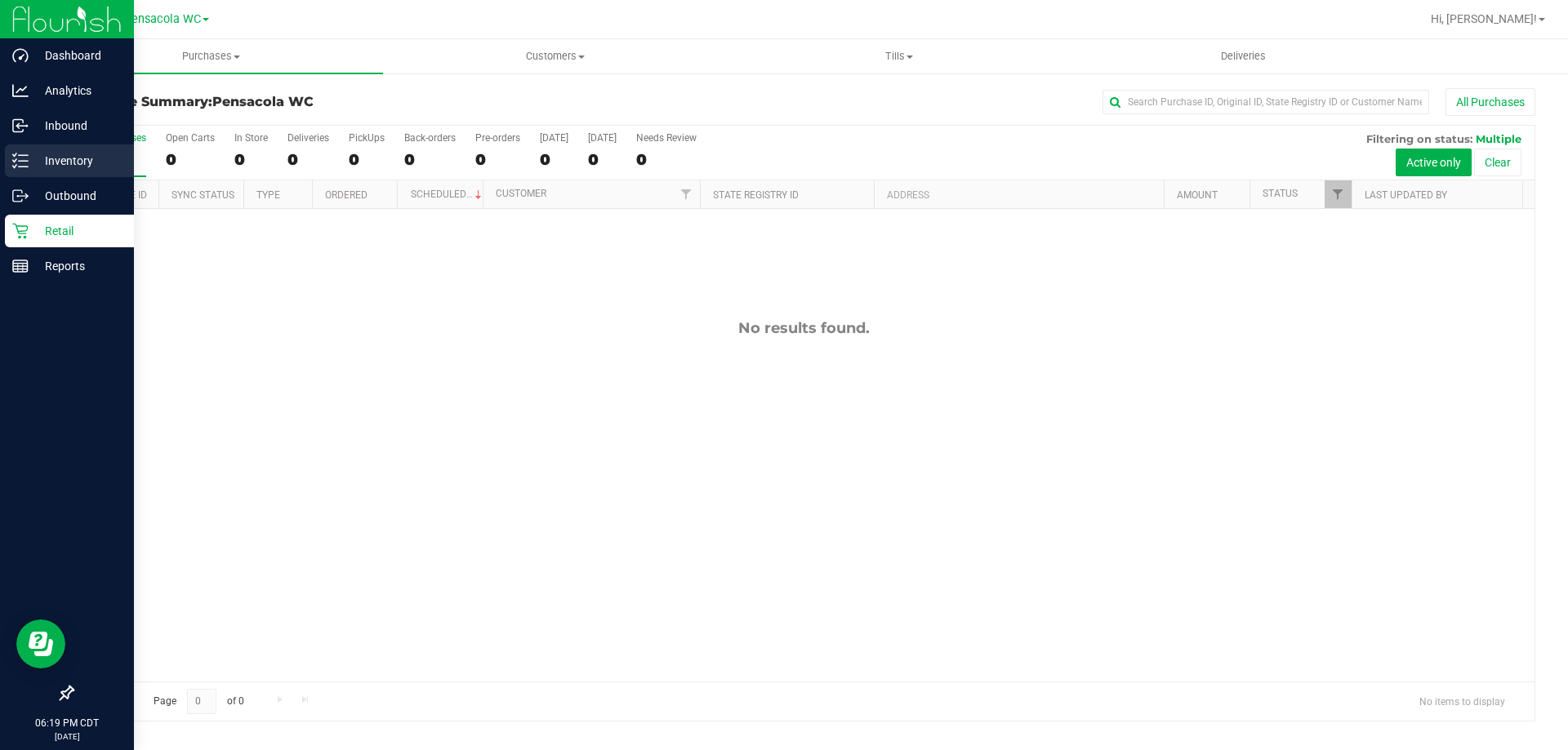
click at [36, 156] on p "Inventory" at bounding box center [77, 161] width 98 height 20
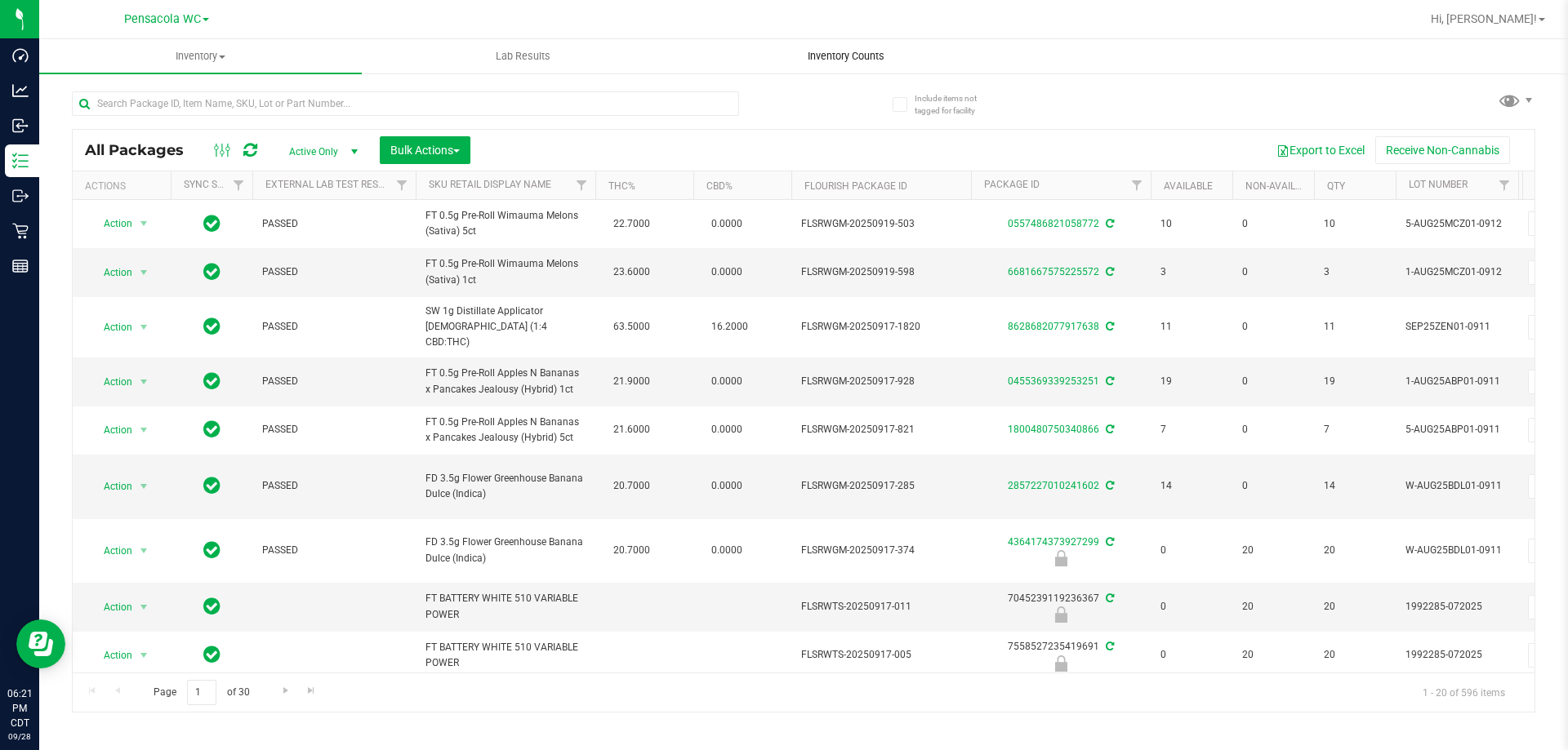
click at [843, 57] on span "Inventory Counts" at bounding box center [846, 56] width 120 height 15
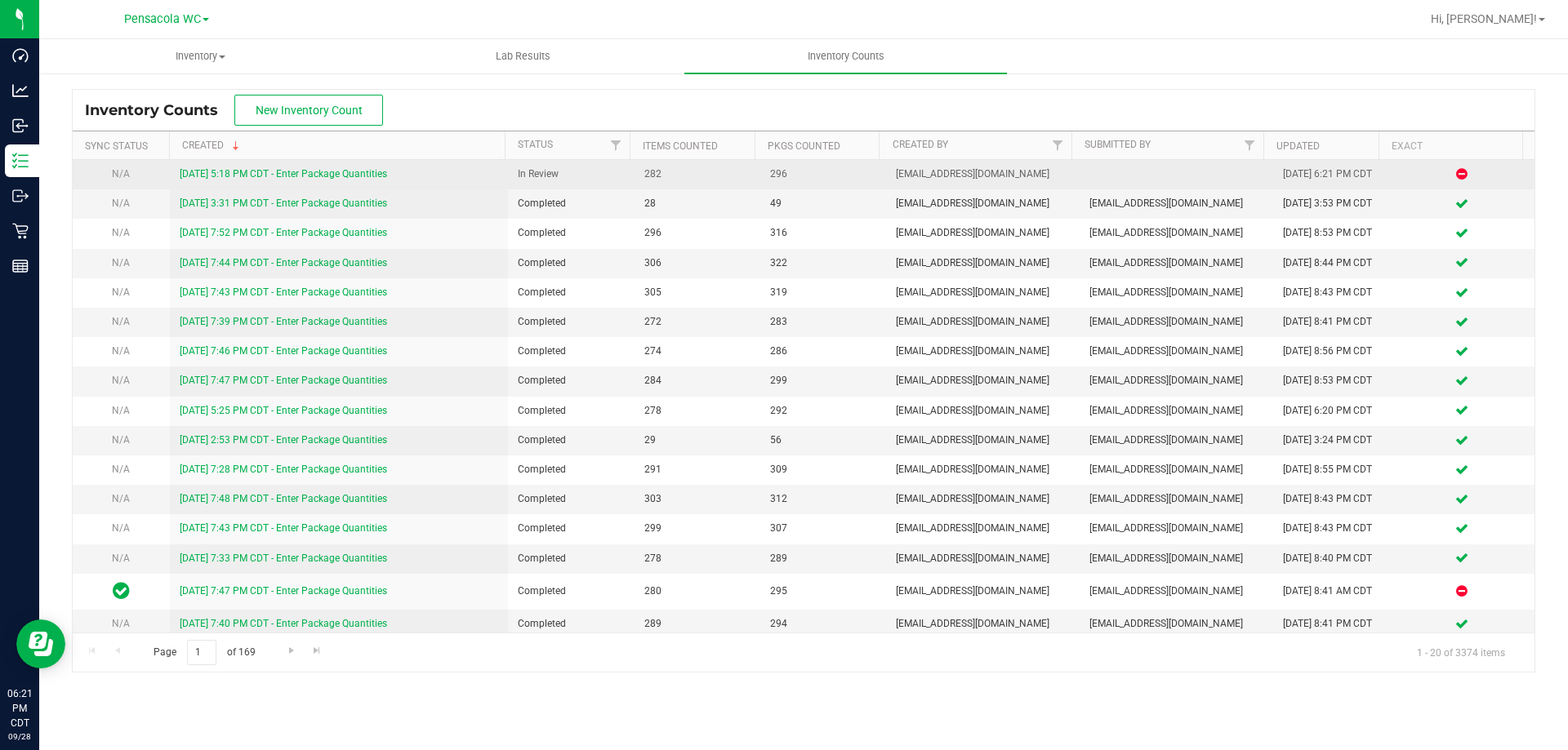
click at [333, 169] on link "[DATE] 5:18 PM CDT - Enter Package Quantities" at bounding box center [283, 174] width 207 height 12
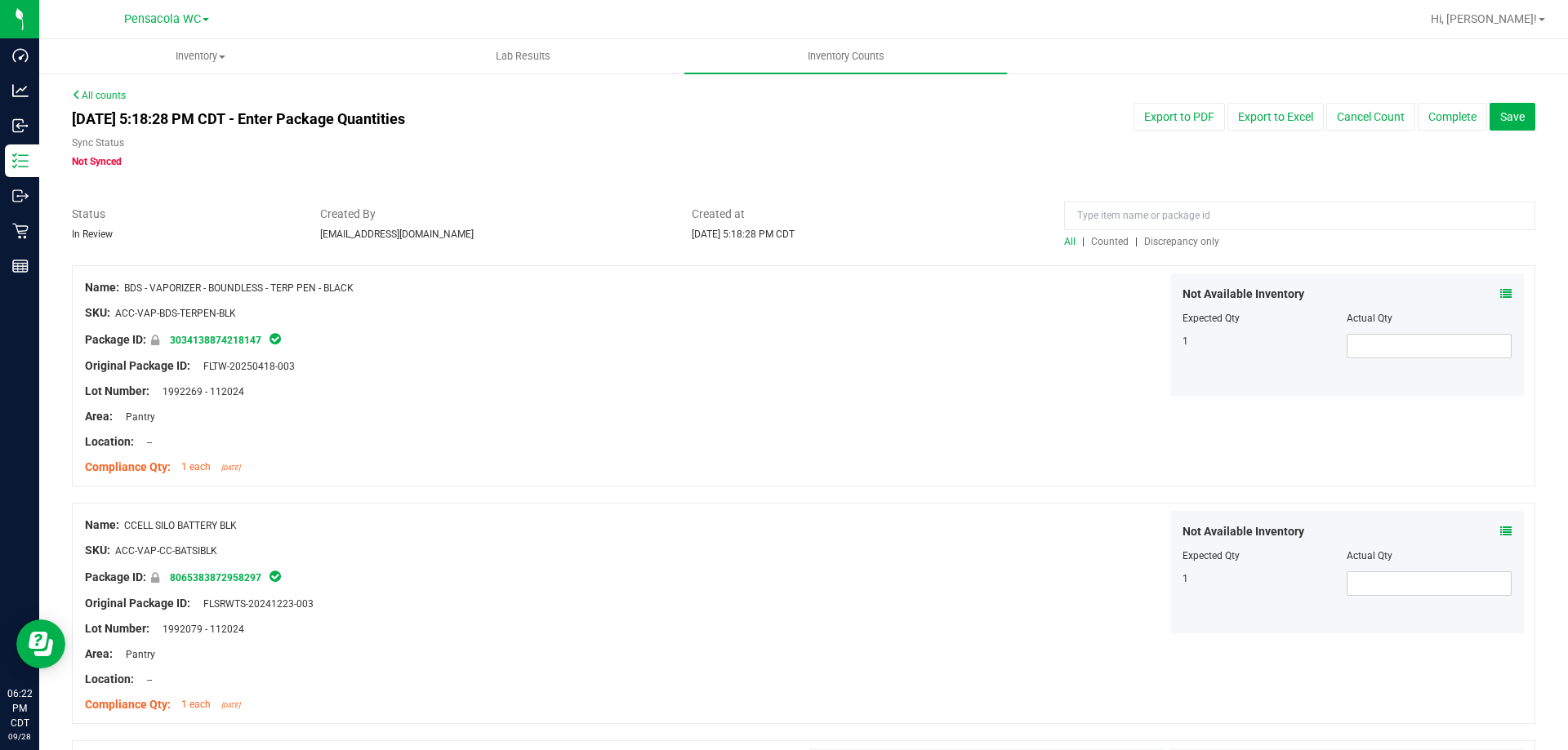
click at [1188, 241] on span "Discrepancy only" at bounding box center [1182, 242] width 75 height 12
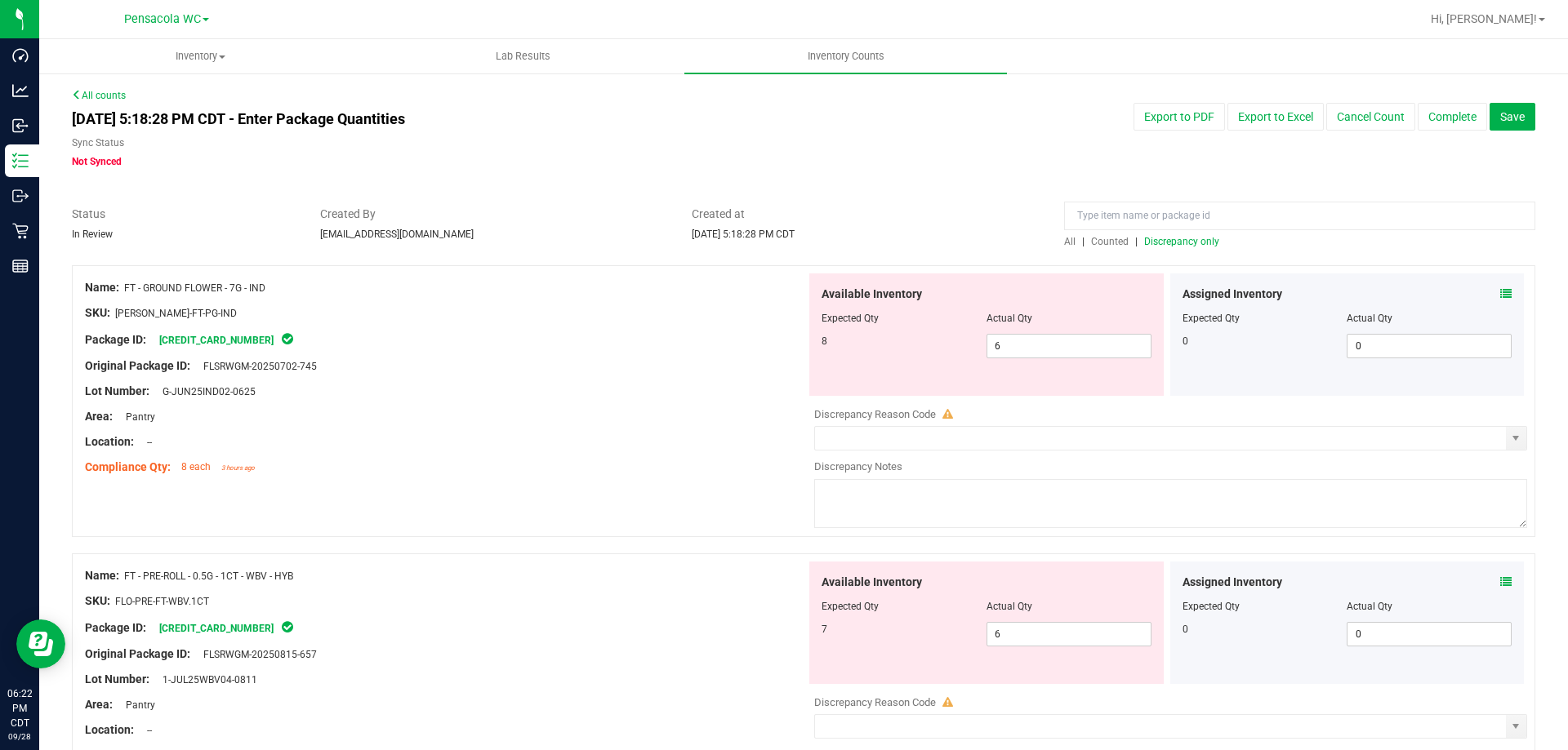
click at [1169, 236] on span "Discrepancy only" at bounding box center [1182, 242] width 75 height 12
click at [1144, 242] on span "Discrepancy only" at bounding box center [1182, 242] width 75 height 12
click at [1008, 353] on span "6 6" at bounding box center [1068, 345] width 165 height 25
type input "8"
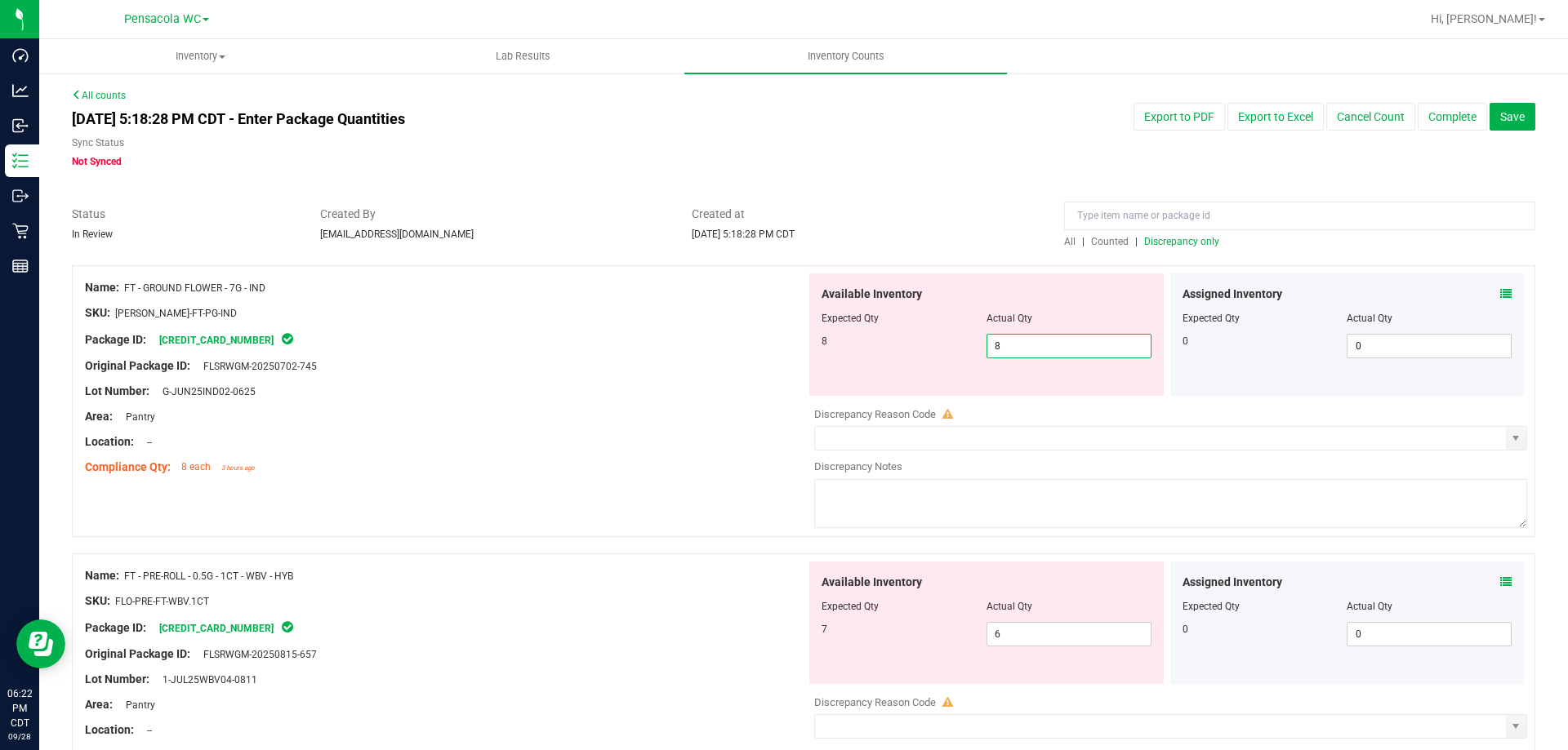
click at [997, 280] on div "Available Inventory Expected Qty Actual Qty 8 8 8" at bounding box center [986, 335] width 354 height 122
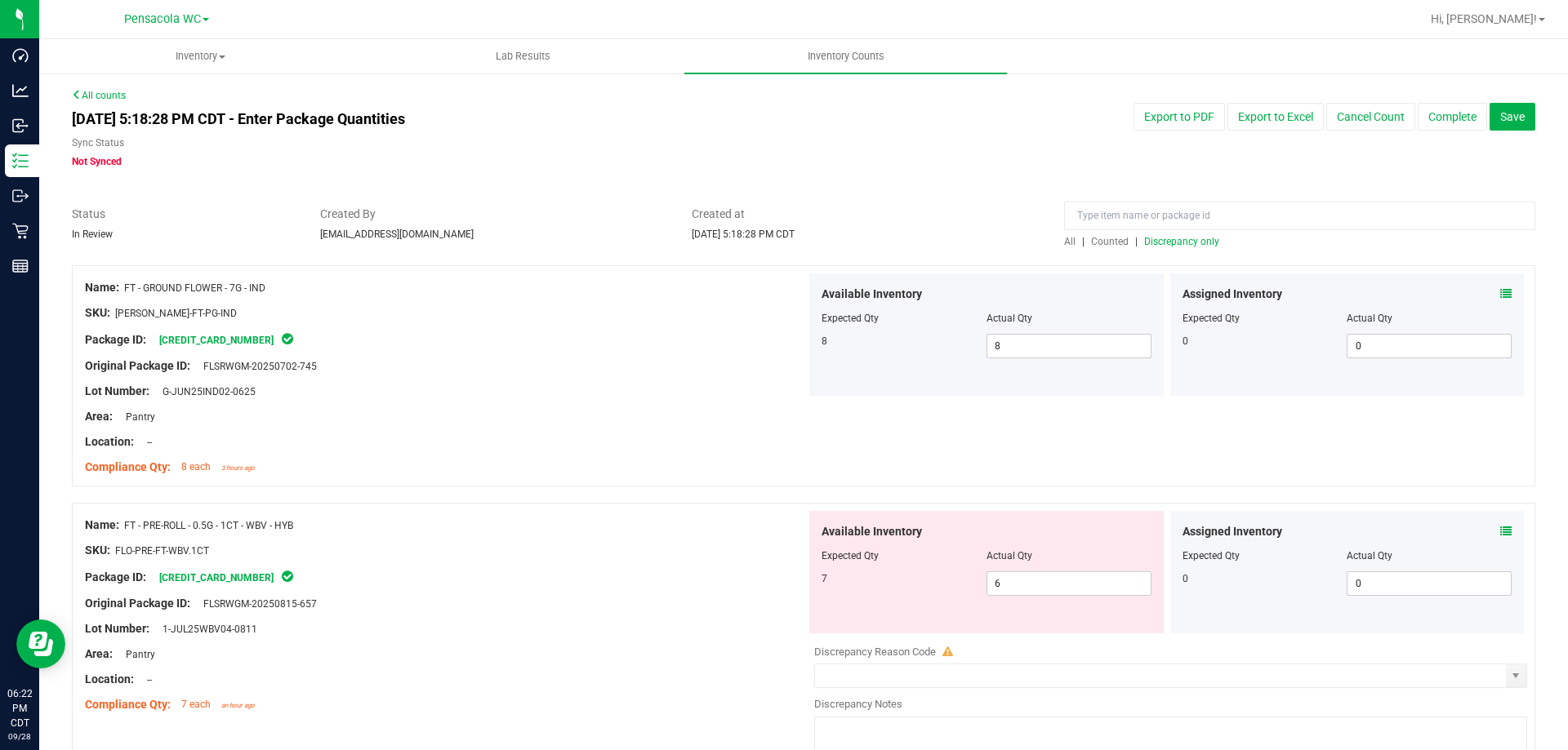
click at [1160, 238] on span "Discrepancy only" at bounding box center [1182, 242] width 75 height 12
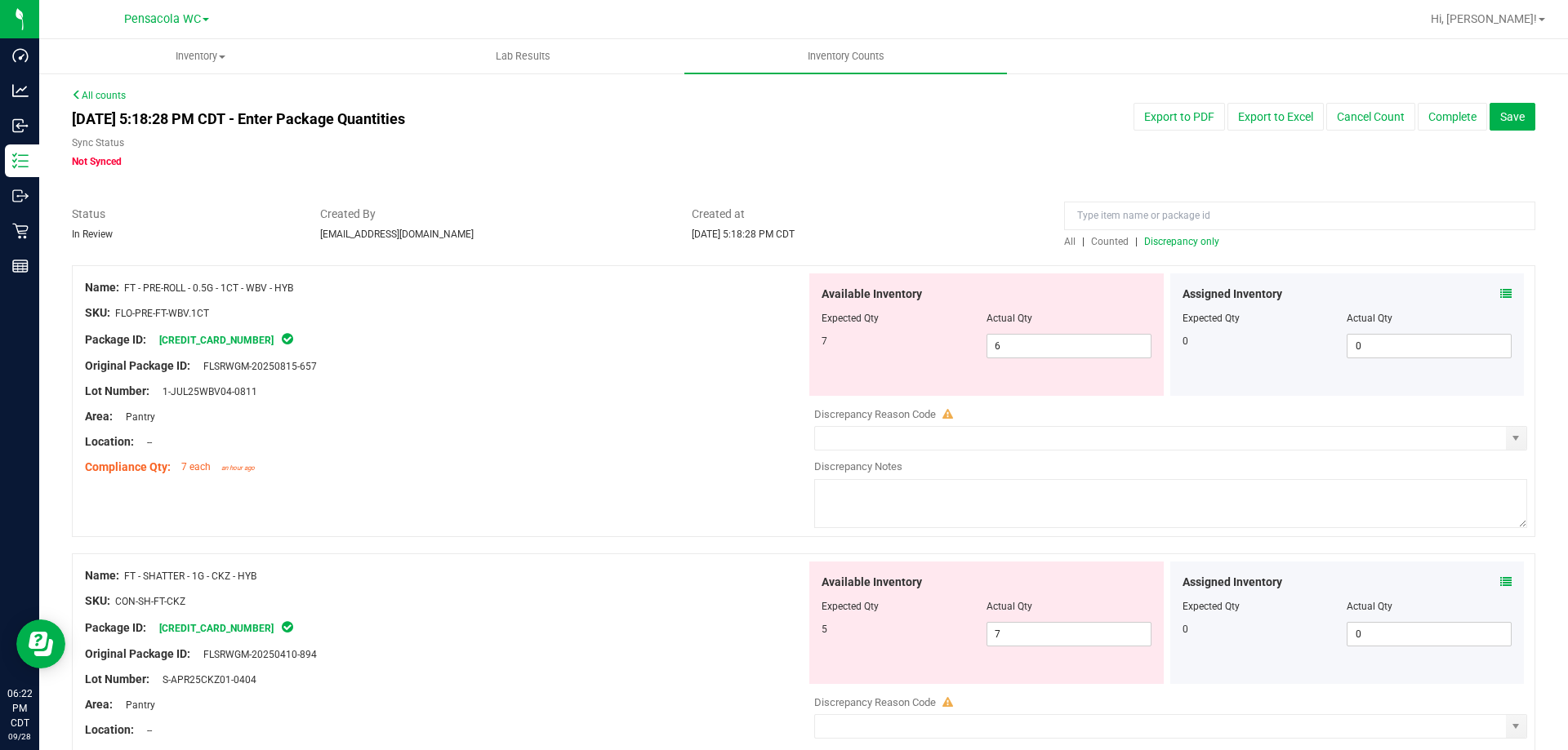
click at [1173, 244] on span "Discrepancy only" at bounding box center [1182, 242] width 75 height 12
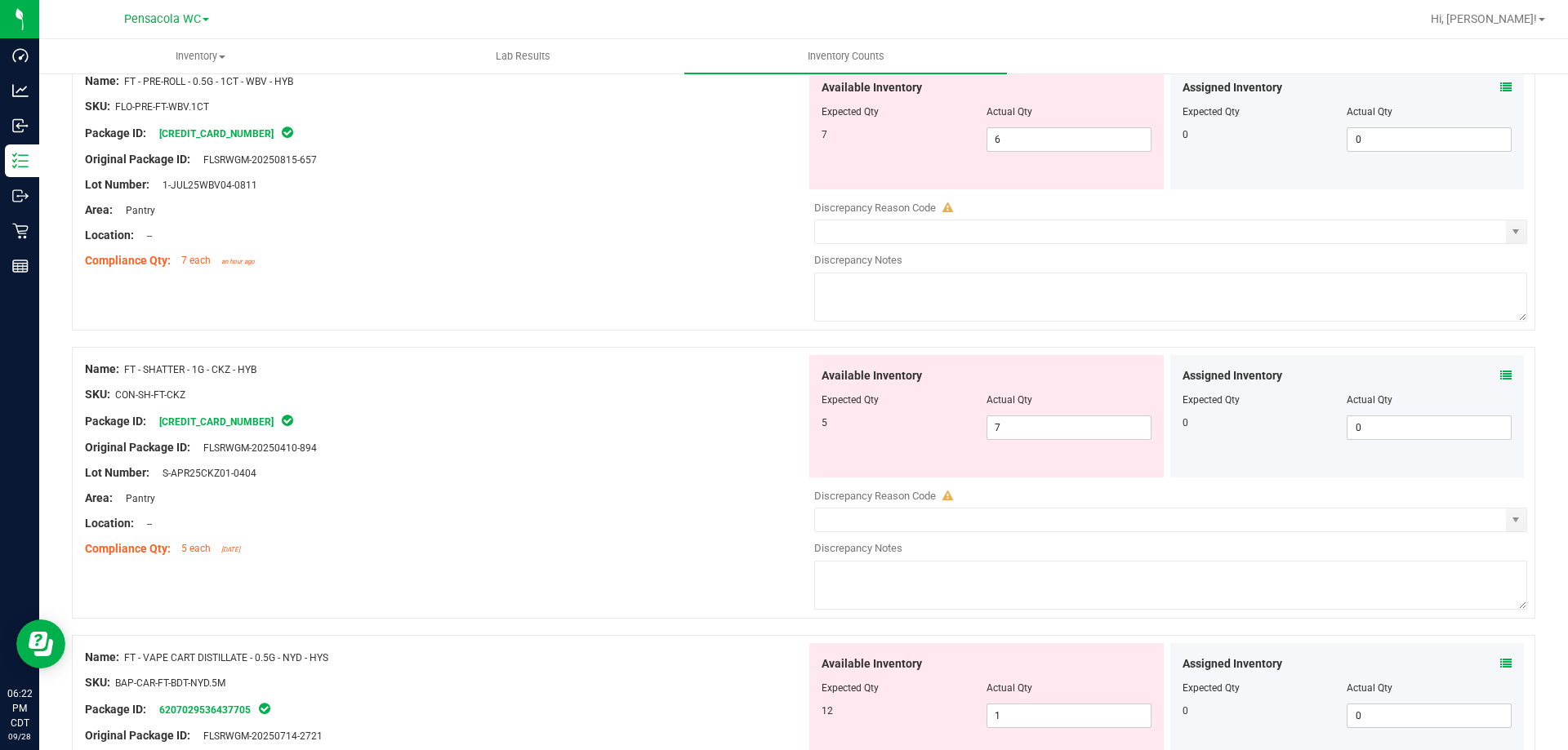
scroll to position [245, 0]
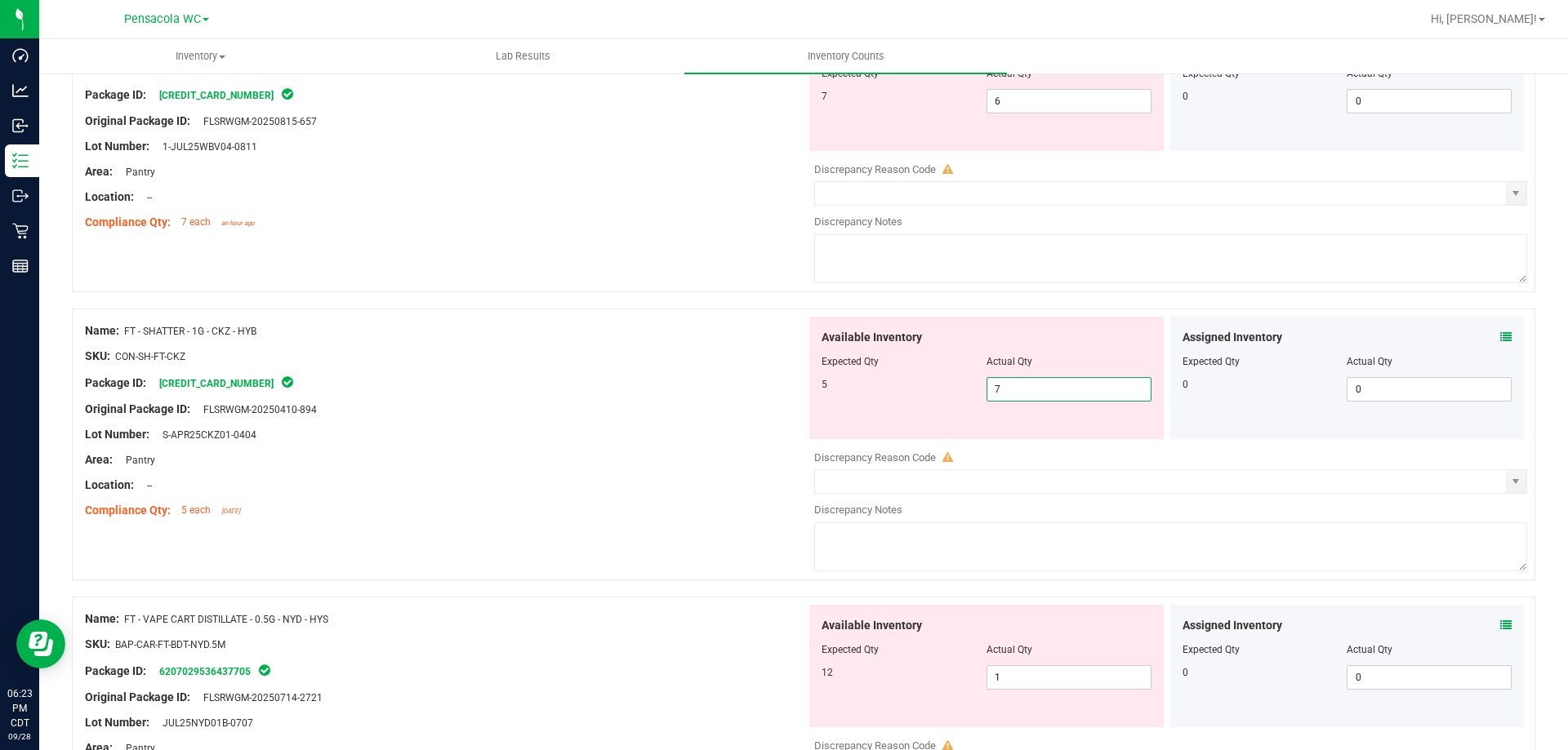
drag, startPoint x: 1053, startPoint y: 379, endPoint x: 1061, endPoint y: 383, distance: 8.9
click at [1061, 383] on span "7 7" at bounding box center [1068, 389] width 165 height 25
type input "5"
click at [1086, 330] on div "Available Inventory Expected Qty Actual Qty 5 5 5" at bounding box center [986, 378] width 354 height 122
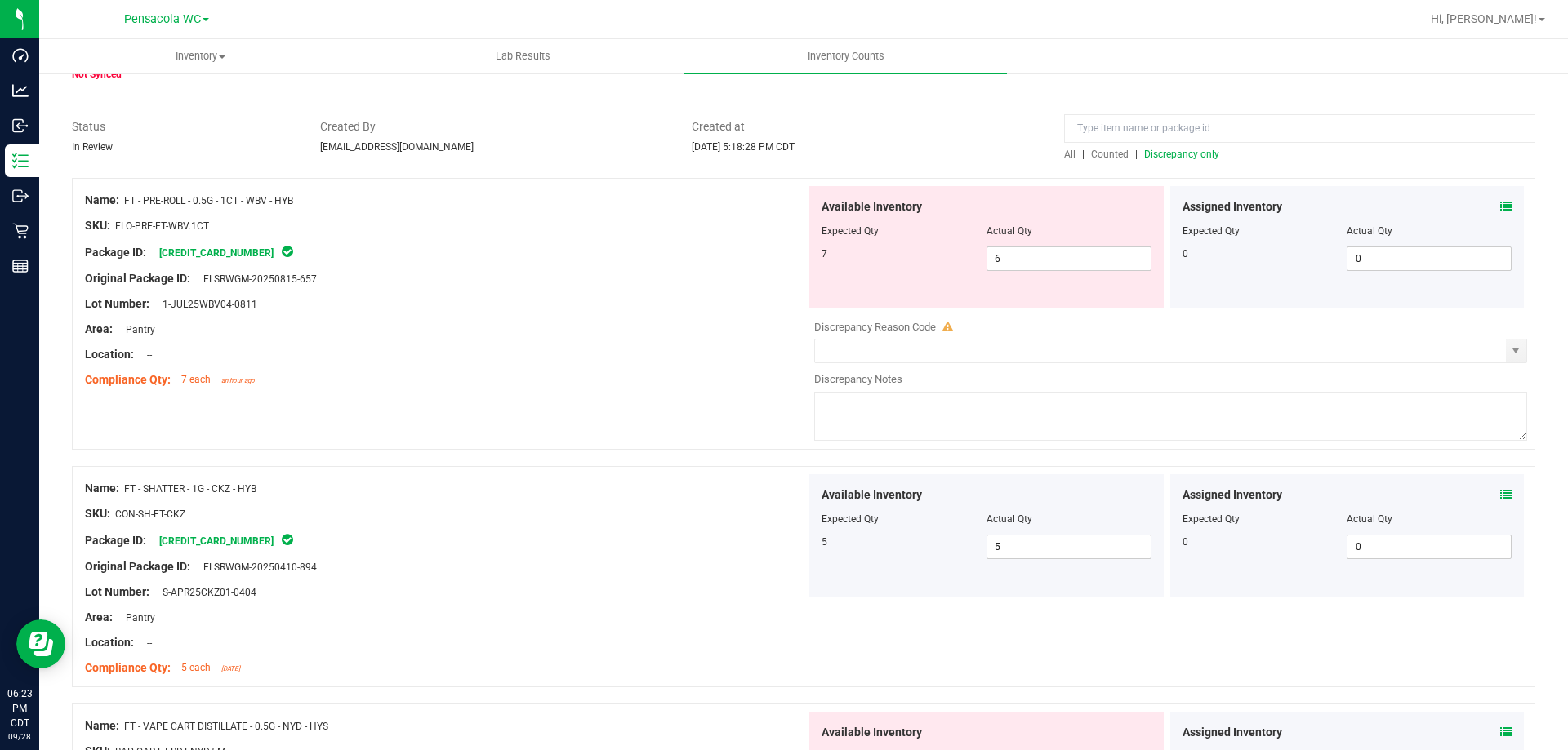
scroll to position [0, 0]
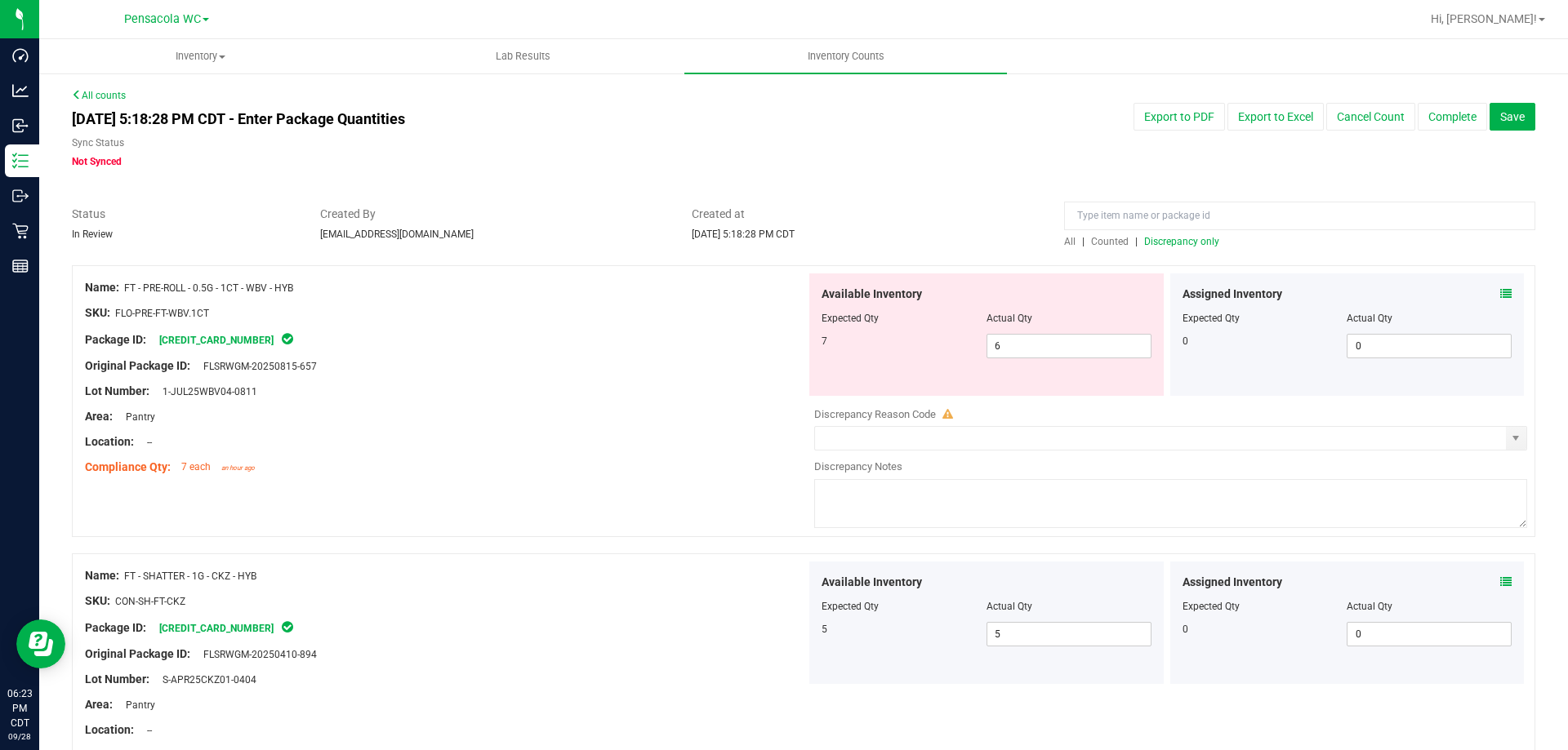
click at [1146, 242] on span "Discrepancy only" at bounding box center [1182, 242] width 75 height 12
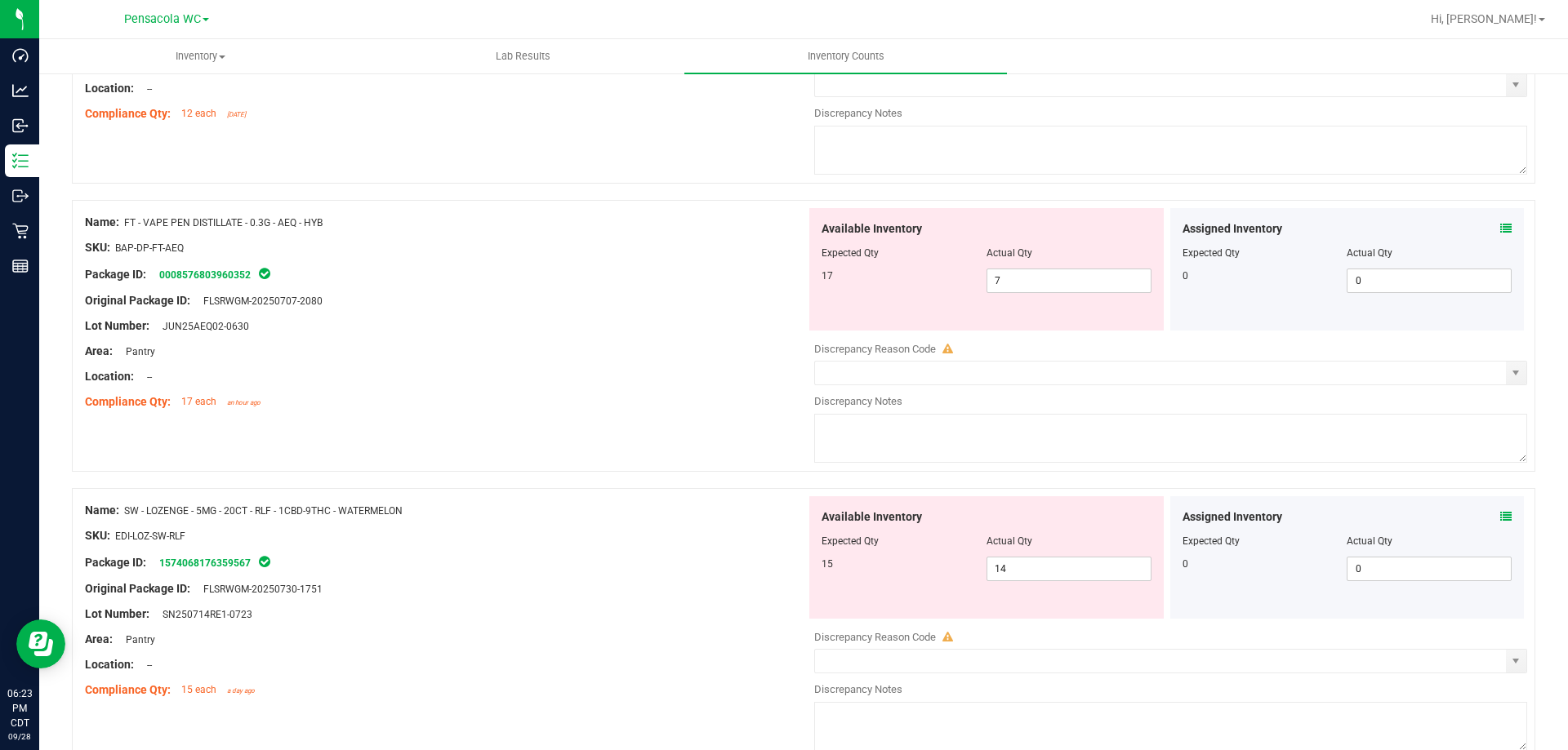
scroll to position [1300, 0]
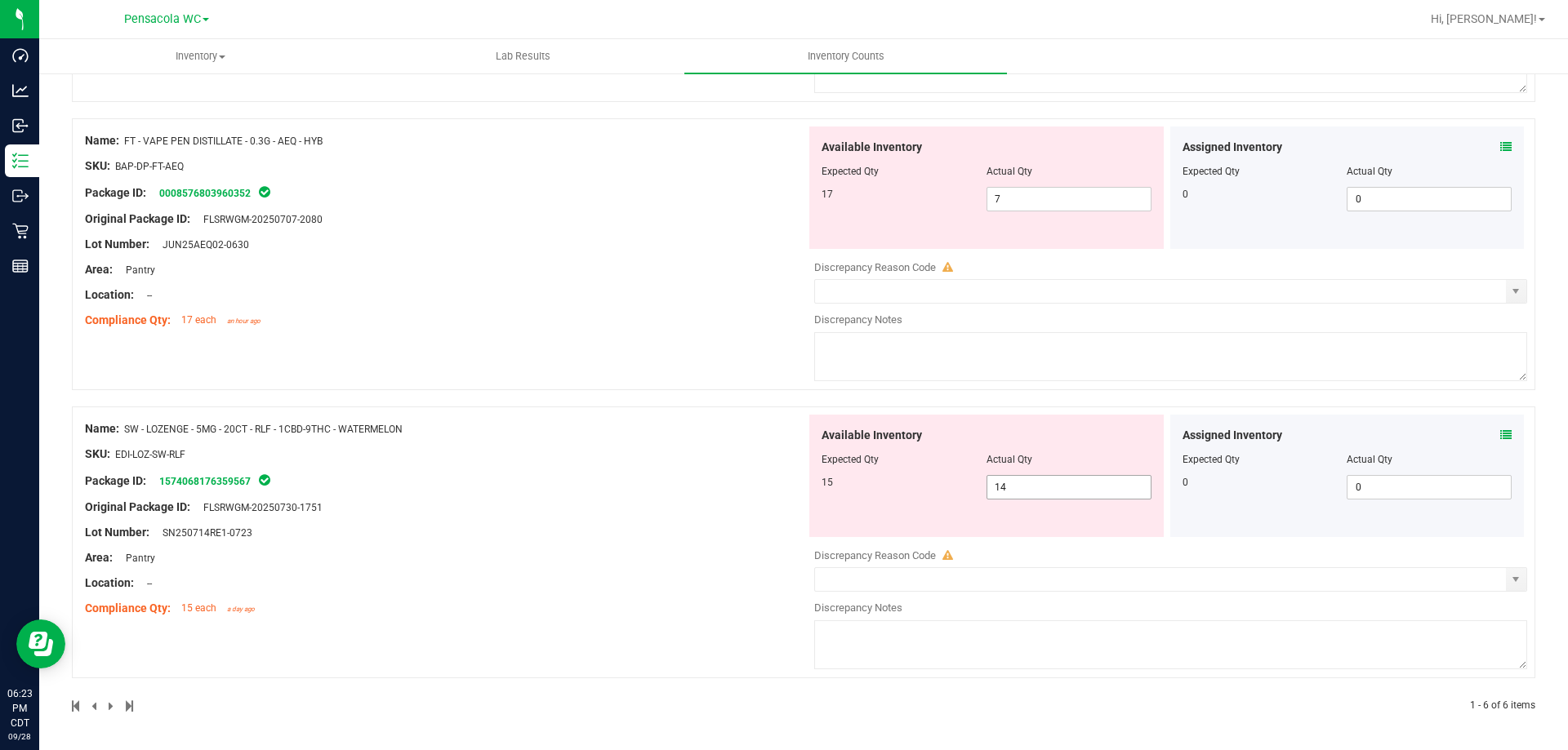
click at [1020, 494] on span "14 14" at bounding box center [1068, 487] width 165 height 25
type input "15"
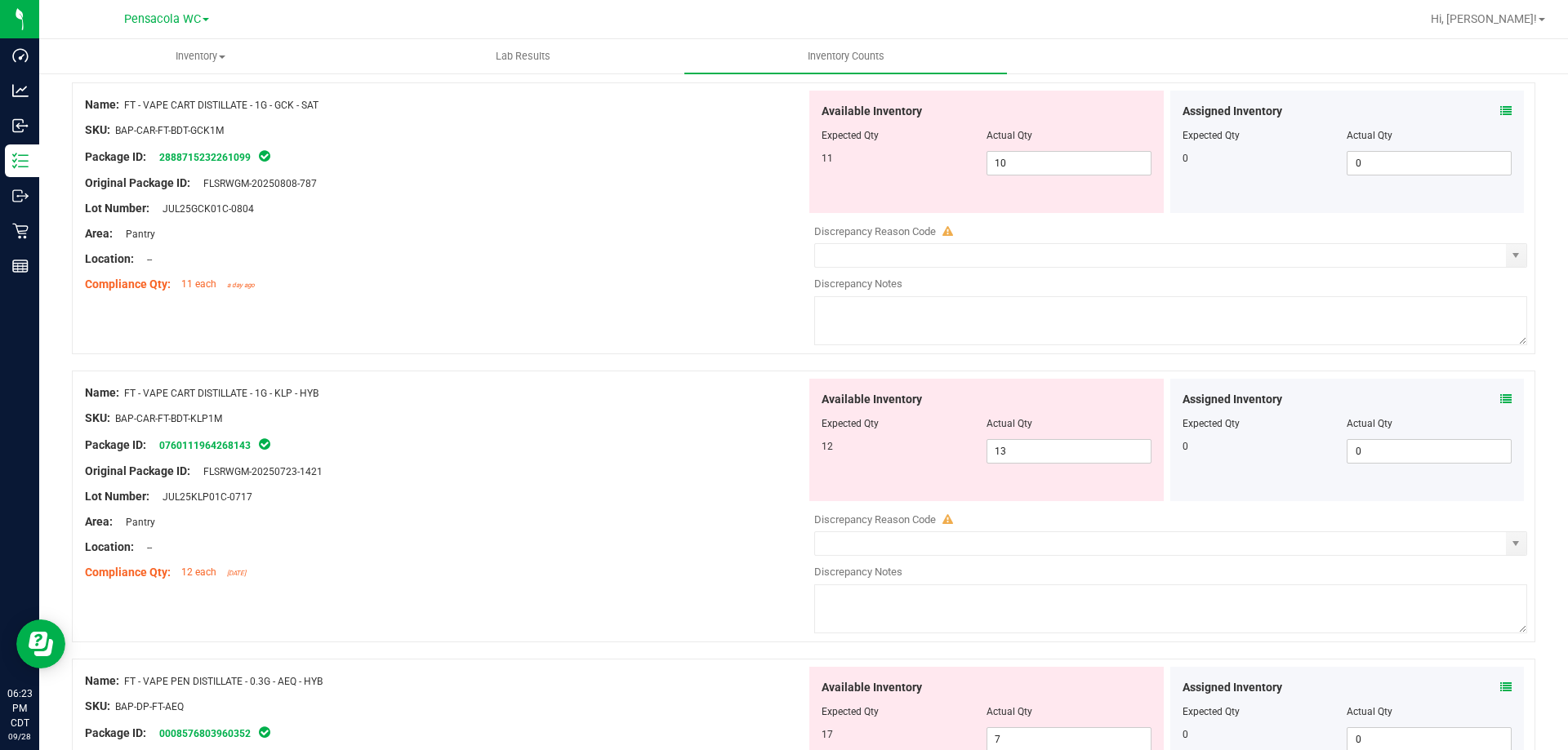
drag, startPoint x: 618, startPoint y: 439, endPoint x: 633, endPoint y: 452, distance: 19.8
click at [618, 438] on div "Package ID: 0760111964268143" at bounding box center [445, 445] width 721 height 20
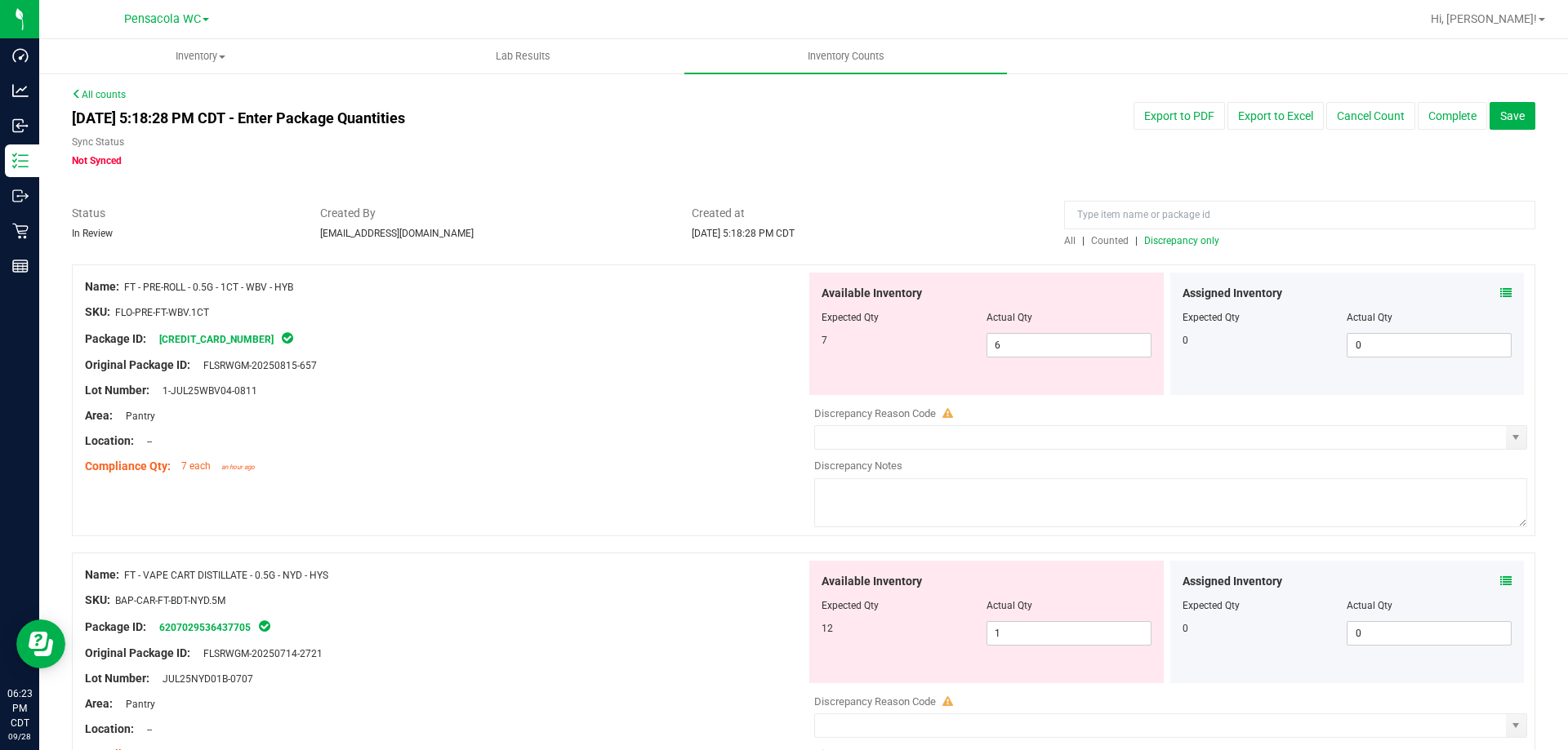
scroll to position [0, 0]
click at [1164, 241] on span "Discrepancy only" at bounding box center [1182, 242] width 75 height 12
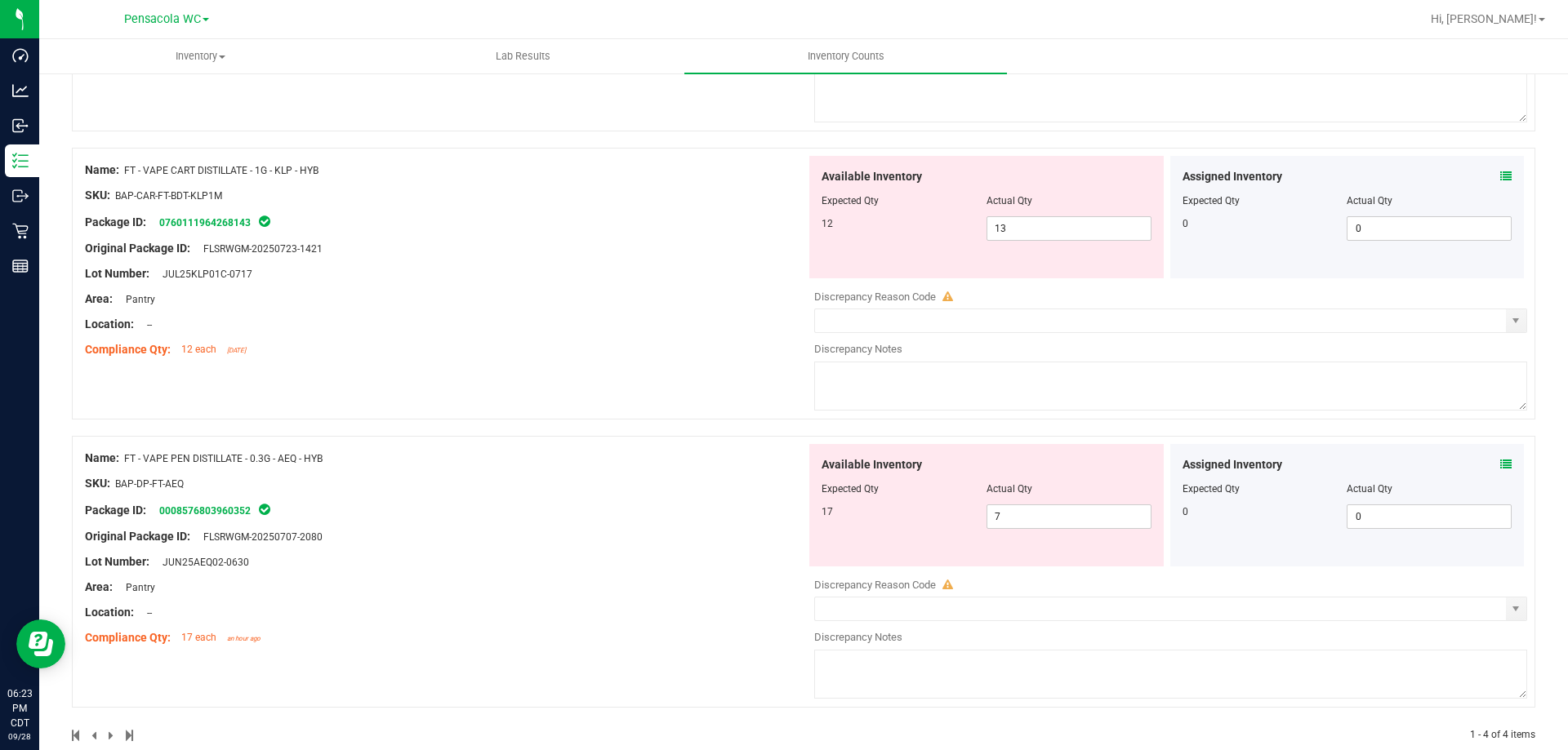
scroll to position [723, 0]
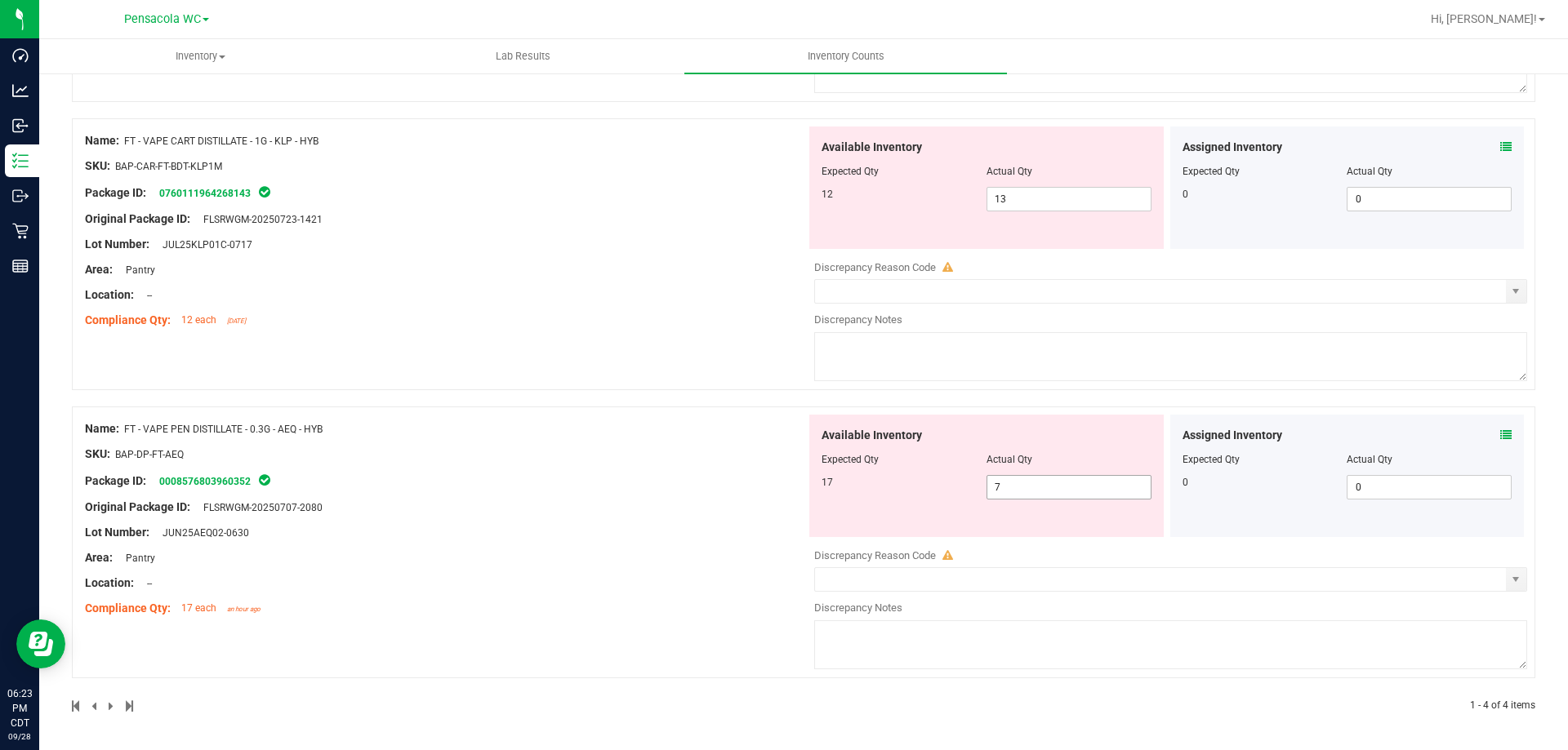
click at [986, 482] on span "7 7" at bounding box center [1068, 487] width 165 height 25
type input "17"
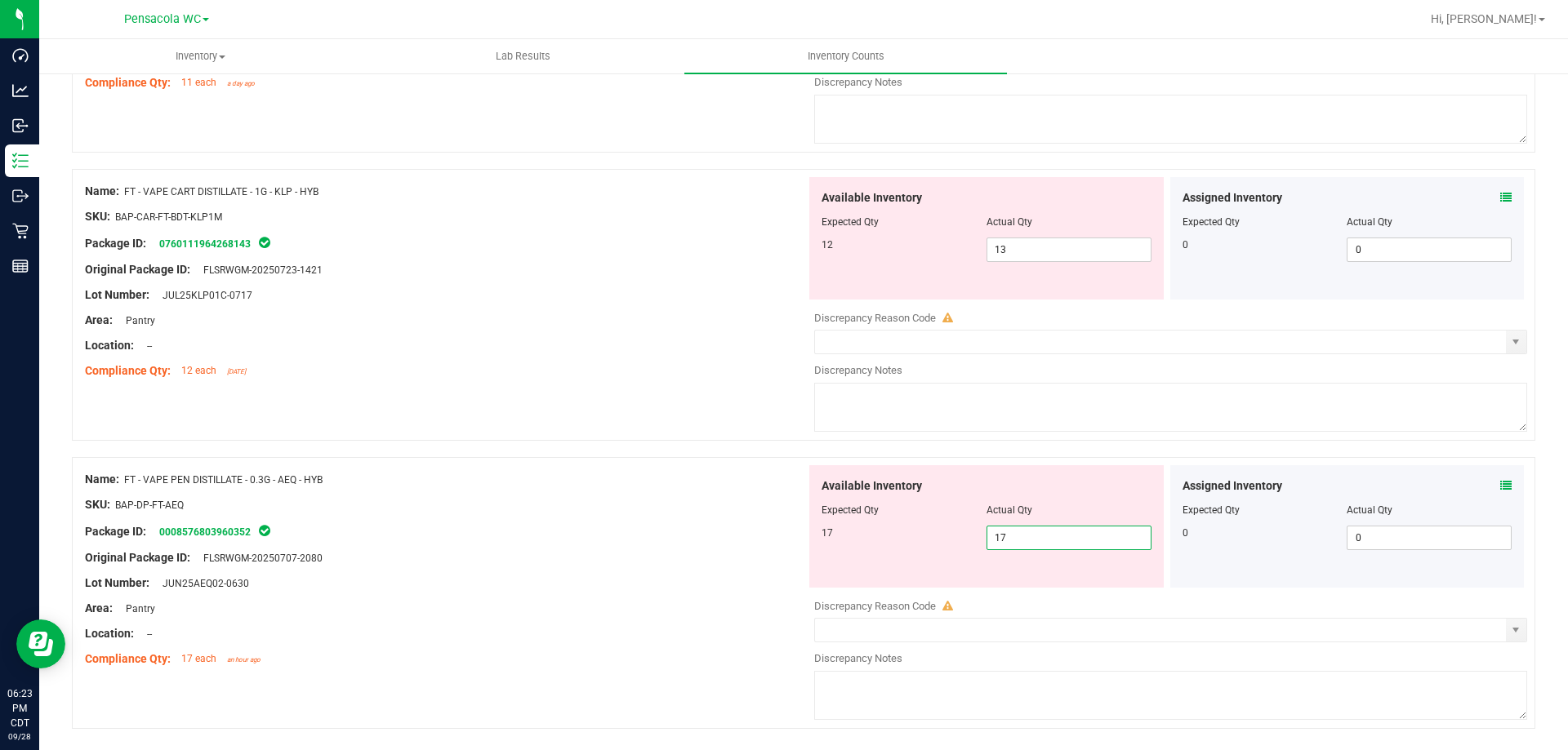
click at [977, 463] on div "Name: FT - VAPE PEN DISTILLATE - 0.3G - AEQ - HYB SKU: BAP-DP-FT-AEQ Package ID…" at bounding box center [804, 592] width 1463 height 271
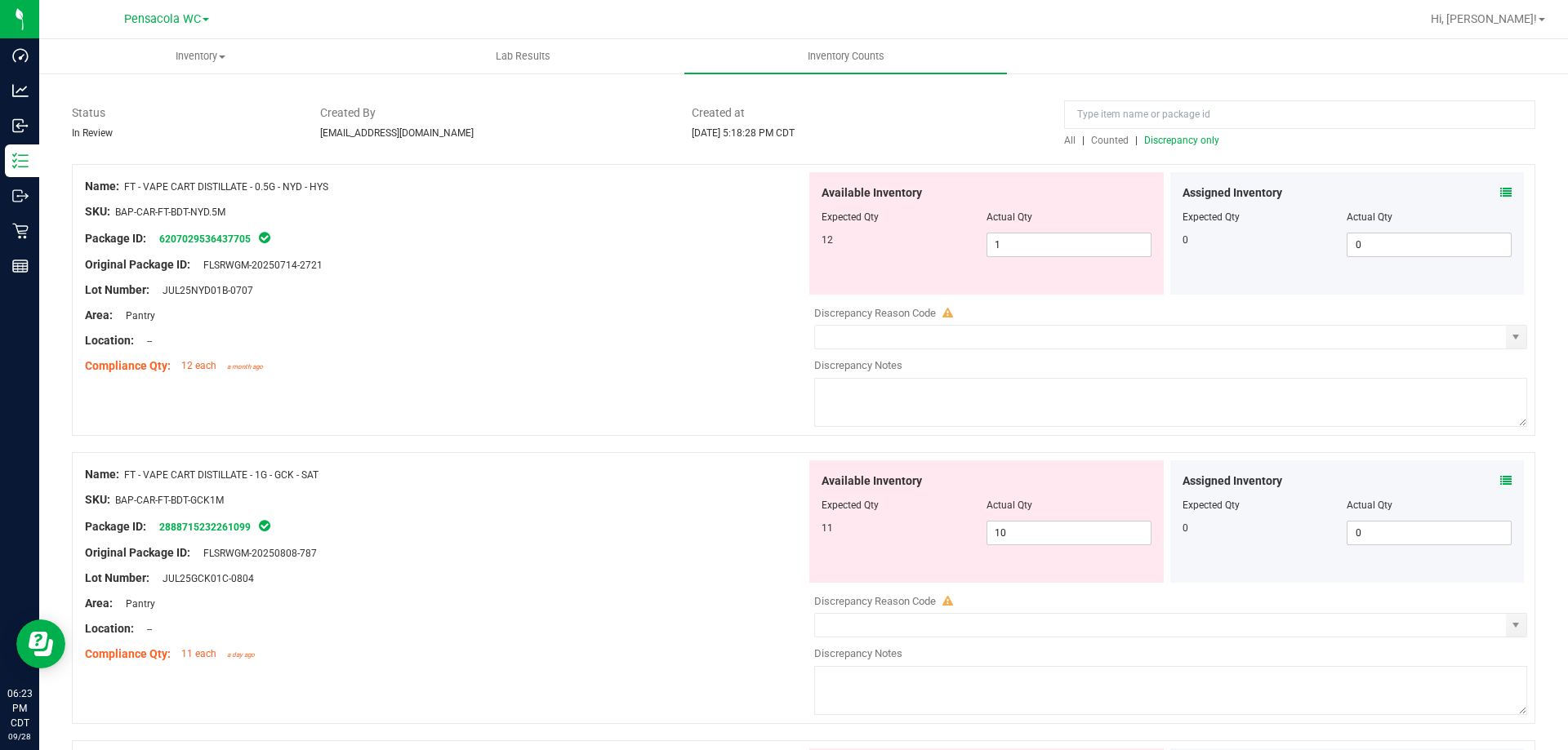
scroll to position [0, 0]
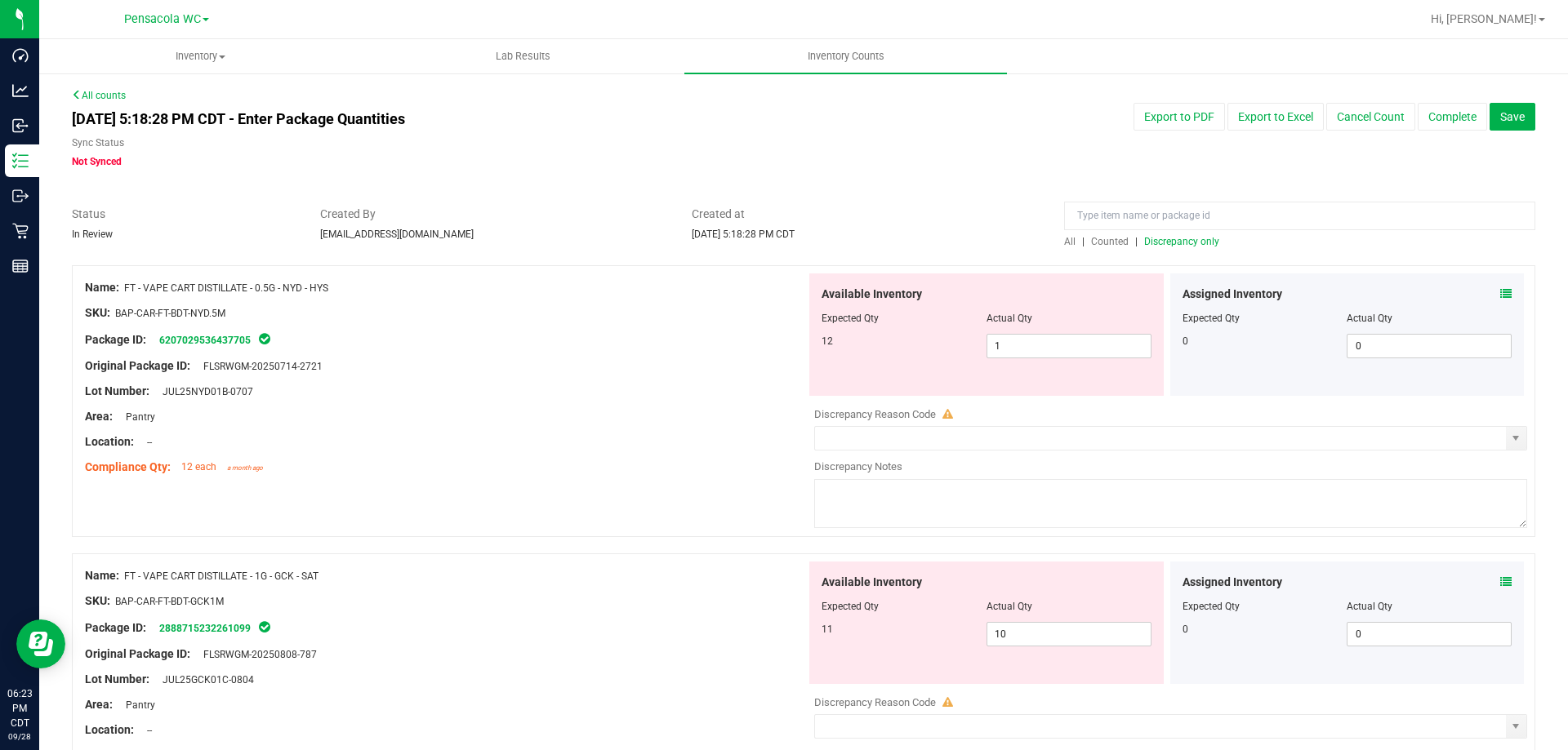
click at [1182, 237] on span "Discrepancy only" at bounding box center [1182, 242] width 75 height 12
click at [1176, 240] on span "Discrepancy only" at bounding box center [1182, 242] width 75 height 12
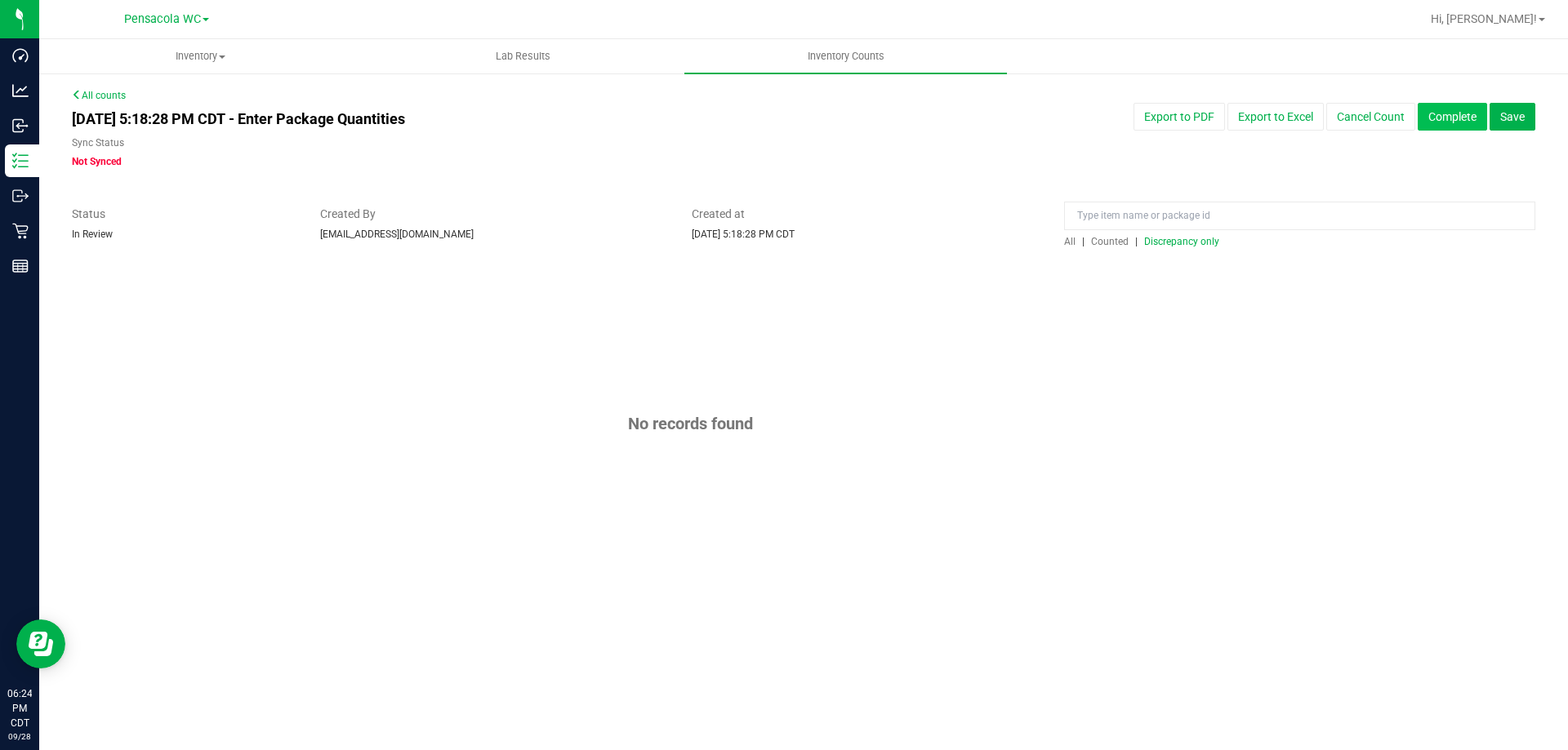
click at [1461, 123] on button "Complete" at bounding box center [1452, 116] width 69 height 28
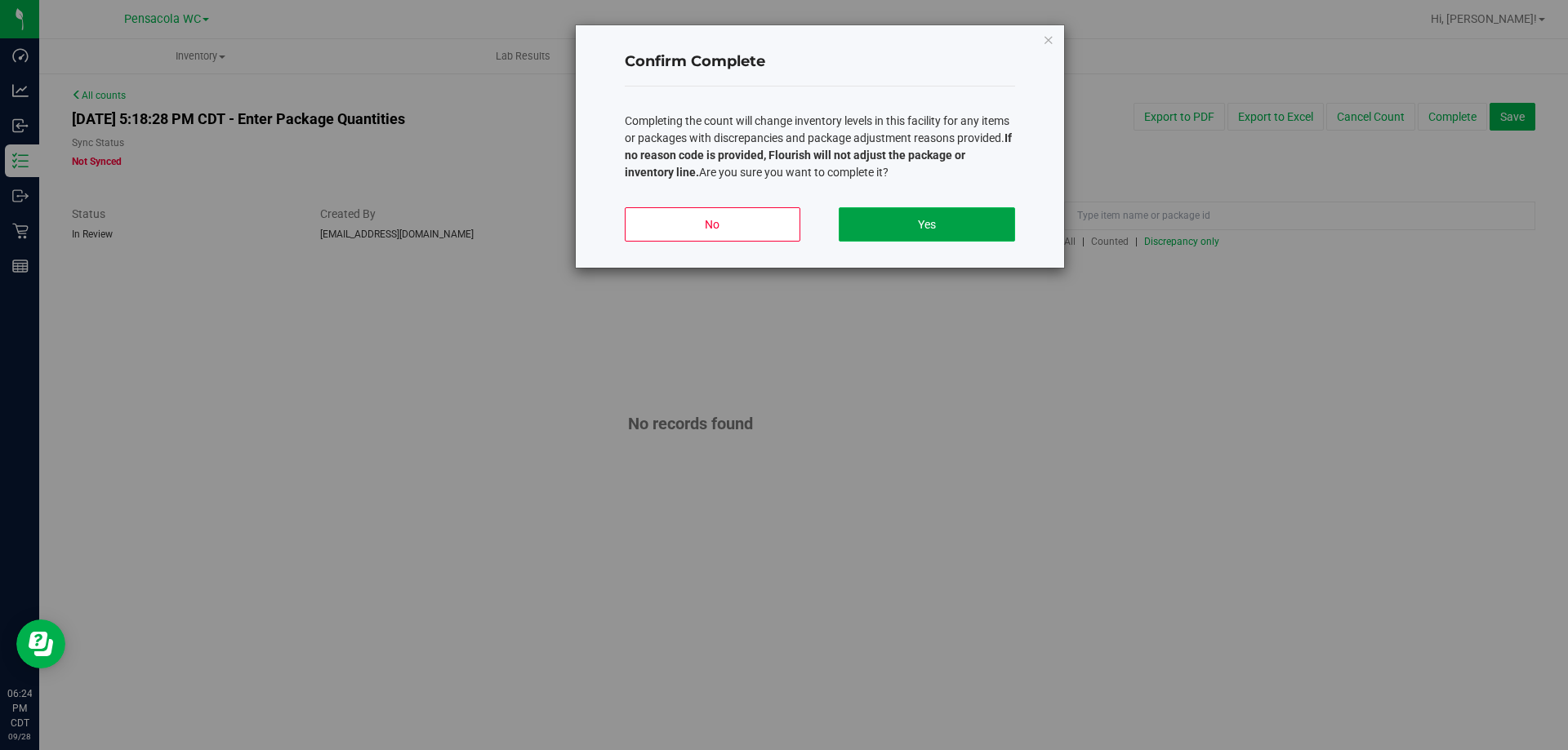
click at [908, 221] on button "Yes" at bounding box center [926, 224] width 176 height 35
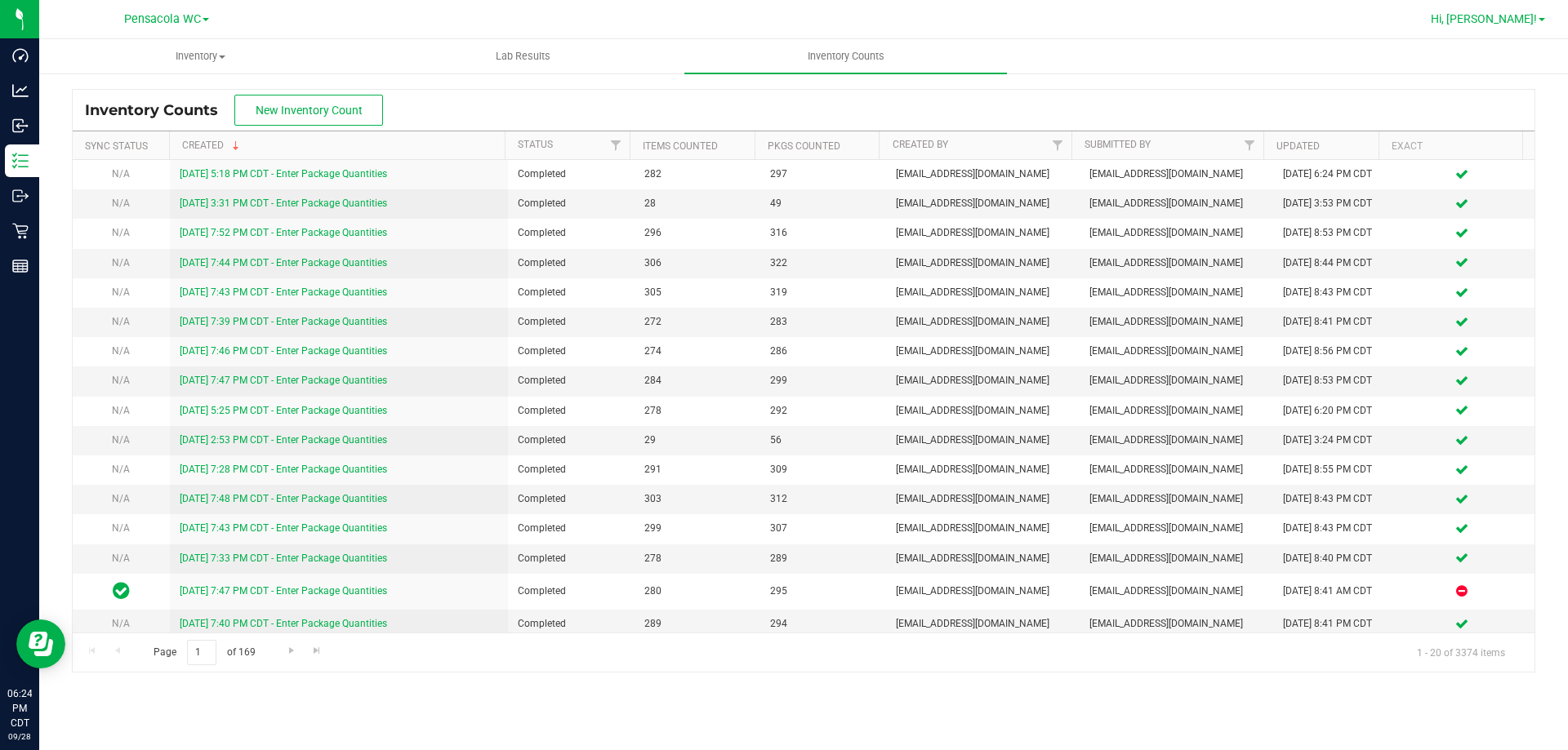
click at [1501, 13] on span "Hi, [PERSON_NAME]!" at bounding box center [1484, 18] width 107 height 13
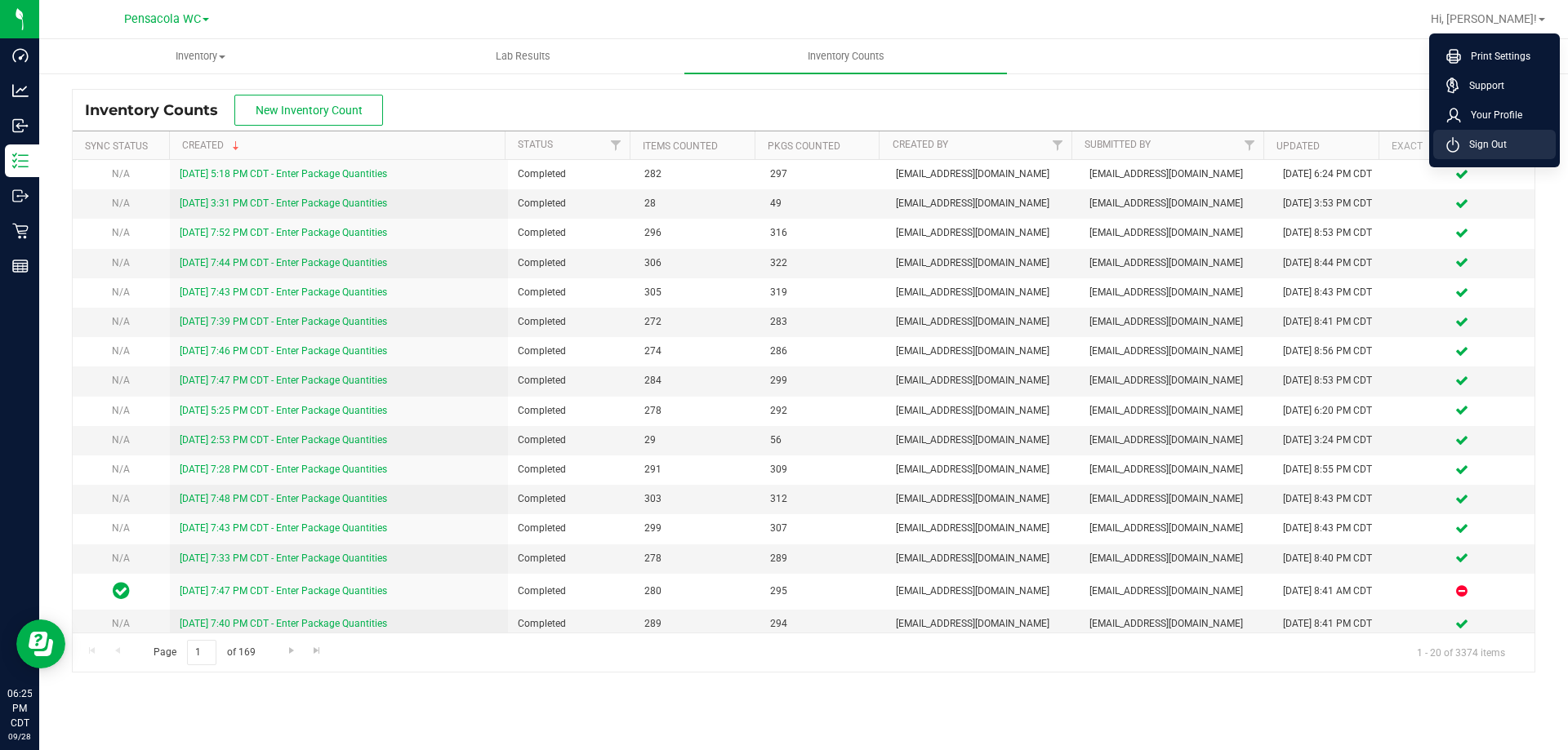
click at [1506, 148] on span "Sign Out" at bounding box center [1483, 144] width 47 height 17
